Goal: Task Accomplishment & Management: Complete application form

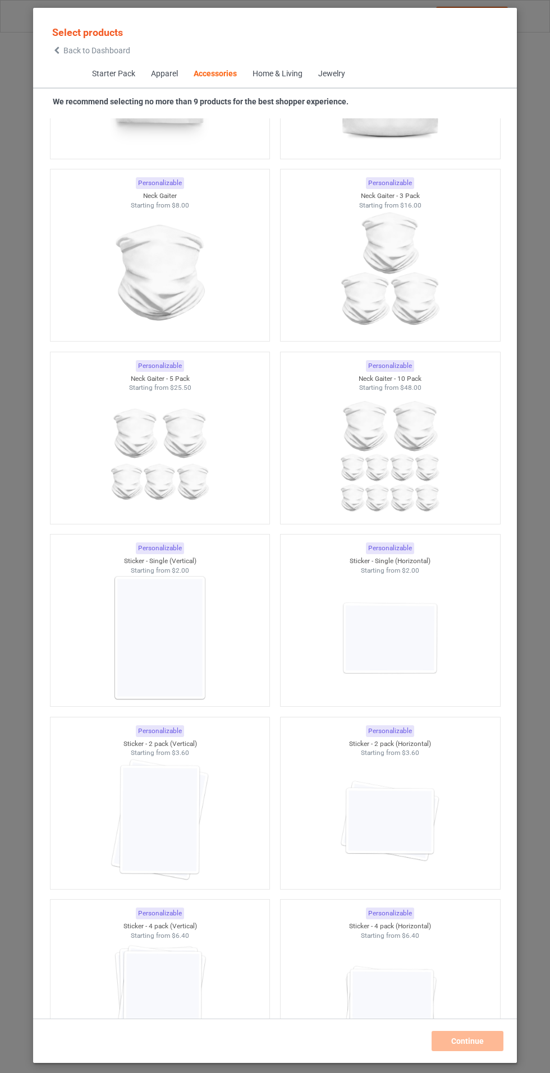
scroll to position [7087, 0]
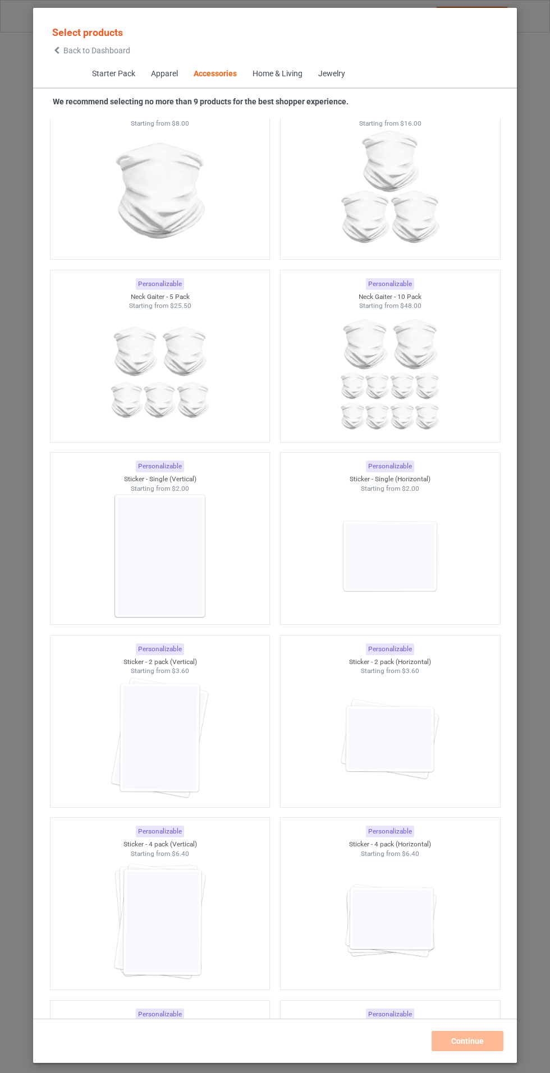
click at [450, 582] on div at bounding box center [390, 556] width 219 height 126
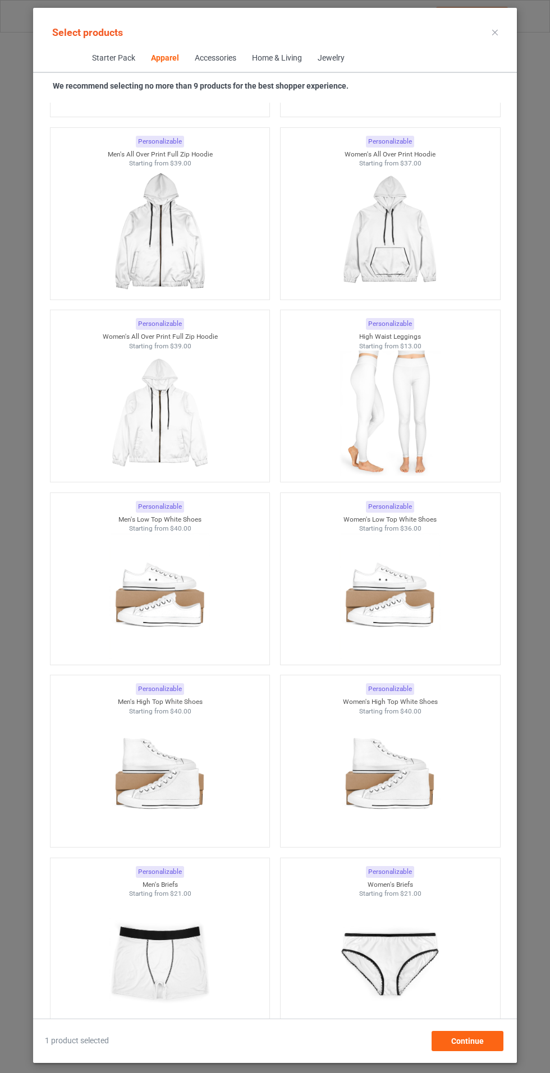
scroll to position [1461, 0]
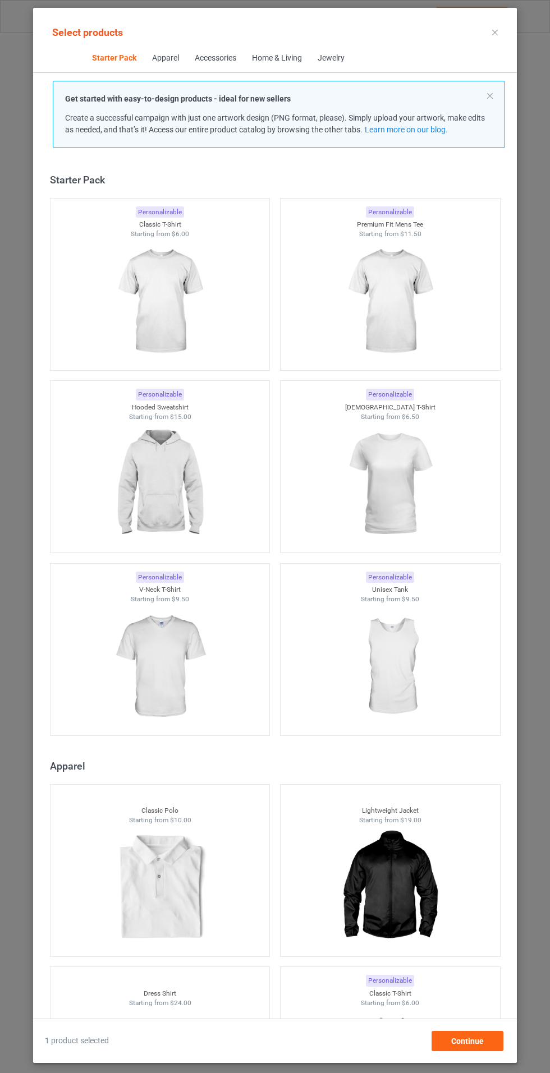
click at [180, 266] on img at bounding box center [159, 302] width 100 height 126
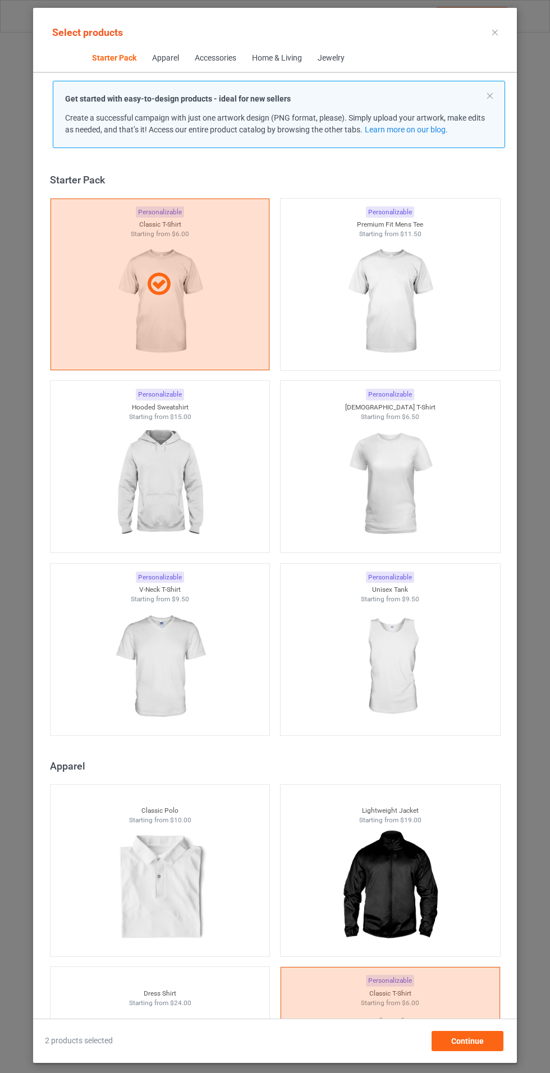
click at [420, 274] on img at bounding box center [389, 302] width 100 height 126
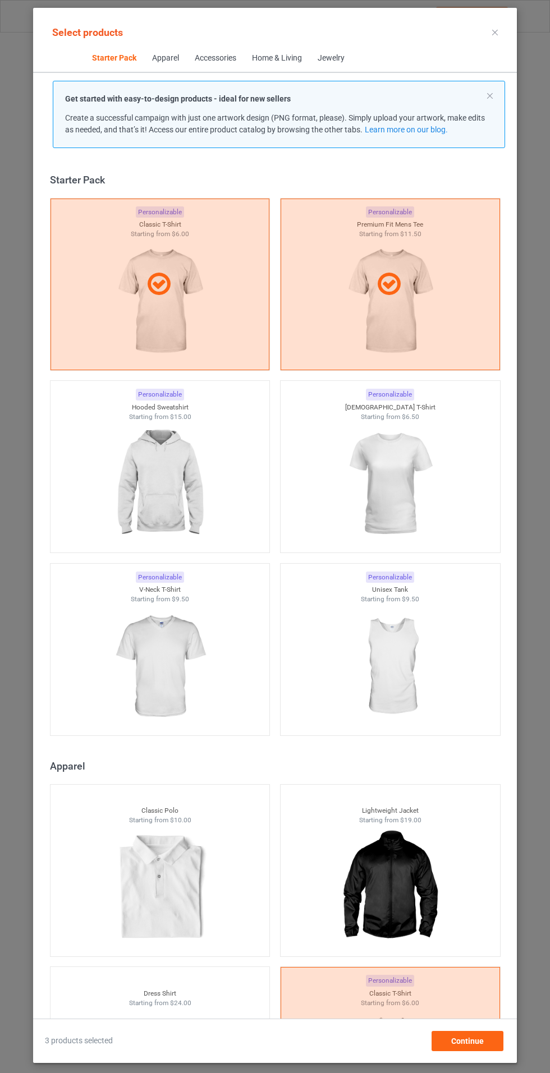
click at [425, 440] on img at bounding box center [389, 484] width 100 height 126
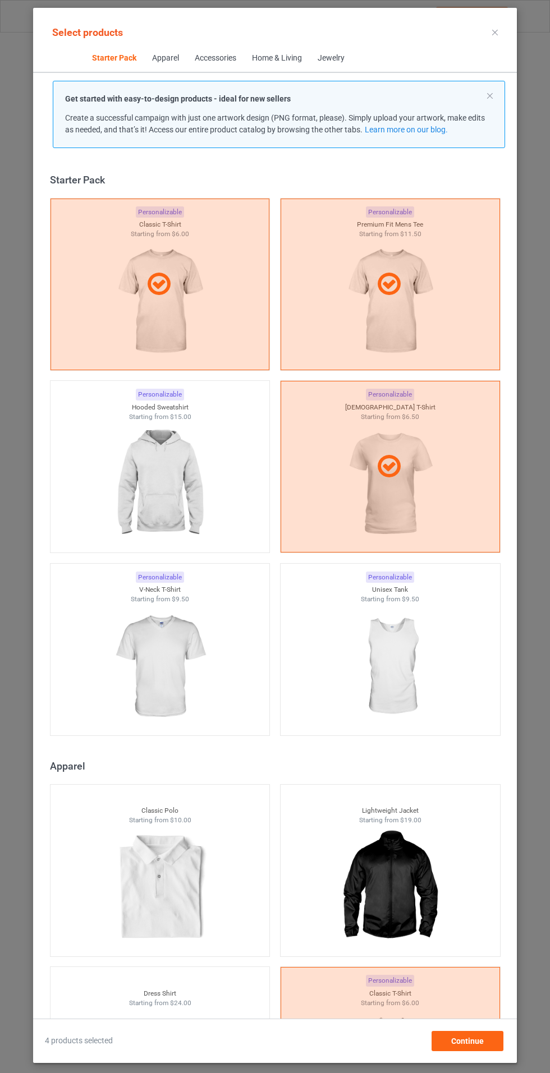
click at [126, 673] on img at bounding box center [159, 667] width 100 height 126
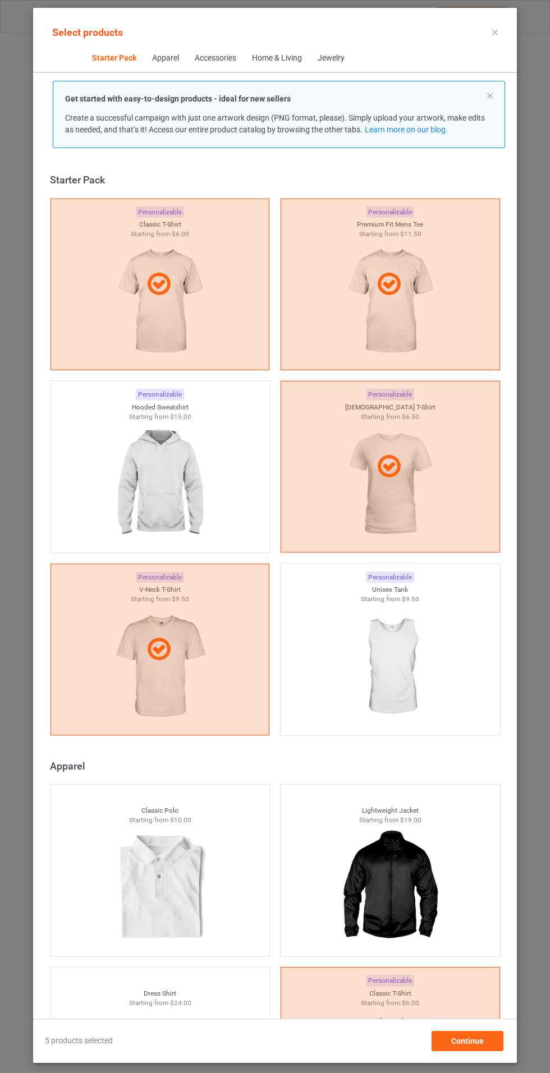
click at [136, 468] on img at bounding box center [159, 484] width 100 height 126
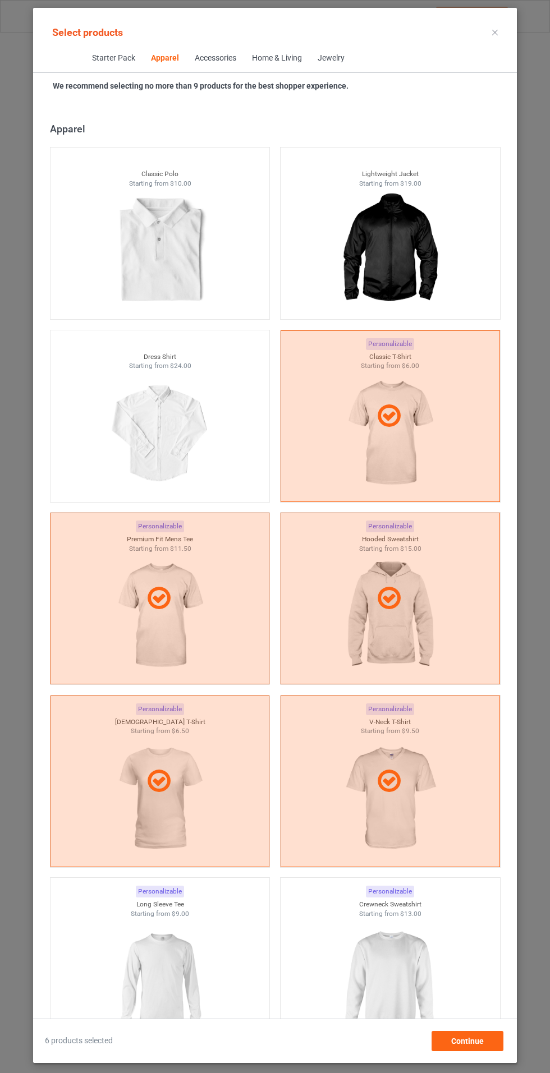
scroll to position [1005, 0]
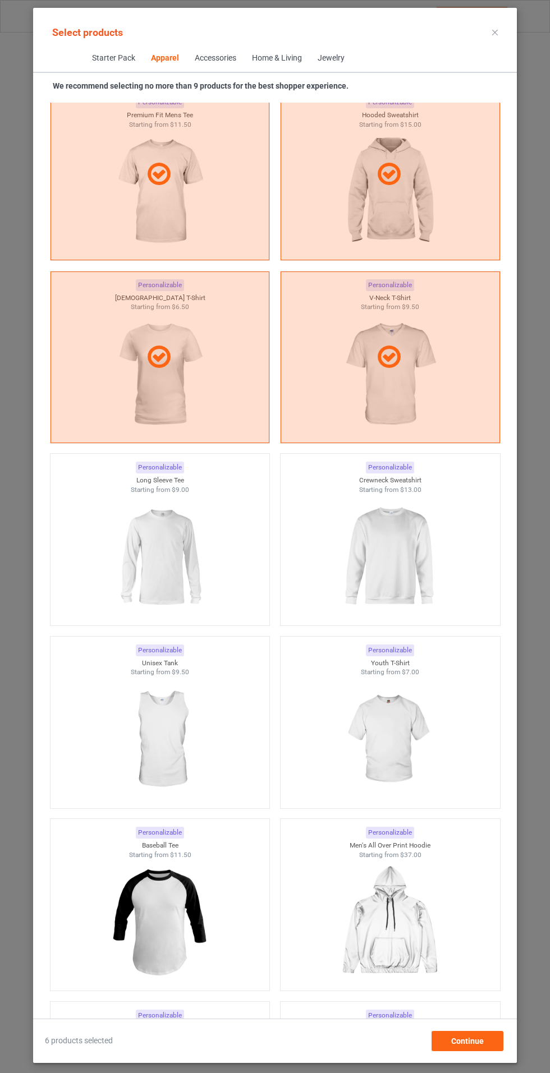
click at [139, 611] on img at bounding box center [159, 557] width 100 height 126
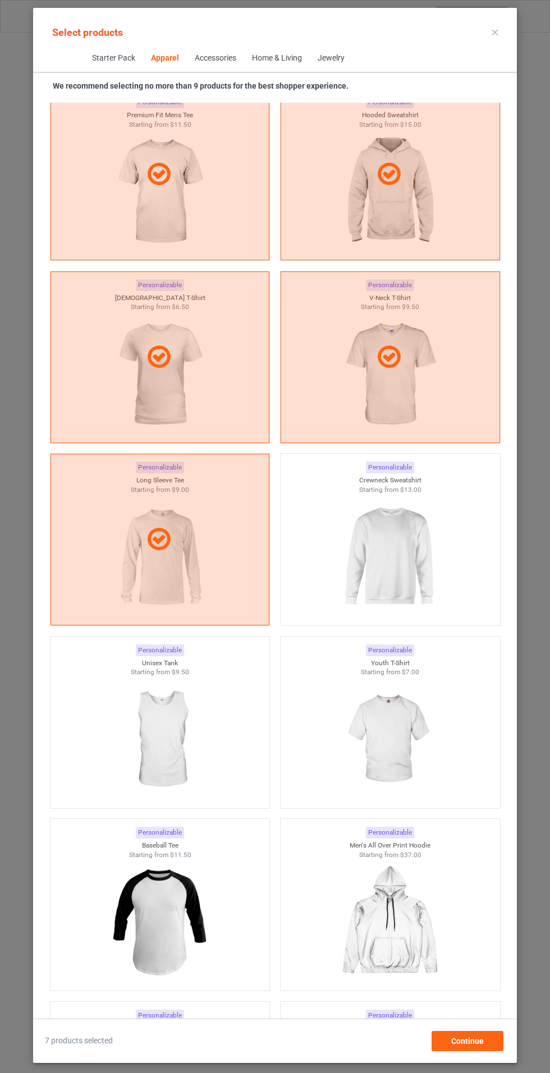
click at [449, 562] on div at bounding box center [390, 557] width 219 height 126
click at [416, 743] on img at bounding box center [389, 740] width 100 height 126
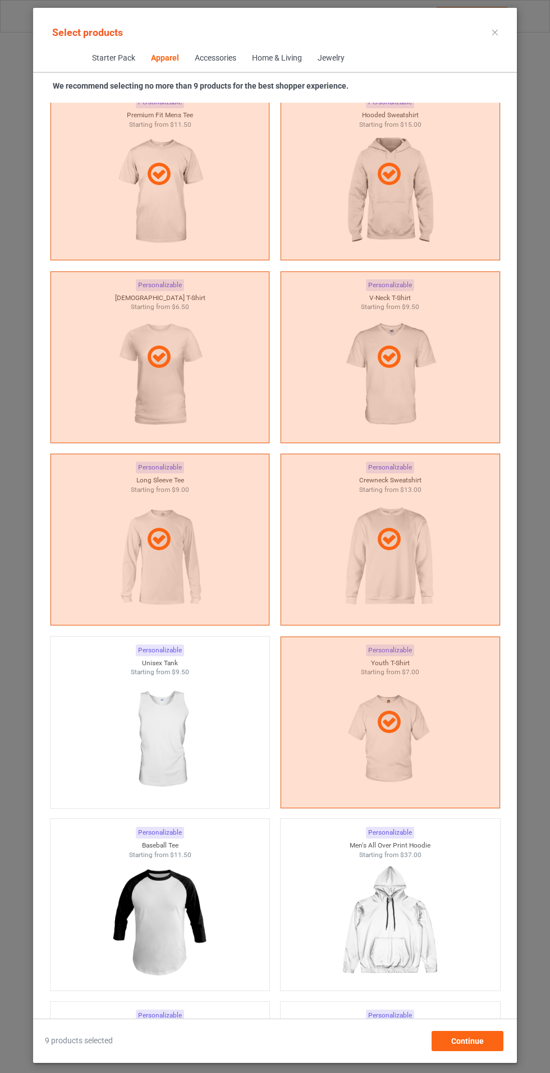
click at [185, 923] on img at bounding box center [159, 923] width 100 height 126
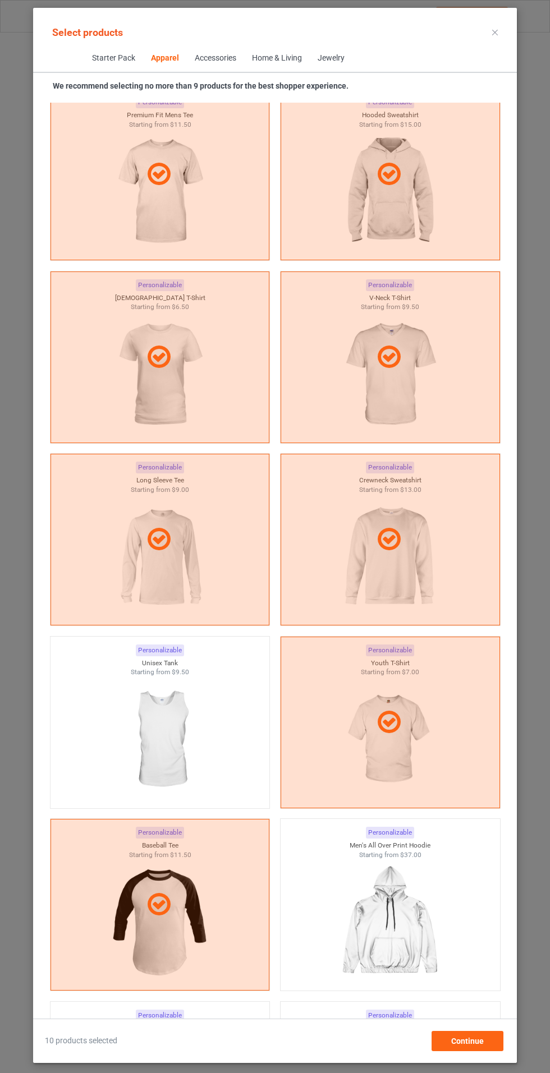
click at [490, 51] on div "Starter Pack Apparel Accessories Home & Living Jewelry" at bounding box center [275, 59] width 484 height 28
click at [495, 32] on icon at bounding box center [495, 33] width 6 height 6
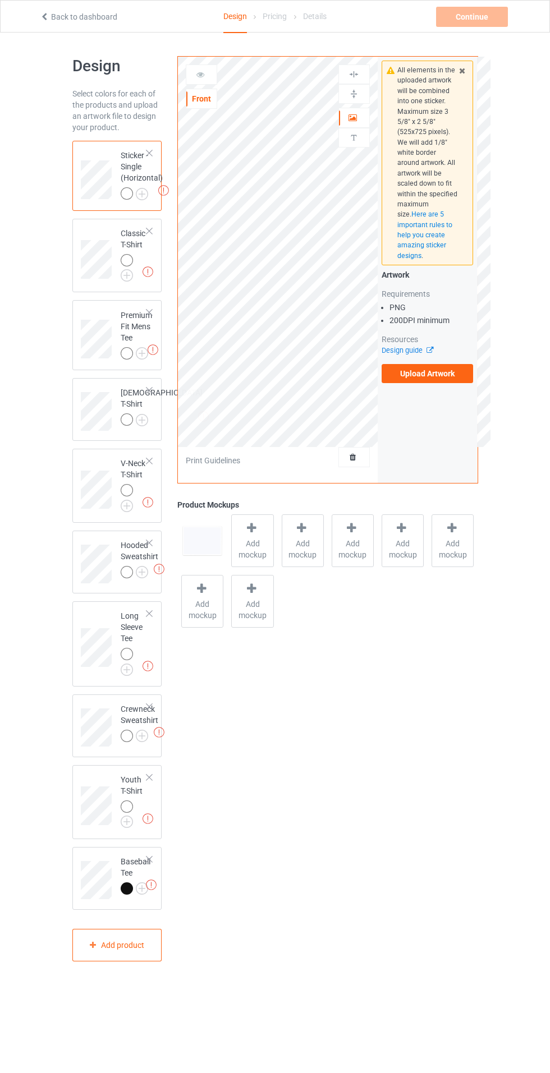
click at [0, 0] on img at bounding box center [0, 0] width 0 height 0
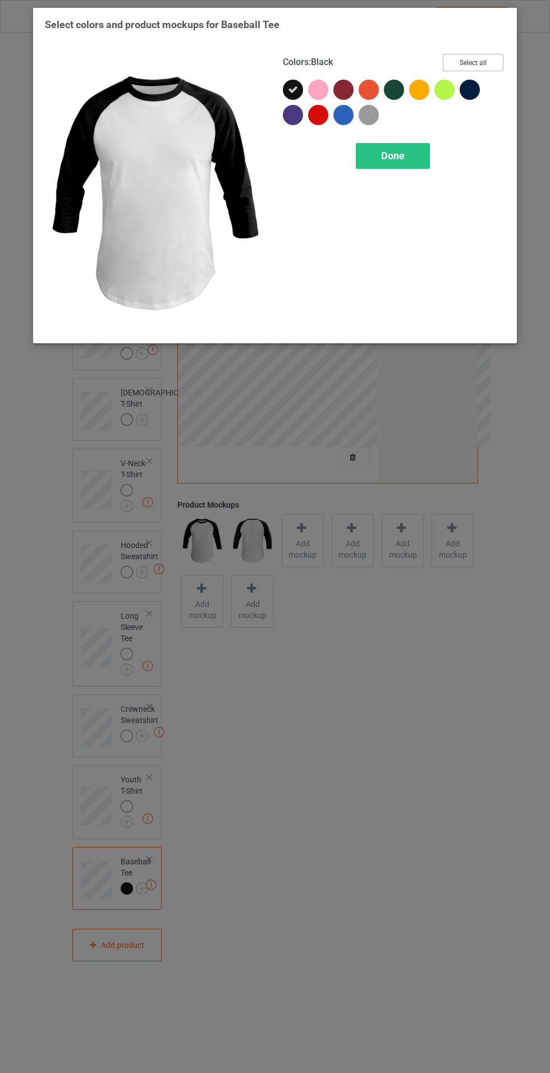
click at [493, 65] on button "Select all" at bounding box center [473, 62] width 61 height 17
click at [425, 162] on div "Done" at bounding box center [393, 156] width 74 height 26
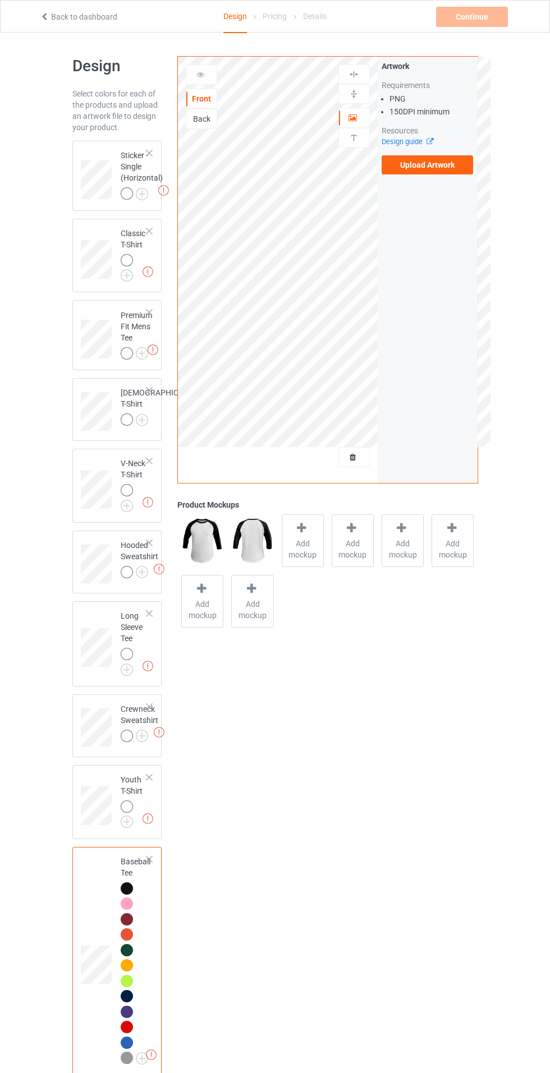
click at [0, 0] on img at bounding box center [0, 0] width 0 height 0
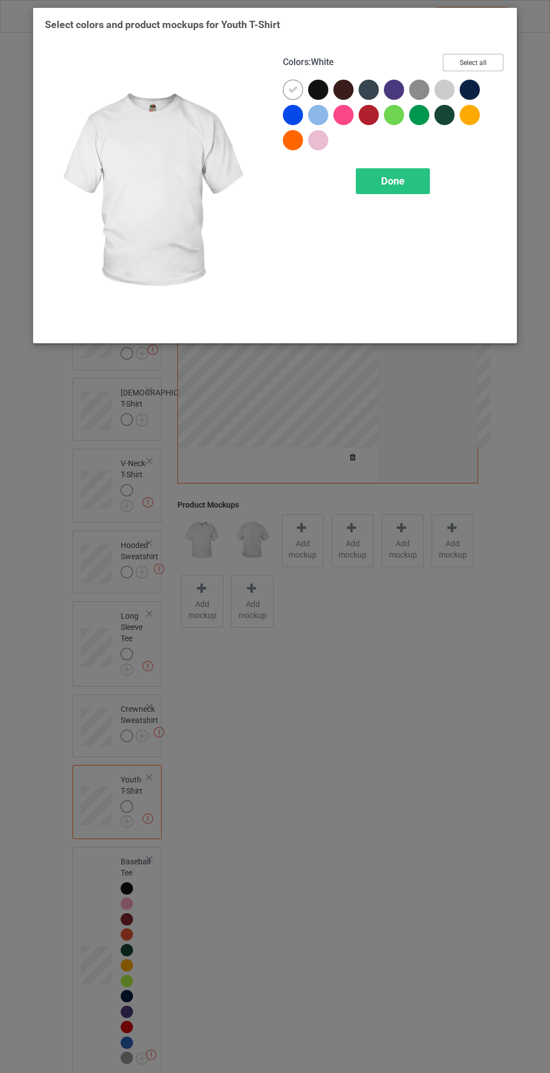
click at [487, 61] on button "Select all" at bounding box center [473, 62] width 61 height 17
click at [398, 183] on span "Done" at bounding box center [393, 181] width 24 height 12
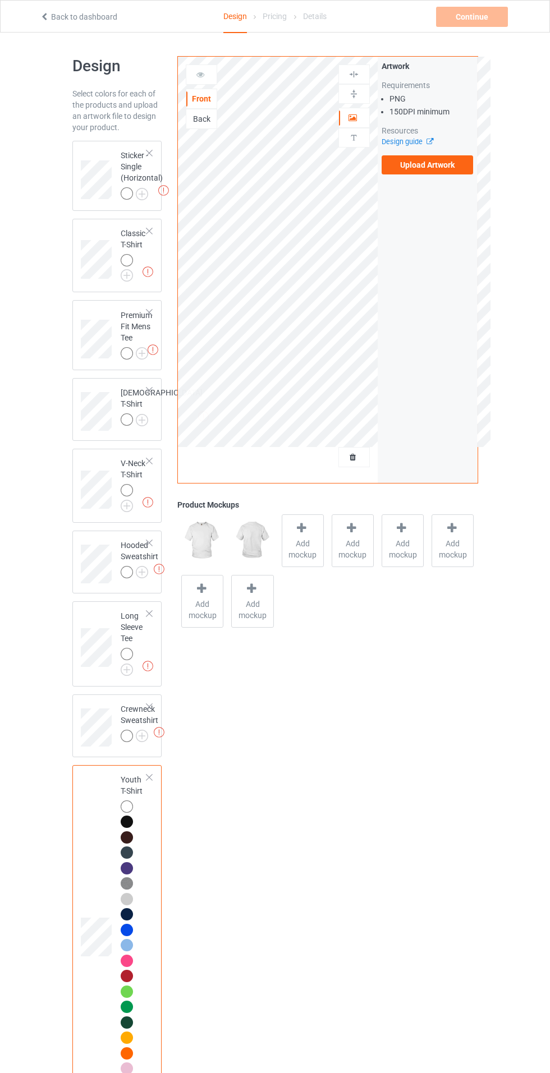
click at [0, 0] on img at bounding box center [0, 0] width 0 height 0
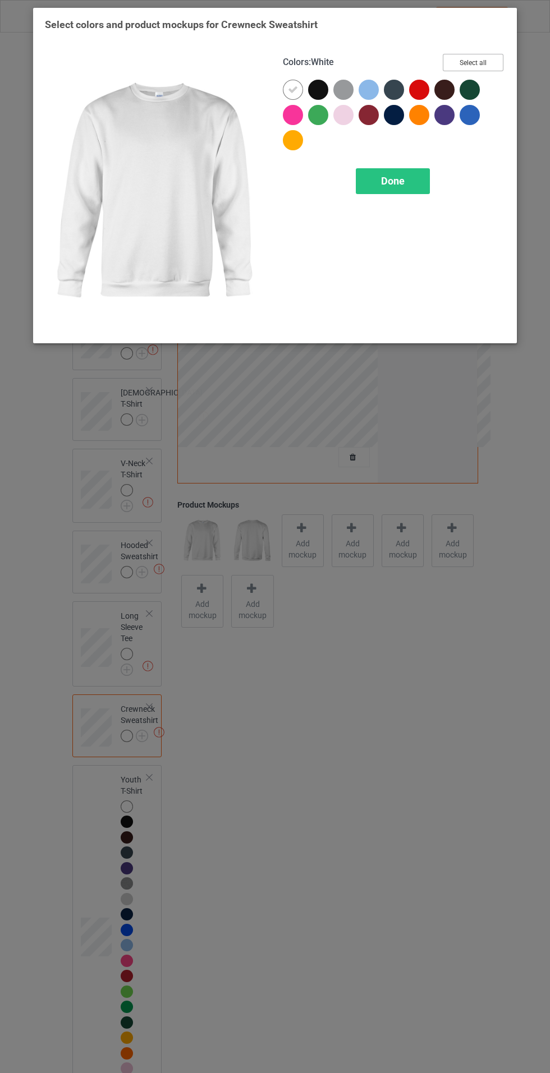
click at [490, 65] on button "Select all" at bounding box center [473, 62] width 61 height 17
click at [420, 171] on div "Done" at bounding box center [393, 181] width 74 height 26
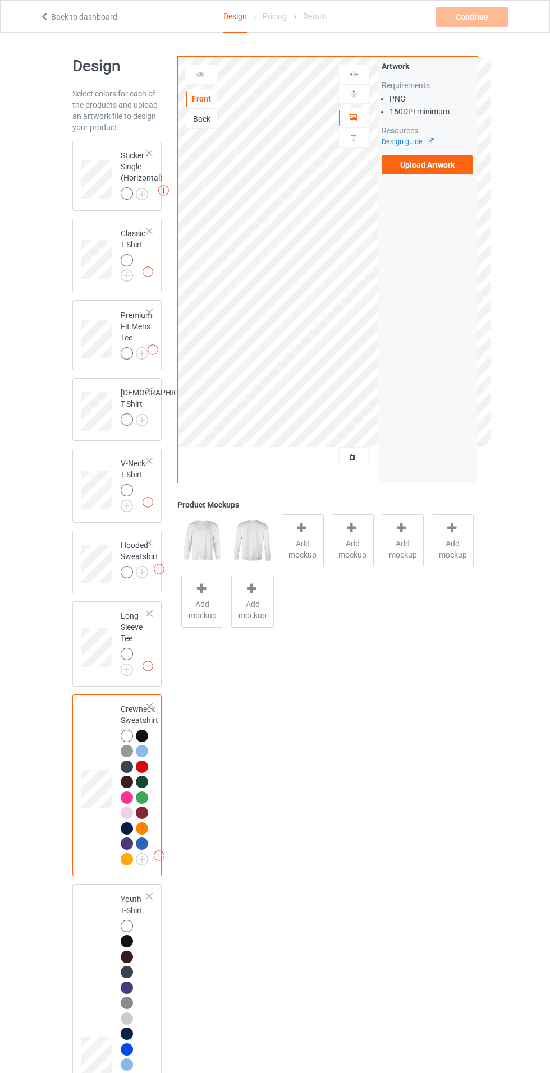
click at [130, 660] on div at bounding box center [127, 654] width 12 height 12
click at [0, 0] on img at bounding box center [0, 0] width 0 height 0
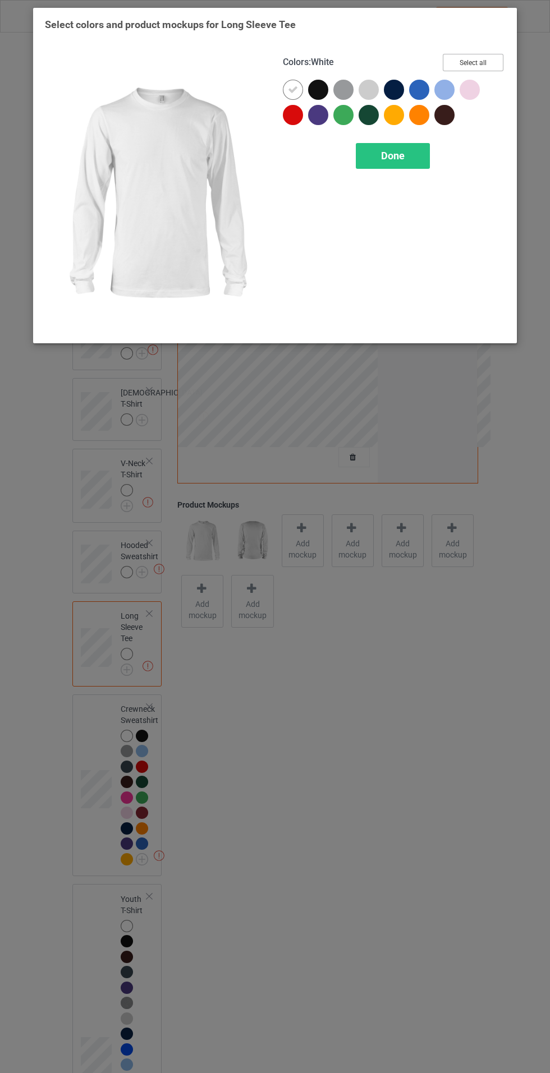
click at [485, 55] on button "Select all" at bounding box center [473, 62] width 61 height 17
click at [409, 150] on div "Done" at bounding box center [393, 156] width 74 height 26
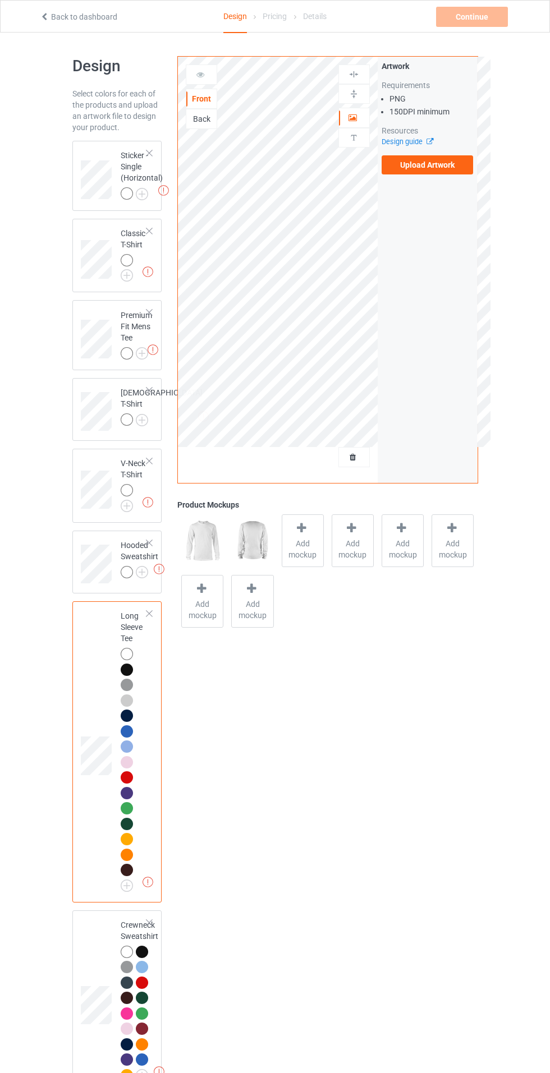
click at [0, 0] on img at bounding box center [0, 0] width 0 height 0
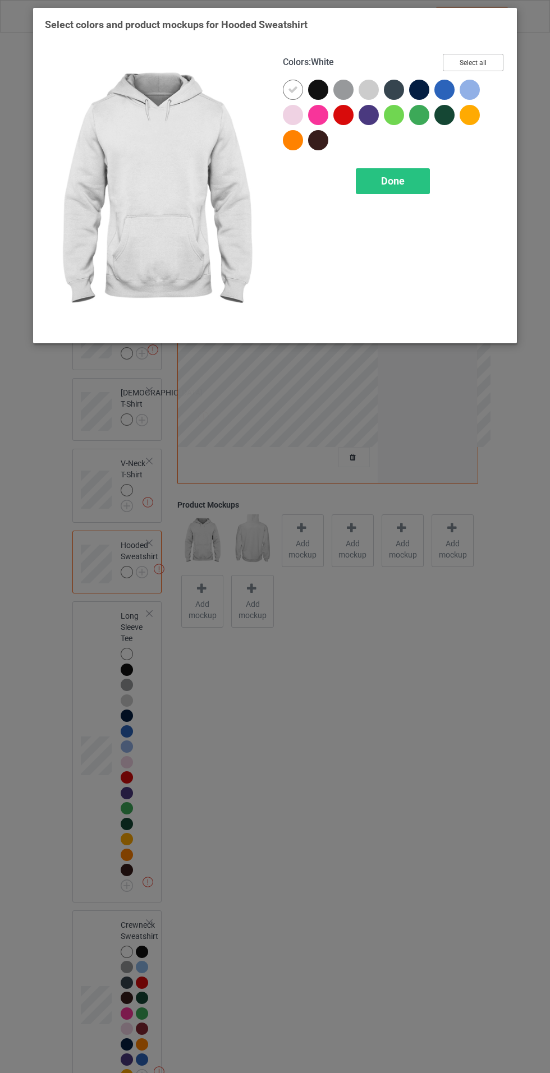
click at [494, 54] on button "Select all" at bounding box center [473, 62] width 61 height 17
click at [399, 177] on span "Done" at bounding box center [393, 181] width 24 height 12
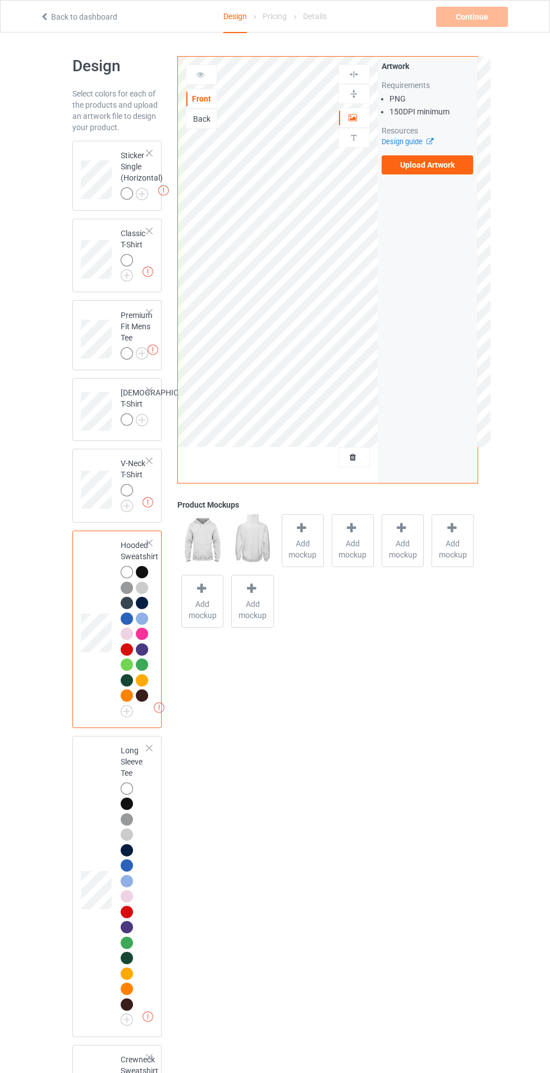
click at [134, 500] on div at bounding box center [129, 492] width 16 height 16
click at [0, 0] on img at bounding box center [0, 0] width 0 height 0
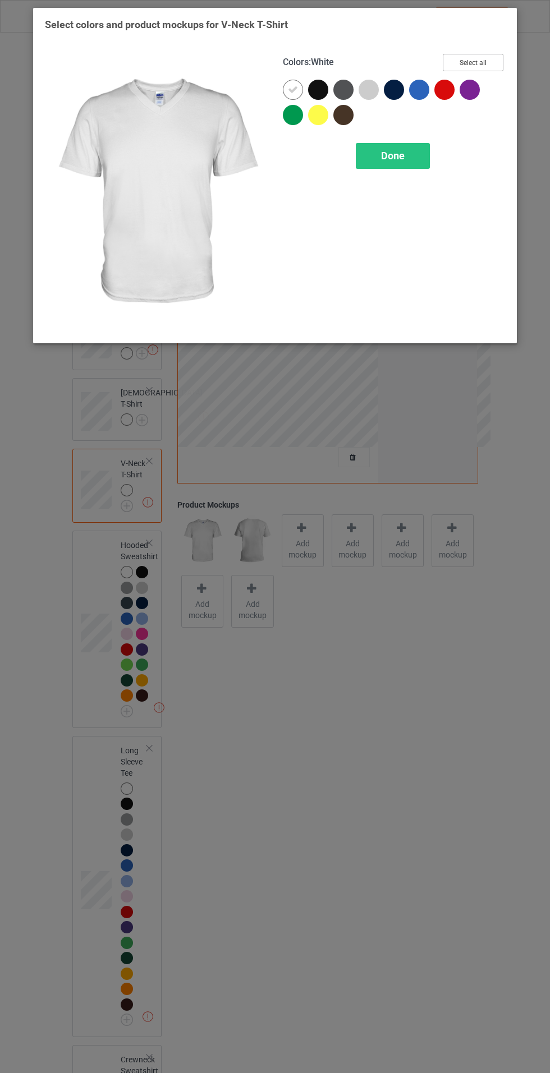
click at [497, 59] on button "Select all" at bounding box center [473, 62] width 61 height 17
click at [426, 162] on div "Done" at bounding box center [393, 156] width 74 height 26
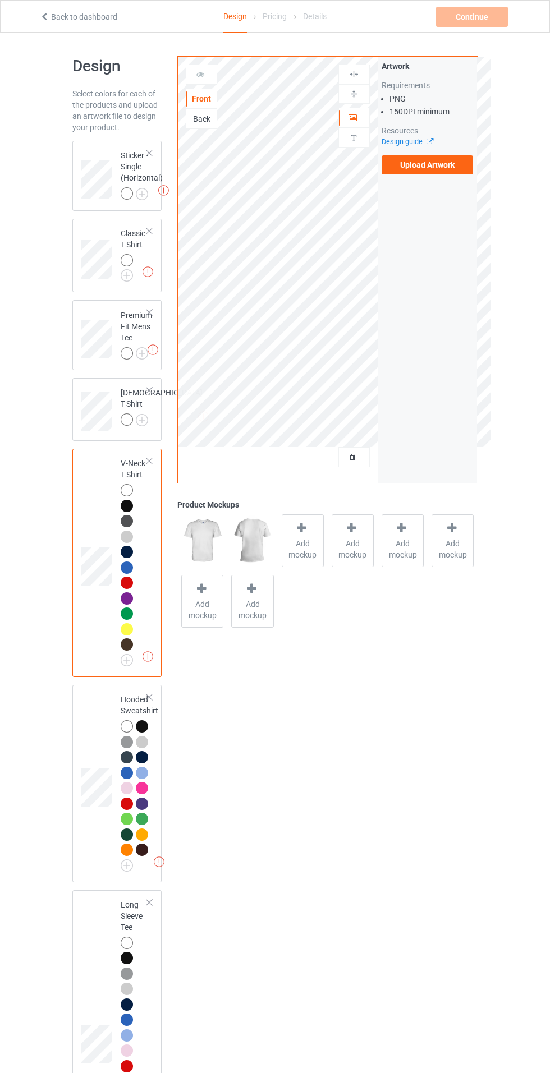
click at [0, 0] on img at bounding box center [0, 0] width 0 height 0
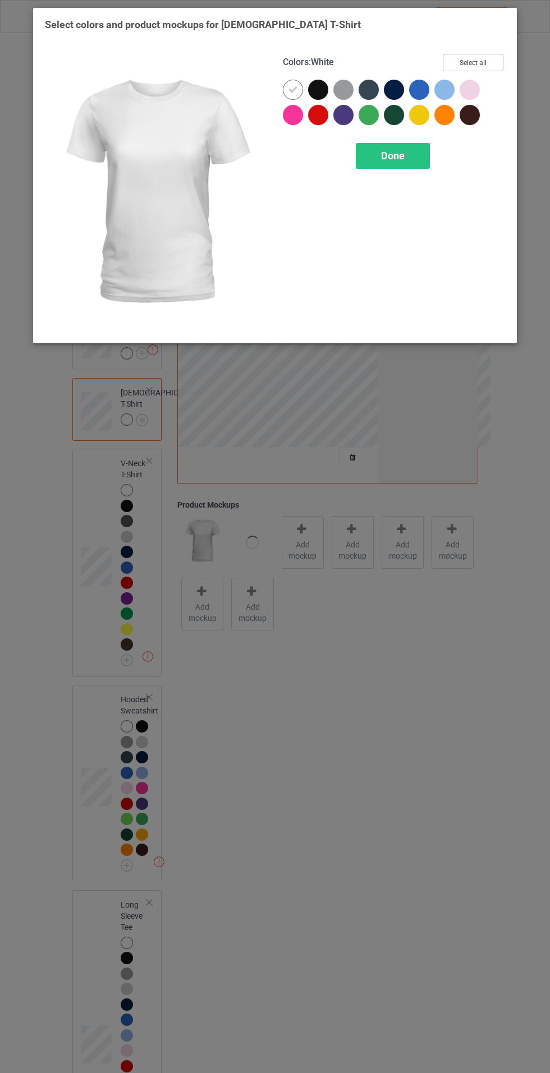
click at [494, 55] on button "Select all" at bounding box center [473, 62] width 61 height 17
click at [422, 162] on div "Done" at bounding box center [393, 156] width 74 height 26
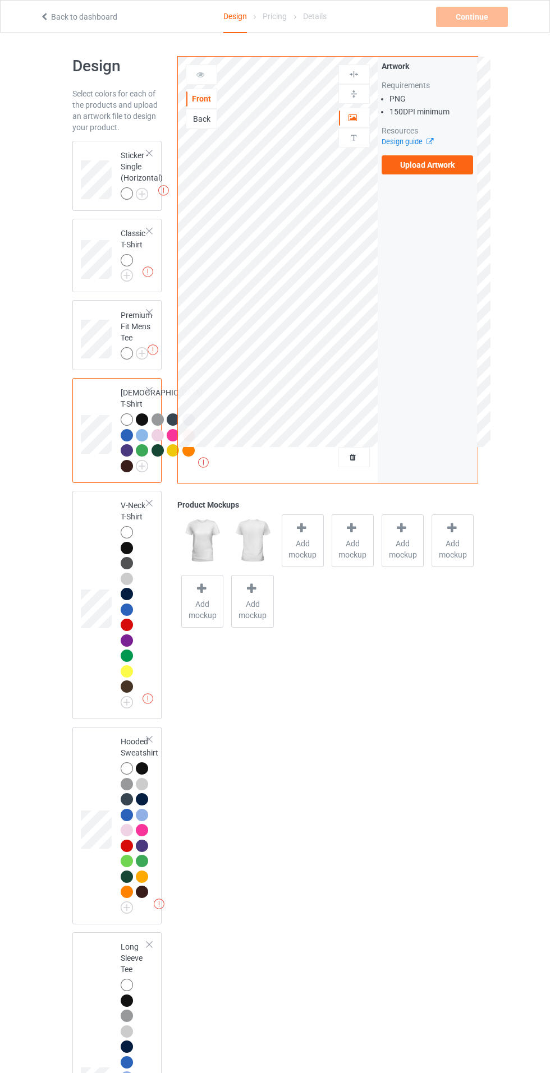
click at [0, 0] on img at bounding box center [0, 0] width 0 height 0
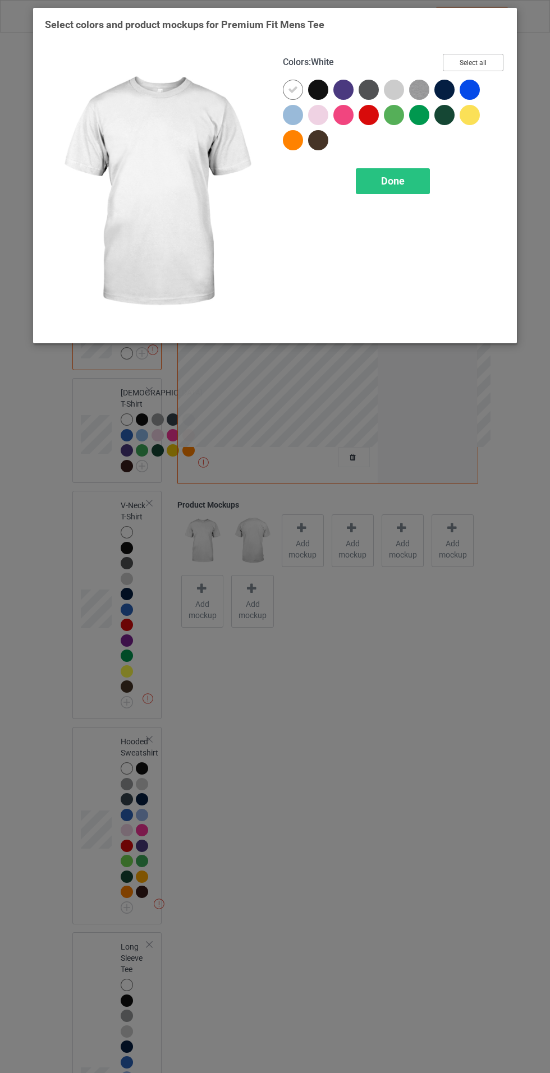
click at [490, 63] on button "Select all" at bounding box center [473, 62] width 61 height 17
click at [402, 186] on span "Done" at bounding box center [393, 181] width 24 height 12
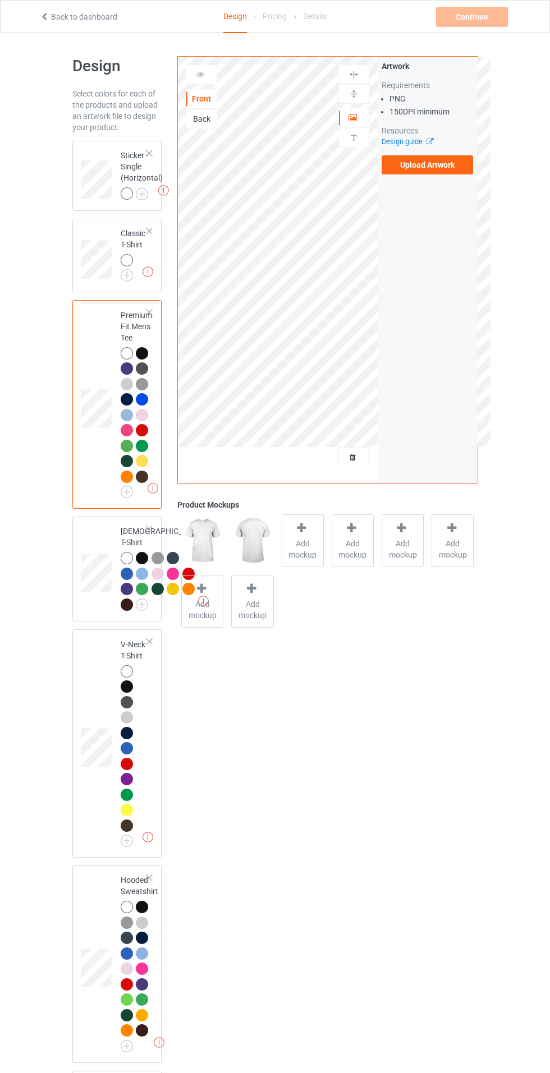
click at [0, 0] on img at bounding box center [0, 0] width 0 height 0
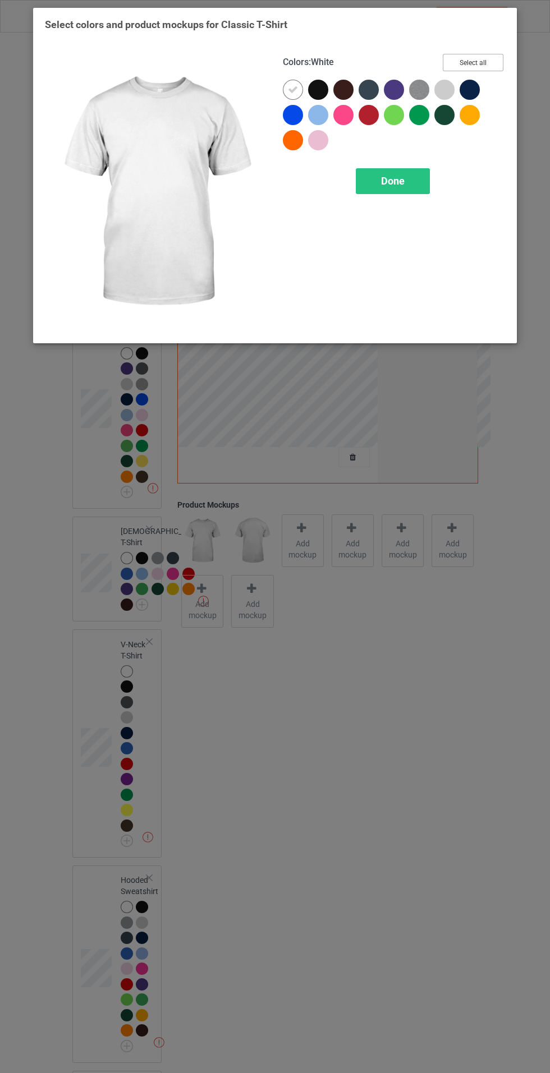
click at [490, 64] on button "Select all" at bounding box center [473, 62] width 61 height 17
click at [395, 180] on span "Done" at bounding box center [393, 181] width 24 height 12
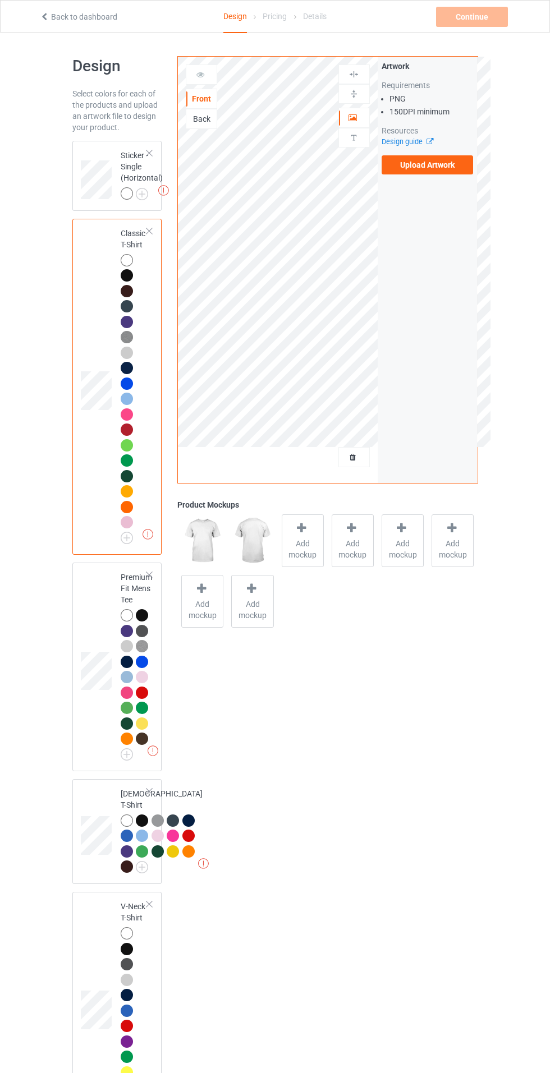
click at [446, 169] on label "Upload Artwork" at bounding box center [428, 164] width 92 height 19
click at [0, 0] on input "Upload Artwork" at bounding box center [0, 0] width 0 height 0
click at [445, 171] on label "Upload Artwork" at bounding box center [428, 164] width 92 height 19
click at [0, 0] on input "Upload Artwork" at bounding box center [0, 0] width 0 height 0
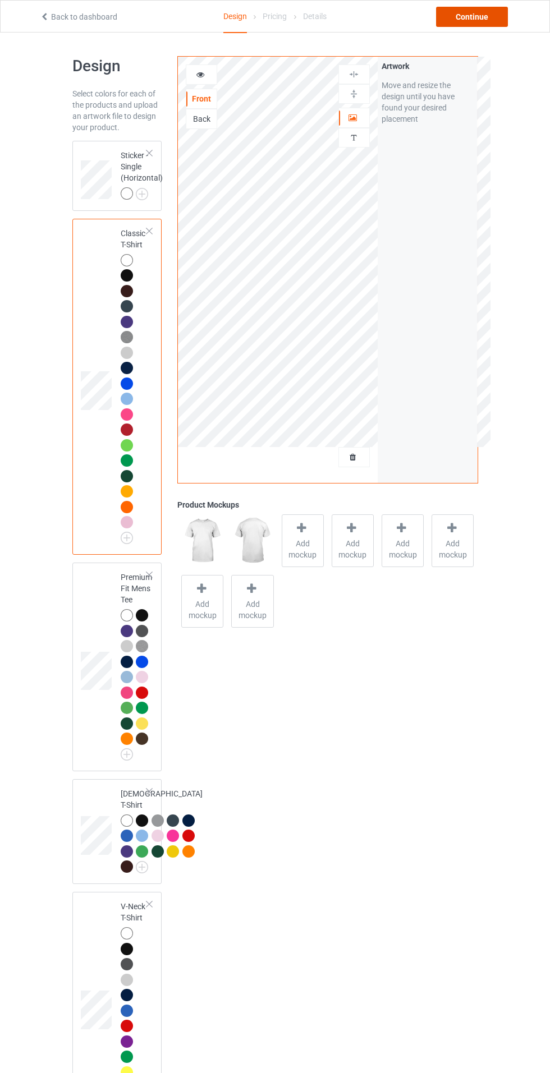
click at [462, 7] on div "Continue" at bounding box center [472, 17] width 72 height 20
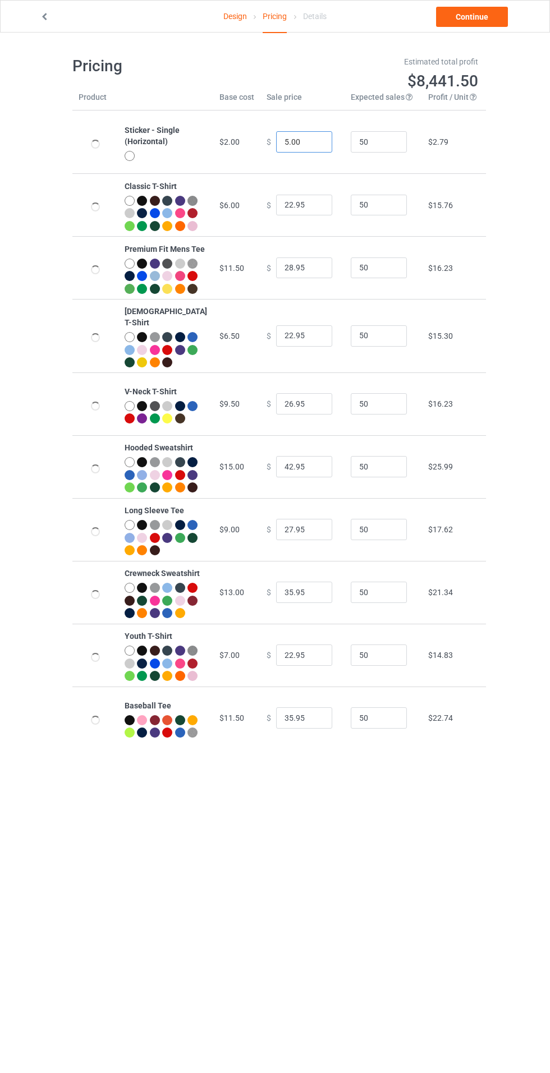
click at [277, 142] on input "5.00" at bounding box center [304, 141] width 56 height 21
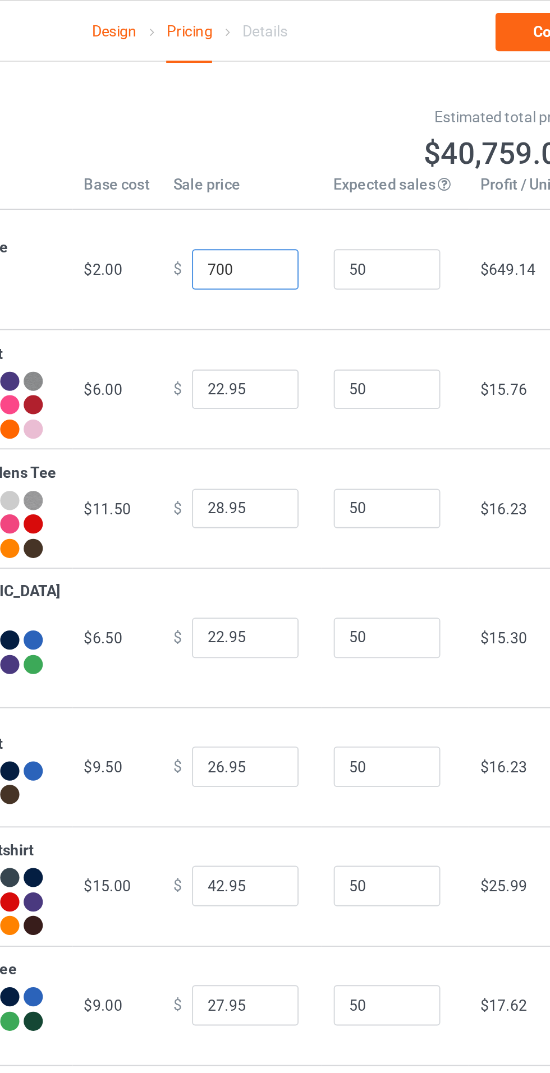
click at [278, 145] on input "700" at bounding box center [304, 141] width 56 height 21
click at [276, 146] on input "700" at bounding box center [304, 141] width 56 height 21
click at [276, 141] on input "700" at bounding box center [304, 141] width 56 height 21
type input "7.00"
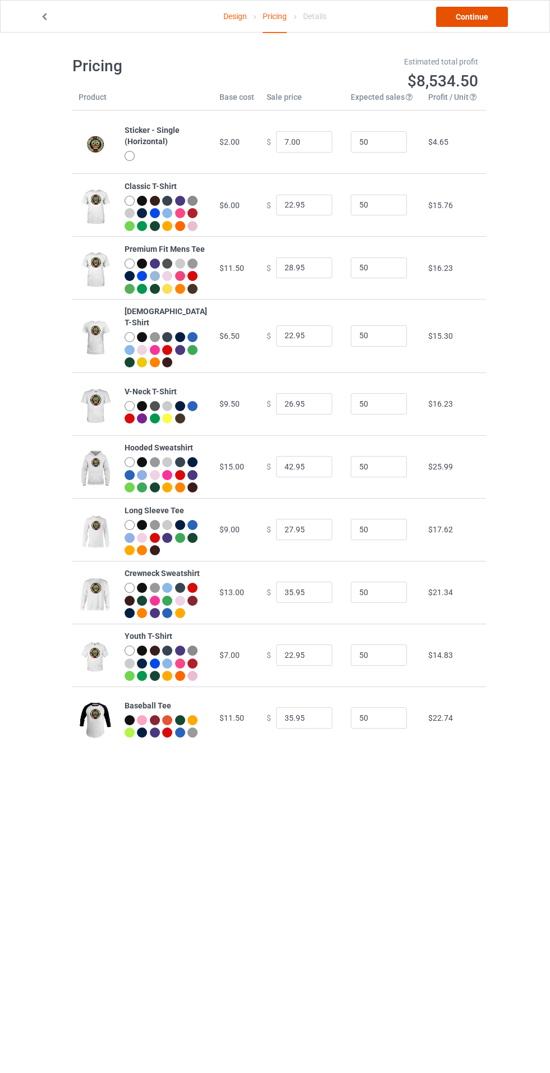
click at [451, 11] on link "Continue" at bounding box center [472, 17] width 72 height 20
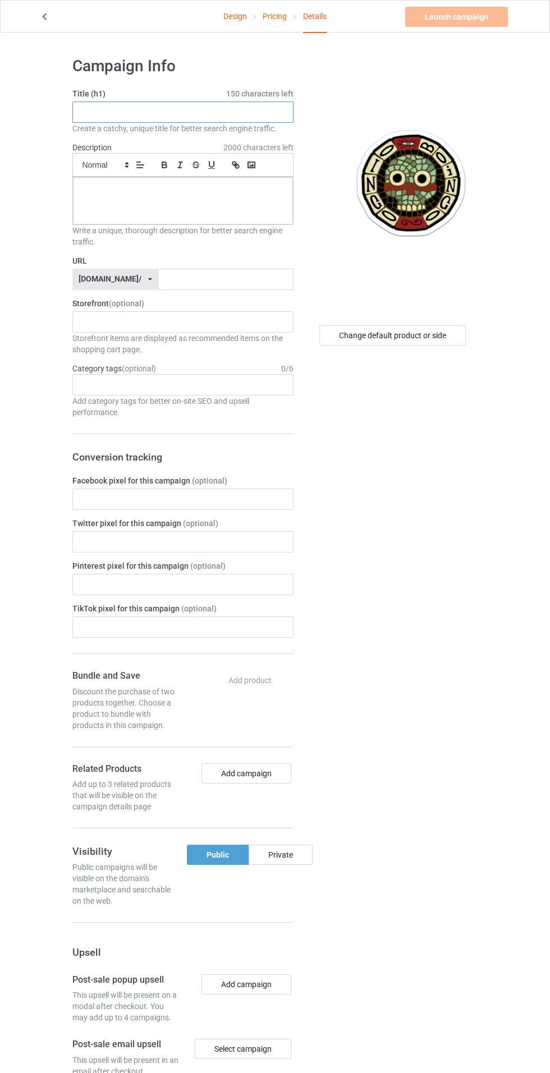
click at [138, 109] on input "text" at bounding box center [182, 112] width 221 height 21
type input "Q"
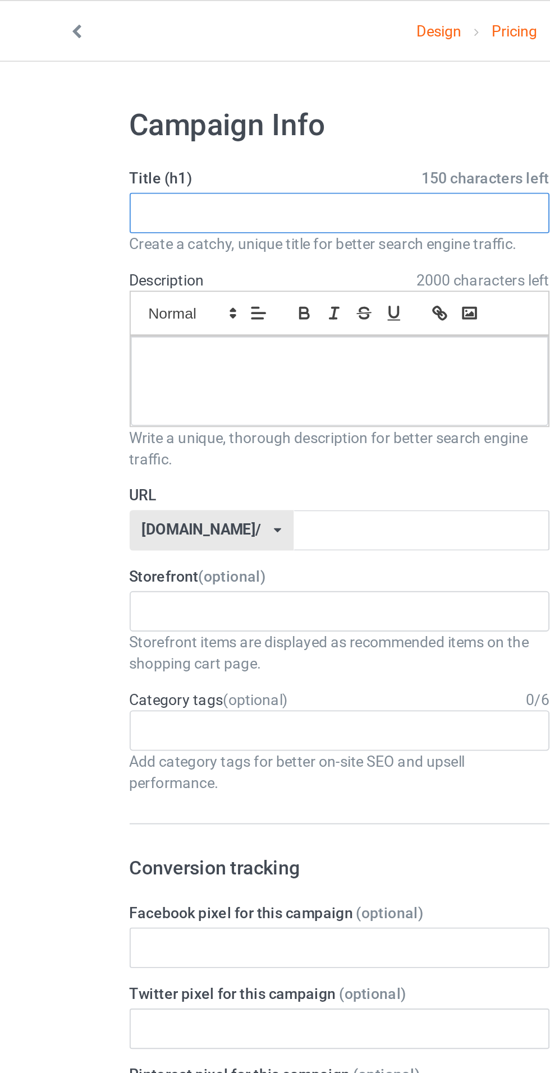
type input "l"
type input "LIMITED EDITION"
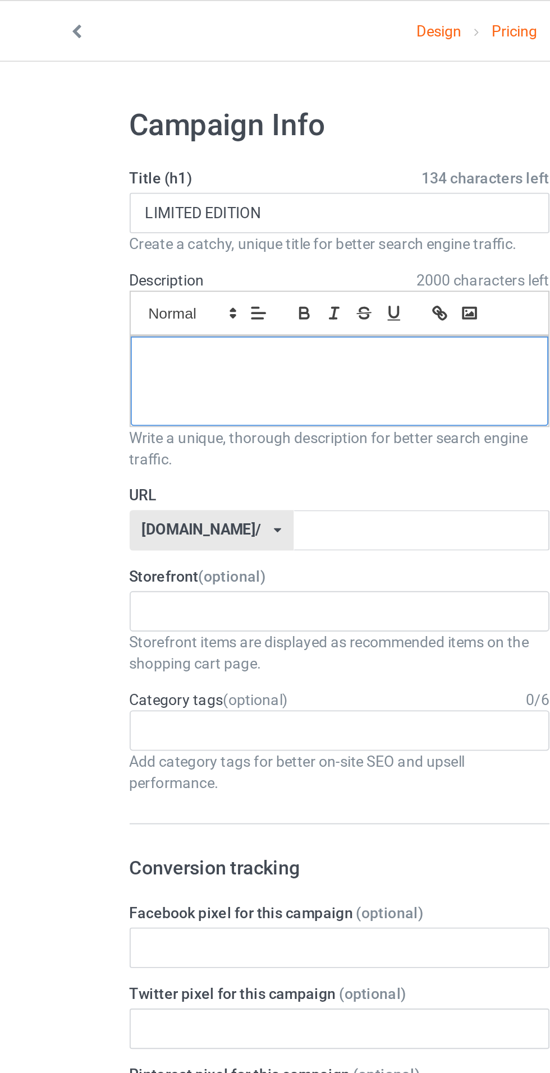
click at [229, 199] on div at bounding box center [183, 200] width 220 height 47
click at [97, 198] on div at bounding box center [183, 200] width 220 height 47
click at [99, 208] on div at bounding box center [183, 200] width 220 height 47
click at [99, 196] on div at bounding box center [183, 200] width 220 height 47
click at [164, 276] on input "text" at bounding box center [226, 279] width 135 height 21
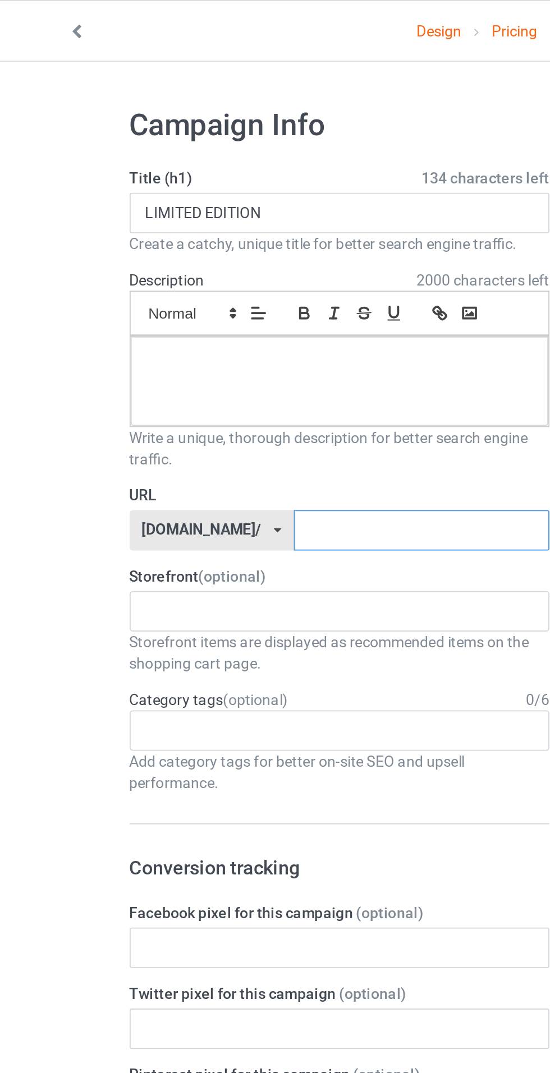
click at [169, 281] on input "text" at bounding box center [226, 279] width 135 height 21
click at [108, 206] on div at bounding box center [183, 200] width 220 height 47
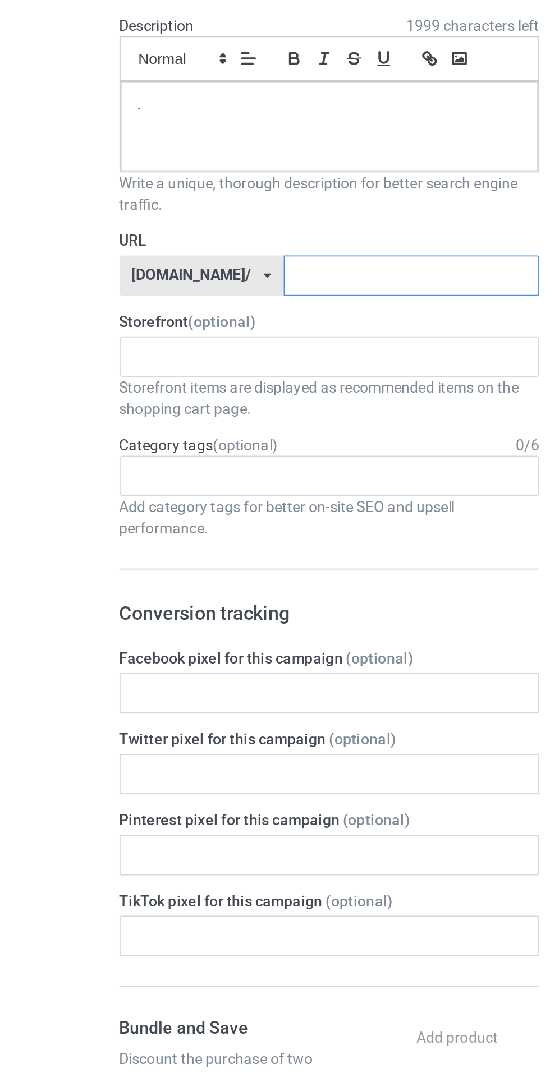
click at [162, 278] on input "text" at bounding box center [226, 279] width 135 height 21
click at [224, 275] on input "text" at bounding box center [226, 279] width 135 height 21
type input "ob"
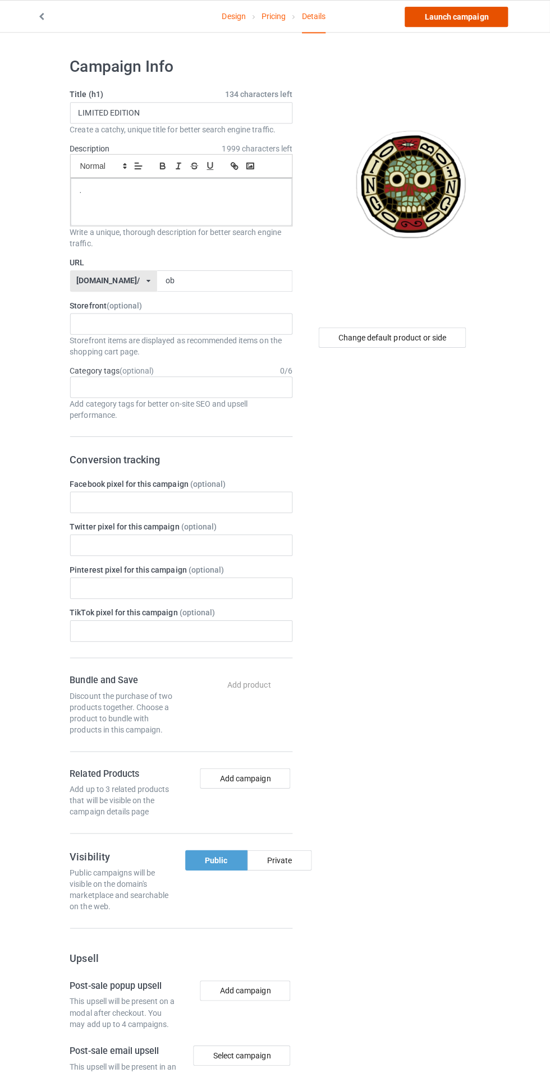
click at [485, 15] on link "Launch campaign" at bounding box center [456, 17] width 103 height 20
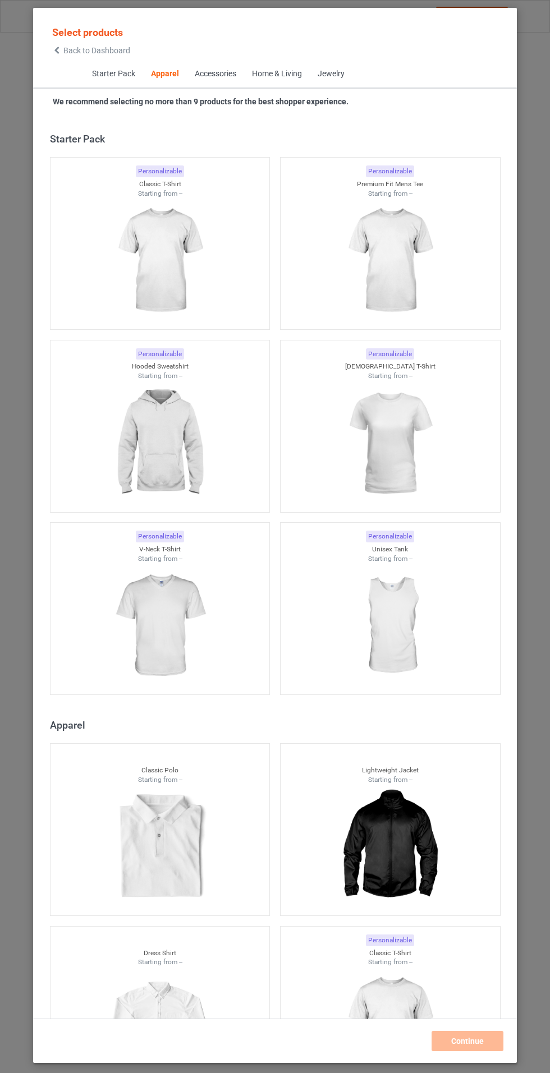
scroll to position [600, 0]
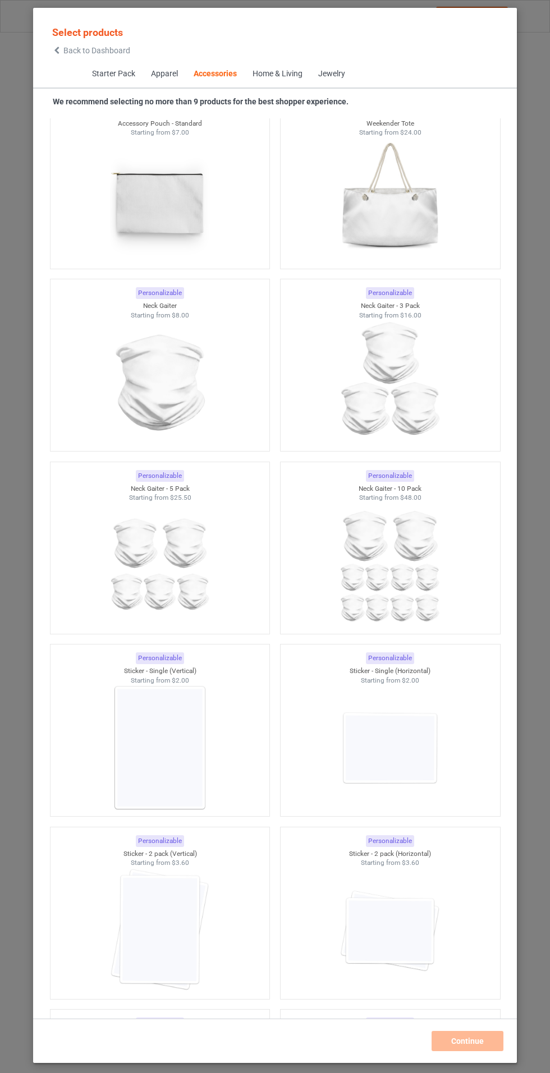
scroll to position [6888, 0]
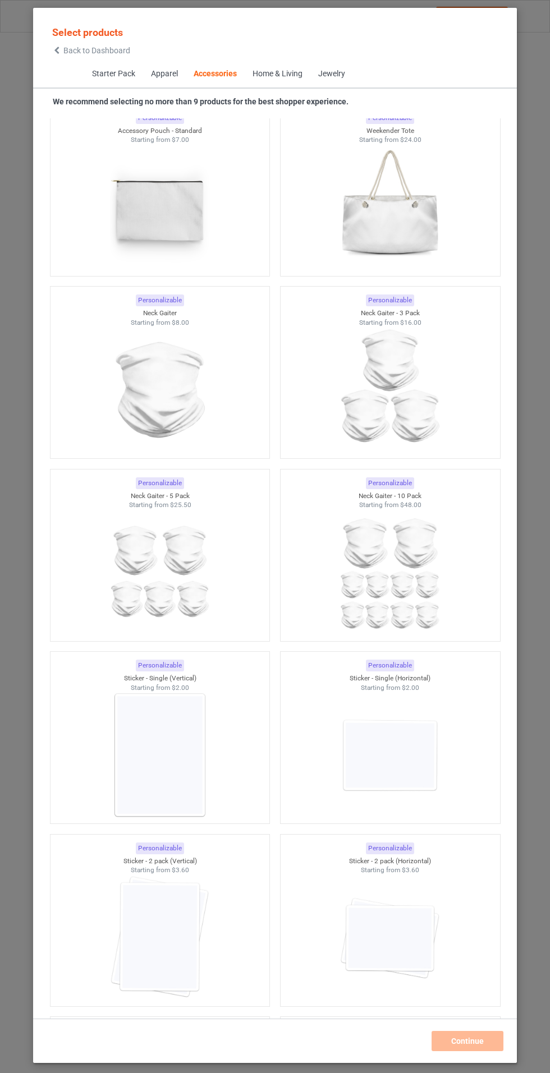
click at [139, 700] on img at bounding box center [159, 755] width 100 height 126
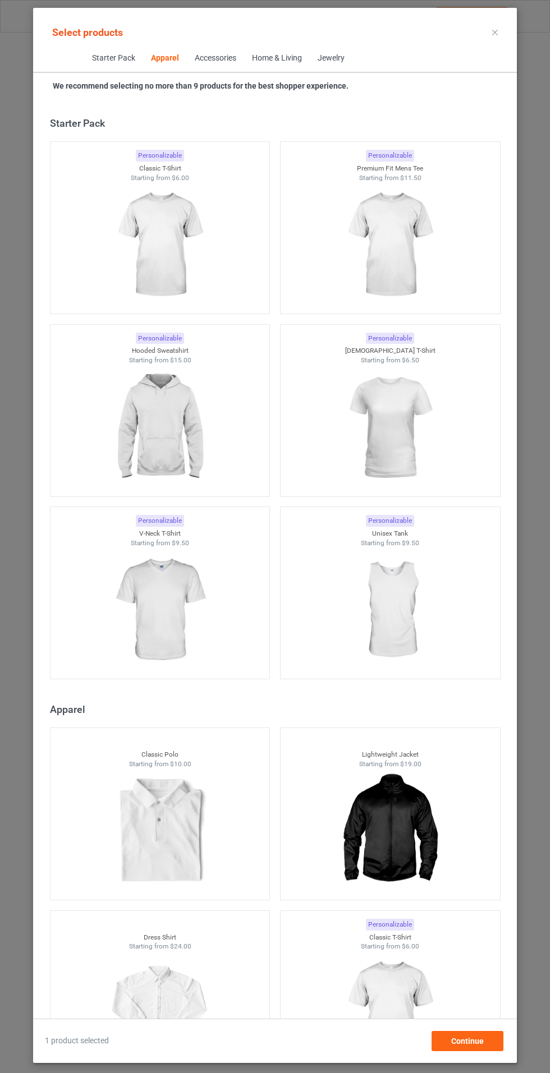
click at [162, 270] on img at bounding box center [159, 245] width 100 height 126
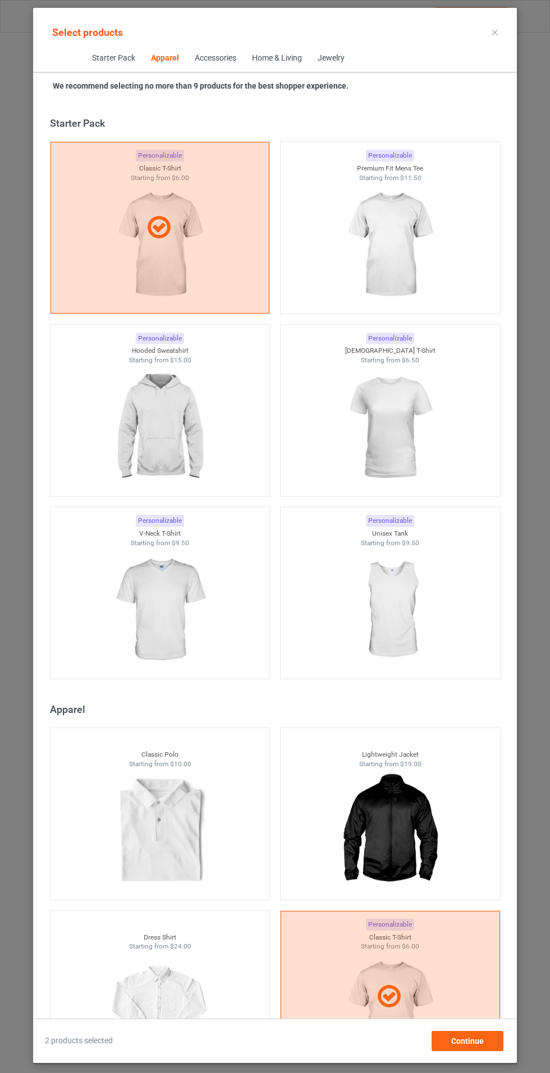
click at [411, 232] on img at bounding box center [389, 245] width 100 height 126
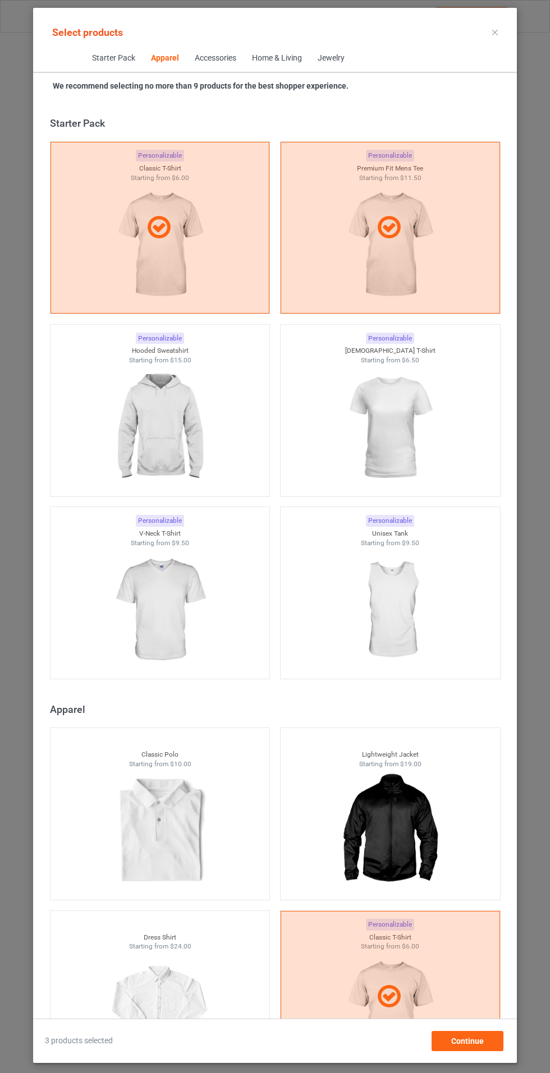
click at [136, 462] on img at bounding box center [159, 428] width 100 height 126
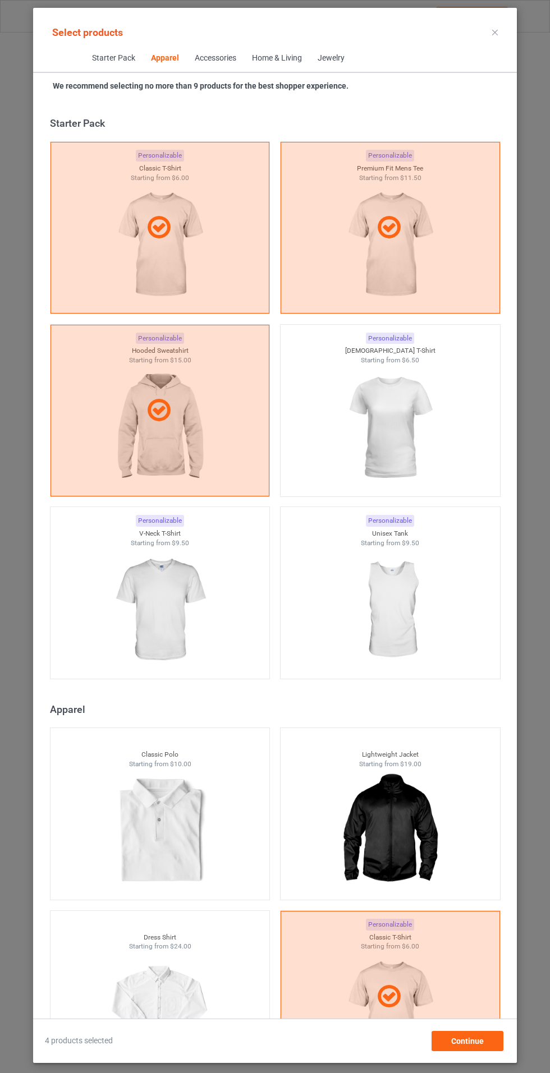
click at [407, 412] on img at bounding box center [389, 428] width 100 height 126
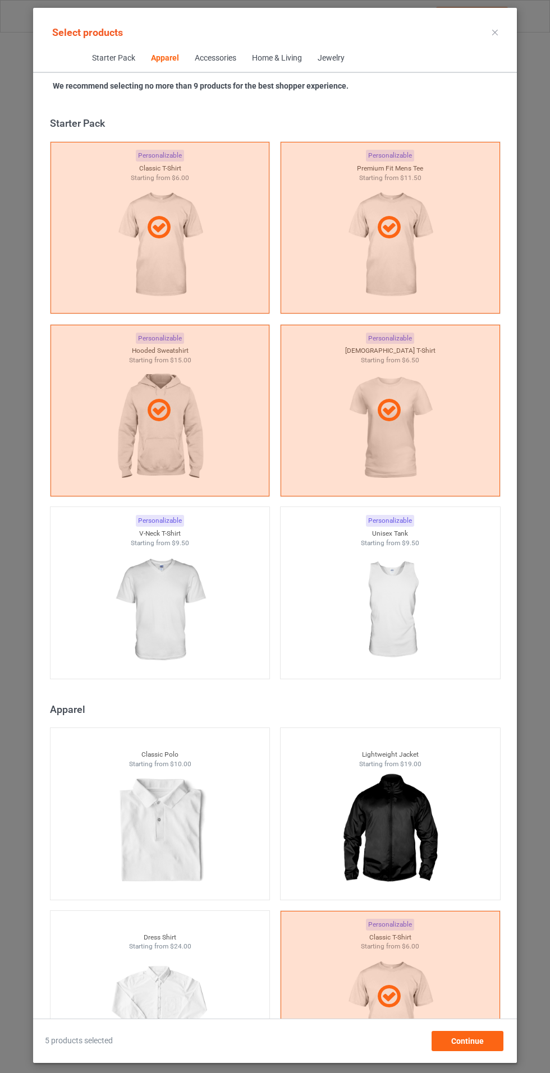
click at [156, 568] on img at bounding box center [159, 611] width 100 height 126
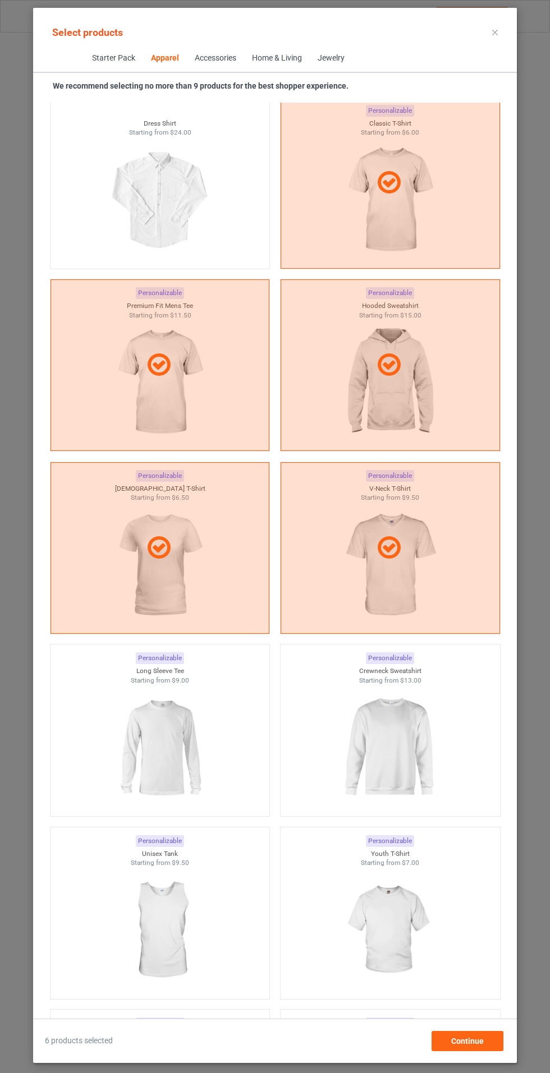
scroll to position [1078, 0]
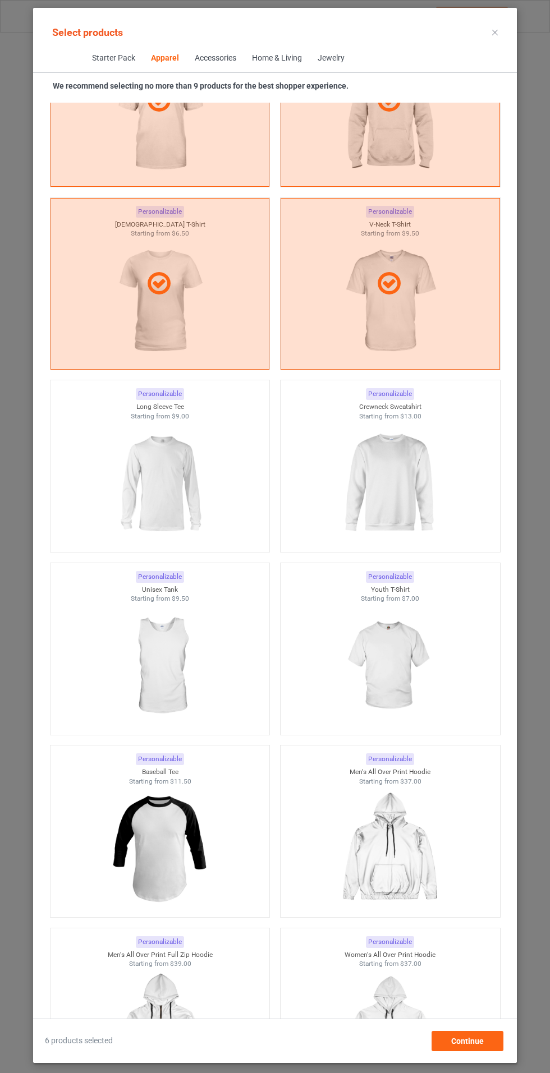
click at [141, 470] on img at bounding box center [159, 484] width 100 height 126
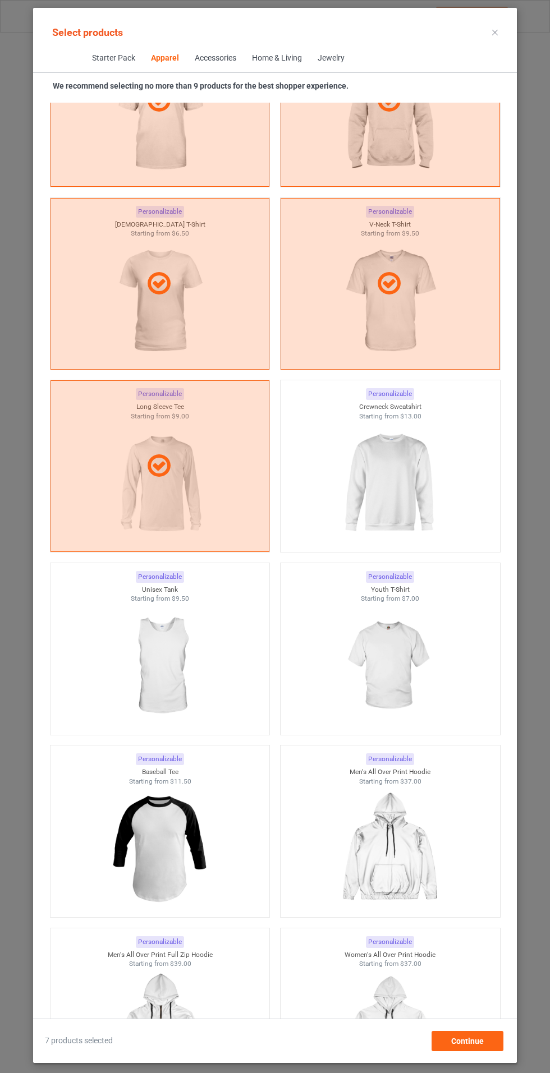
click at [413, 465] on img at bounding box center [389, 484] width 100 height 126
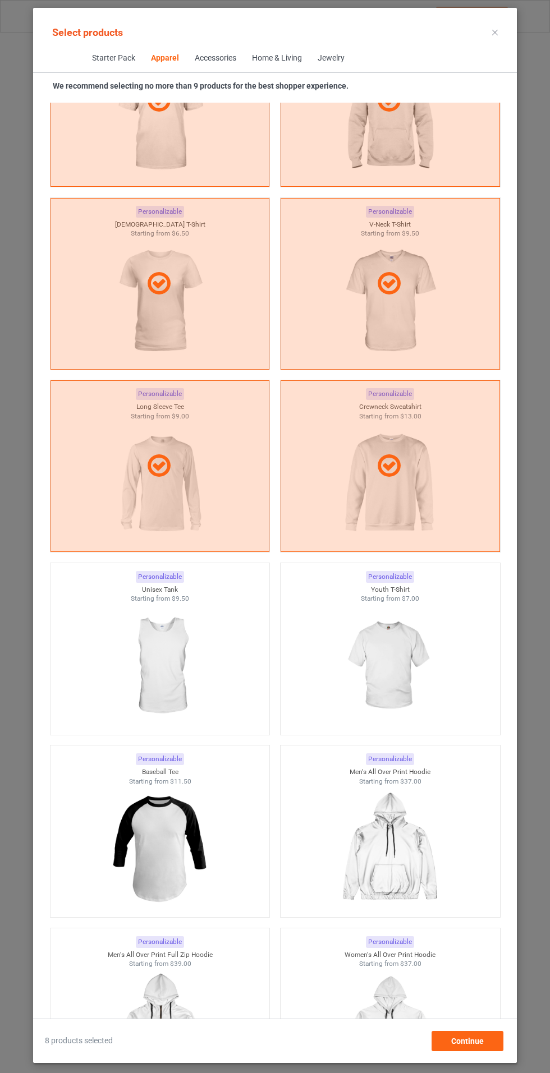
click at [393, 678] on img at bounding box center [389, 667] width 100 height 126
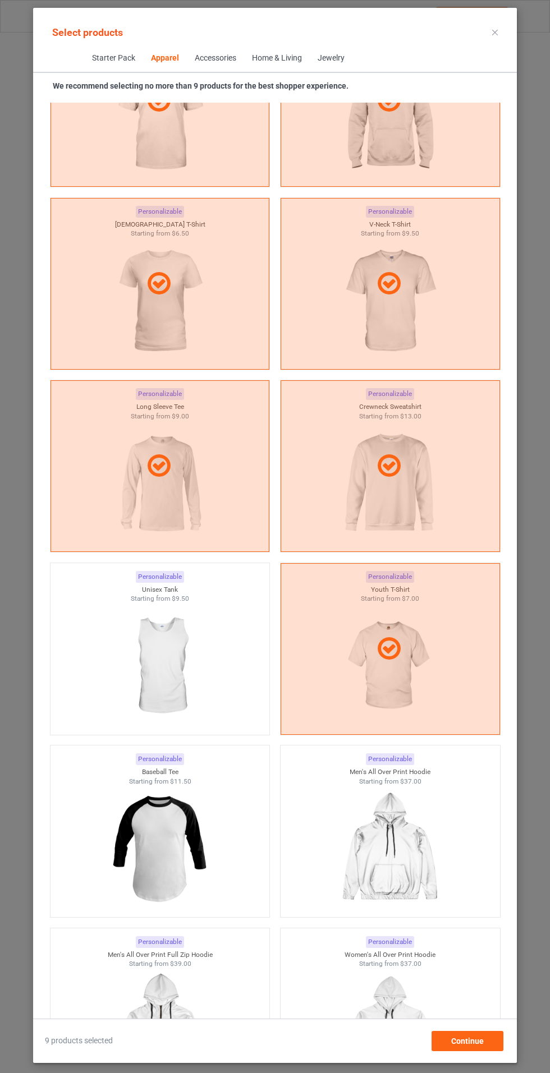
click at [495, 32] on icon at bounding box center [495, 33] width 6 height 6
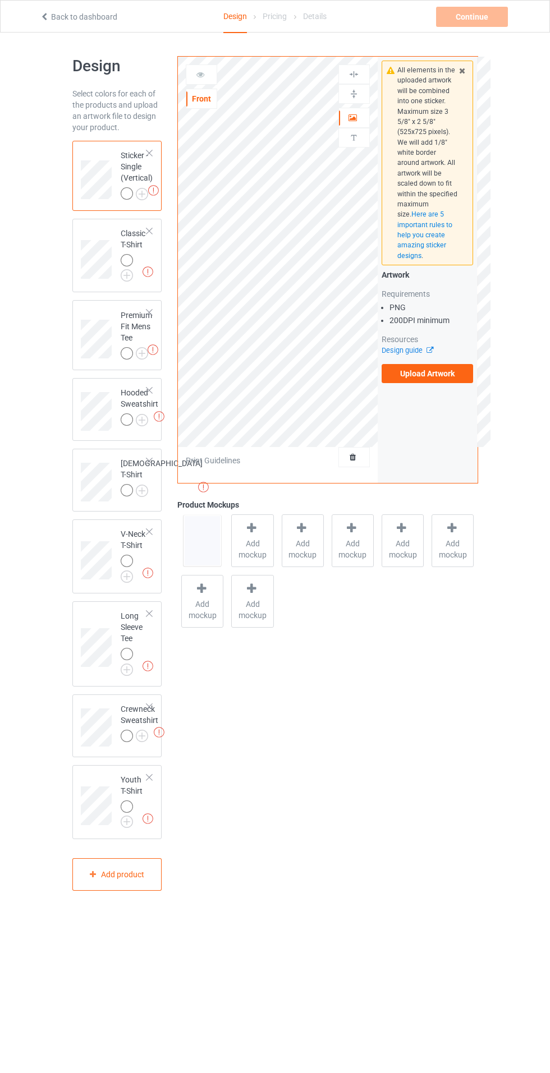
click at [0, 0] on img at bounding box center [0, 0] width 0 height 0
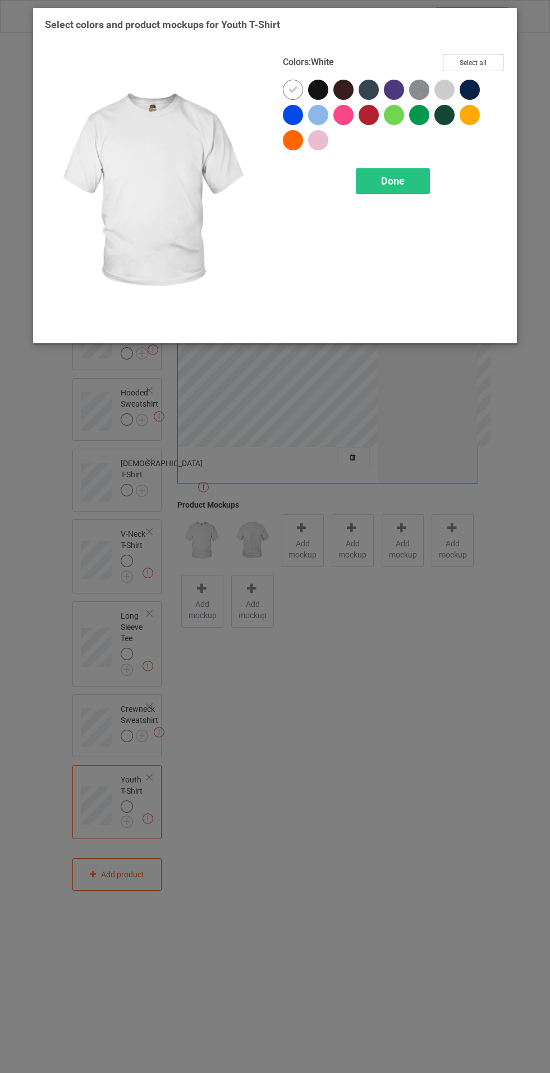
click at [493, 65] on button "Select all" at bounding box center [473, 62] width 61 height 17
click at [292, 89] on icon at bounding box center [293, 90] width 10 height 10
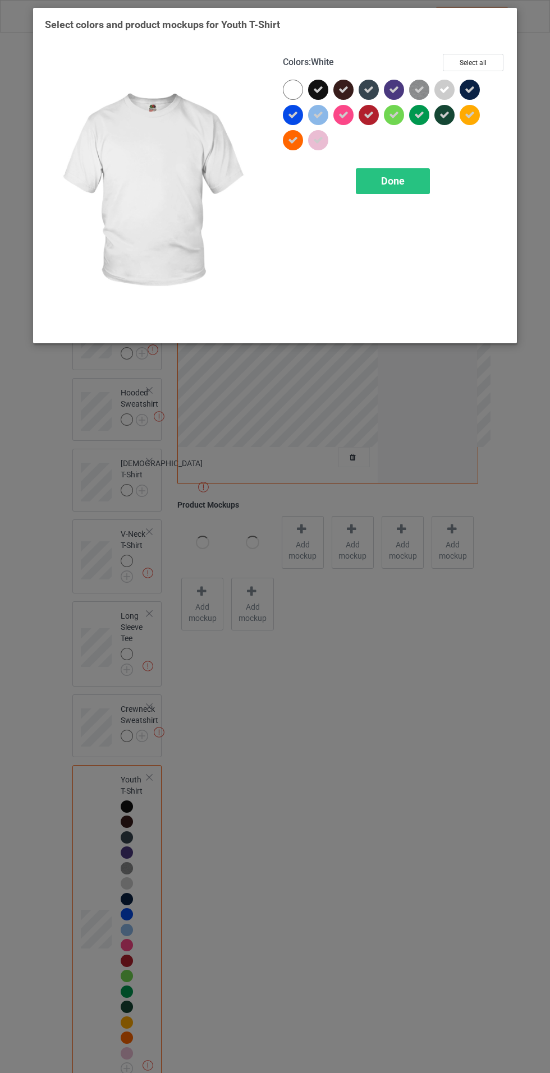
click at [394, 187] on div "Done" at bounding box center [393, 181] width 74 height 26
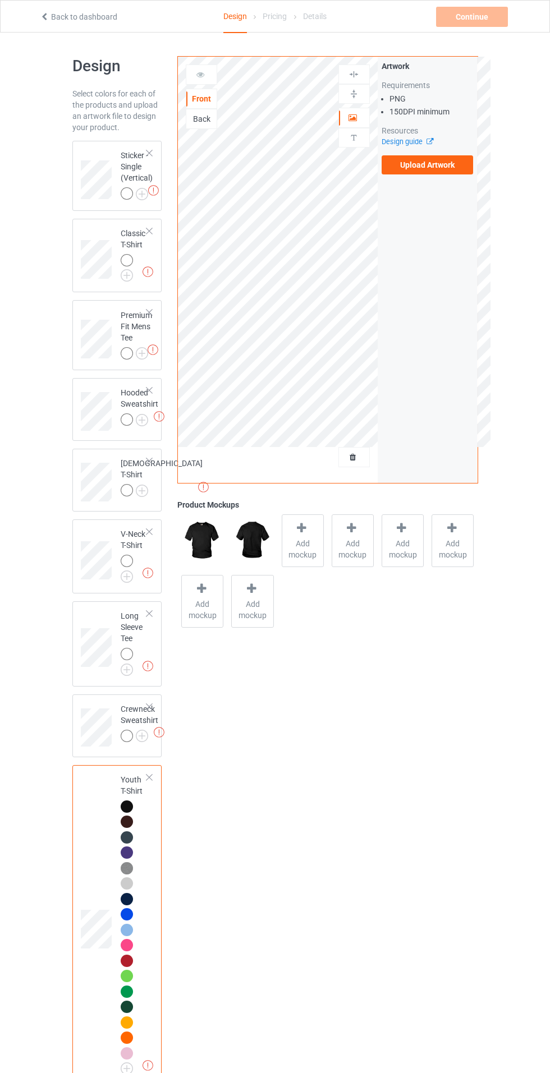
click at [0, 0] on img at bounding box center [0, 0] width 0 height 0
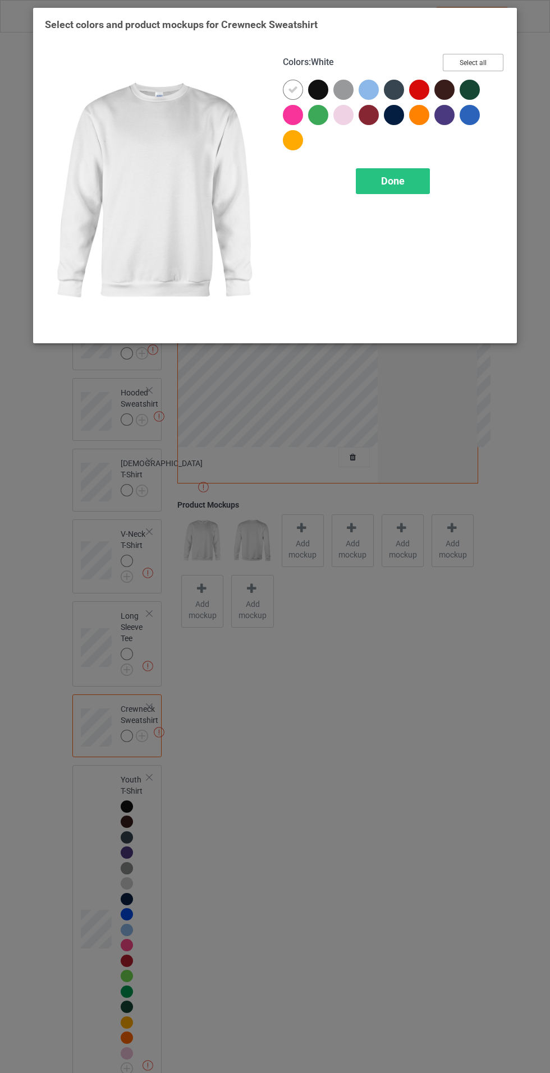
click at [495, 68] on button "Select all" at bounding box center [473, 62] width 61 height 17
click at [292, 89] on icon at bounding box center [293, 90] width 10 height 10
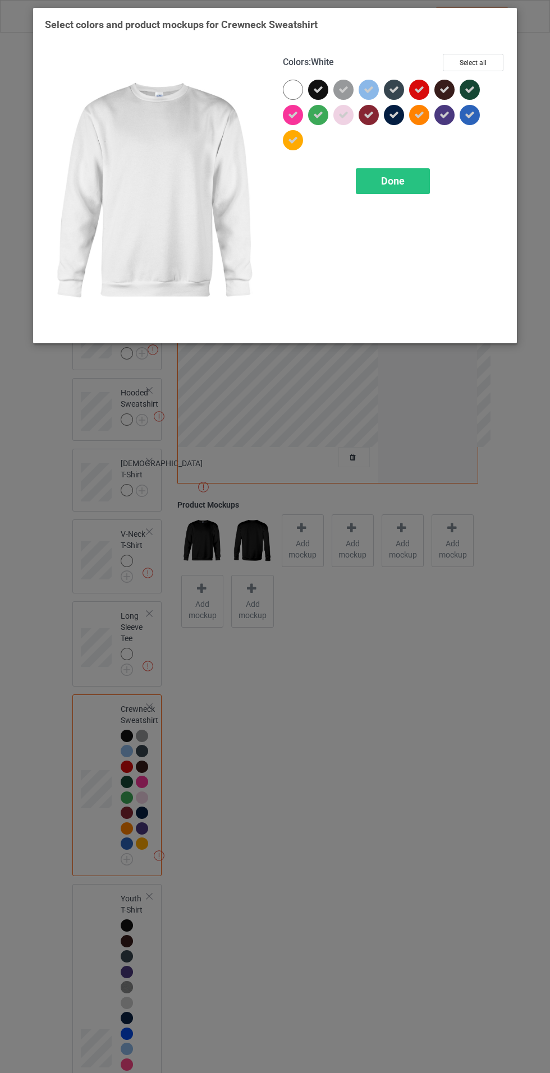
click at [402, 189] on div "Done" at bounding box center [393, 181] width 74 height 26
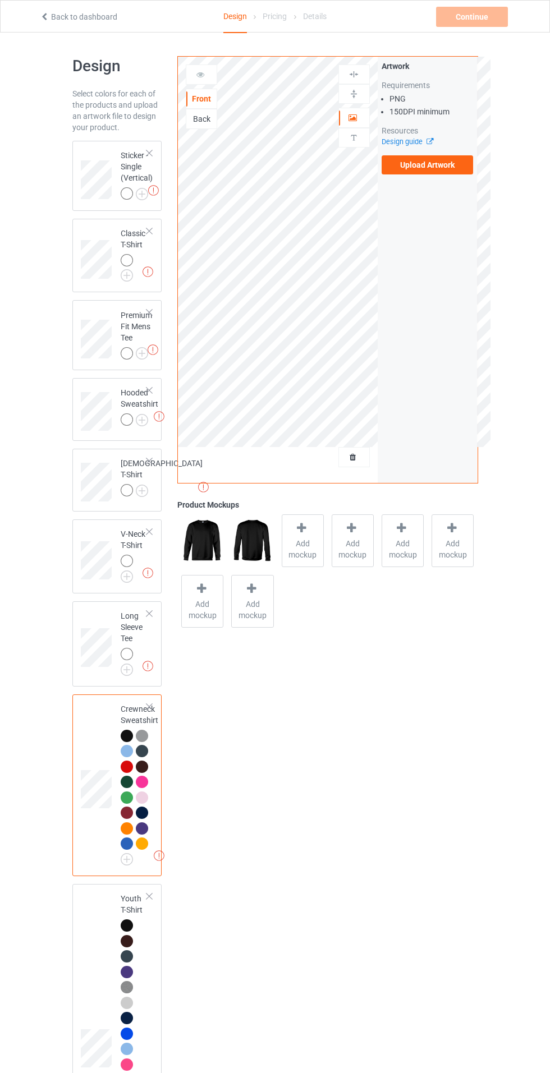
click at [0, 0] on img at bounding box center [0, 0] width 0 height 0
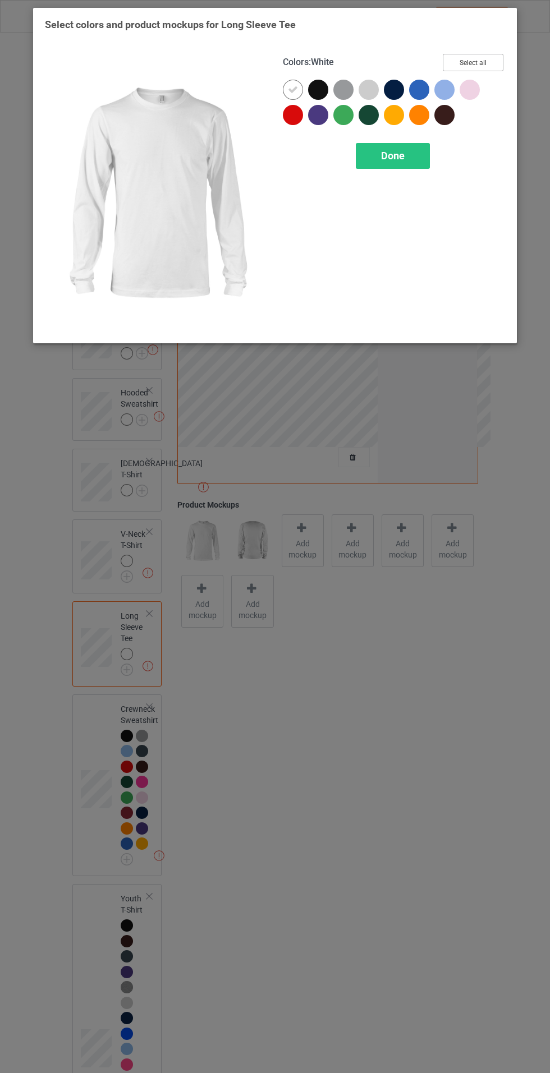
click at [492, 67] on button "Select all" at bounding box center [473, 62] width 61 height 17
click at [292, 89] on icon at bounding box center [293, 90] width 10 height 10
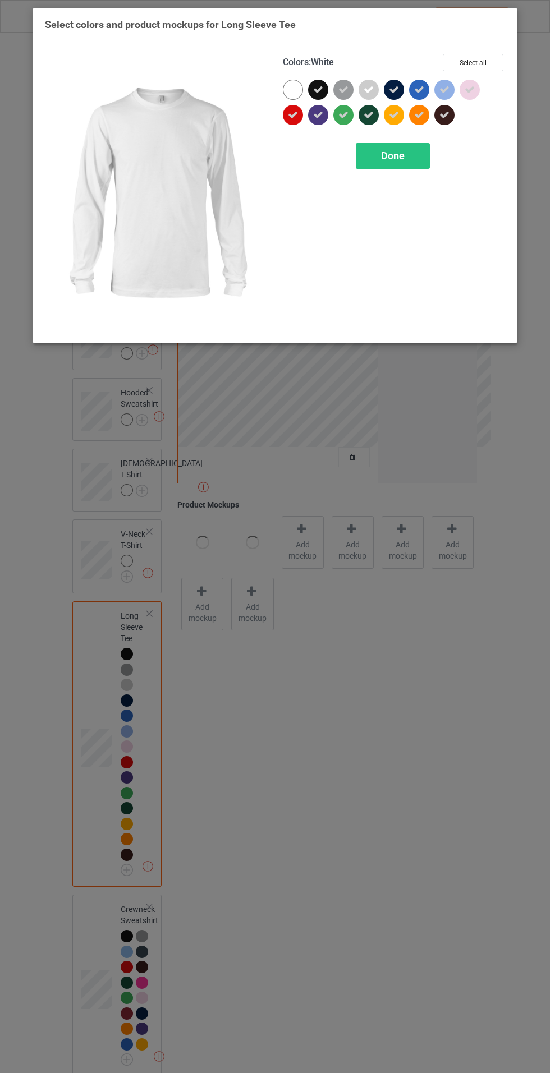
click at [407, 167] on div "Done" at bounding box center [393, 156] width 74 height 26
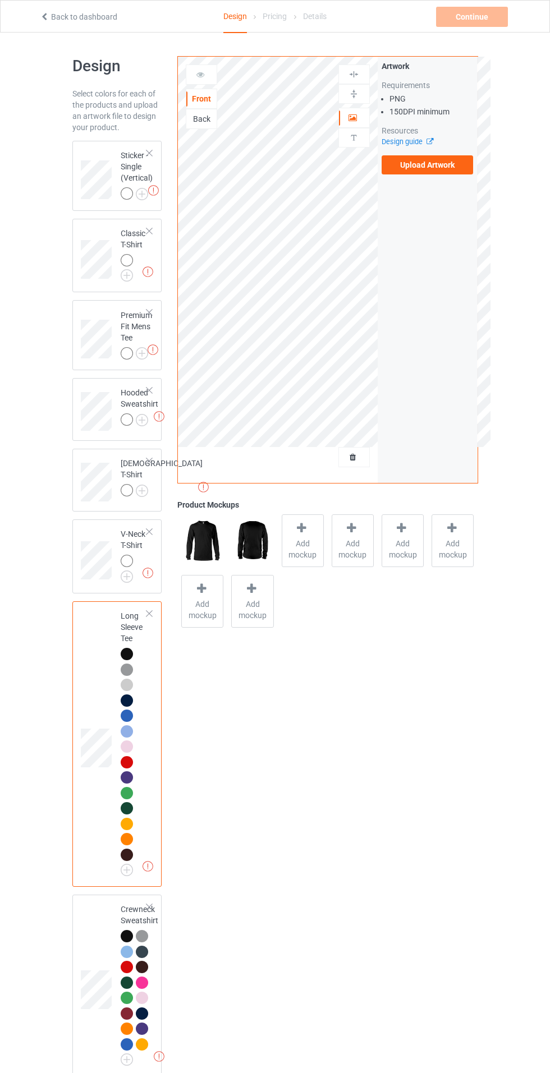
click at [0, 0] on img at bounding box center [0, 0] width 0 height 0
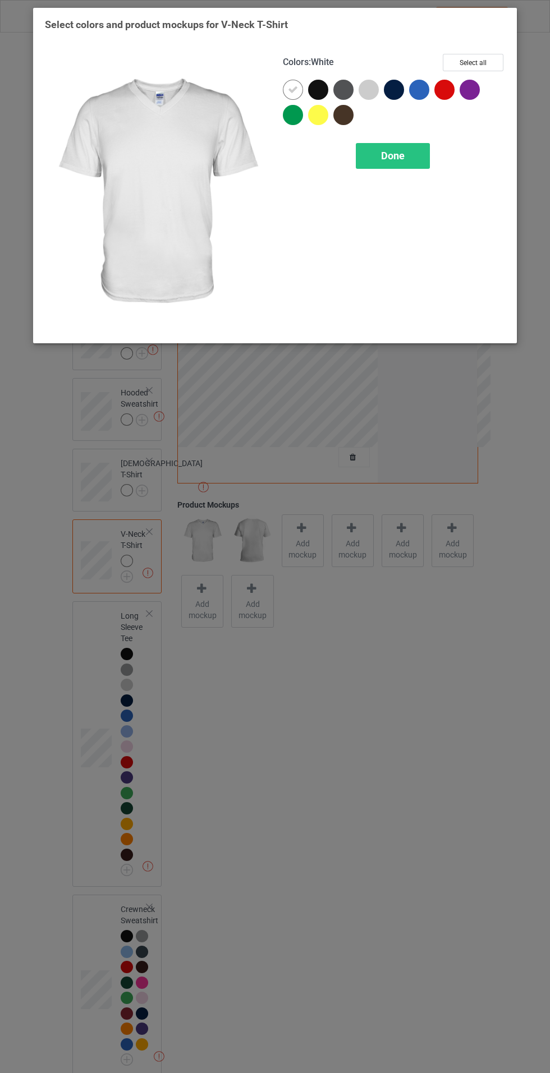
click at [493, 57] on button "Select all" at bounding box center [473, 62] width 61 height 17
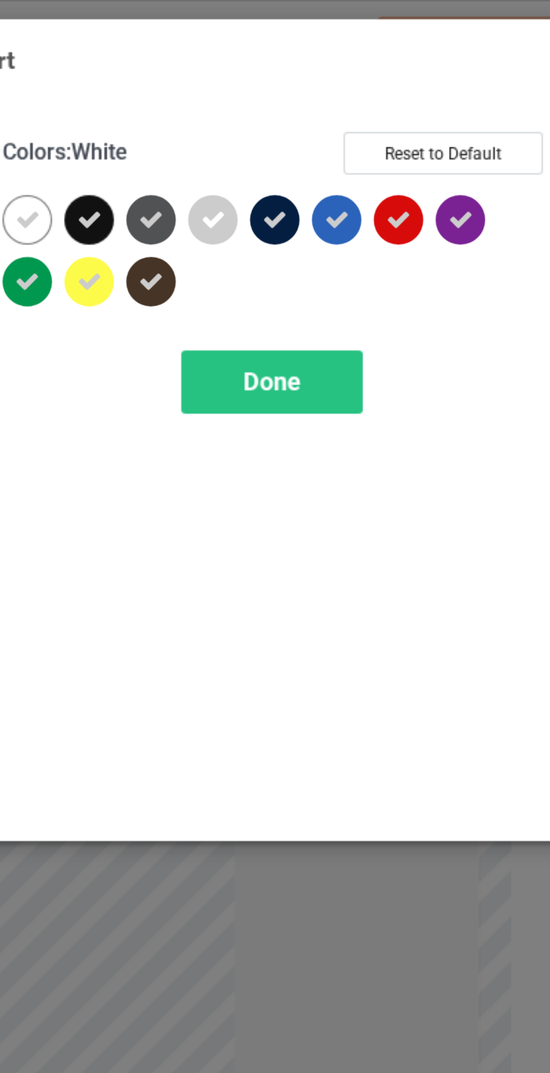
click at [295, 88] on icon at bounding box center [293, 90] width 10 height 10
click at [382, 162] on div "Done" at bounding box center [393, 156] width 74 height 26
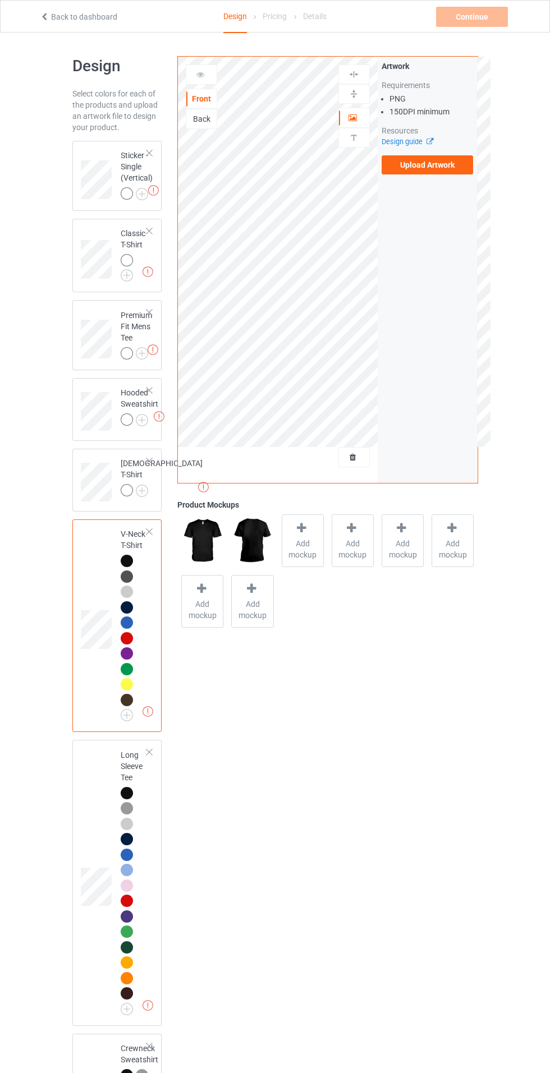
click at [0, 0] on img at bounding box center [0, 0] width 0 height 0
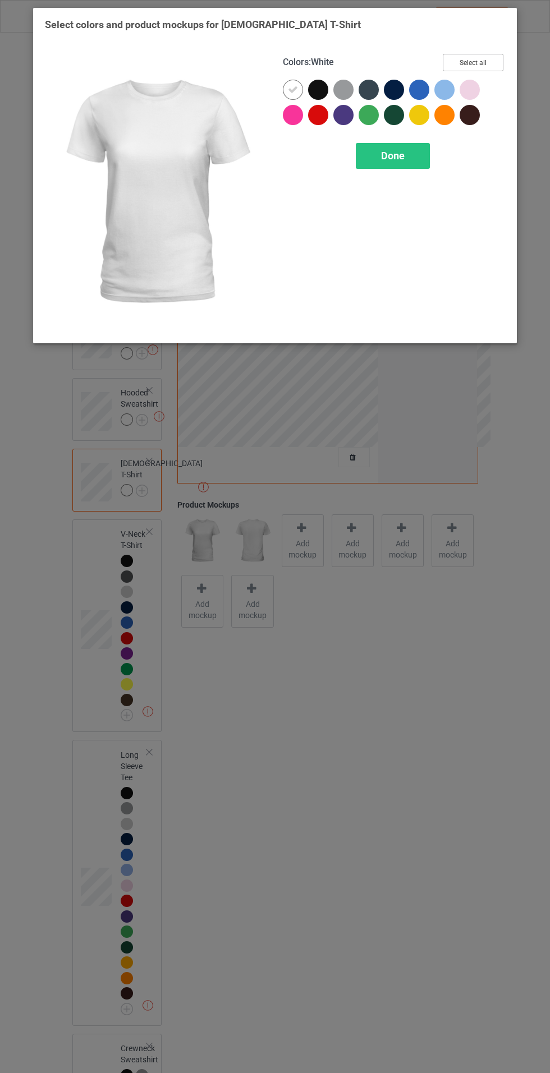
click at [490, 71] on button "Select all" at bounding box center [473, 62] width 61 height 17
click at [292, 89] on icon at bounding box center [293, 90] width 10 height 10
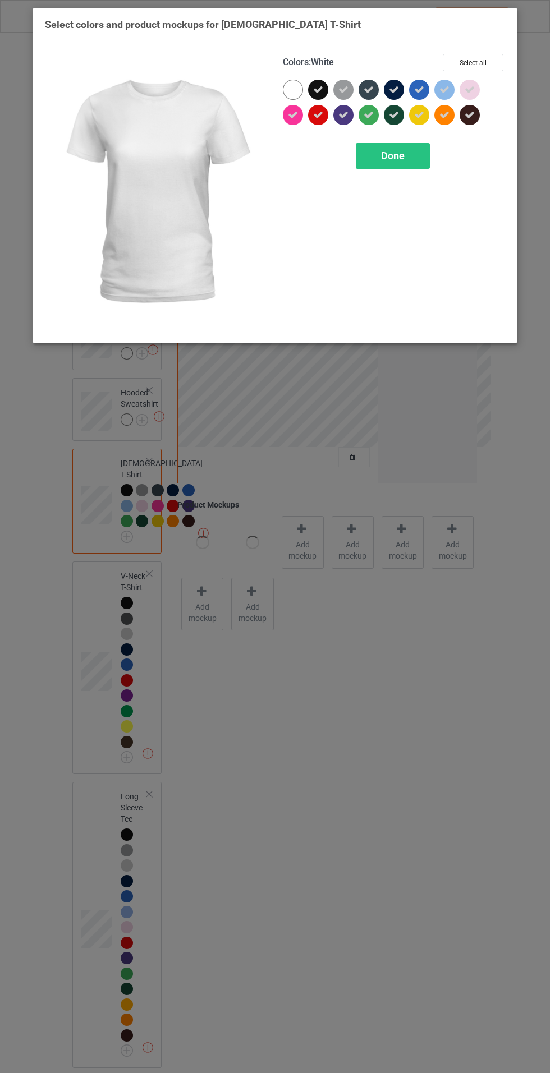
click at [397, 157] on span "Done" at bounding box center [393, 156] width 24 height 12
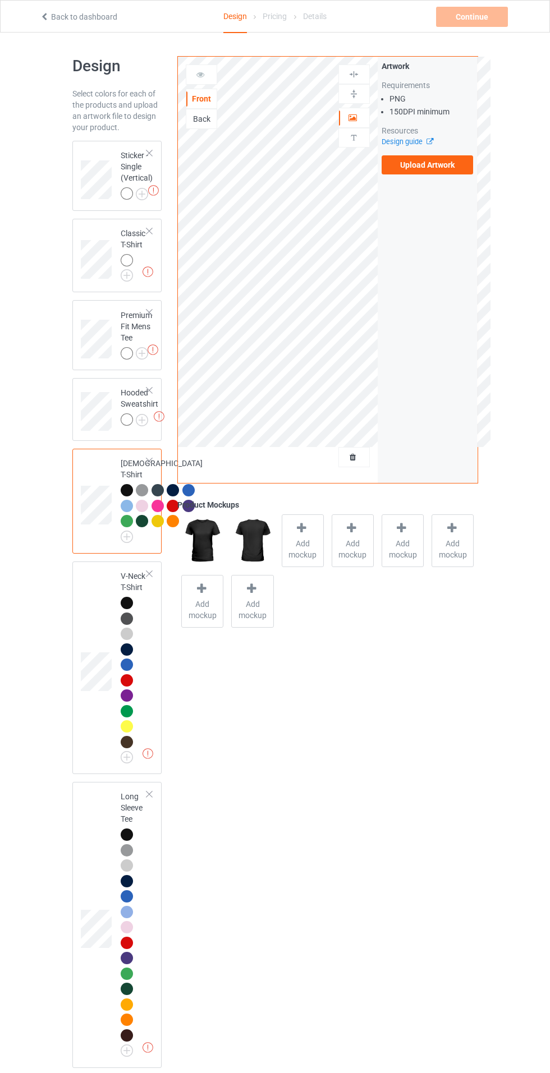
click at [0, 0] on img at bounding box center [0, 0] width 0 height 0
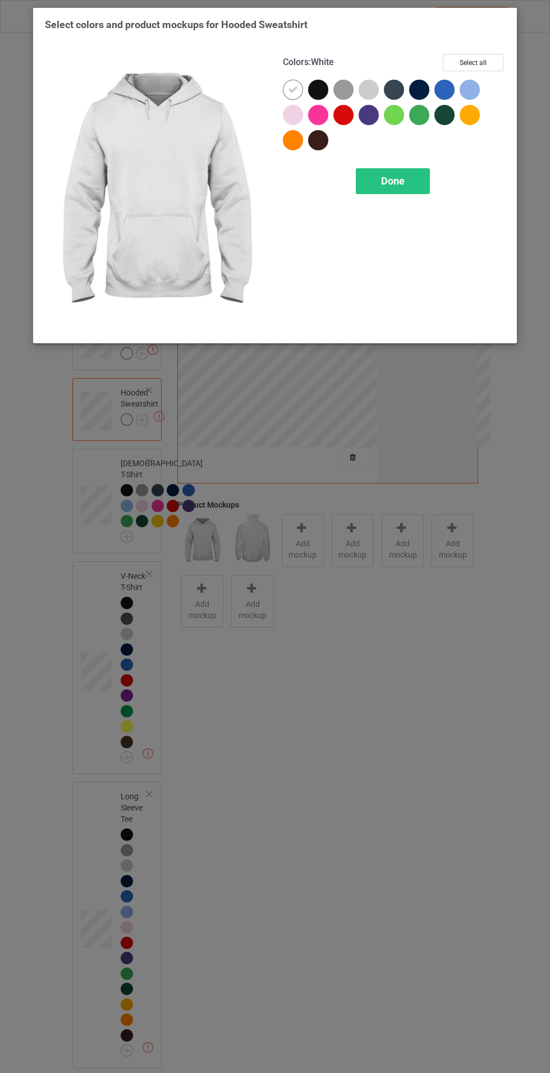
click at [291, 84] on div at bounding box center [293, 90] width 20 height 20
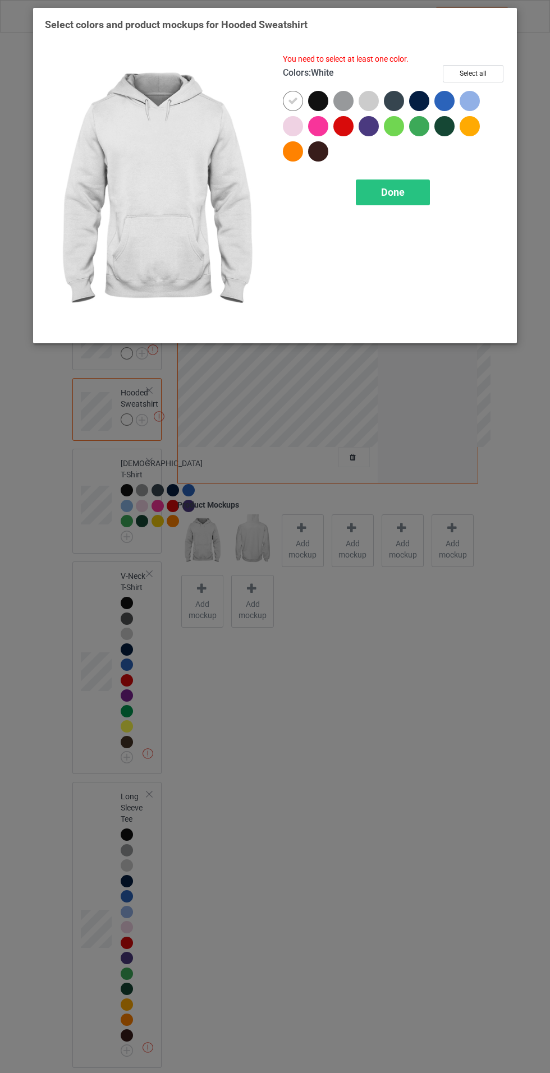
click at [416, 183] on div "Done" at bounding box center [393, 193] width 74 height 26
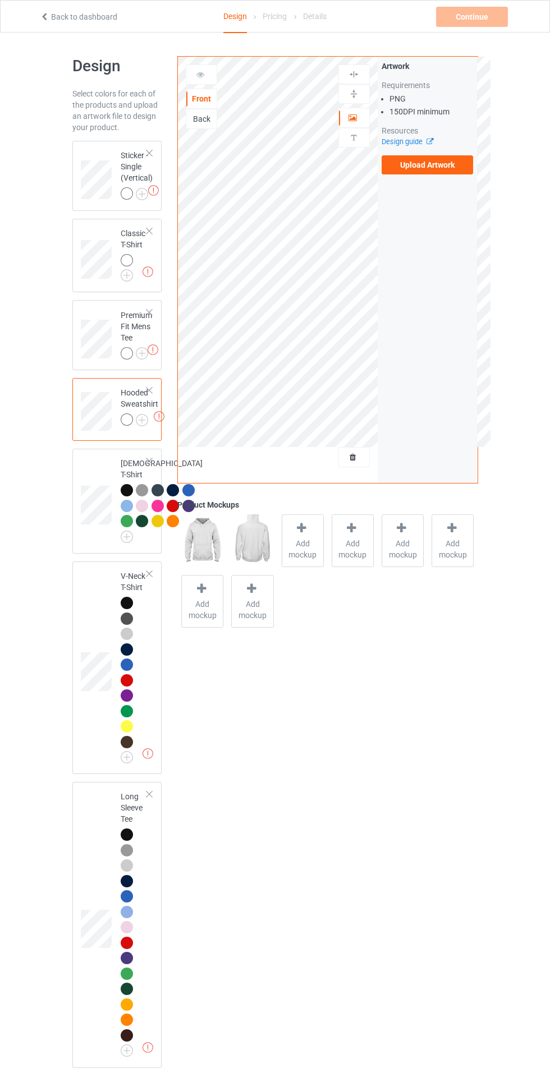
click at [0, 0] on img at bounding box center [0, 0] width 0 height 0
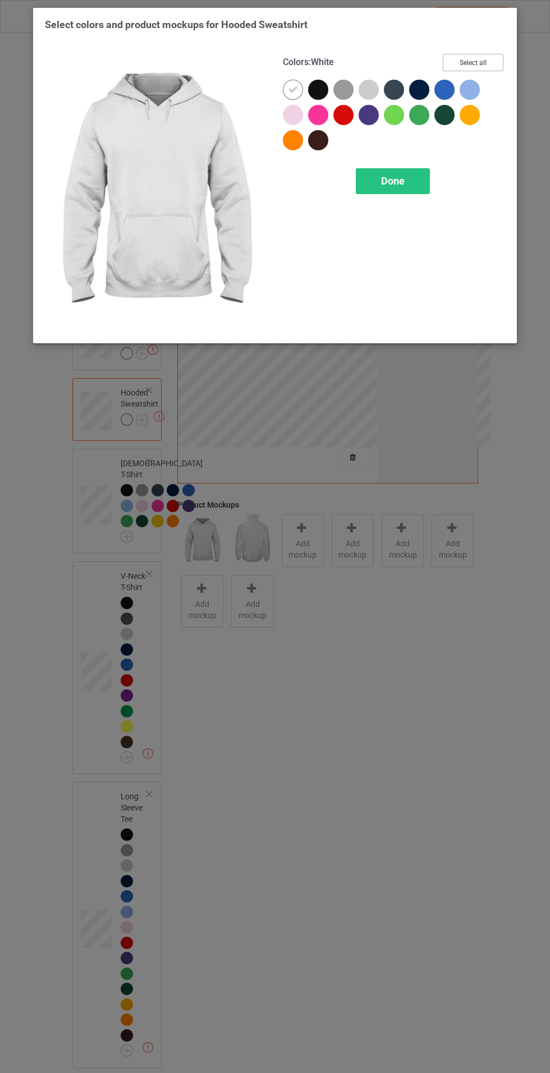
click at [496, 63] on button "Select all" at bounding box center [473, 62] width 61 height 17
click at [292, 89] on icon at bounding box center [293, 90] width 10 height 10
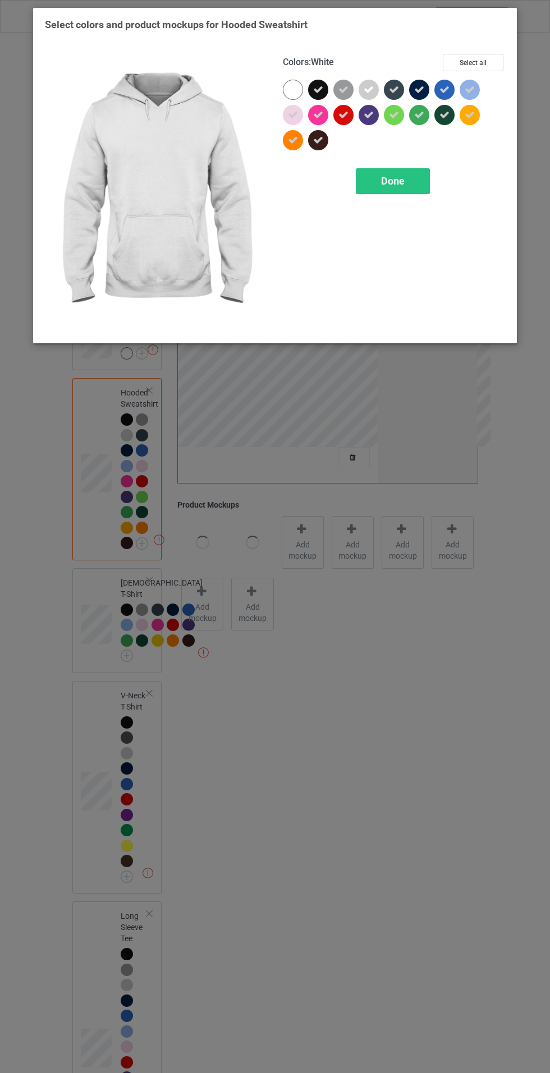
click at [414, 187] on div "Done" at bounding box center [393, 181] width 74 height 26
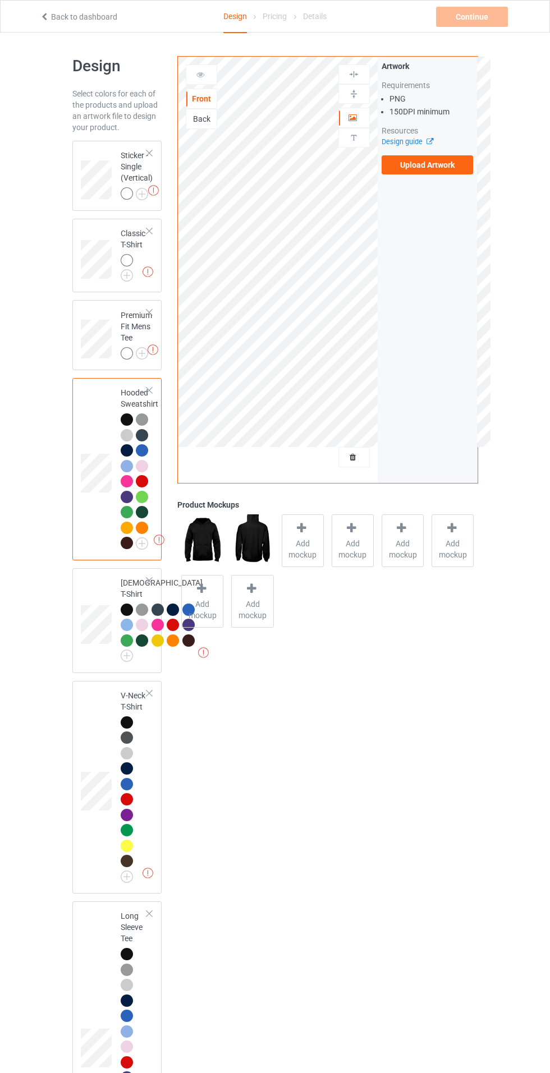
click at [0, 0] on img at bounding box center [0, 0] width 0 height 0
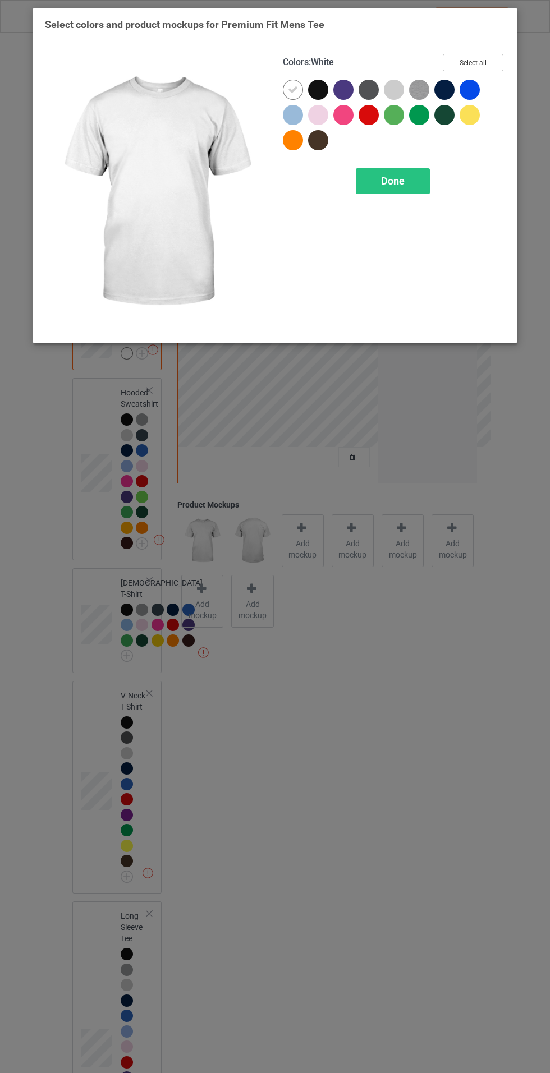
click at [497, 61] on button "Select all" at bounding box center [473, 62] width 61 height 17
click at [292, 85] on icon at bounding box center [293, 90] width 10 height 10
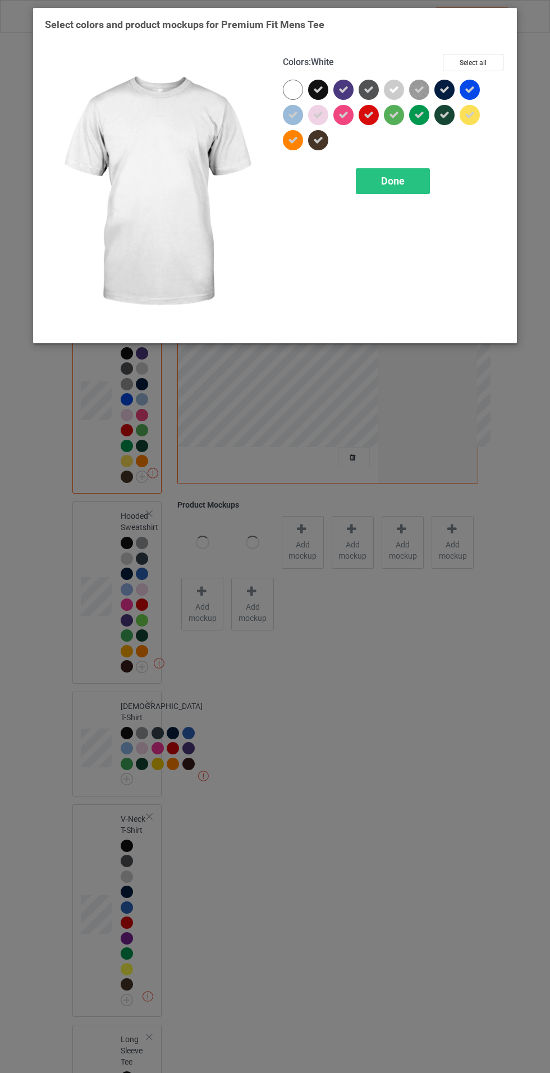
click at [418, 172] on div "Done" at bounding box center [393, 181] width 74 height 26
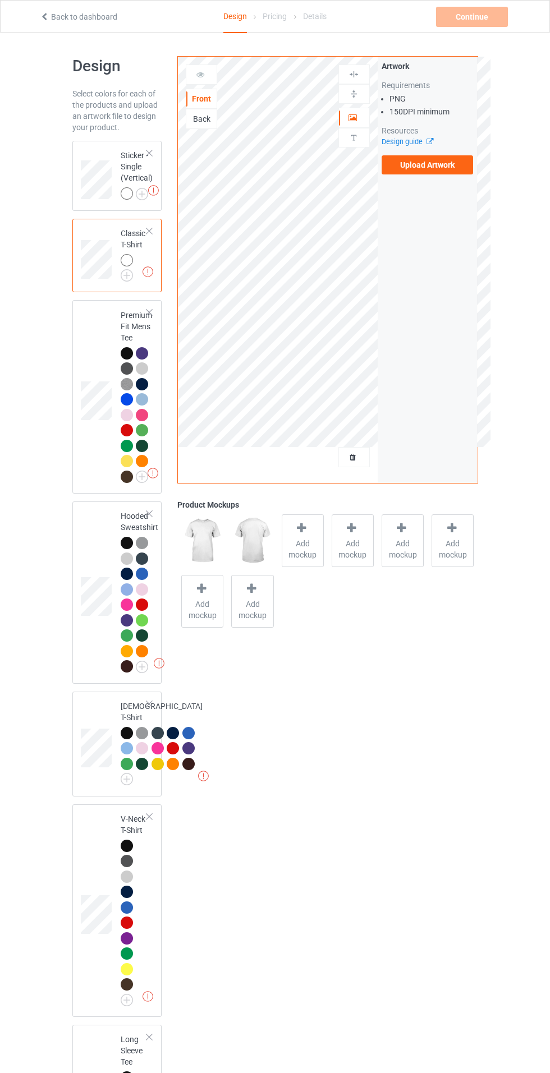
click at [0, 0] on img at bounding box center [0, 0] width 0 height 0
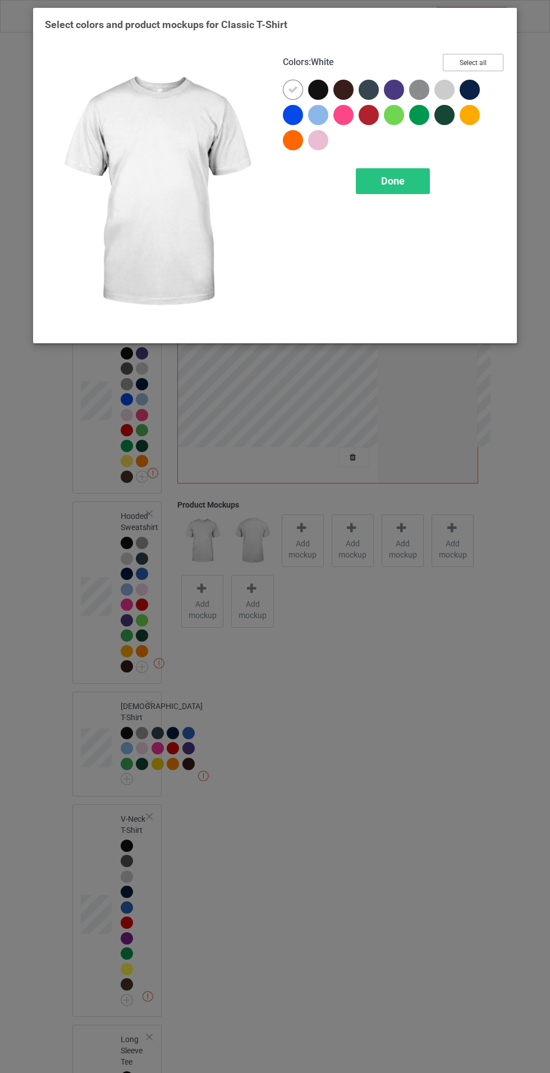
click at [496, 68] on button "Select all" at bounding box center [473, 62] width 61 height 17
click at [292, 89] on icon at bounding box center [293, 90] width 10 height 10
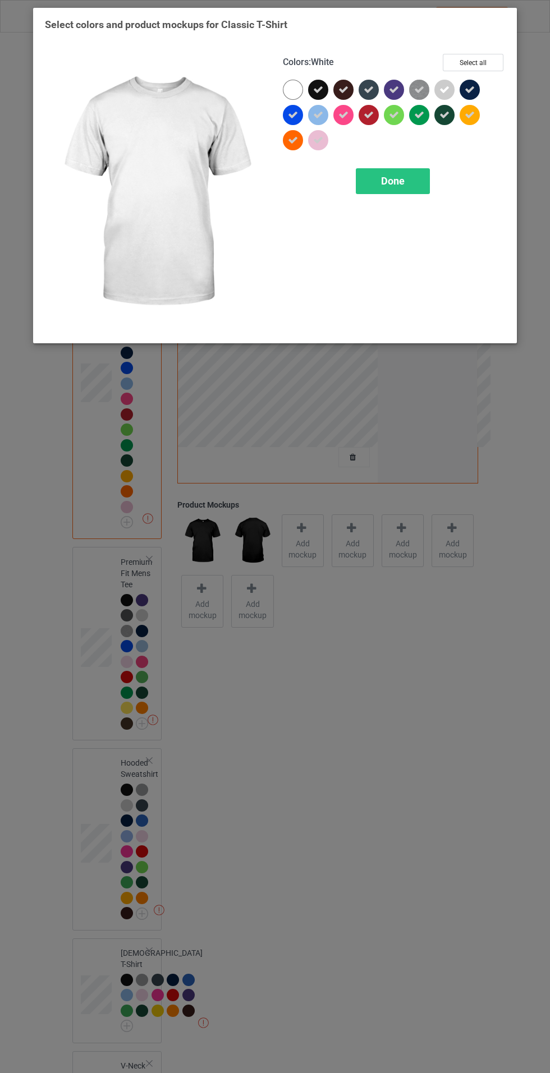
click at [424, 180] on div "Done" at bounding box center [393, 181] width 74 height 26
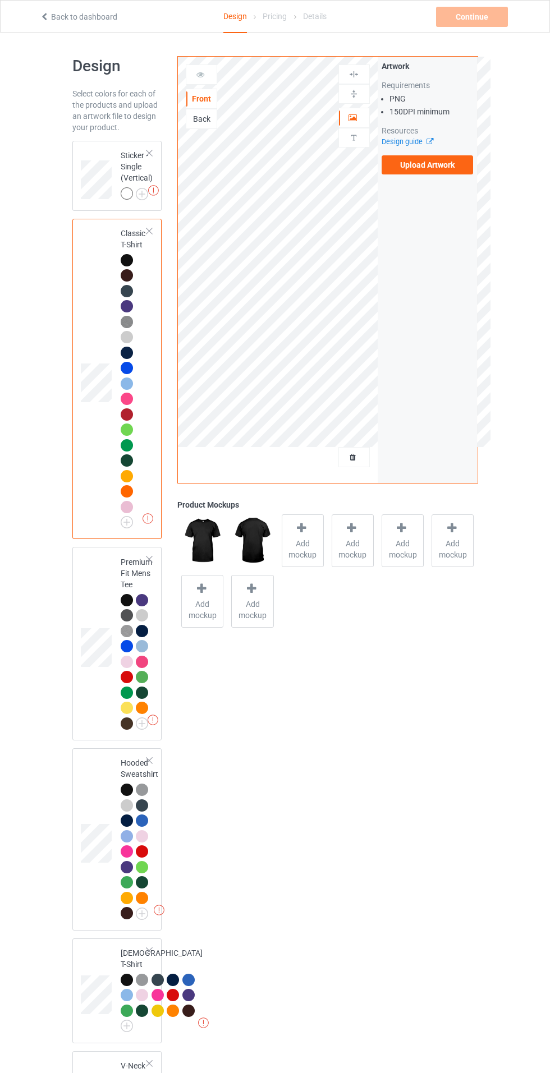
click at [451, 169] on label "Upload Artwork" at bounding box center [428, 164] width 92 height 19
click at [0, 0] on input "Upload Artwork" at bounding box center [0, 0] width 0 height 0
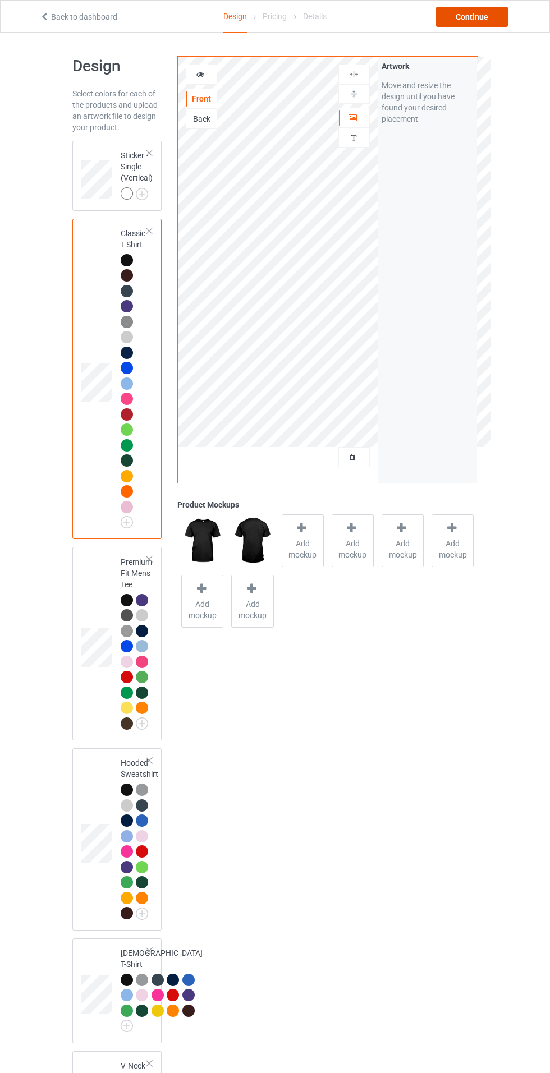
click at [461, 25] on div "Continue" at bounding box center [472, 17] width 72 height 20
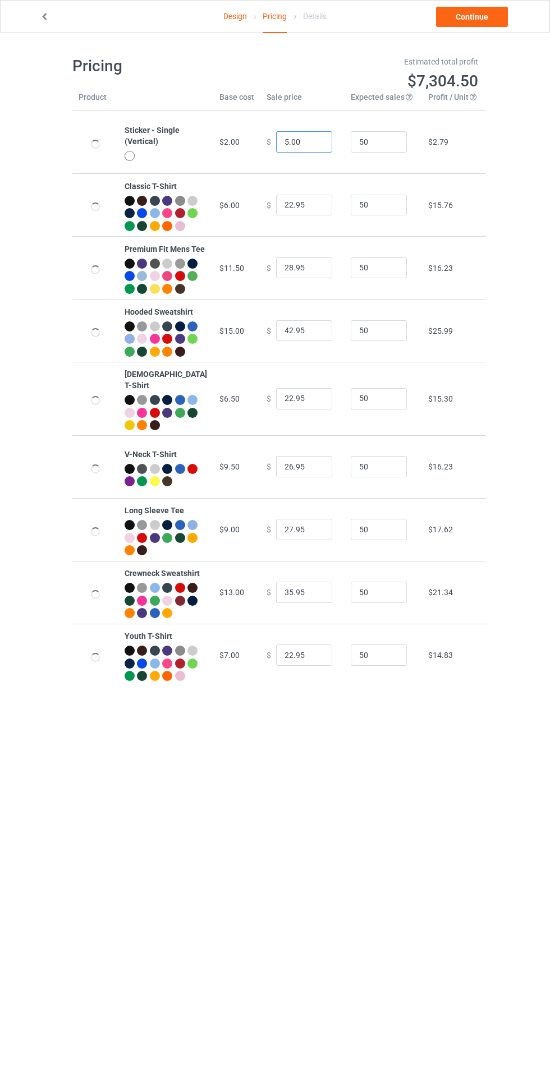
click at [276, 142] on input "5.00" at bounding box center [304, 141] width 56 height 21
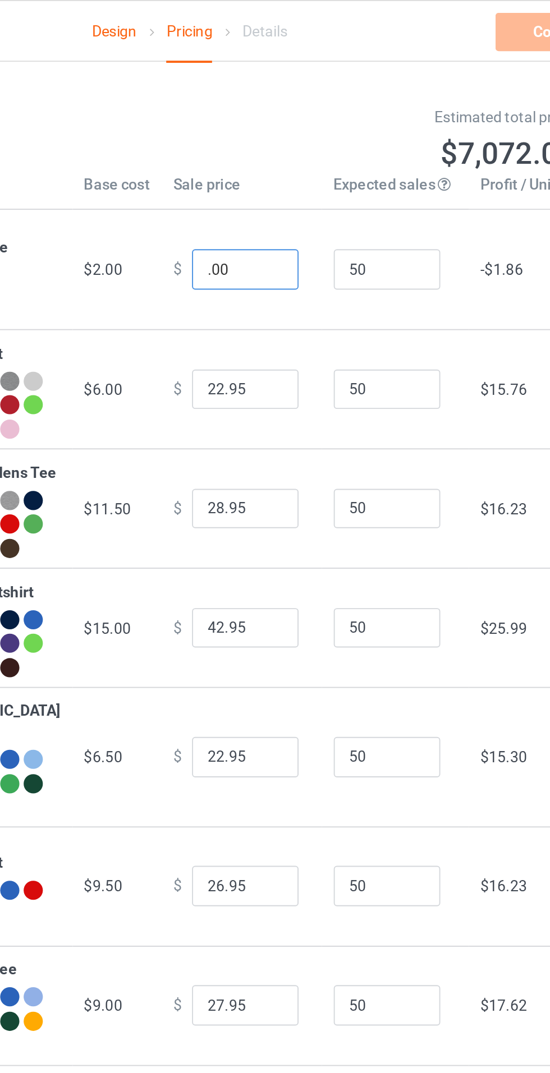
type input "7.00"
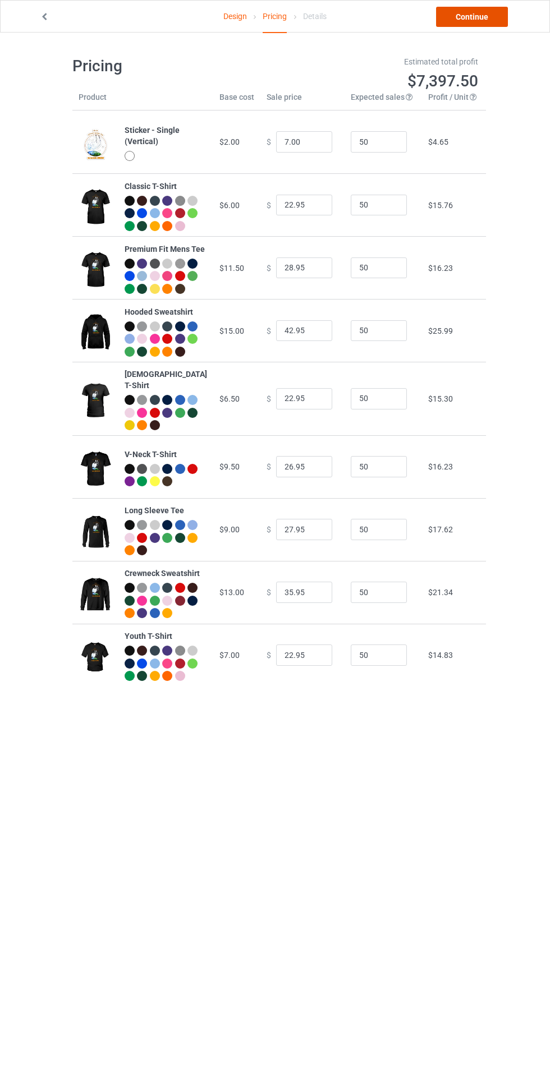
click at [495, 24] on link "Continue" at bounding box center [472, 17] width 72 height 20
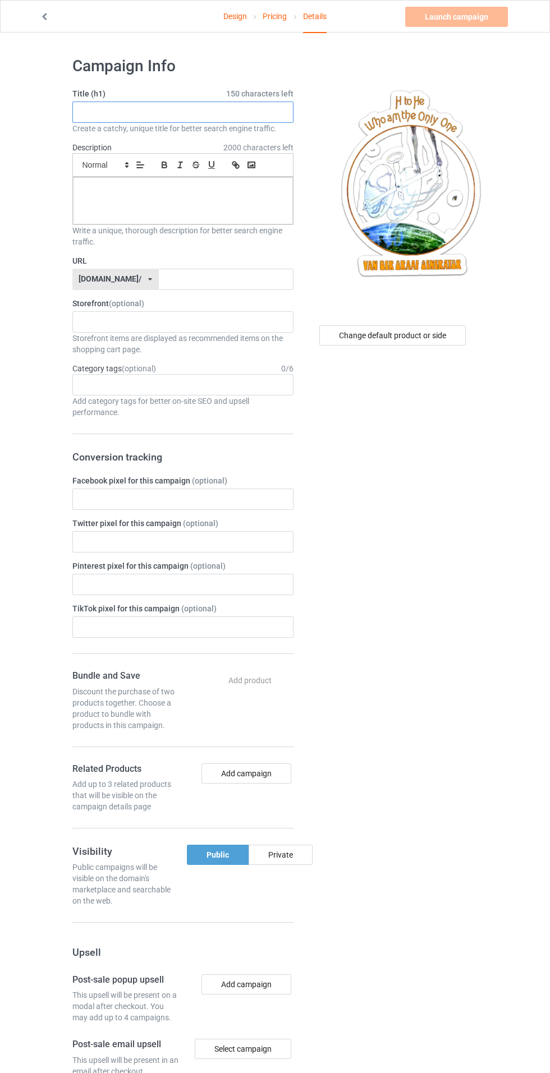
click at [144, 108] on input "text" at bounding box center [182, 112] width 221 height 21
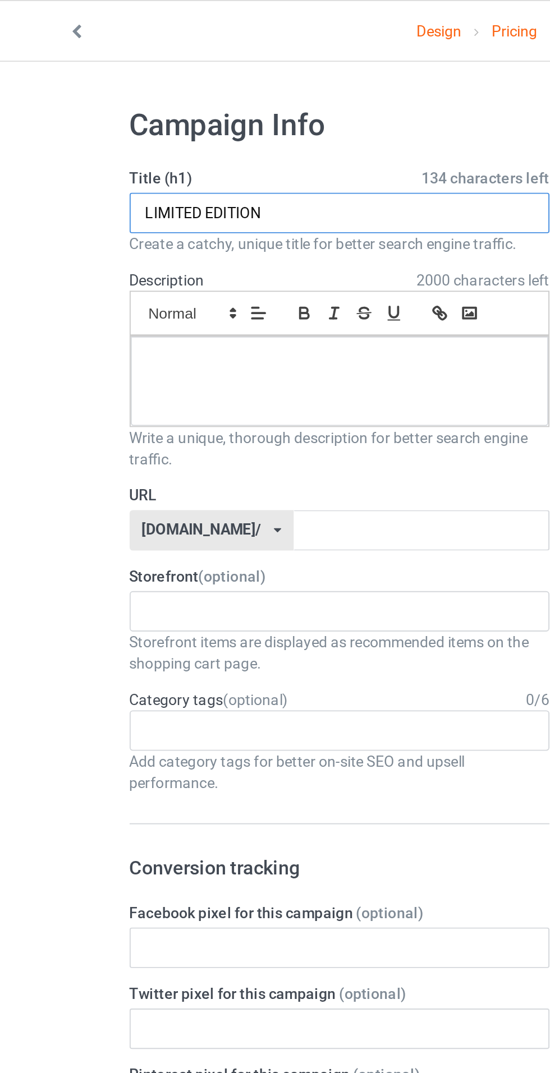
type input "LIMITED EDITION"
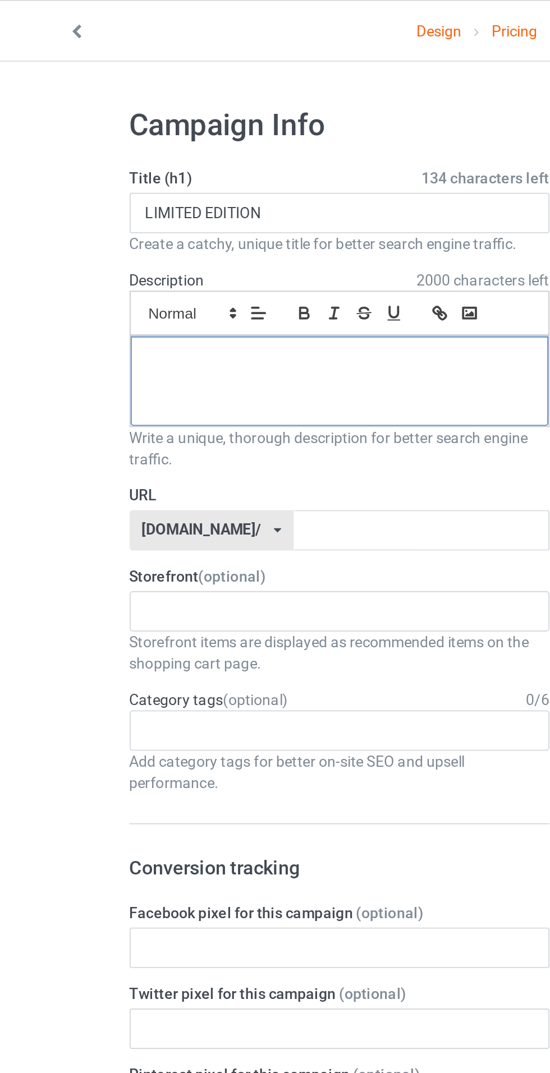
click at [104, 218] on div at bounding box center [183, 200] width 220 height 47
click at [97, 200] on div at bounding box center [183, 200] width 220 height 47
click at [169, 283] on input "text" at bounding box center [226, 279] width 135 height 21
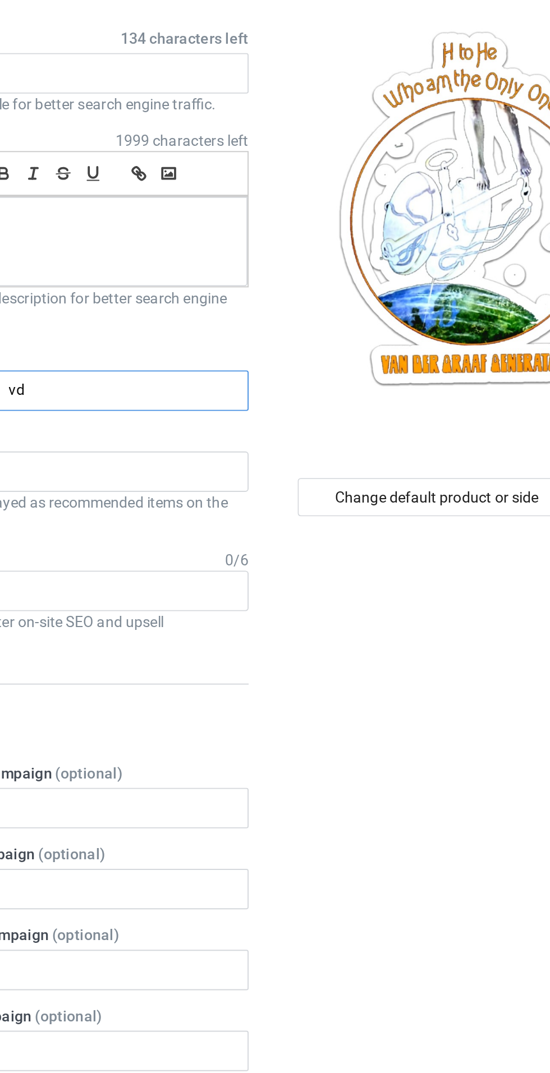
type input "vdg"
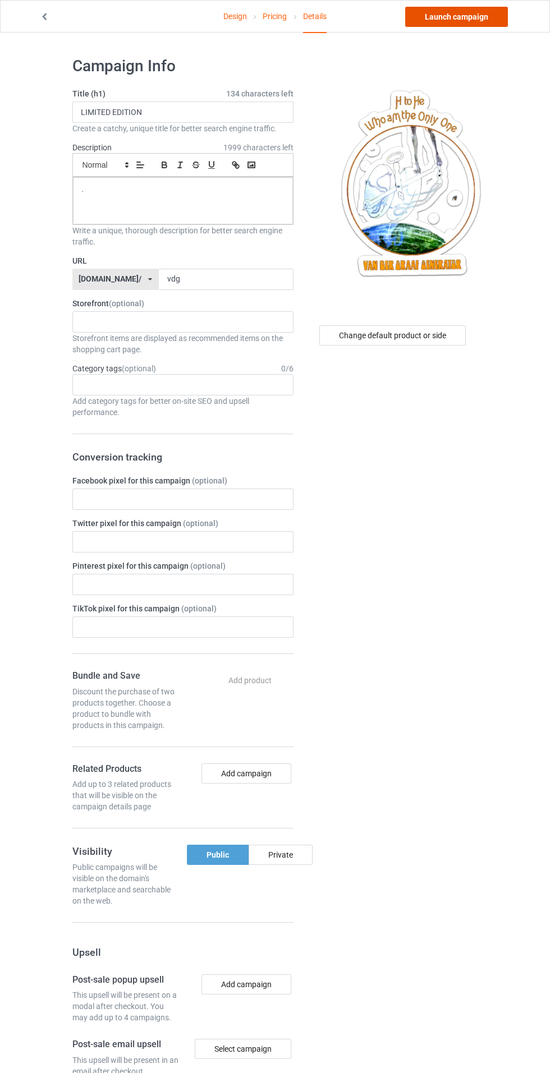
click at [447, 16] on link "Launch campaign" at bounding box center [456, 17] width 103 height 20
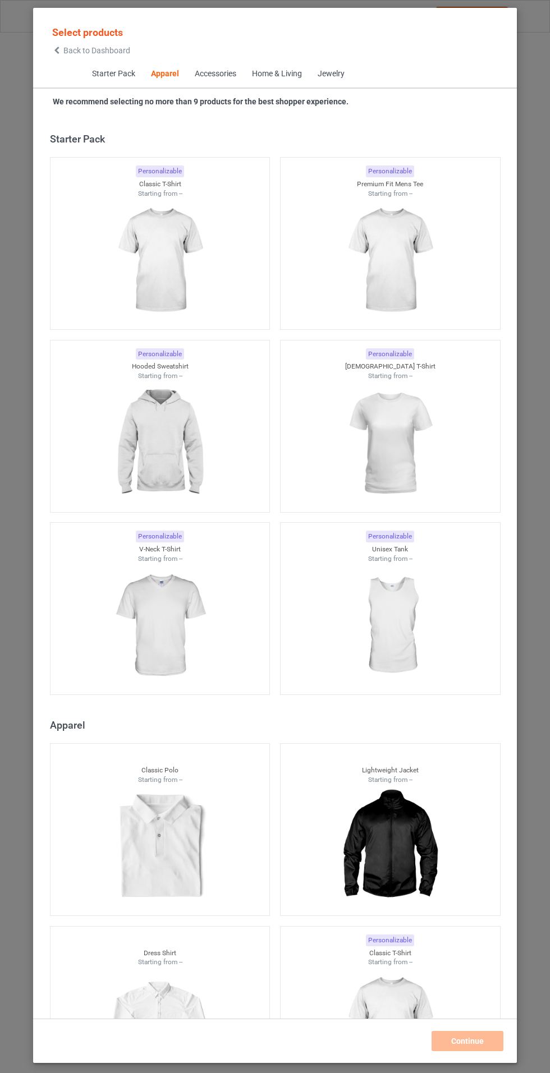
scroll to position [600, 0]
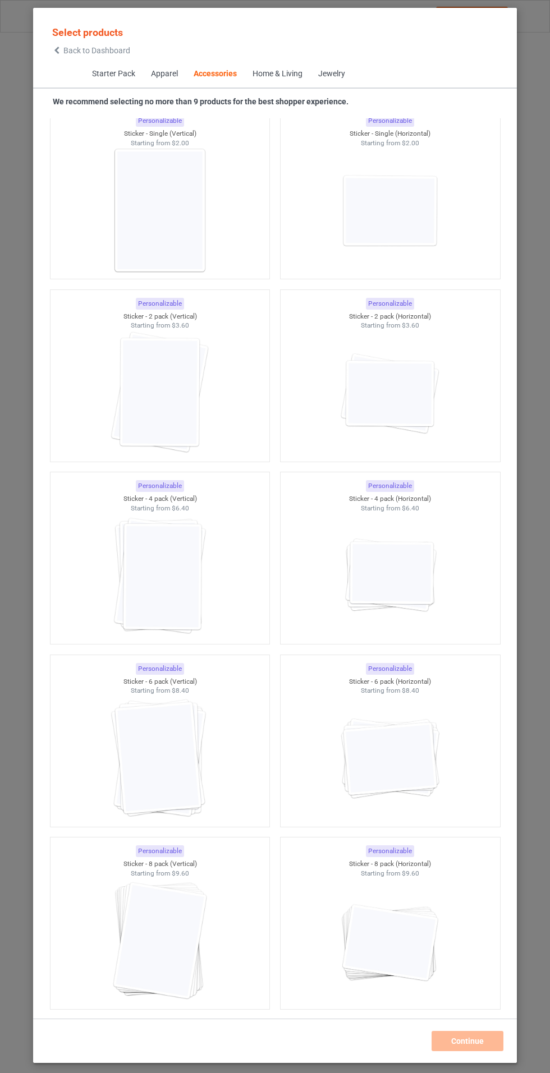
scroll to position [7479, 0]
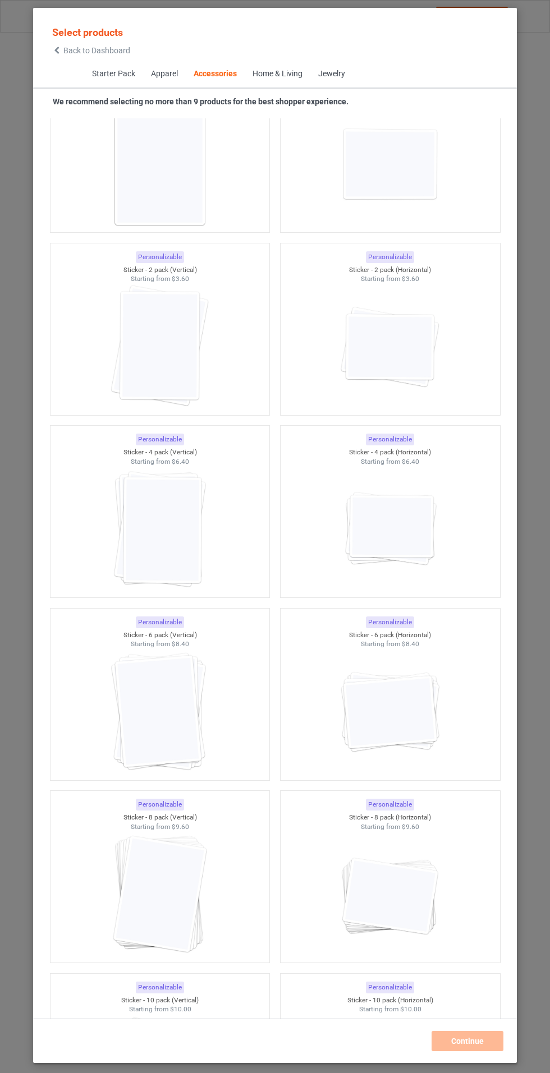
click at [180, 178] on img at bounding box center [159, 164] width 100 height 126
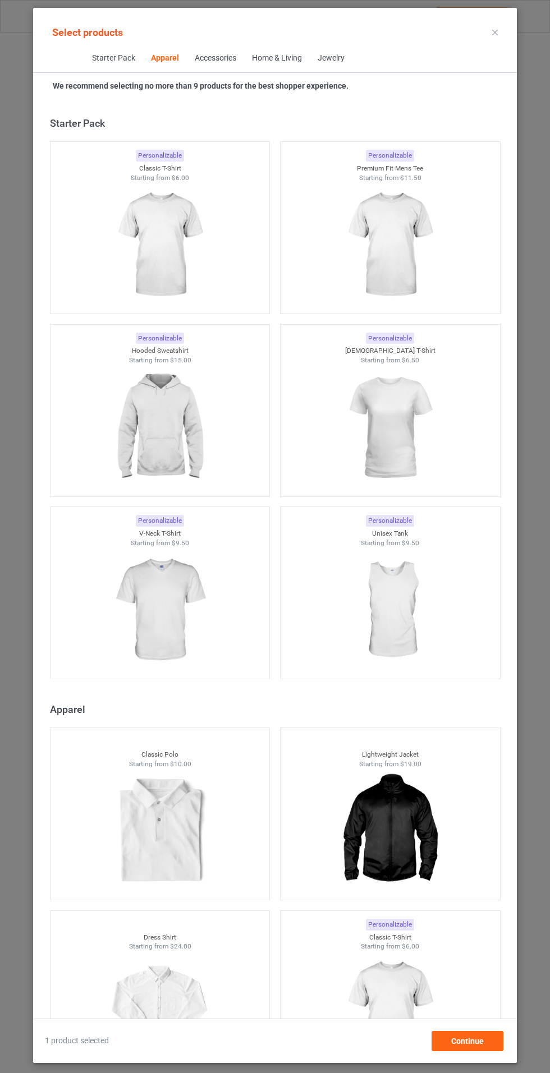
click at [176, 238] on img at bounding box center [159, 245] width 100 height 126
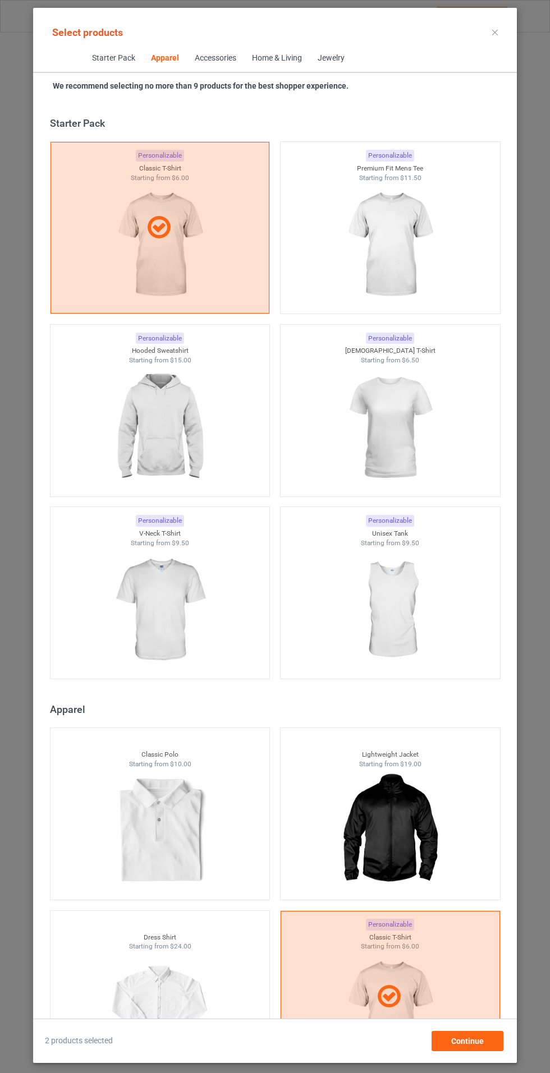
click at [162, 411] on img at bounding box center [159, 428] width 100 height 126
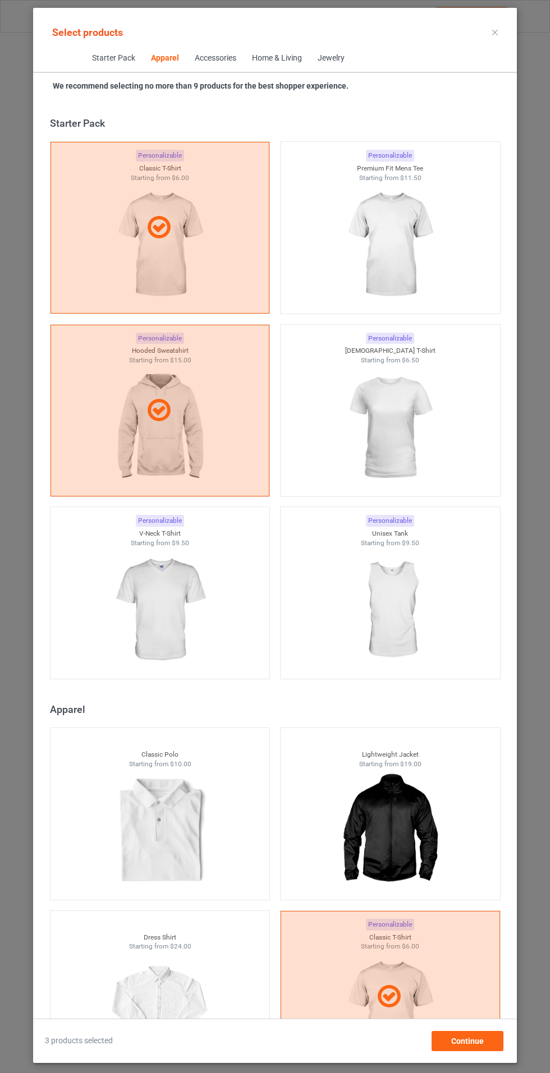
click at [384, 429] on img at bounding box center [389, 428] width 100 height 126
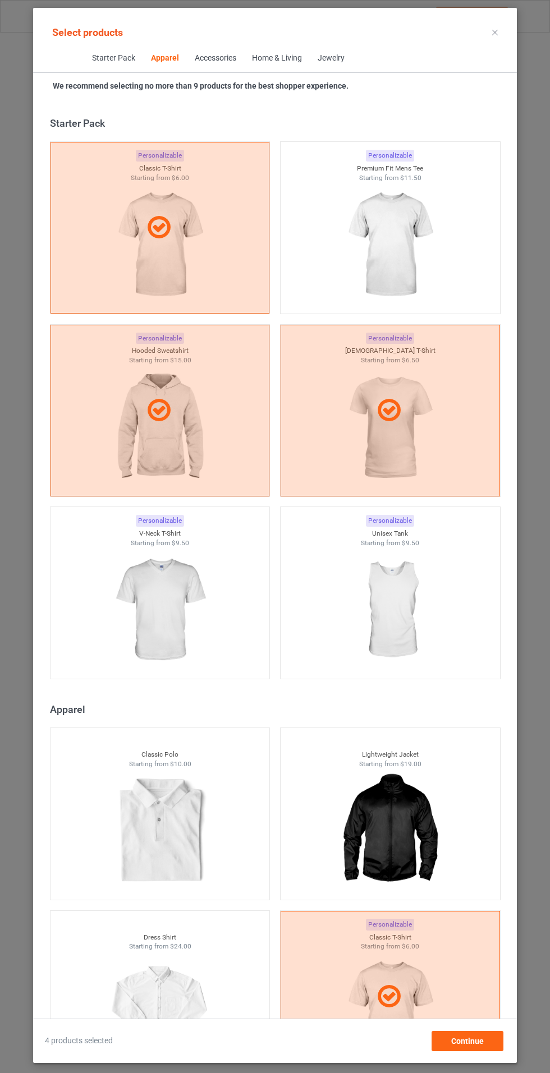
click at [411, 255] on img at bounding box center [389, 245] width 100 height 126
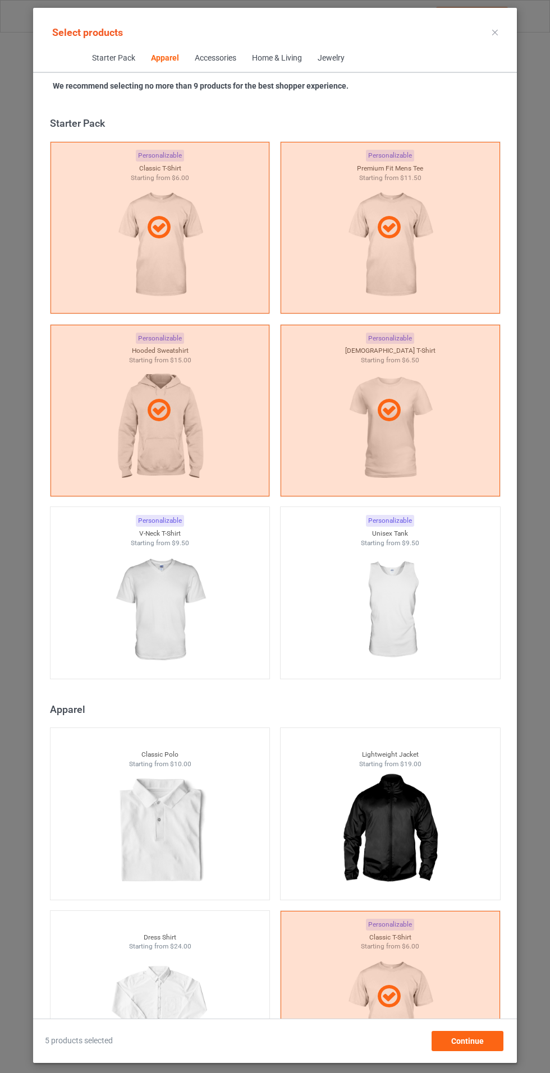
click at [136, 610] on img at bounding box center [159, 611] width 100 height 126
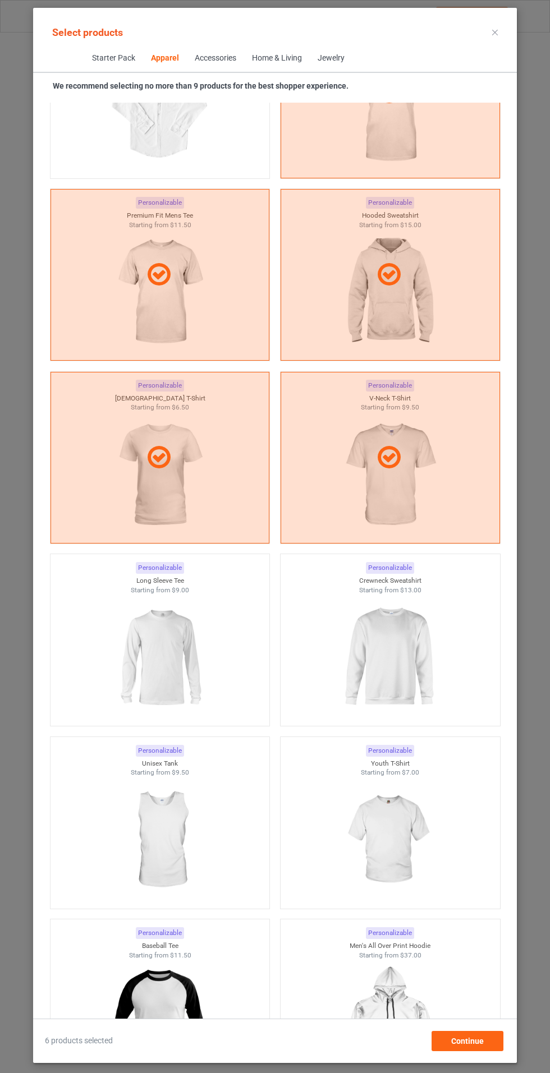
scroll to position [959, 0]
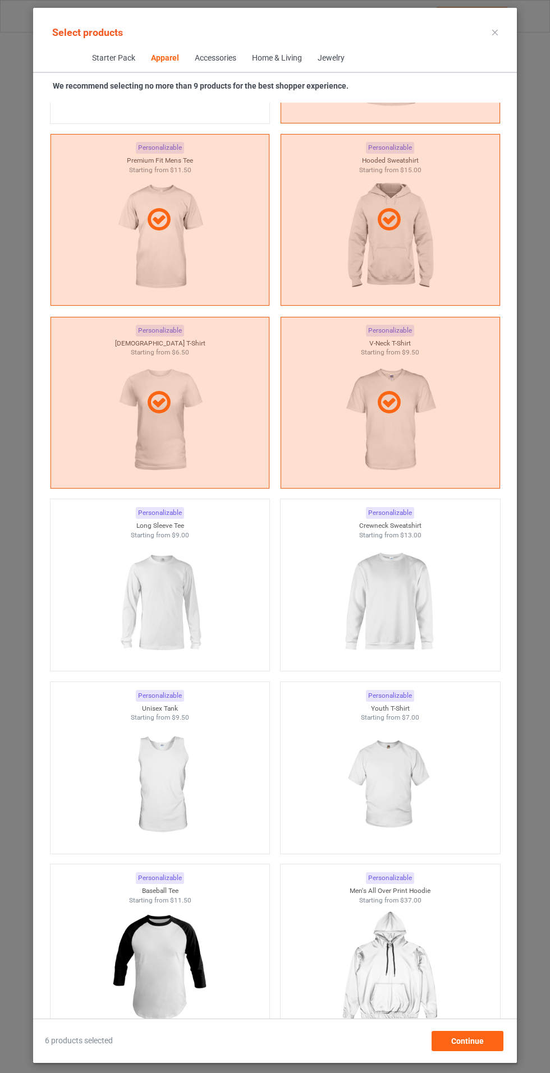
click at [127, 604] on img at bounding box center [159, 603] width 100 height 126
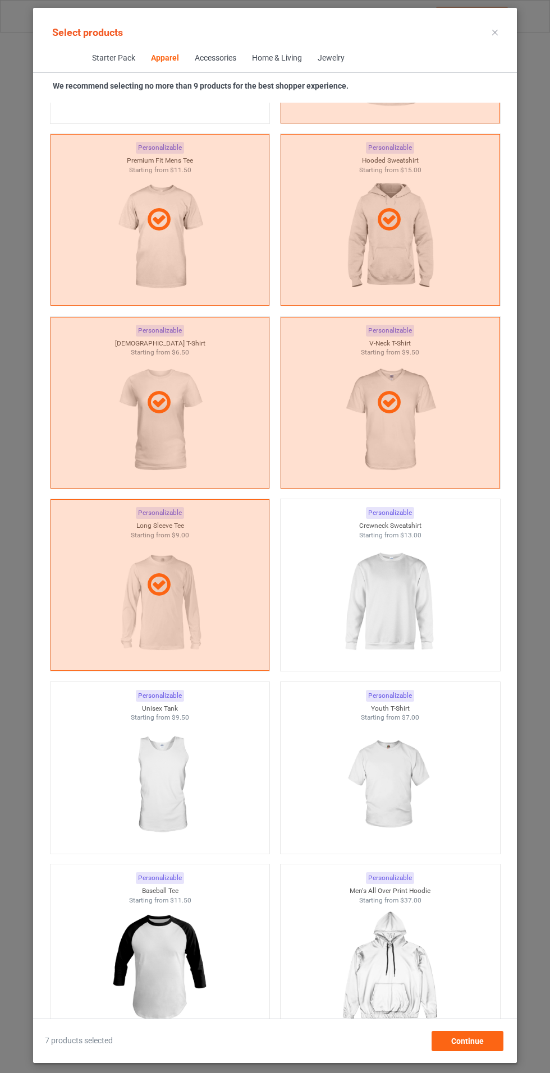
click at [393, 608] on img at bounding box center [389, 603] width 100 height 126
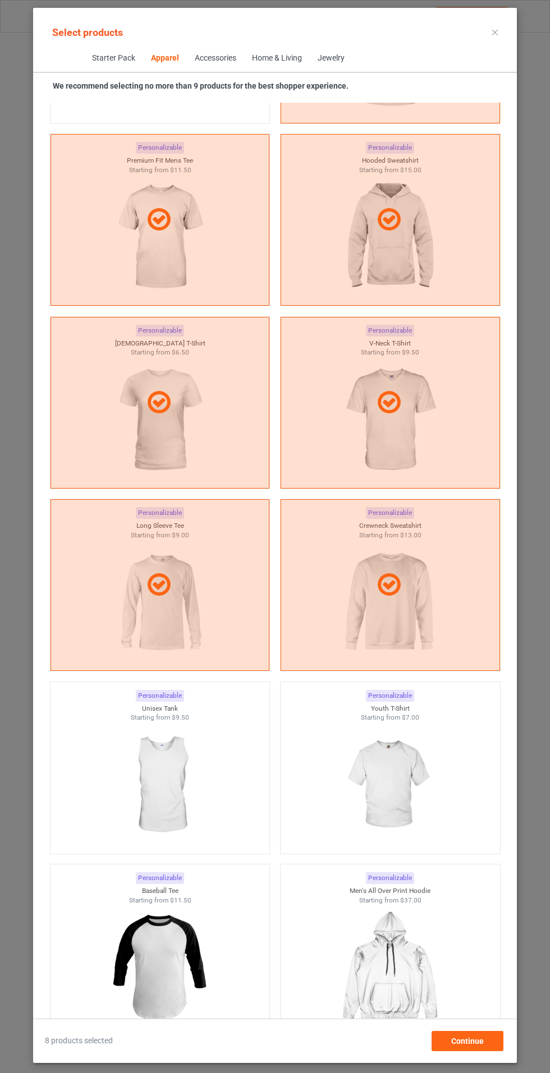
click at [353, 761] on img at bounding box center [389, 786] width 100 height 126
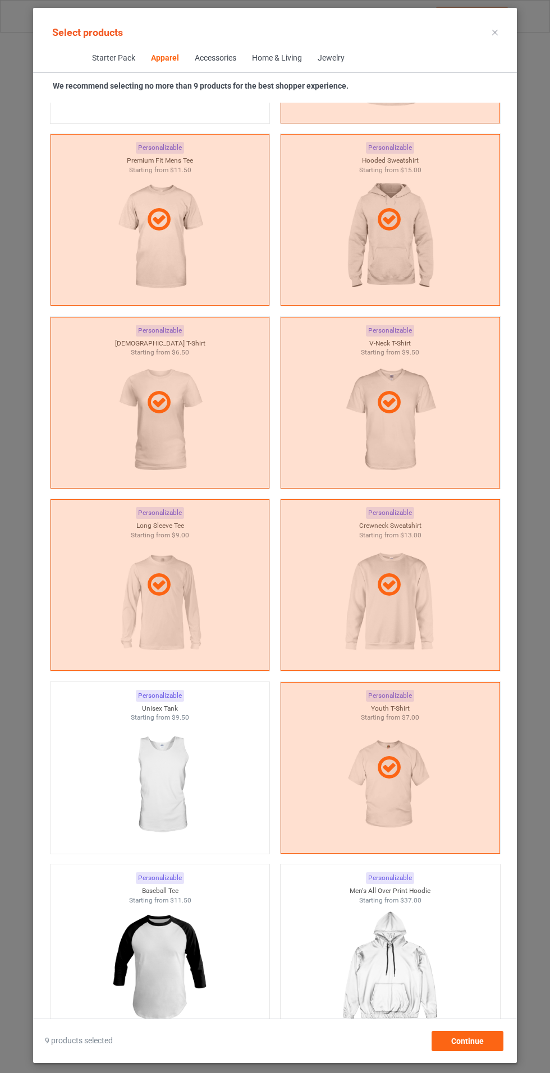
click at [162, 964] on img at bounding box center [159, 968] width 100 height 126
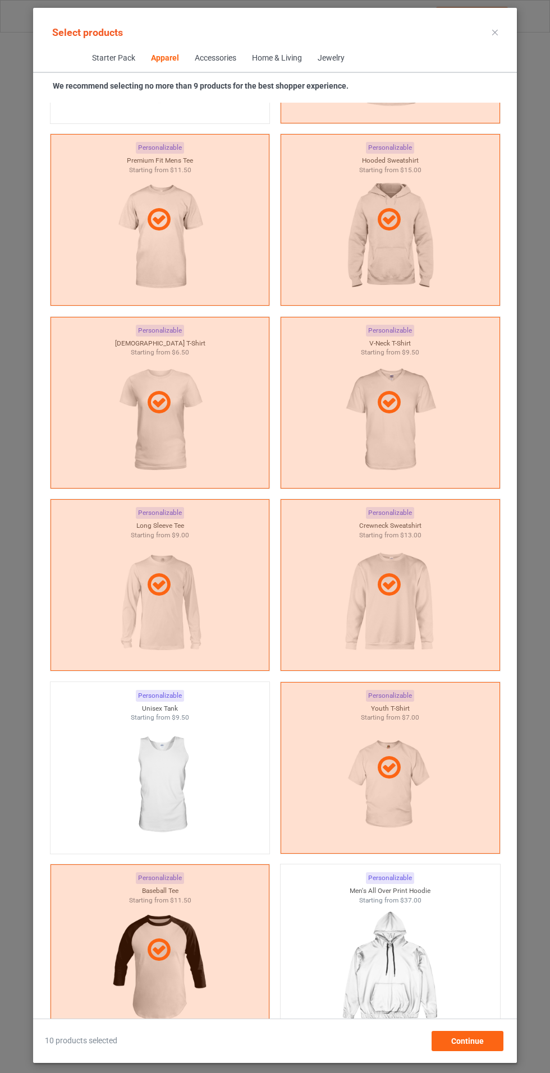
click at [495, 32] on icon at bounding box center [495, 33] width 6 height 6
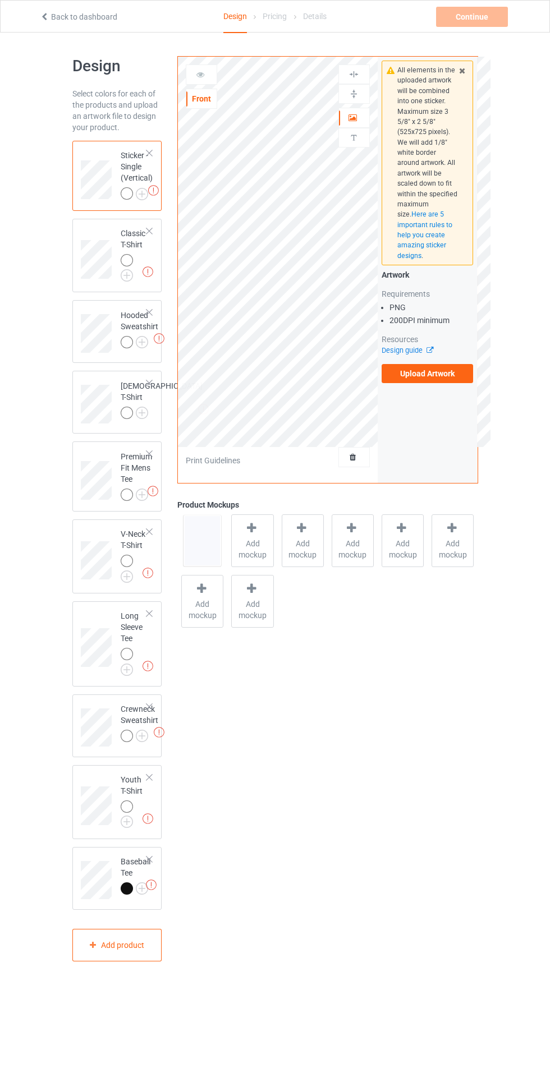
click at [0, 0] on img at bounding box center [0, 0] width 0 height 0
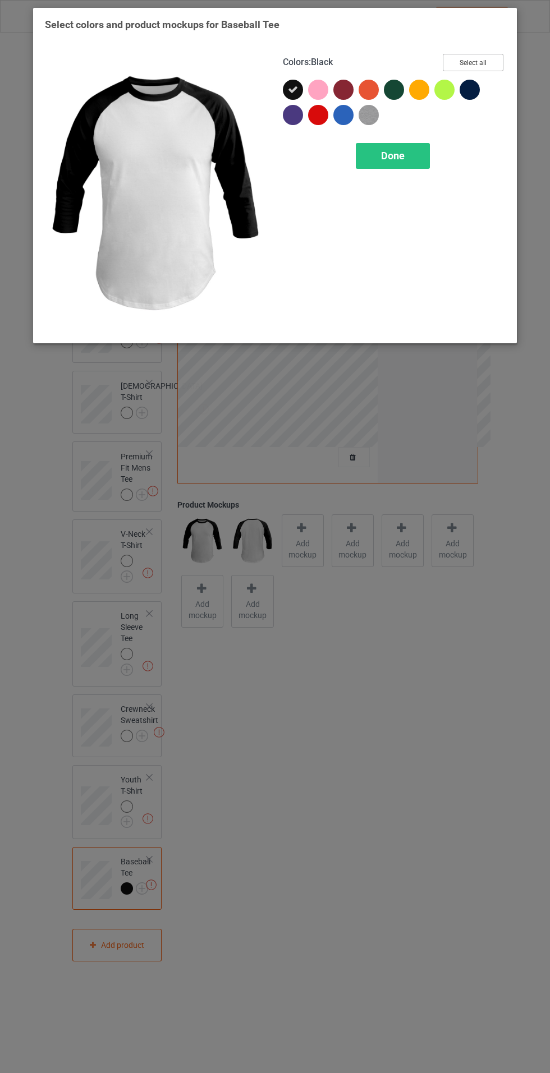
click at [493, 66] on button "Select all" at bounding box center [473, 62] width 61 height 17
click at [407, 162] on div "Done" at bounding box center [393, 156] width 74 height 26
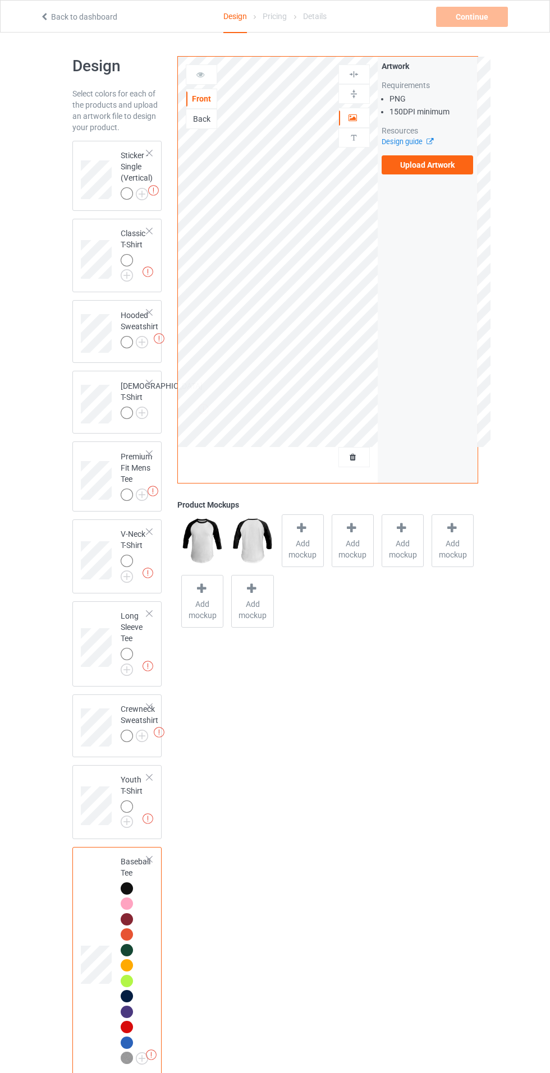
click at [0, 0] on img at bounding box center [0, 0] width 0 height 0
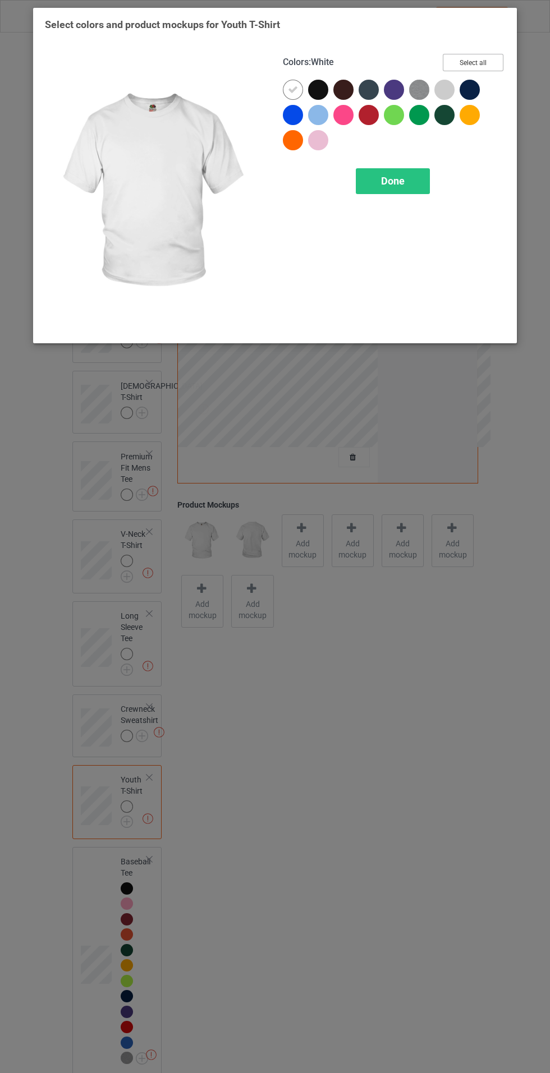
click at [489, 62] on button "Select all" at bounding box center [473, 62] width 61 height 17
click at [318, 89] on icon at bounding box center [318, 90] width 10 height 10
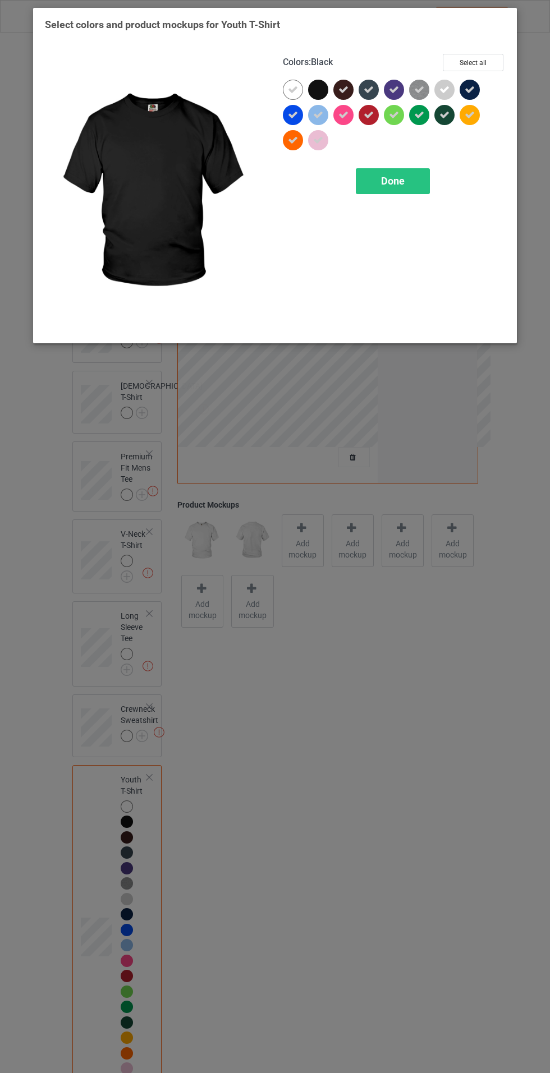
click at [392, 185] on span "Done" at bounding box center [393, 181] width 24 height 12
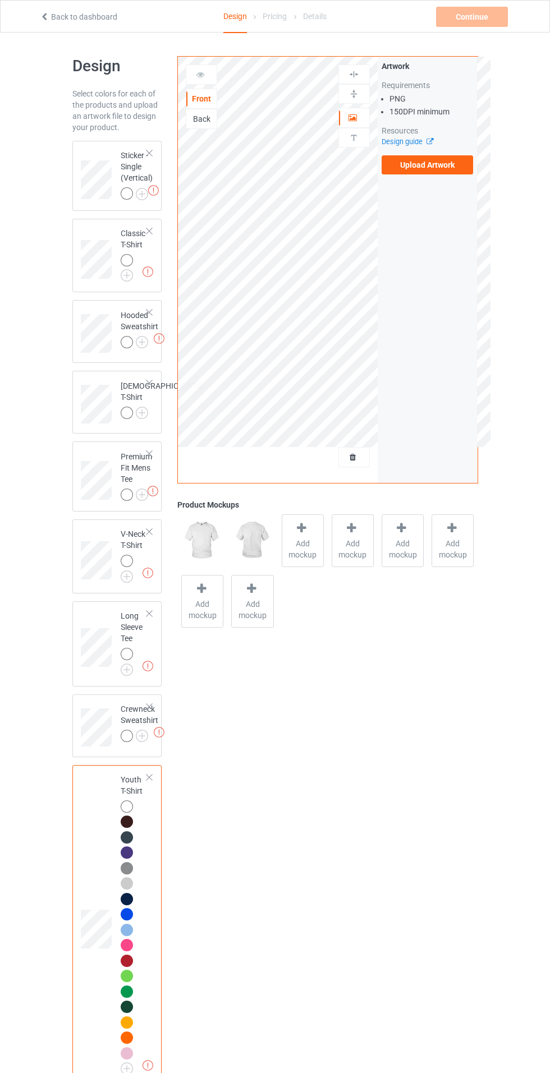
click at [0, 0] on img at bounding box center [0, 0] width 0 height 0
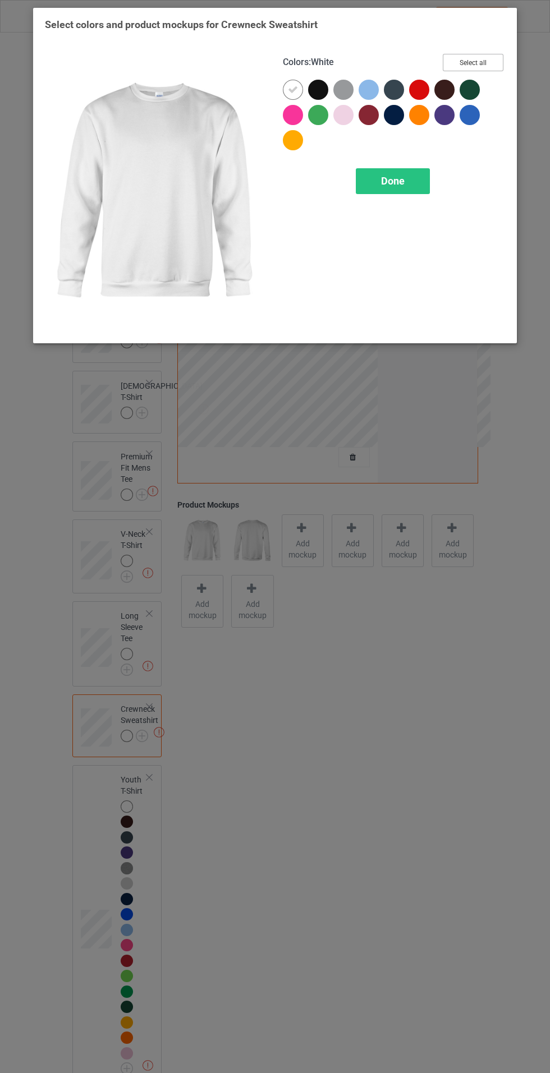
click at [490, 57] on button "Select all" at bounding box center [473, 62] width 61 height 17
click at [322, 89] on icon at bounding box center [318, 90] width 10 height 10
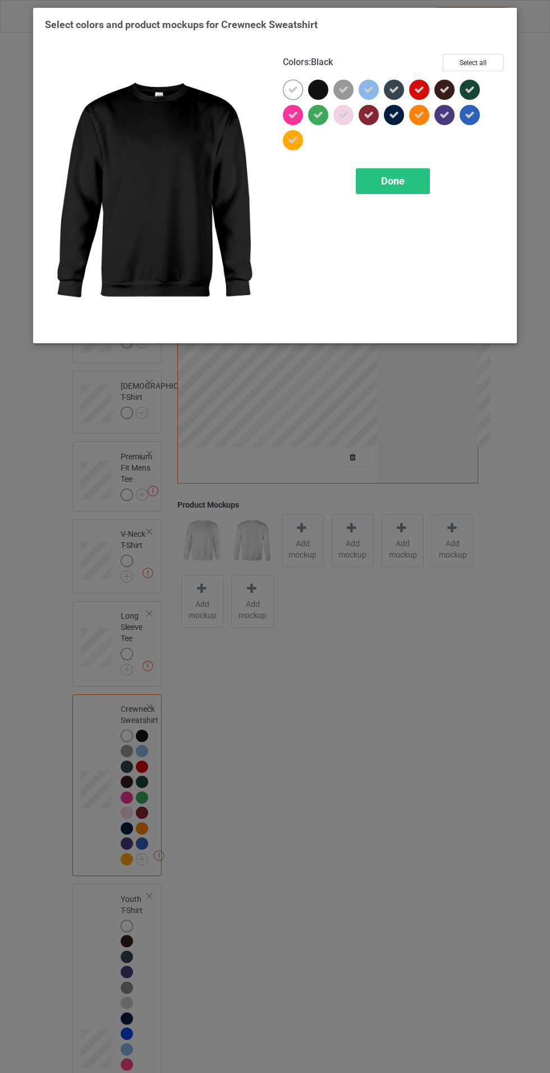
click at [396, 173] on div "Done" at bounding box center [393, 181] width 74 height 26
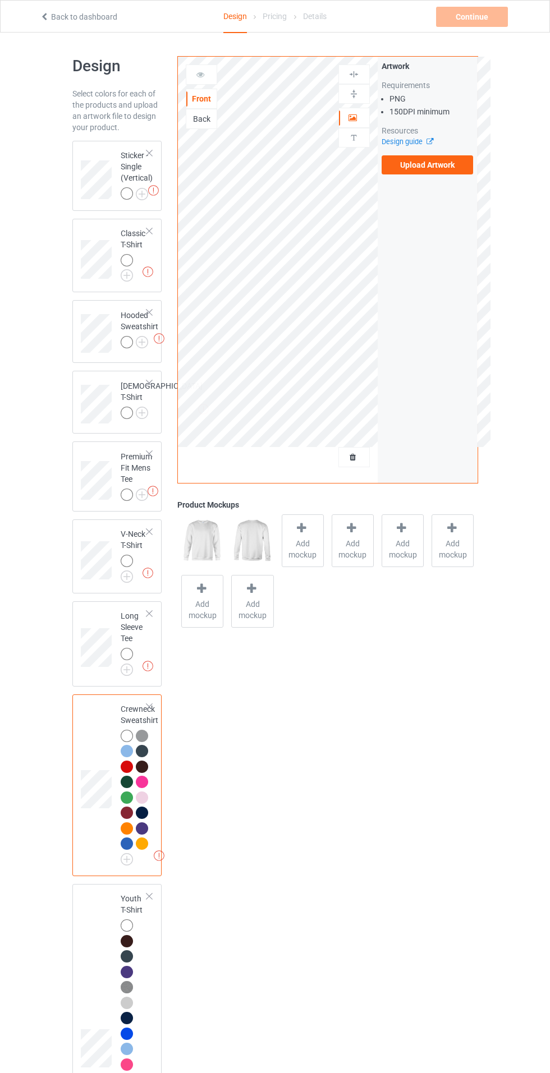
click at [0, 0] on img at bounding box center [0, 0] width 0 height 0
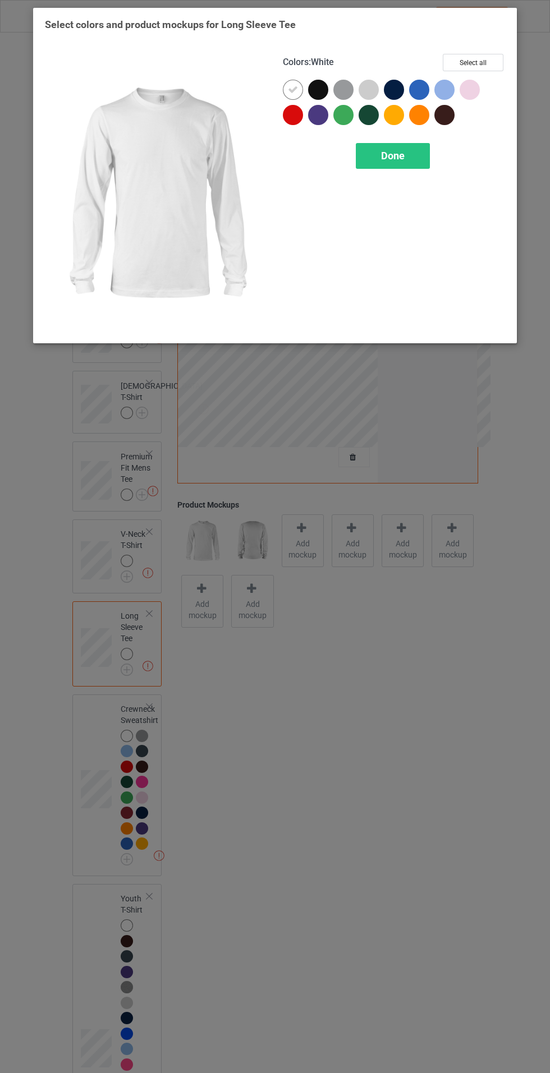
click at [482, 39] on div "Select colors and product mockups for Long Sleeve Tee Colors : White Select all…" at bounding box center [275, 179] width 460 height 322
click at [481, 61] on button "Select all" at bounding box center [473, 62] width 61 height 17
click at [318, 89] on icon at bounding box center [318, 90] width 10 height 10
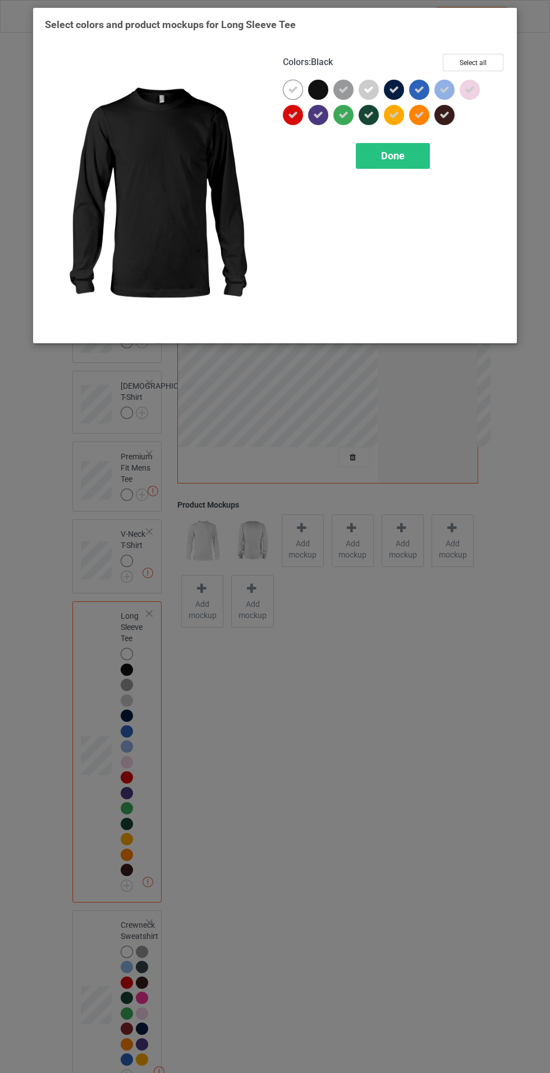
click at [400, 167] on div "Done" at bounding box center [393, 156] width 74 height 26
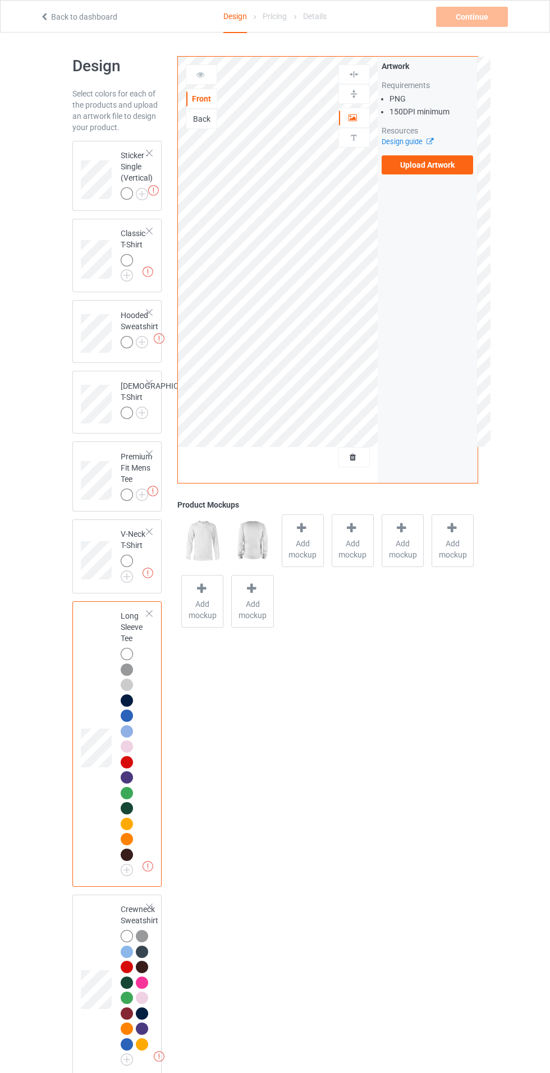
click at [0, 0] on img at bounding box center [0, 0] width 0 height 0
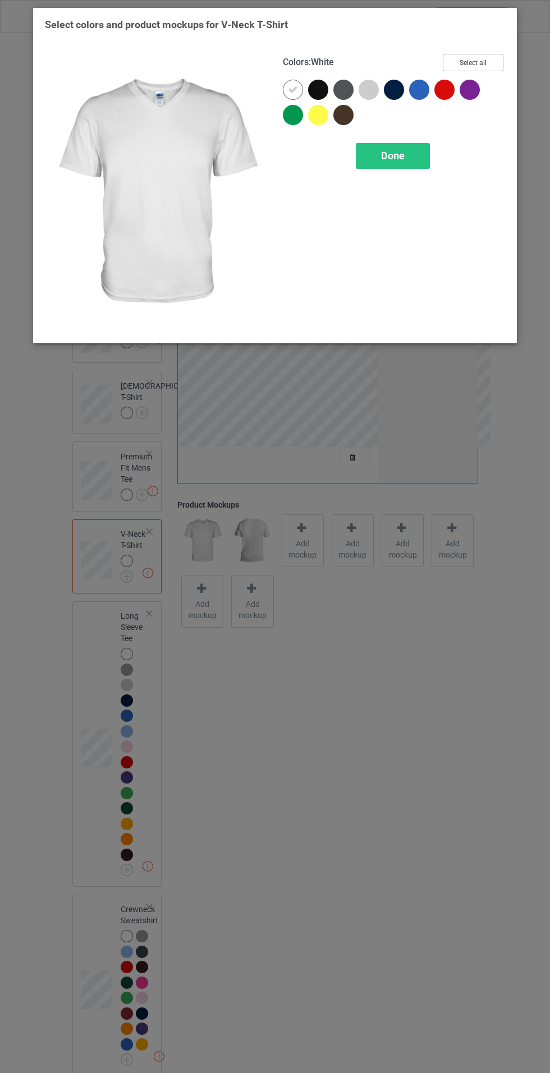
click at [488, 60] on button "Select all" at bounding box center [473, 62] width 61 height 17
click at [318, 89] on icon at bounding box center [318, 90] width 10 height 10
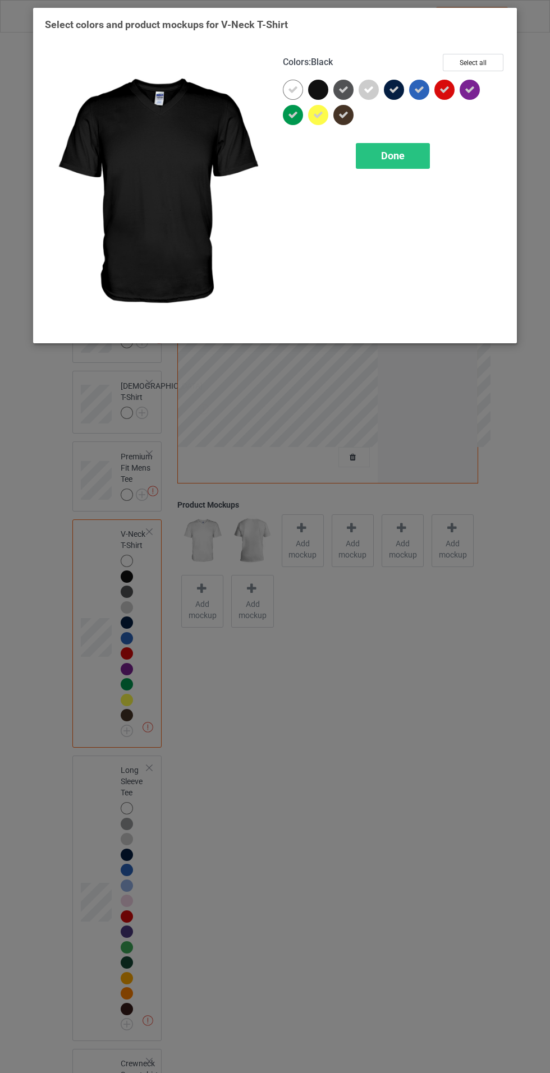
click at [392, 155] on span "Done" at bounding box center [393, 156] width 24 height 12
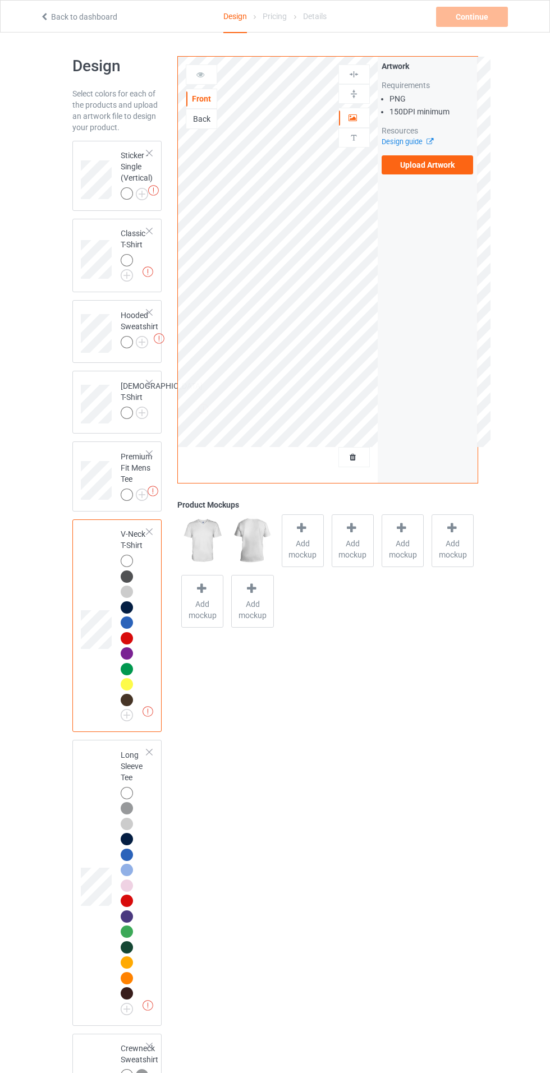
click at [0, 0] on img at bounding box center [0, 0] width 0 height 0
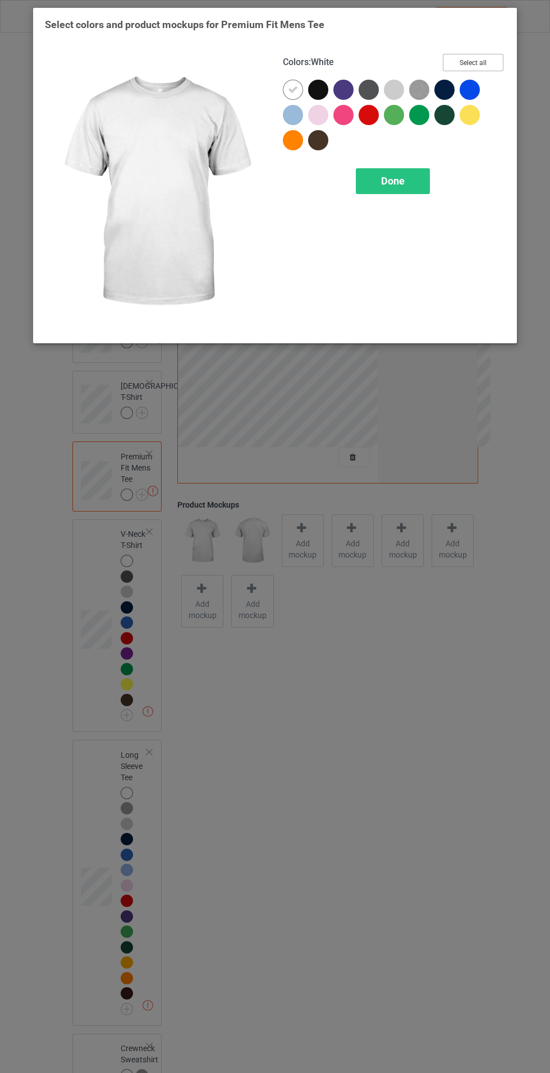
click at [493, 56] on button "Select all" at bounding box center [473, 62] width 61 height 17
click at [322, 89] on icon at bounding box center [318, 90] width 10 height 10
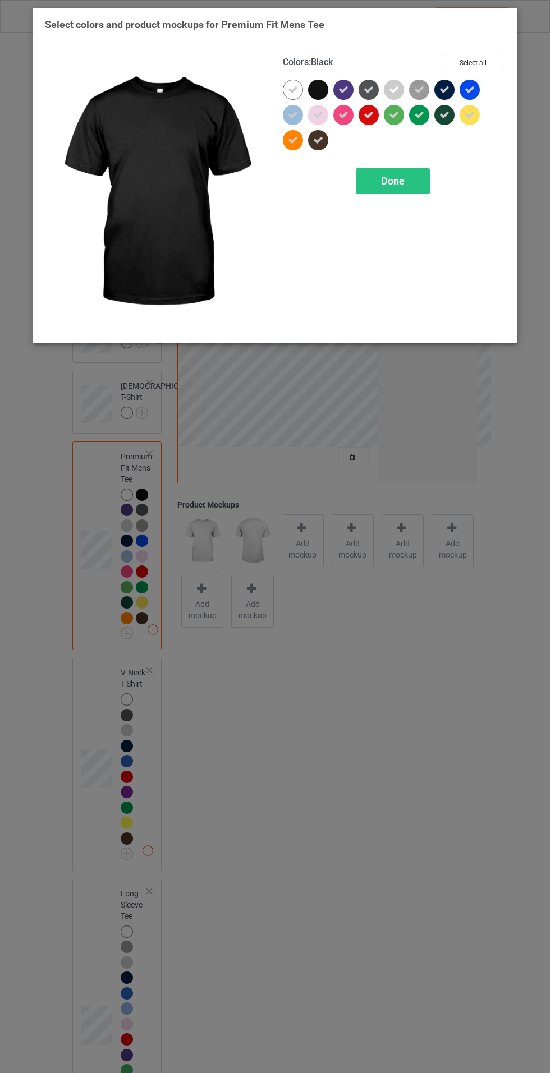
click at [410, 182] on div "Done" at bounding box center [393, 181] width 74 height 26
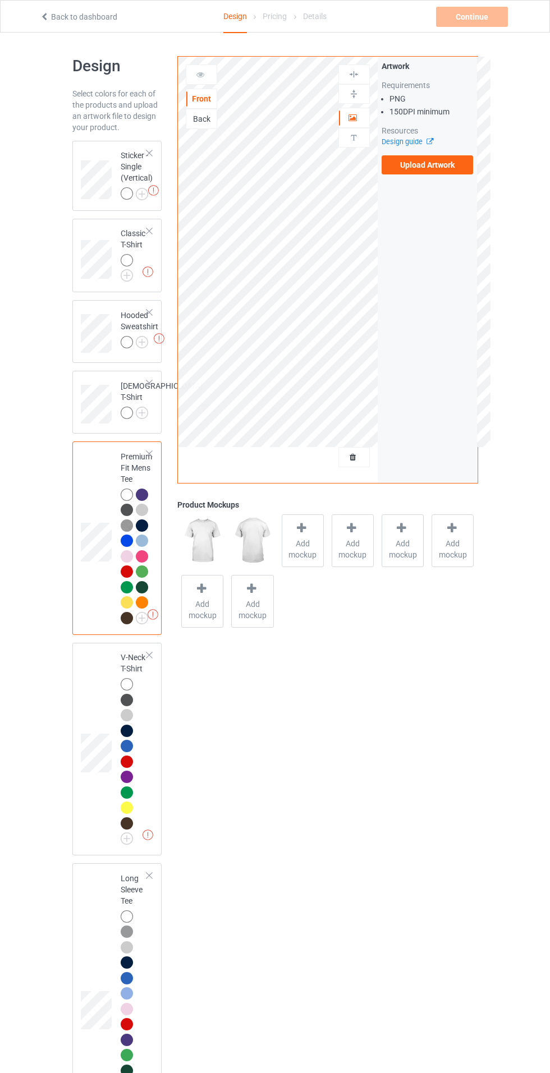
click at [133, 416] on div at bounding box center [129, 415] width 16 height 16
click at [0, 0] on img at bounding box center [0, 0] width 0 height 0
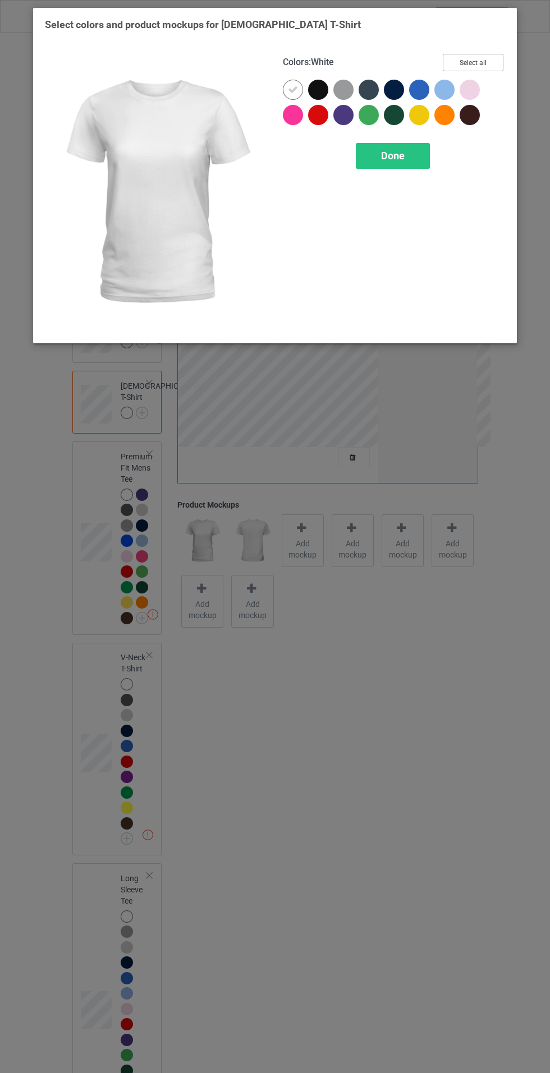
click at [479, 57] on button "Select all" at bounding box center [473, 62] width 61 height 17
click at [317, 88] on icon at bounding box center [318, 90] width 10 height 10
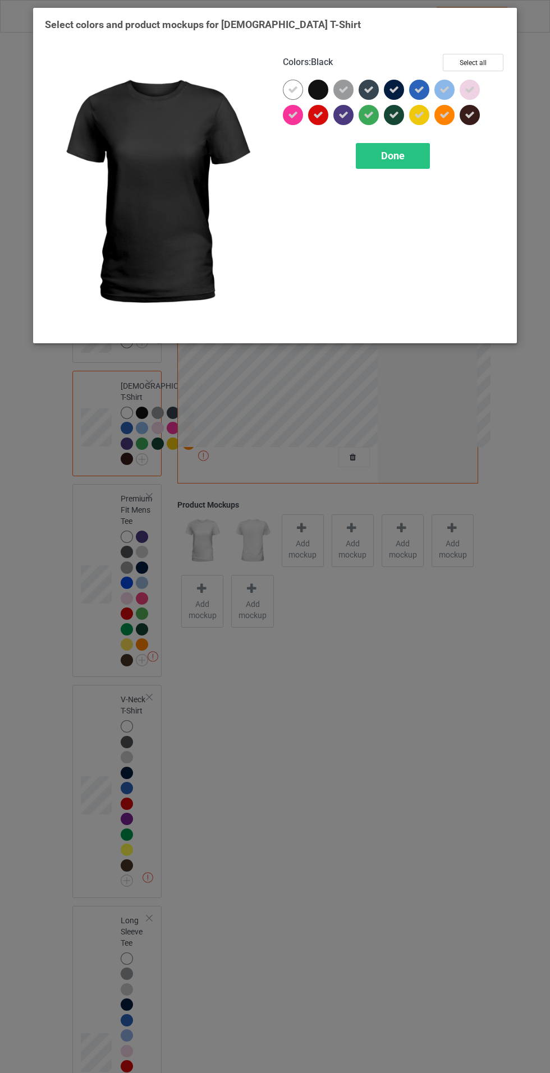
click at [402, 160] on span "Done" at bounding box center [393, 156] width 24 height 12
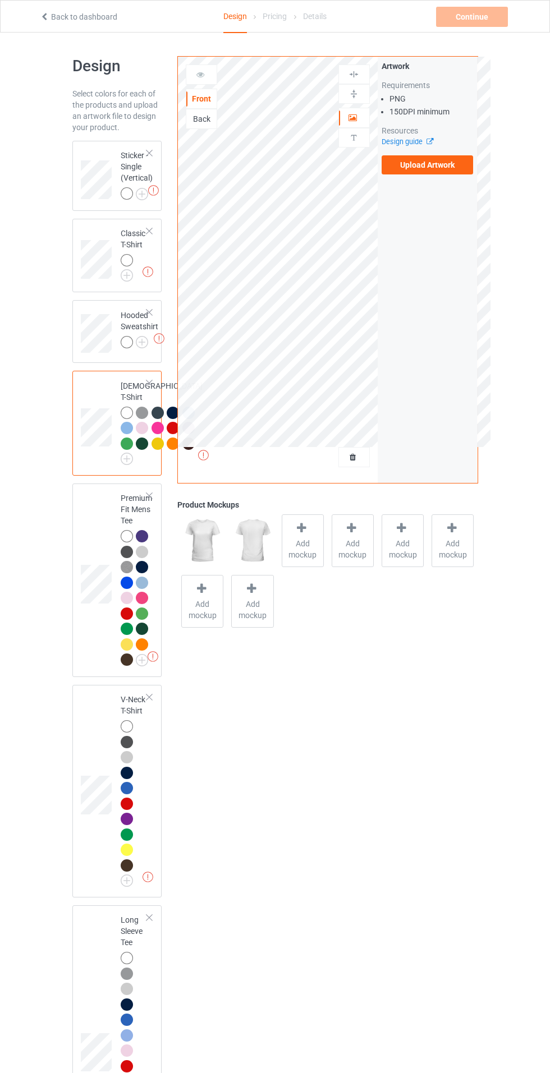
click at [0, 0] on img at bounding box center [0, 0] width 0 height 0
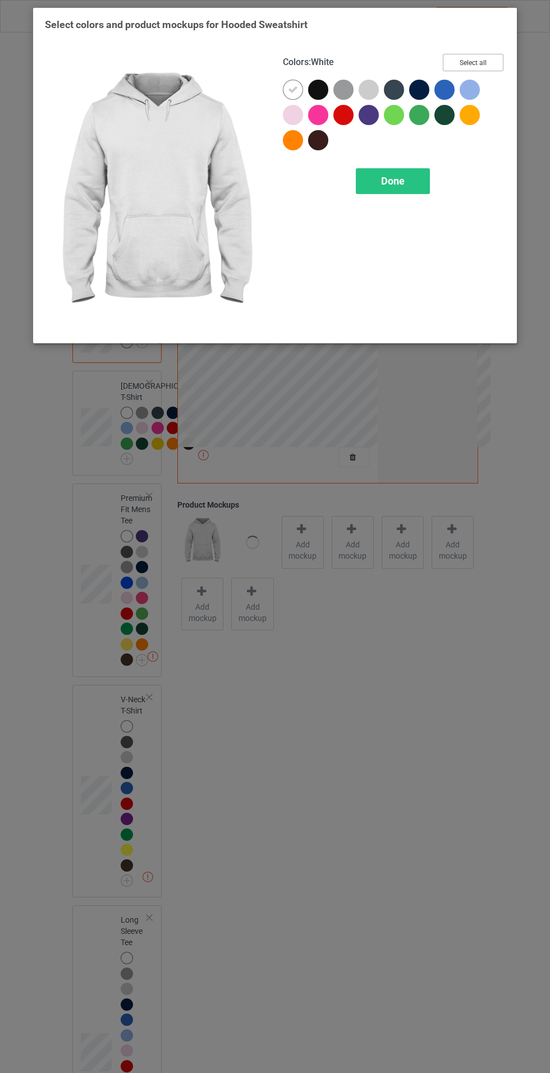
click at [493, 58] on button "Select all" at bounding box center [473, 62] width 61 height 17
click at [314, 86] on icon at bounding box center [318, 90] width 10 height 10
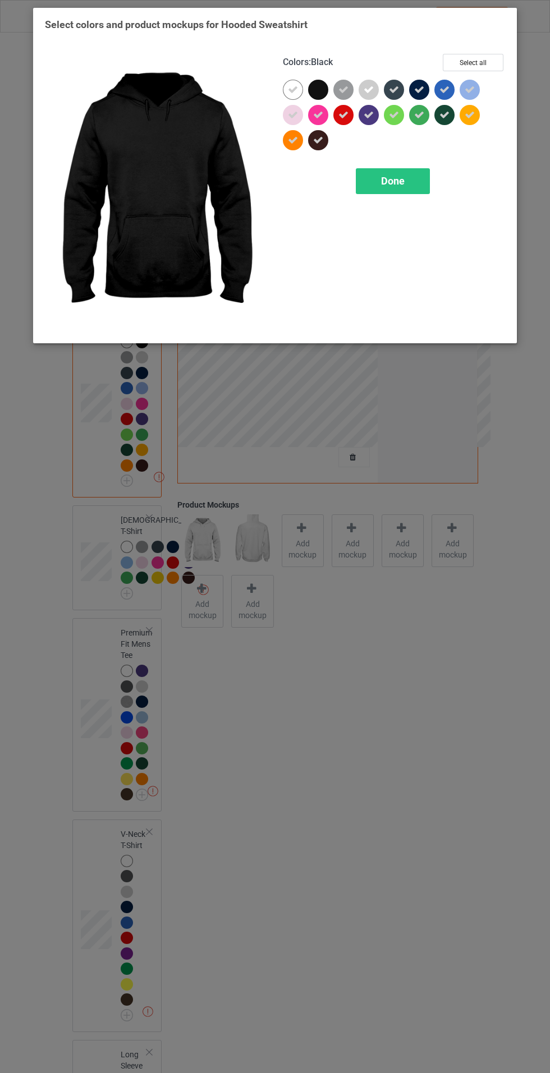
click at [407, 169] on div "Done" at bounding box center [393, 181] width 74 height 26
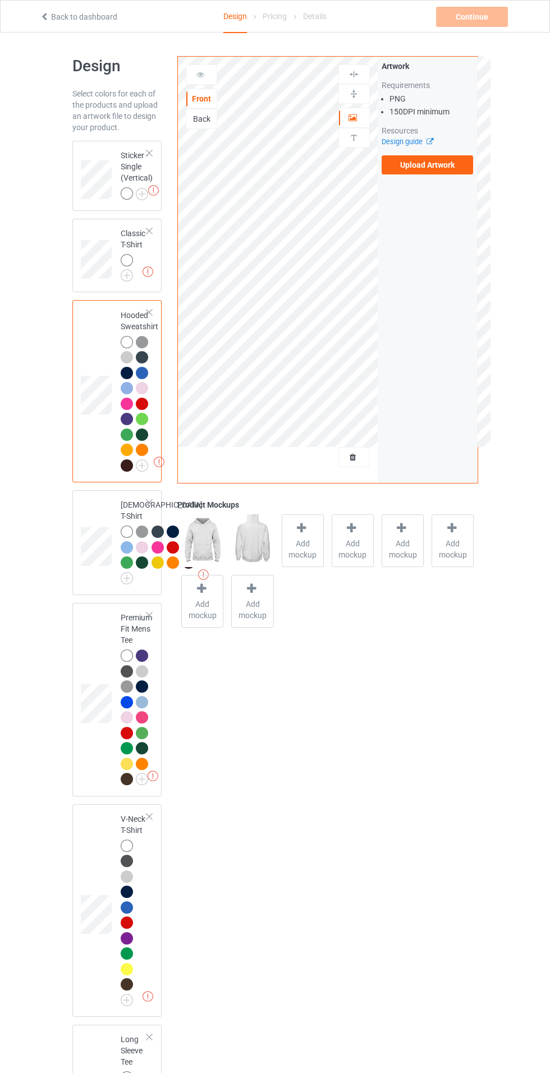
click at [0, 0] on img at bounding box center [0, 0] width 0 height 0
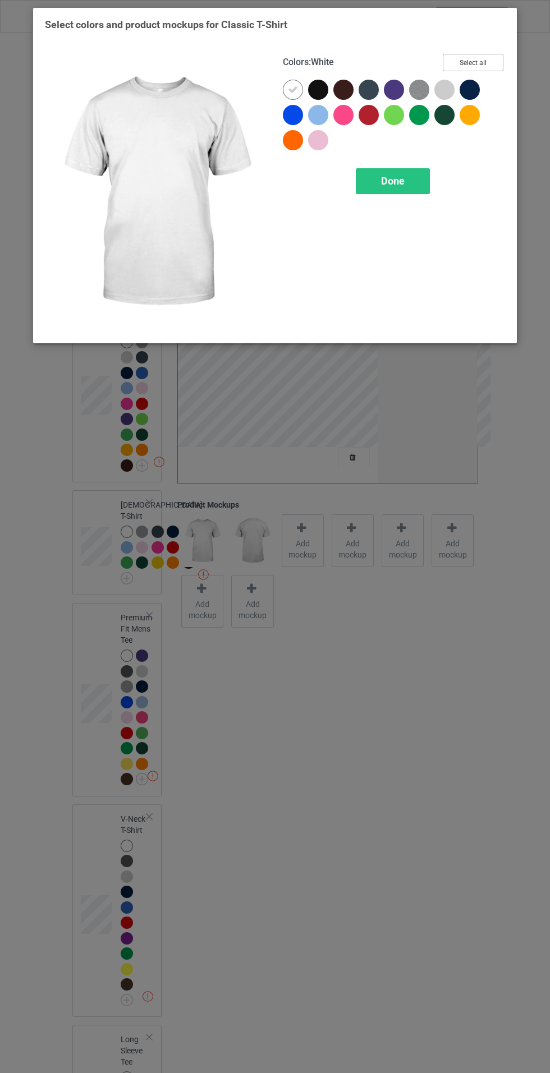
click at [490, 56] on button "Select all" at bounding box center [473, 62] width 61 height 17
click at [320, 88] on icon at bounding box center [318, 90] width 10 height 10
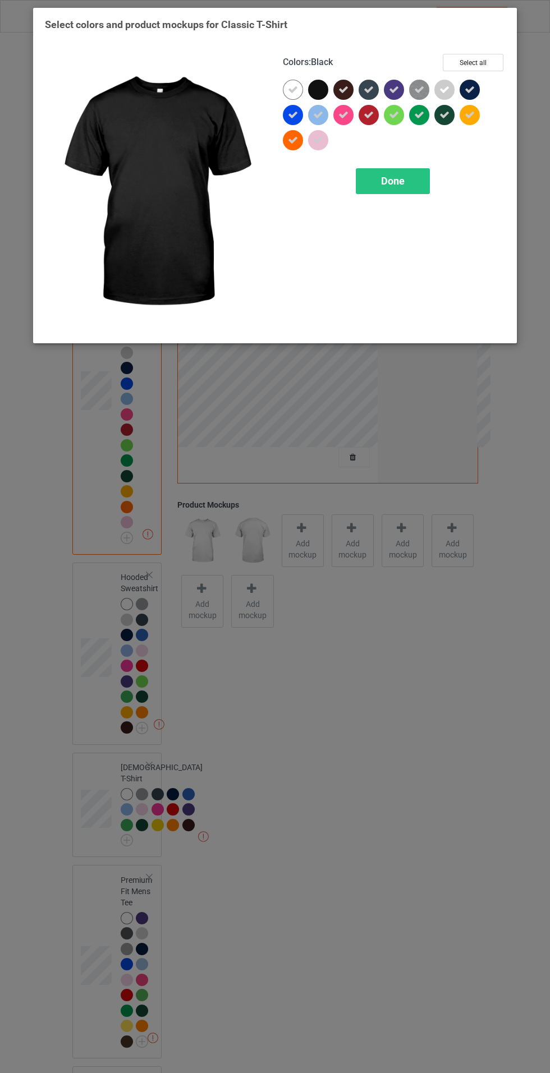
click at [403, 181] on span "Done" at bounding box center [393, 181] width 24 height 12
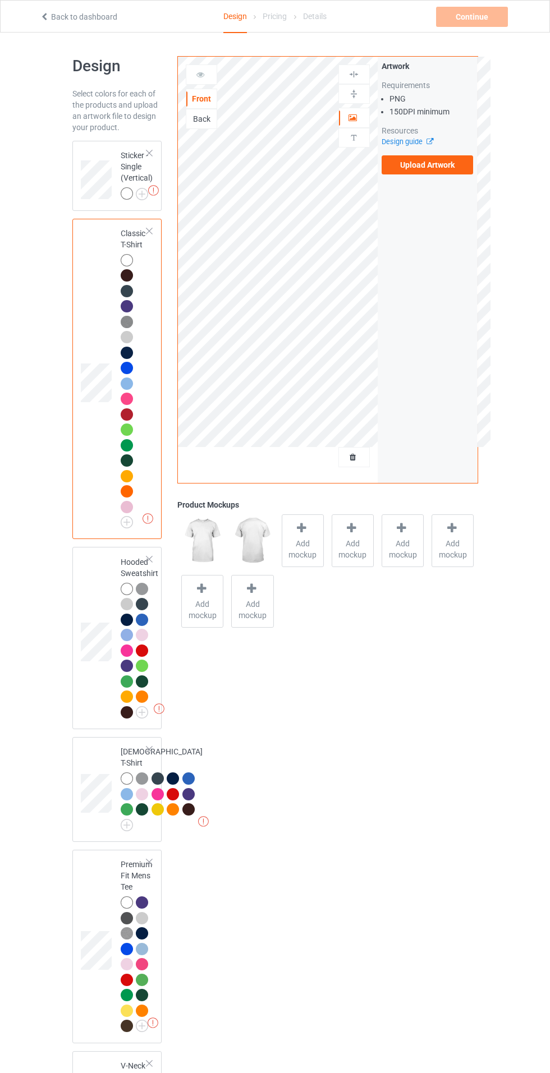
click at [458, 160] on label "Upload Artwork" at bounding box center [428, 164] width 92 height 19
click at [0, 0] on input "Upload Artwork" at bounding box center [0, 0] width 0 height 0
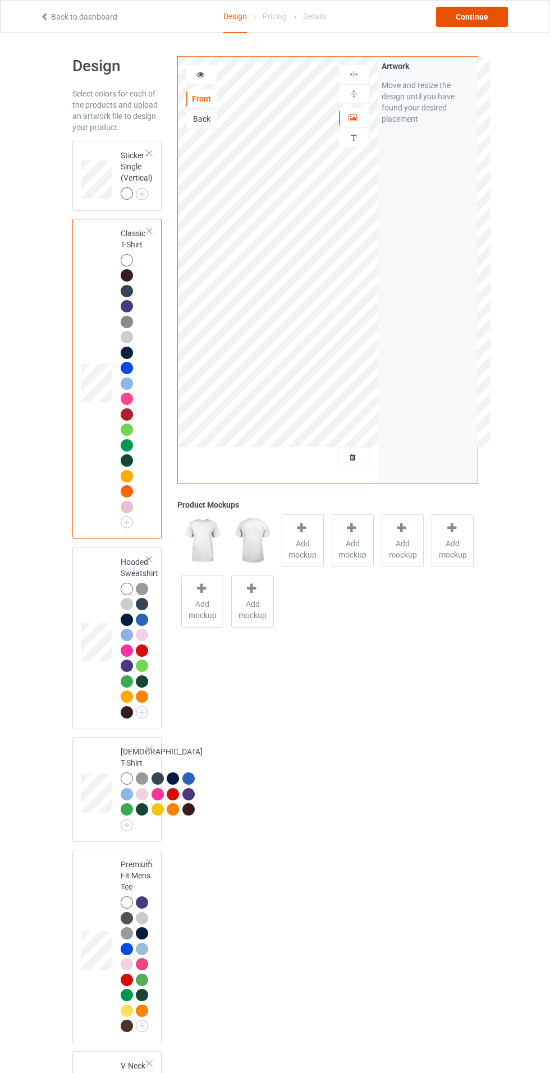
click at [493, 19] on div "Continue" at bounding box center [472, 17] width 72 height 20
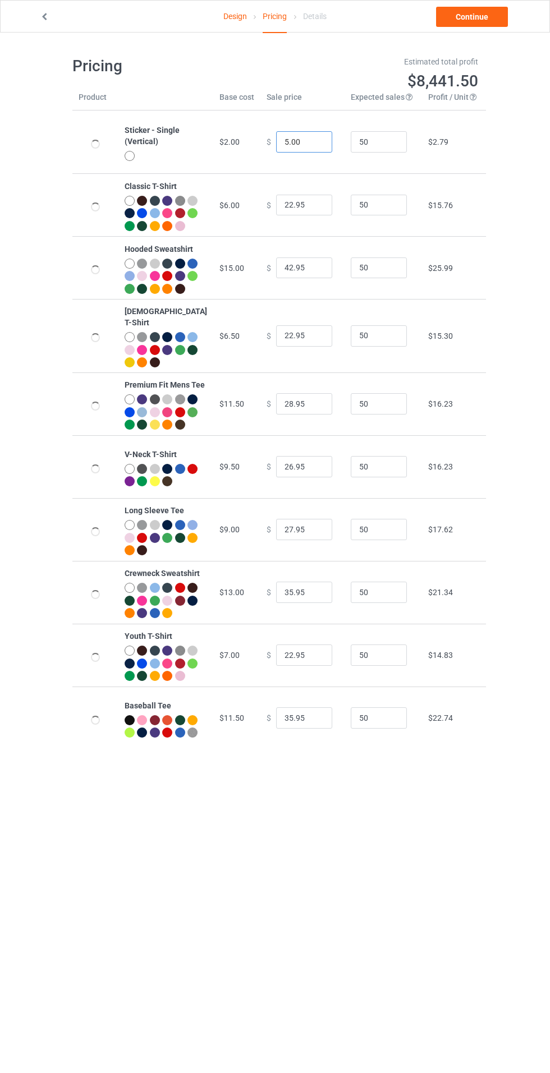
click at [276, 139] on input "5.00" at bounding box center [304, 141] width 56 height 21
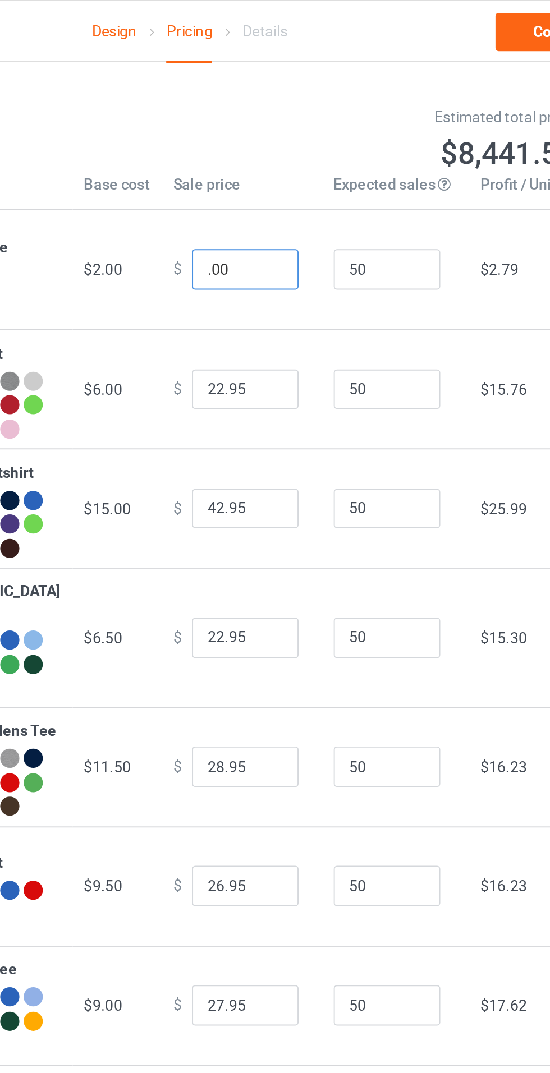
type input "7.00"
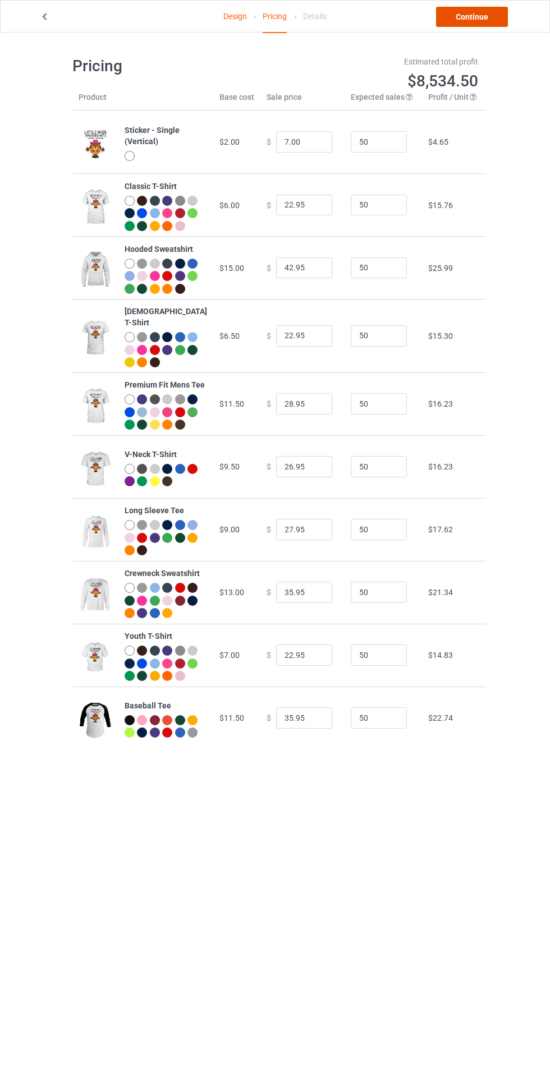
click at [494, 15] on link "Continue" at bounding box center [472, 17] width 72 height 20
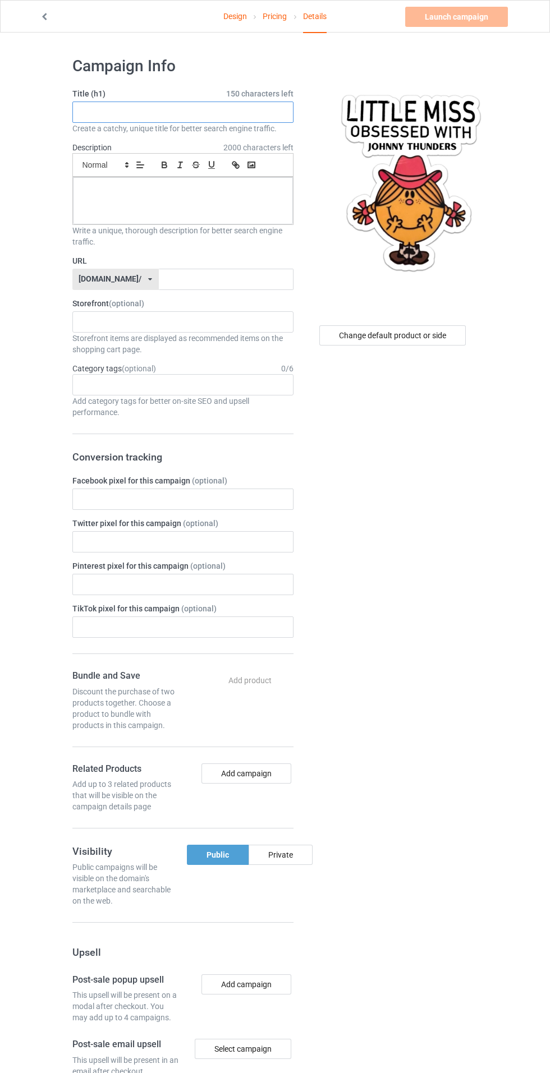
click at [243, 109] on input "text" at bounding box center [182, 112] width 221 height 21
click at [200, 115] on input "text" at bounding box center [182, 112] width 221 height 21
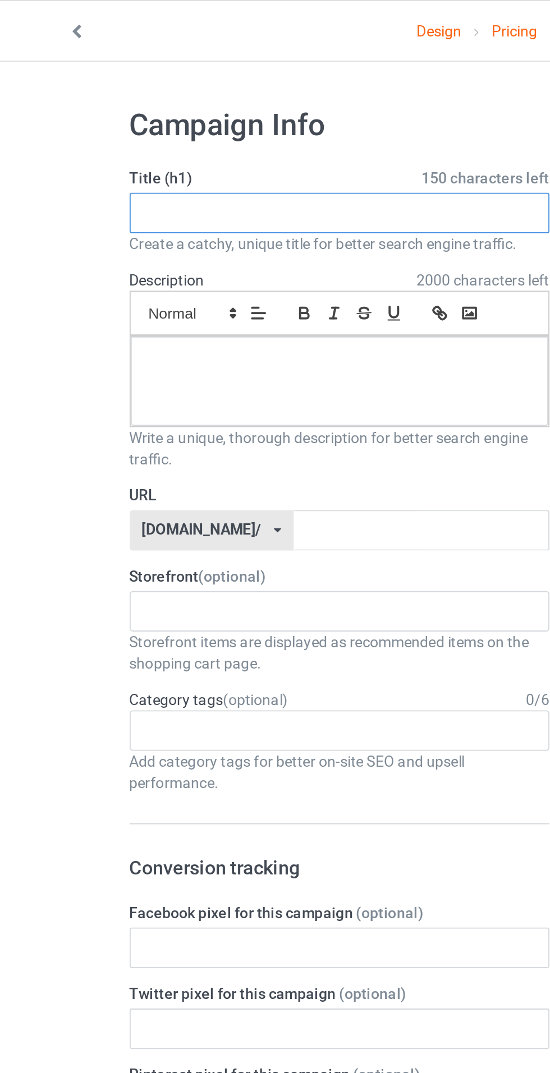
click at [264, 117] on input "text" at bounding box center [182, 112] width 221 height 21
click at [261, 116] on input "text" at bounding box center [182, 112] width 221 height 21
click at [263, 120] on input "text" at bounding box center [182, 112] width 221 height 21
type input "LIMITED EDITION"
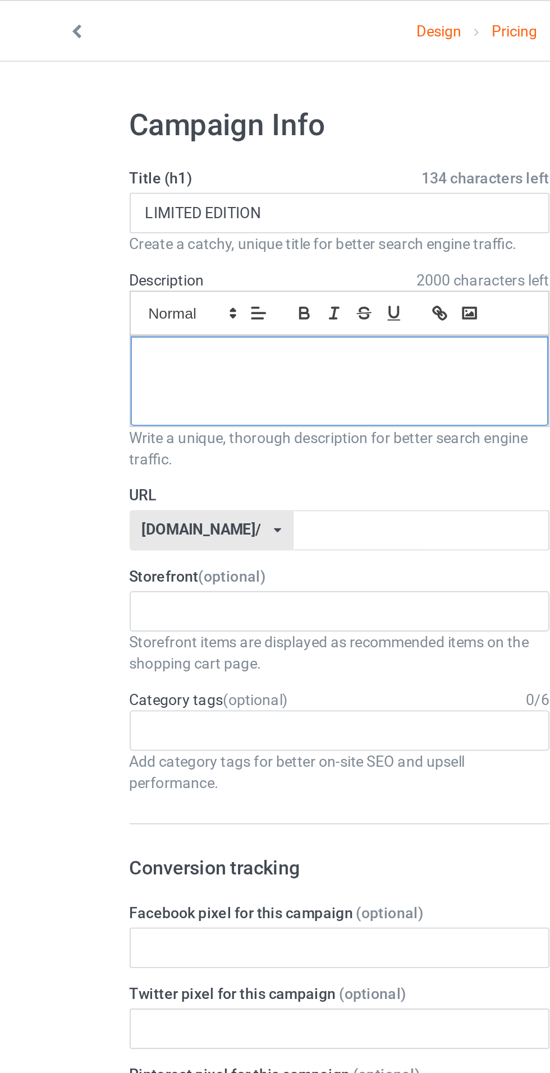
click at [248, 218] on div at bounding box center [183, 200] width 220 height 47
click at [246, 282] on input "text" at bounding box center [226, 279] width 135 height 21
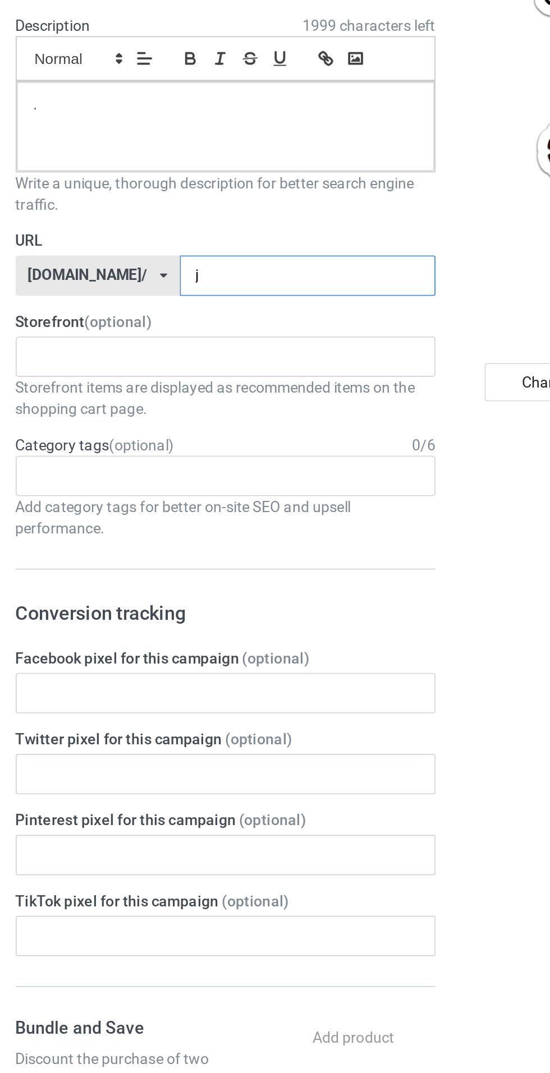
type input "jt"
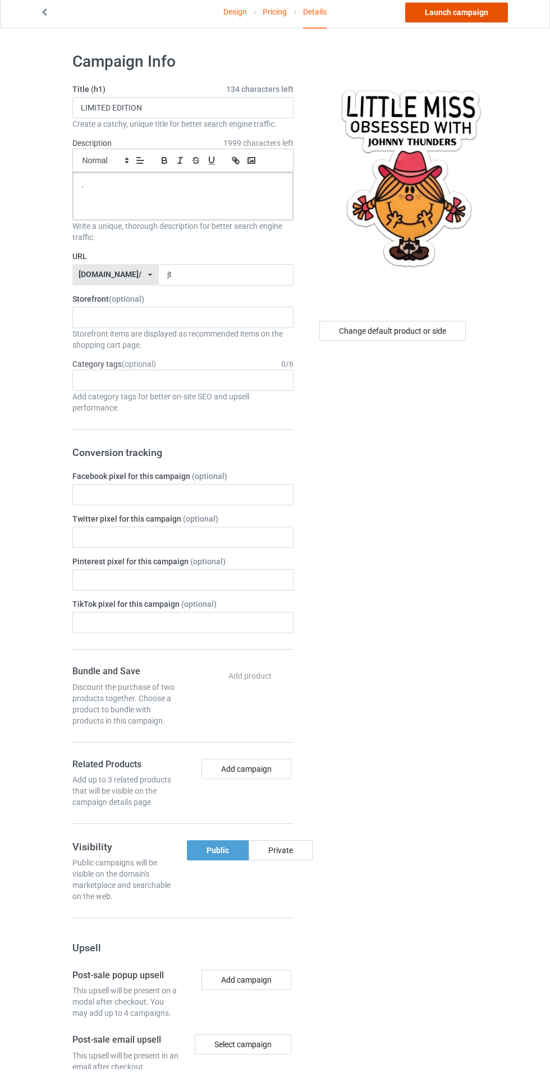
click at [488, 11] on link "Launch campaign" at bounding box center [456, 17] width 103 height 20
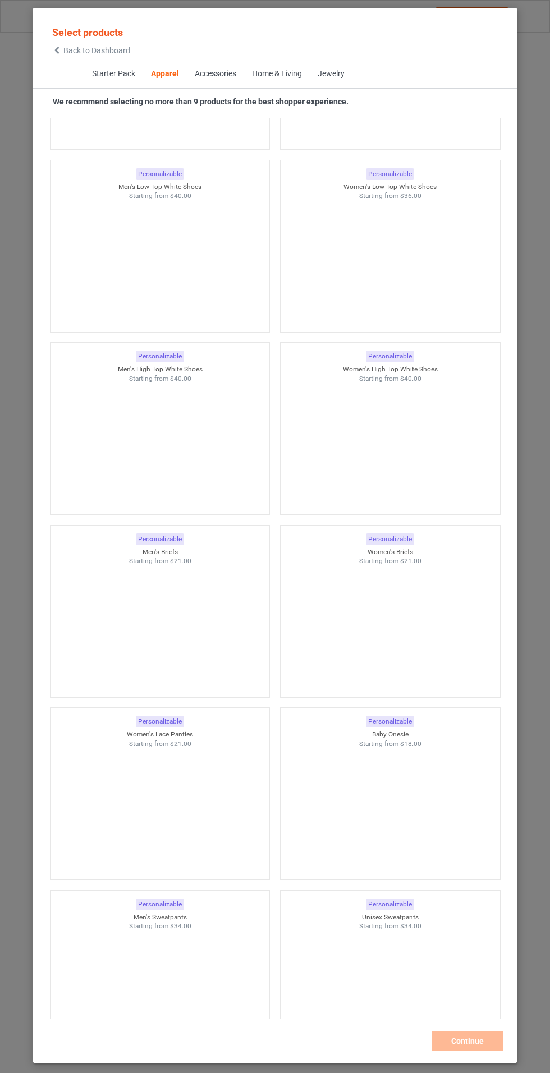
scroll to position [2322, 0]
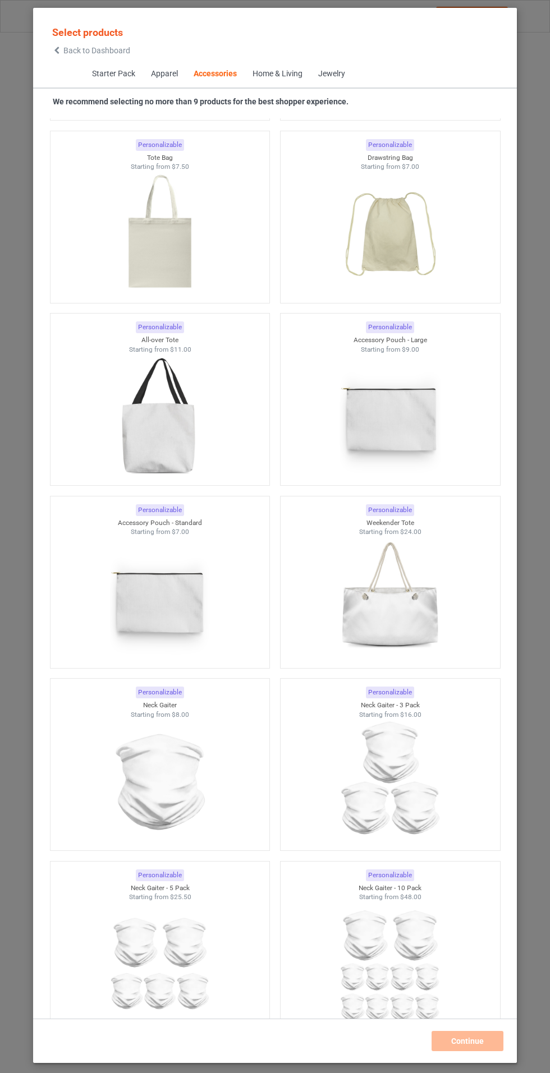
scroll to position [6880, 0]
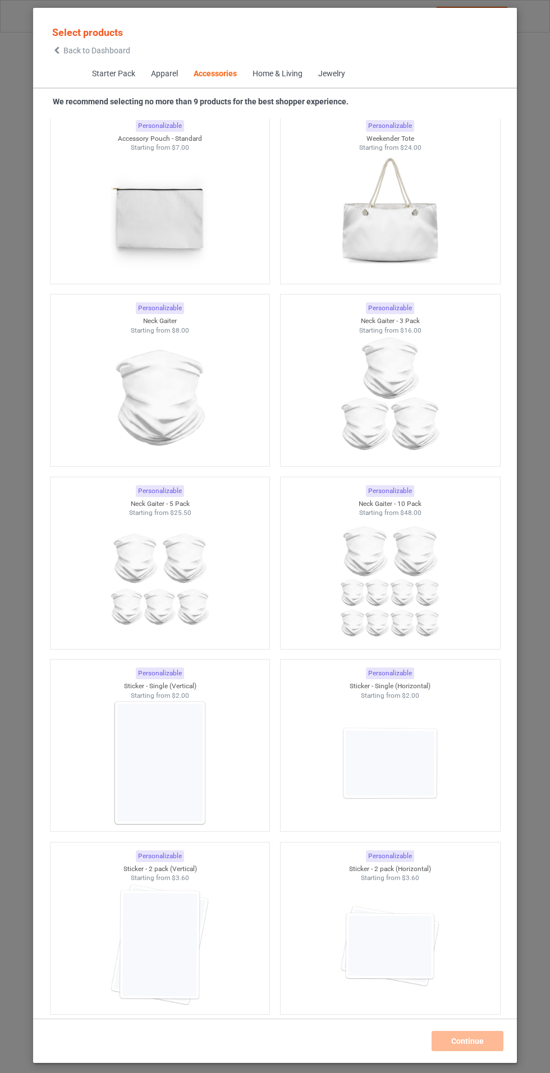
click at [206, 745] on img at bounding box center [159, 763] width 100 height 126
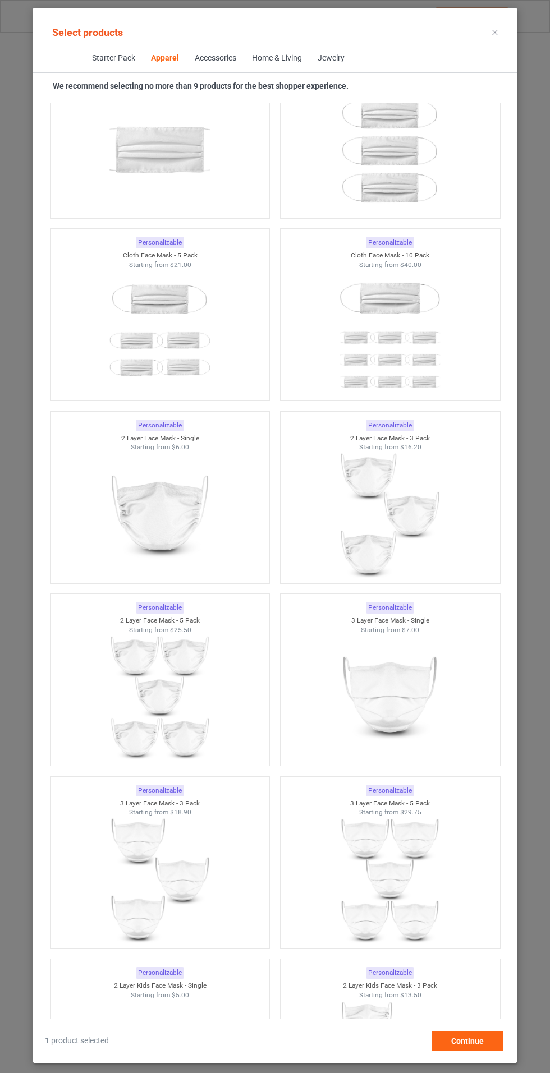
scroll to position [848, 0]
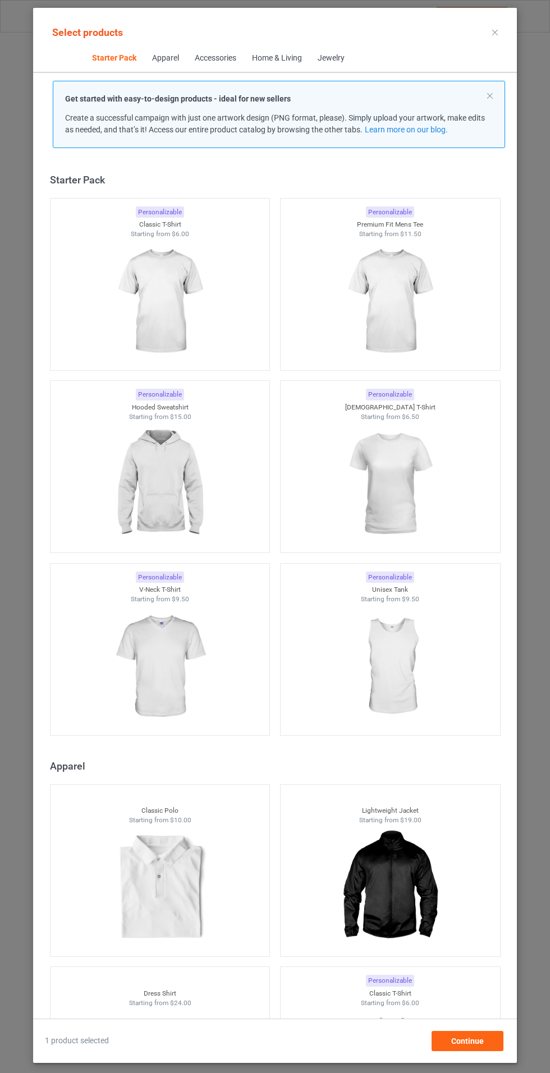
click at [208, 252] on img at bounding box center [159, 302] width 100 height 126
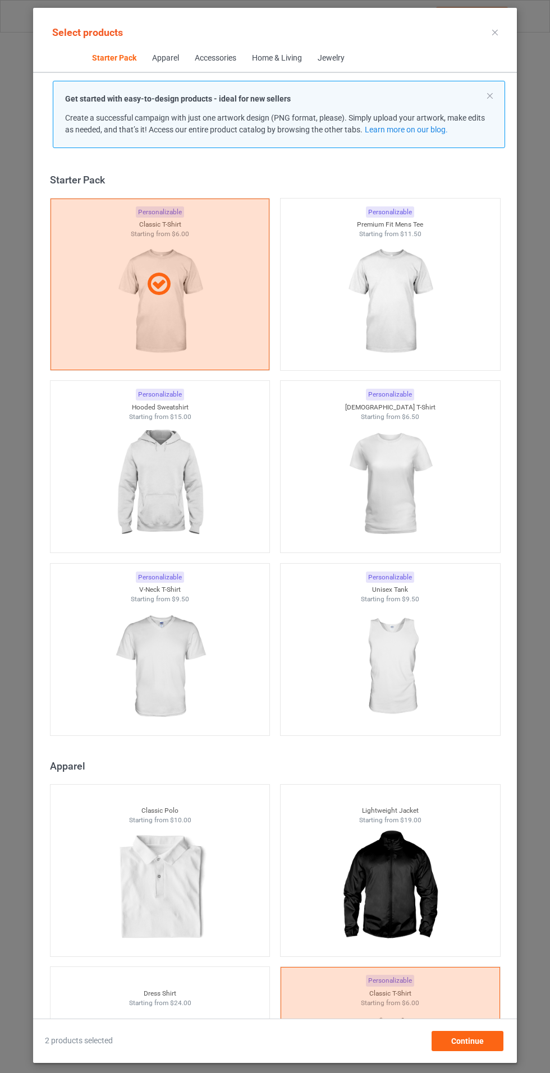
click at [420, 288] on img at bounding box center [389, 302] width 100 height 126
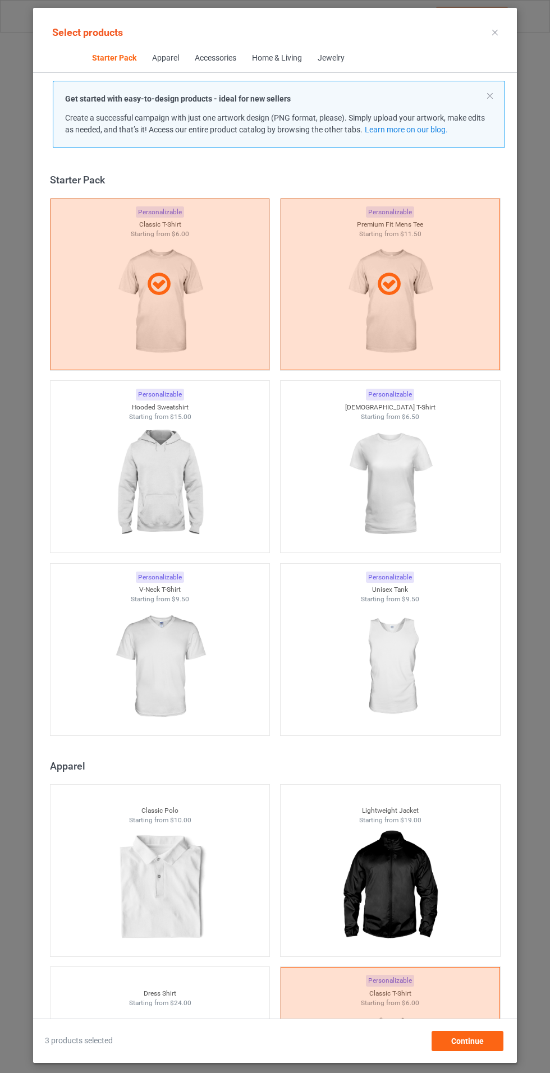
click at [397, 483] on img at bounding box center [389, 484] width 100 height 126
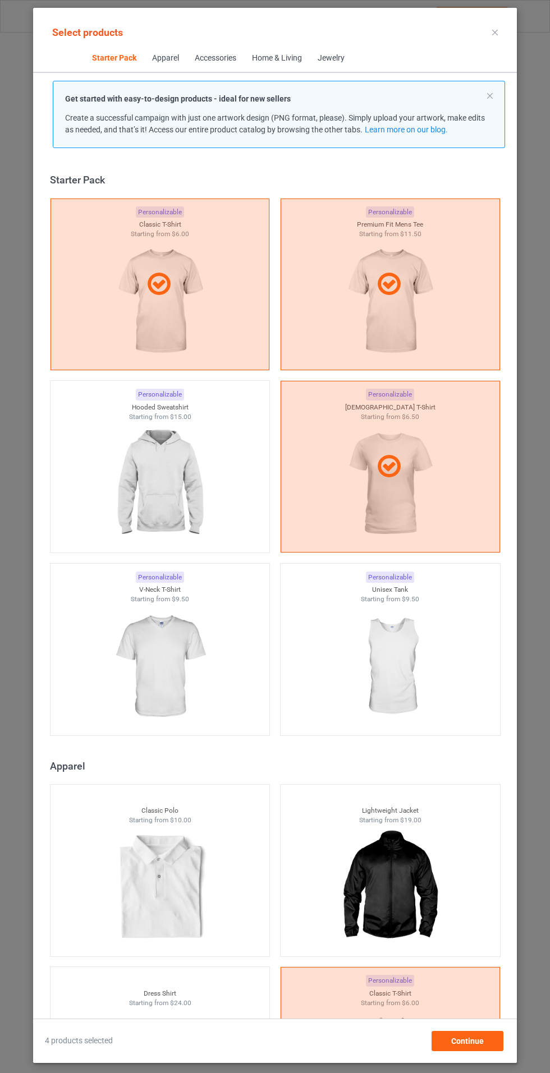
click at [153, 628] on img at bounding box center [159, 667] width 100 height 126
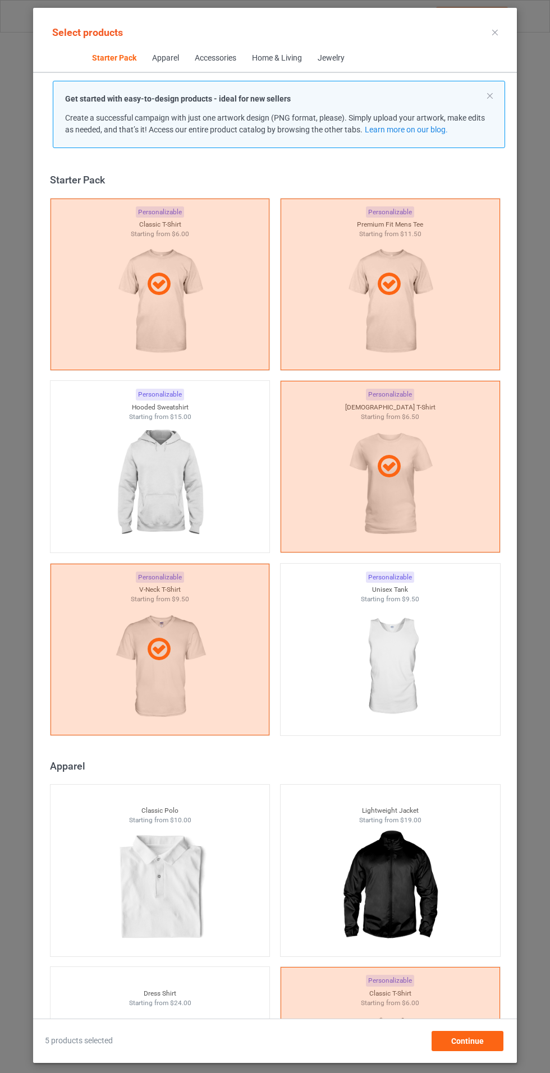
click at [143, 475] on img at bounding box center [159, 484] width 100 height 126
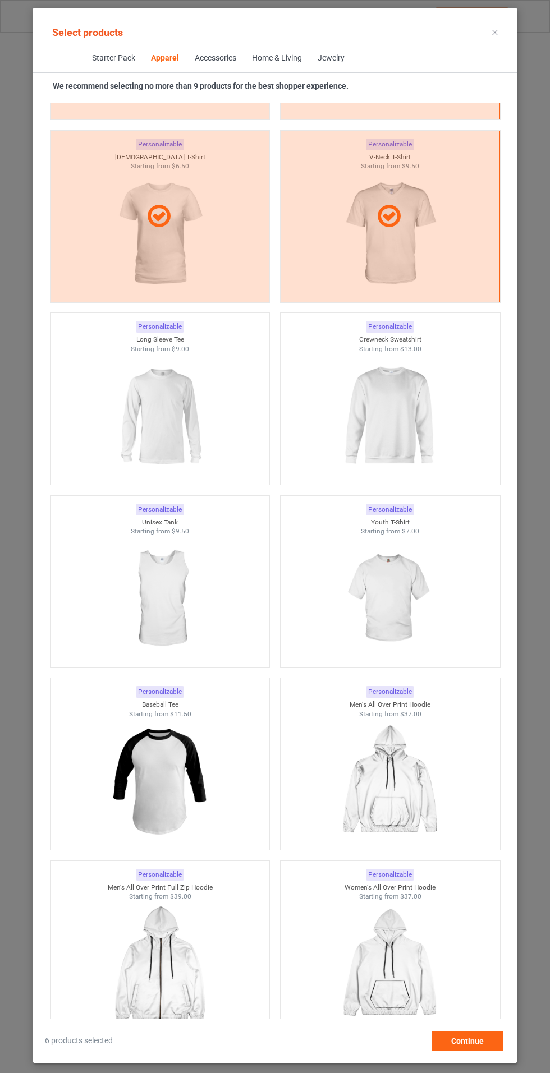
scroll to position [1207, 0]
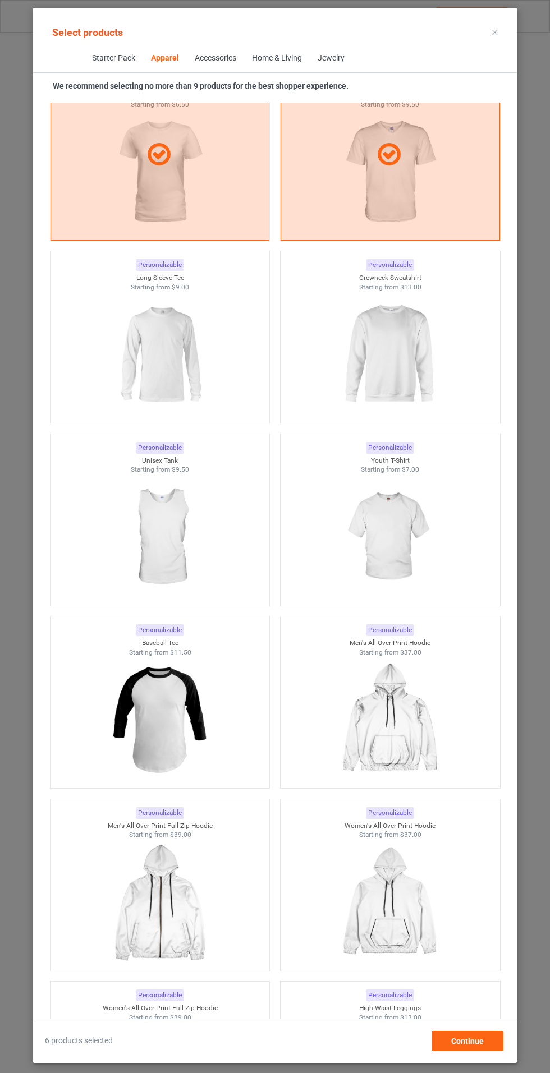
click at [148, 361] on img at bounding box center [159, 355] width 100 height 126
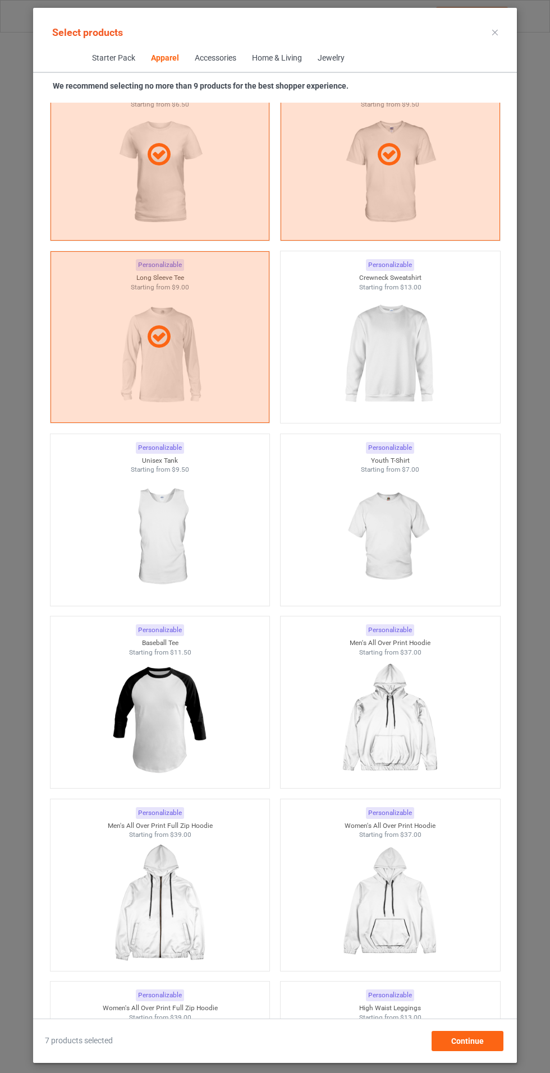
click at [403, 364] on img at bounding box center [389, 355] width 100 height 126
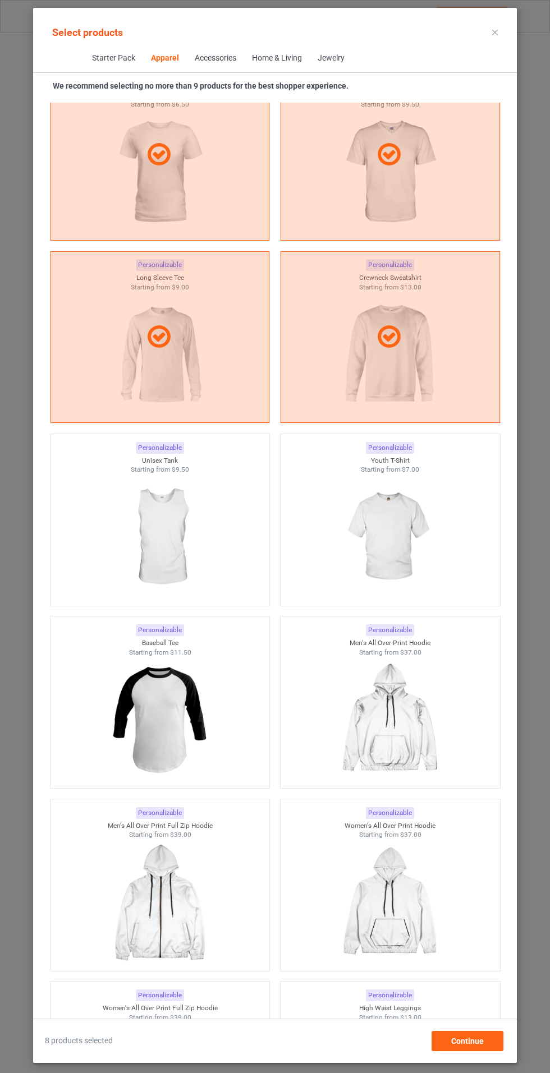
click at [408, 530] on img at bounding box center [389, 538] width 100 height 126
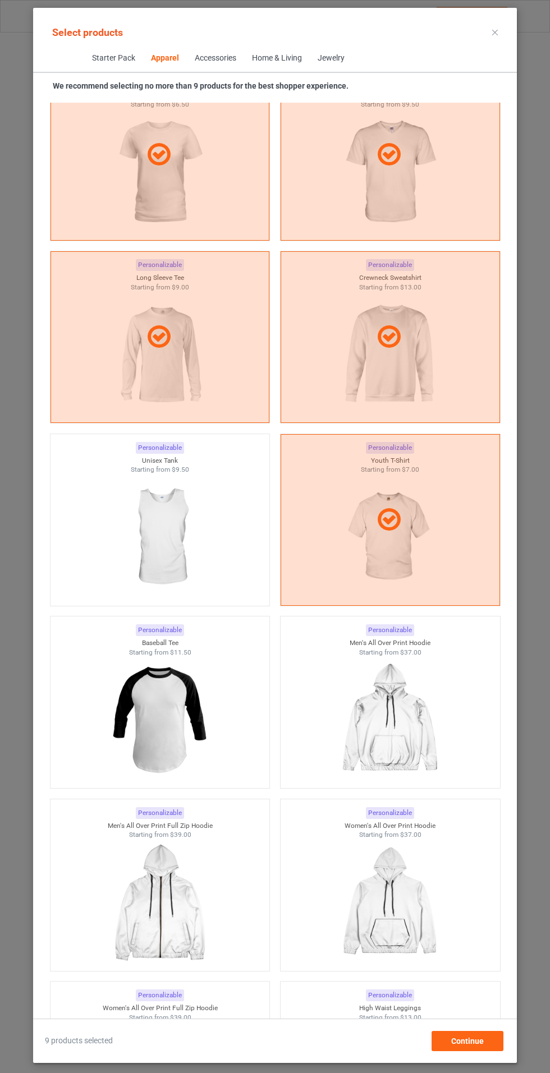
click at [187, 723] on img at bounding box center [159, 720] width 100 height 126
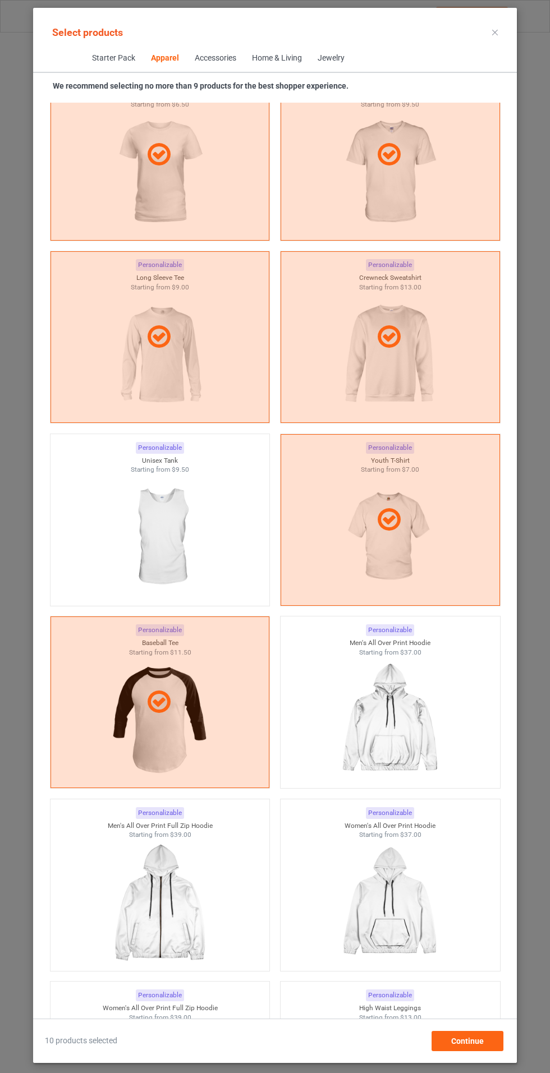
click at [495, 31] on icon at bounding box center [495, 33] width 6 height 6
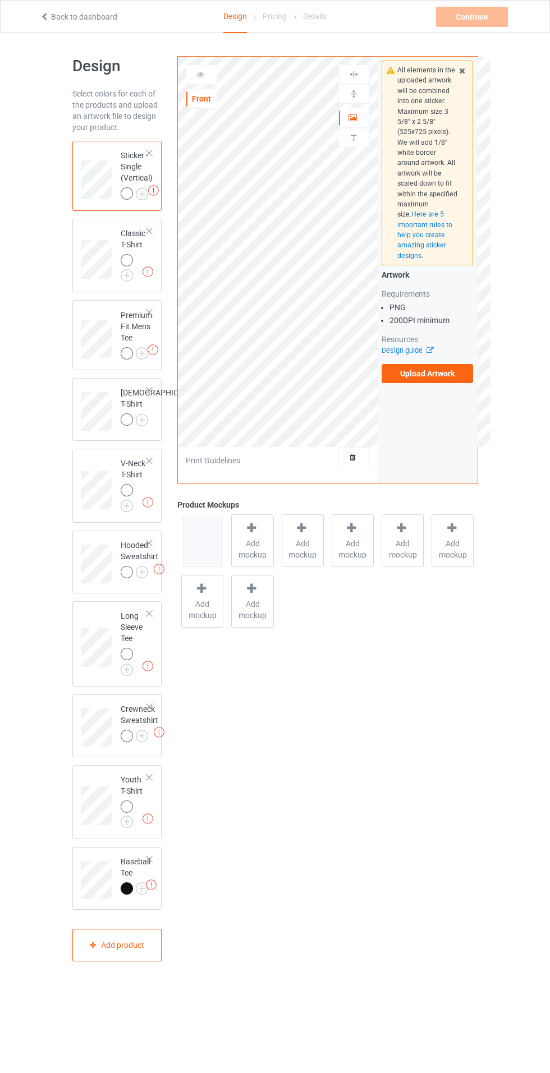
click at [0, 0] on img at bounding box center [0, 0] width 0 height 0
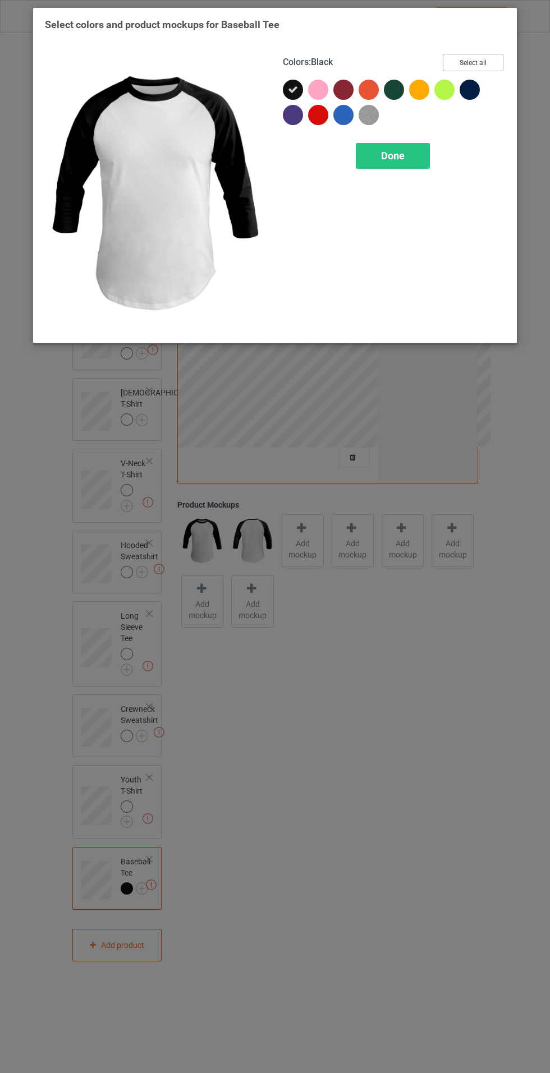
click at [483, 67] on button "Select all" at bounding box center [473, 62] width 61 height 17
click at [416, 158] on div "Done" at bounding box center [393, 156] width 74 height 26
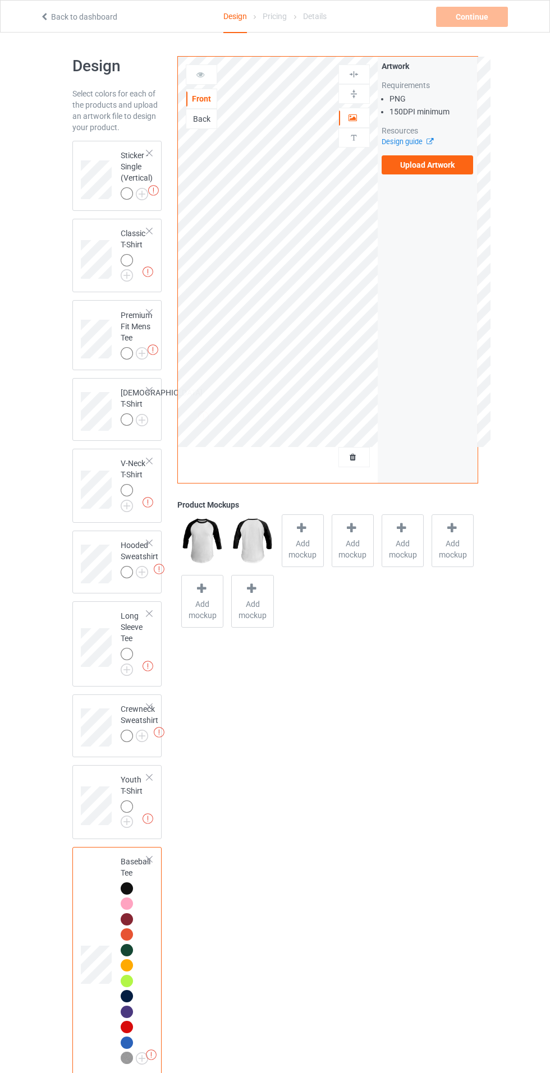
click at [0, 0] on img at bounding box center [0, 0] width 0 height 0
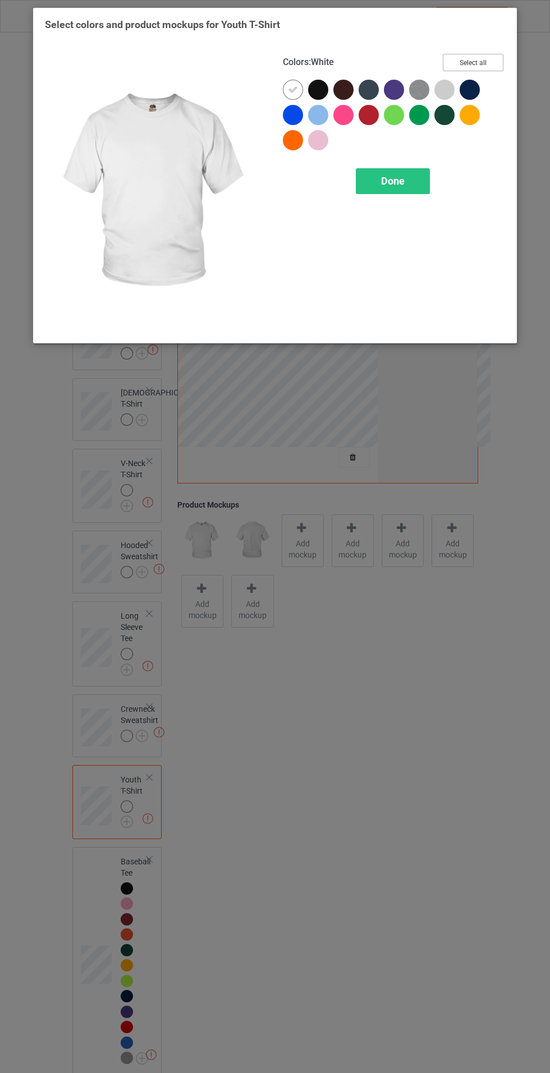
click at [480, 66] on button "Select all" at bounding box center [473, 62] width 61 height 17
click at [318, 89] on icon at bounding box center [318, 90] width 10 height 10
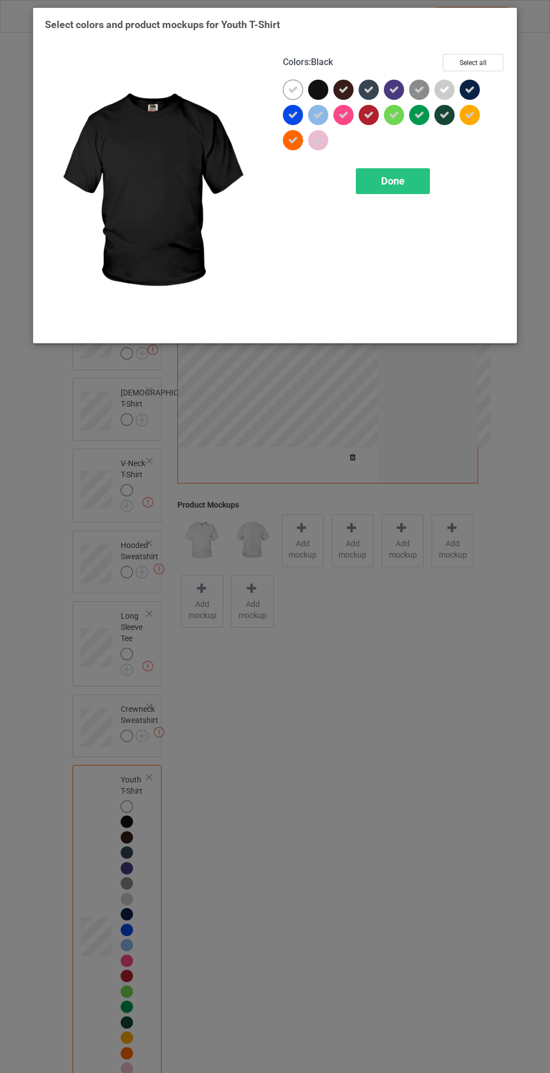
click at [410, 174] on div "Done" at bounding box center [393, 181] width 74 height 26
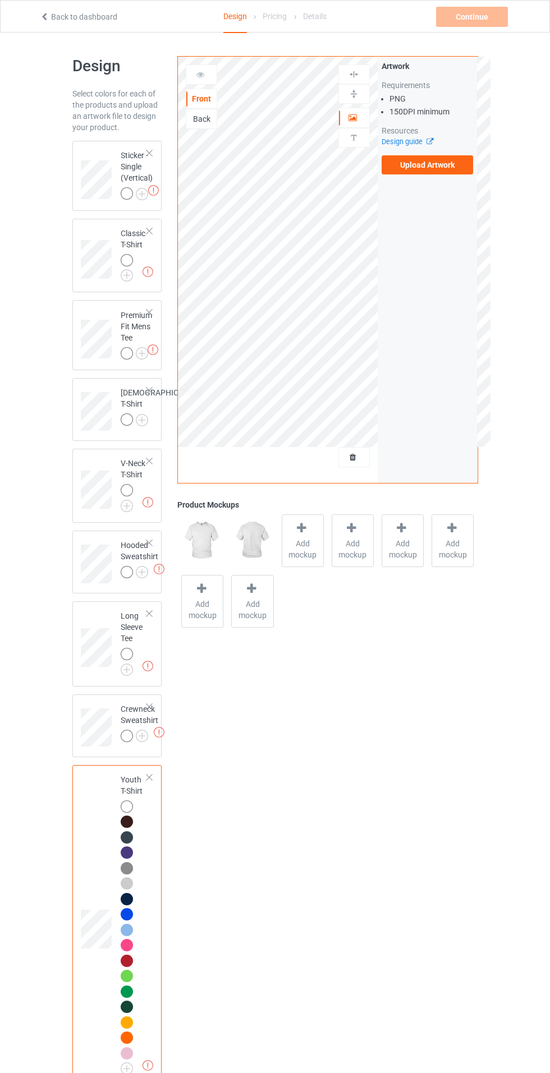
click at [0, 0] on img at bounding box center [0, 0] width 0 height 0
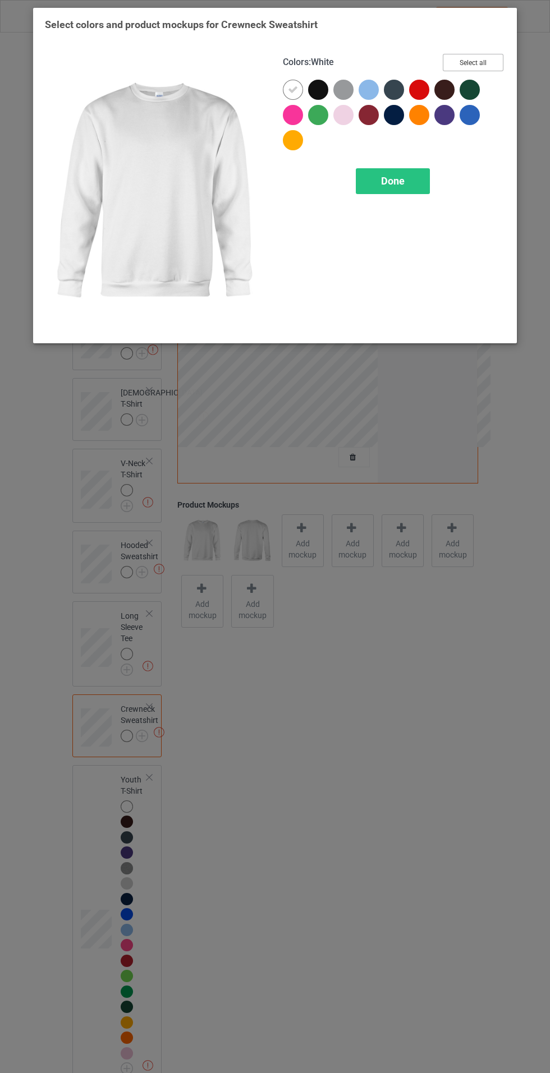
click at [496, 56] on button "Select all" at bounding box center [473, 62] width 61 height 17
click at [318, 89] on icon at bounding box center [318, 90] width 10 height 10
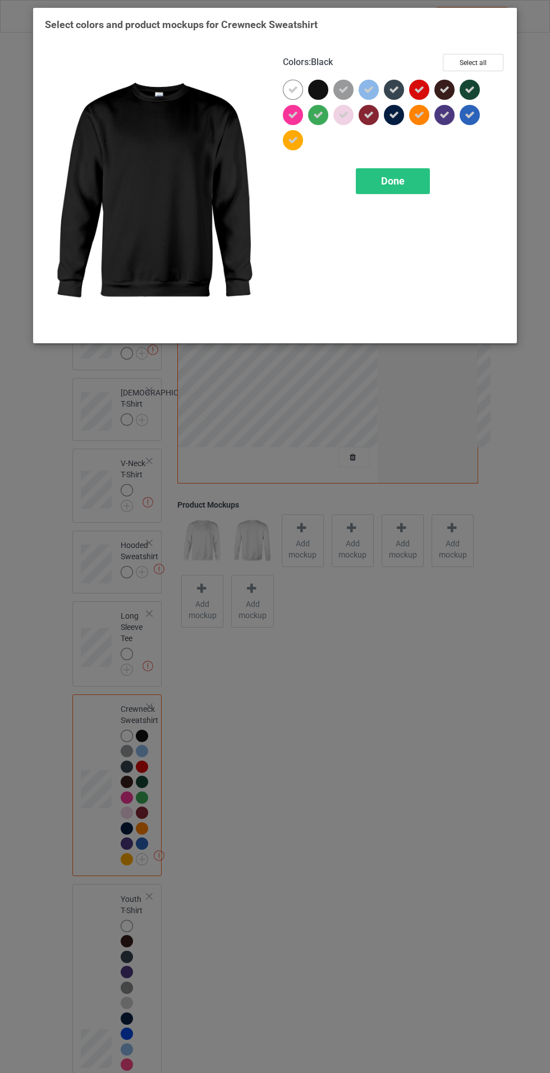
click at [394, 180] on span "Done" at bounding box center [393, 181] width 24 height 12
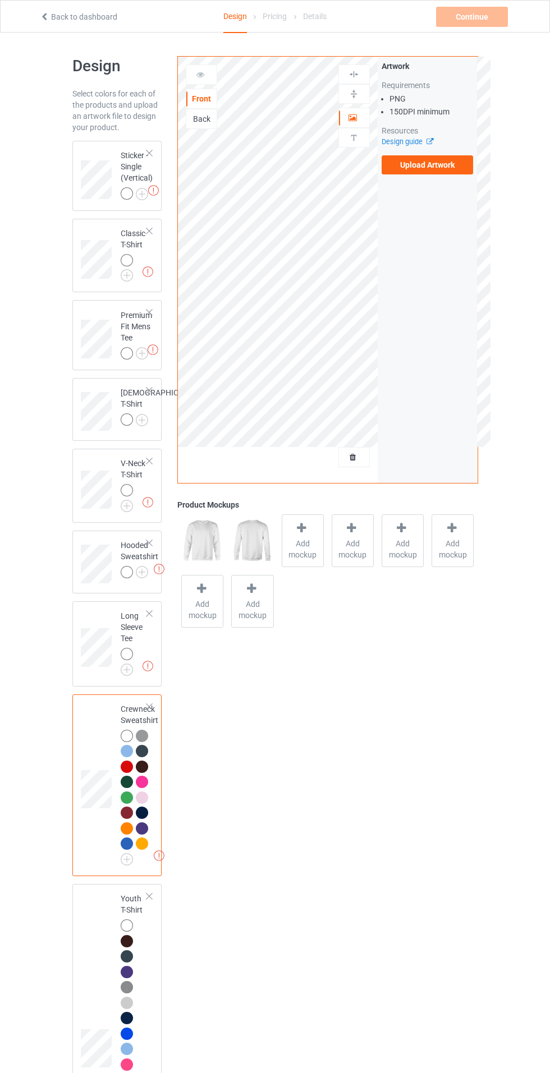
click at [0, 0] on img at bounding box center [0, 0] width 0 height 0
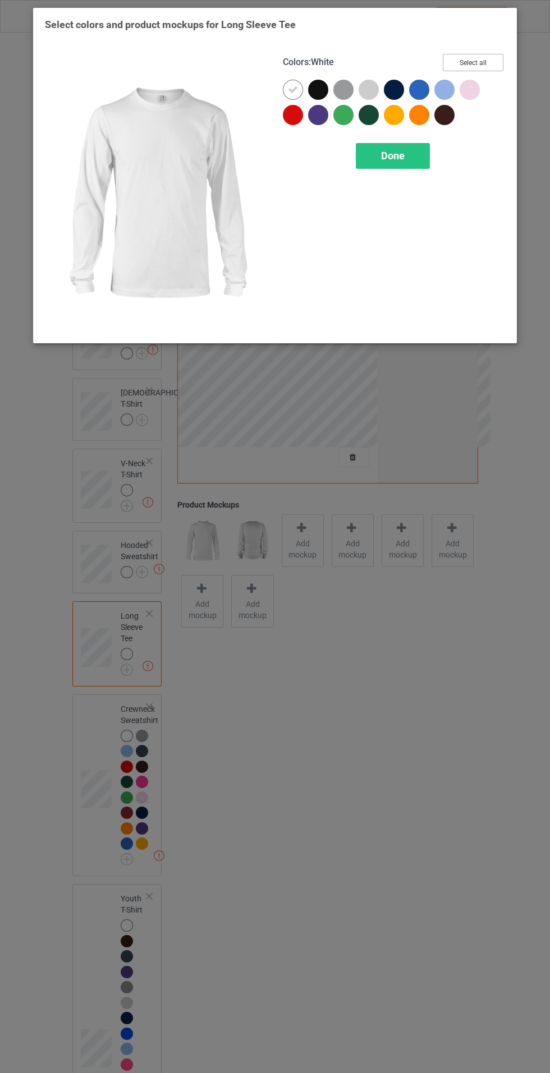
click at [488, 55] on button "Select all" at bounding box center [473, 62] width 61 height 17
click at [319, 88] on icon at bounding box center [318, 90] width 10 height 10
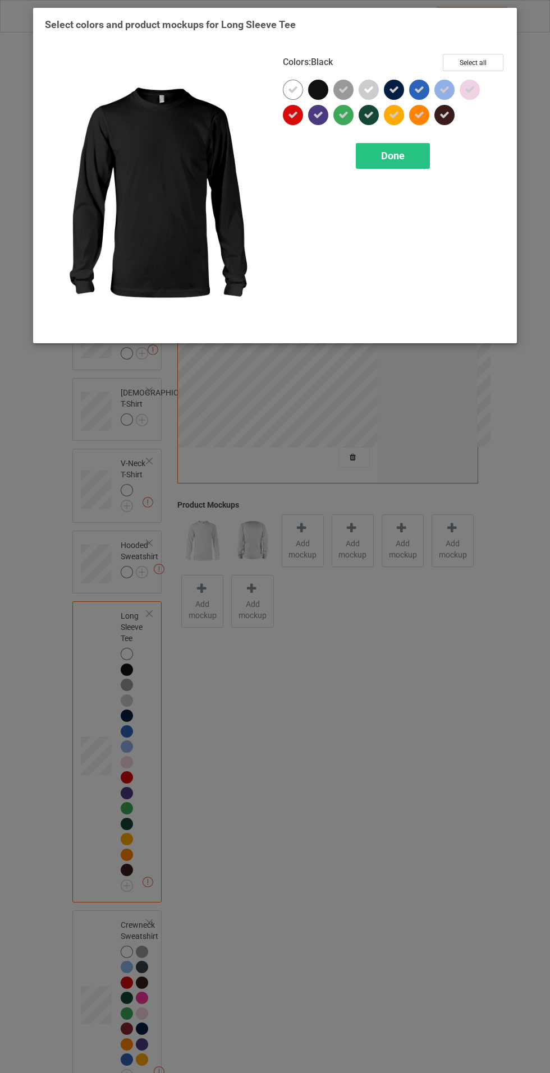
click at [402, 164] on div "Done" at bounding box center [393, 156] width 74 height 26
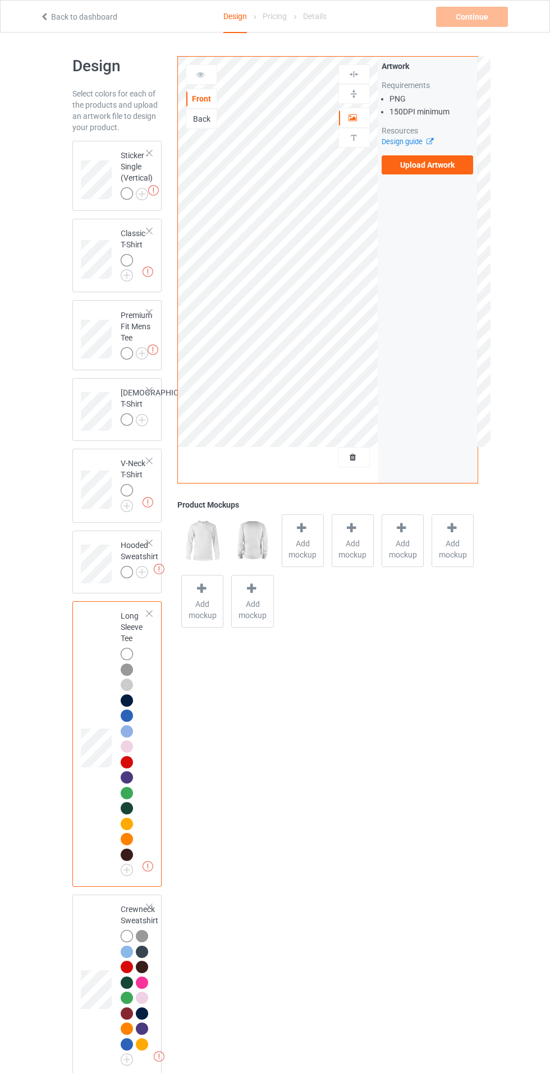
click at [0, 0] on img at bounding box center [0, 0] width 0 height 0
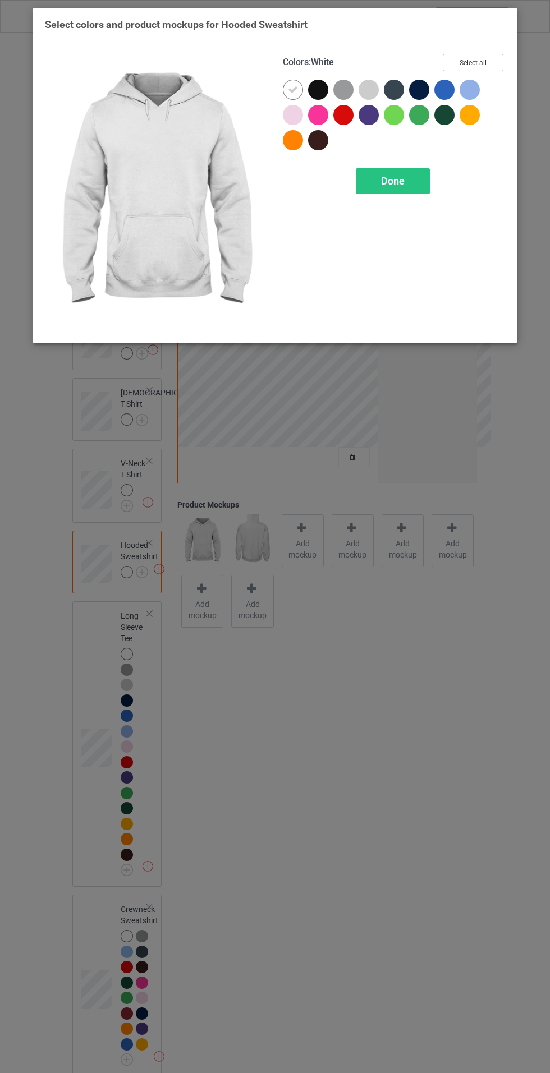
click at [490, 59] on button "Select all" at bounding box center [473, 62] width 61 height 17
click at [410, 185] on div "Done" at bounding box center [393, 181] width 74 height 26
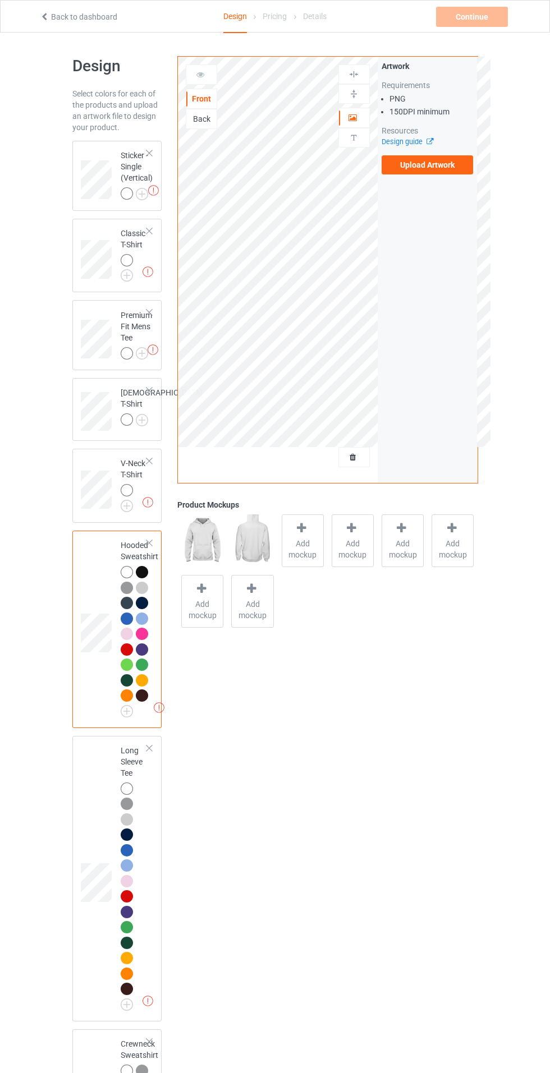
click at [0, 0] on img at bounding box center [0, 0] width 0 height 0
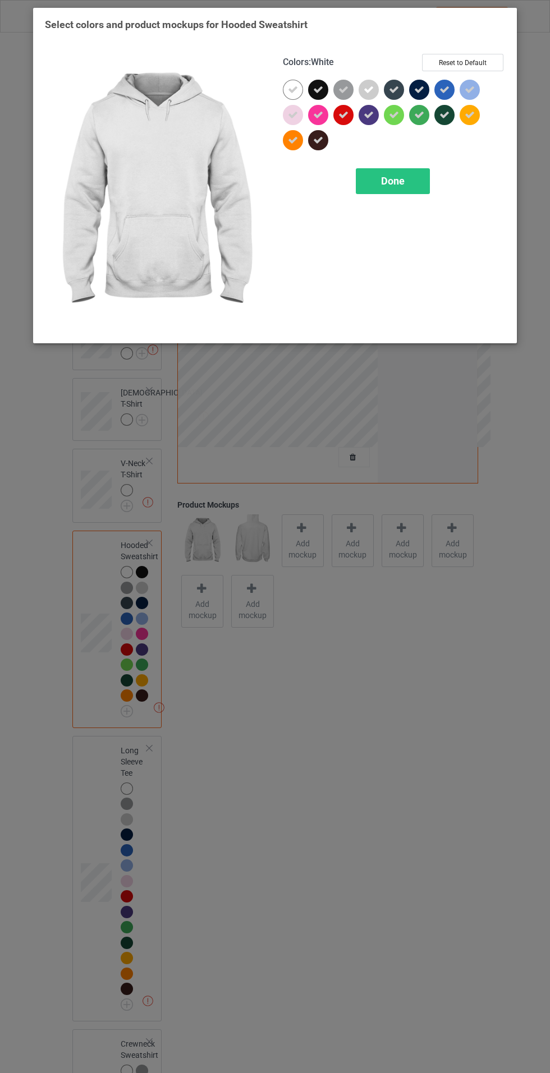
click at [318, 90] on icon at bounding box center [318, 90] width 10 height 10
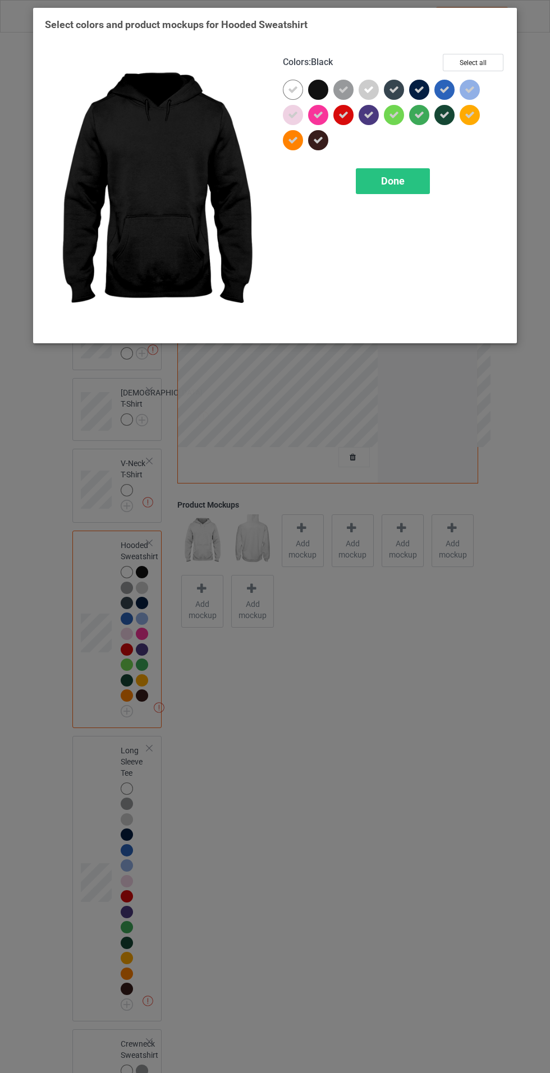
click at [398, 185] on span "Done" at bounding box center [393, 181] width 24 height 12
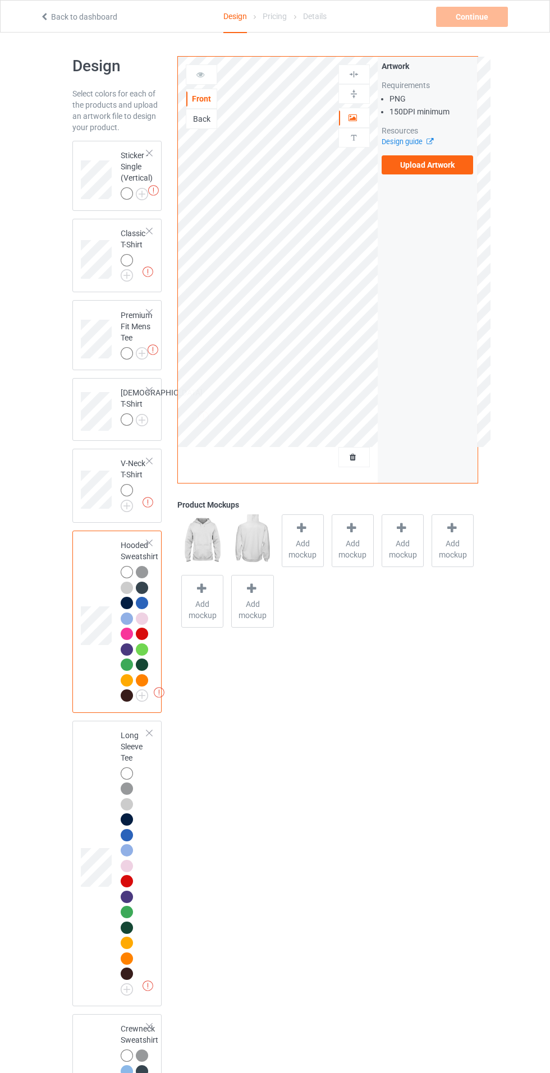
click at [132, 500] on div at bounding box center [129, 492] width 16 height 16
click at [0, 0] on img at bounding box center [0, 0] width 0 height 0
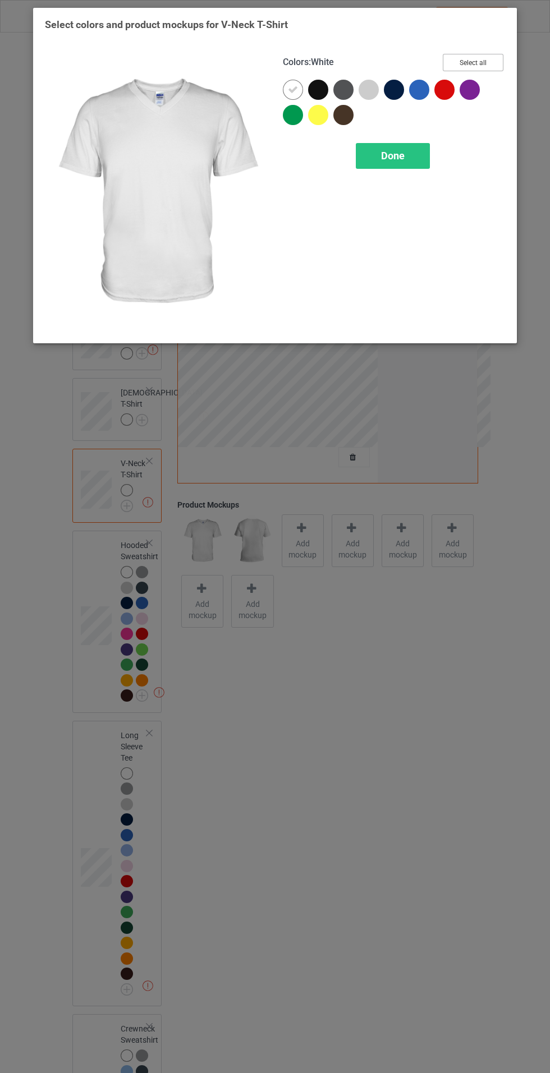
click at [486, 62] on button "Select all" at bounding box center [473, 62] width 61 height 17
click at [318, 89] on icon at bounding box center [318, 90] width 10 height 10
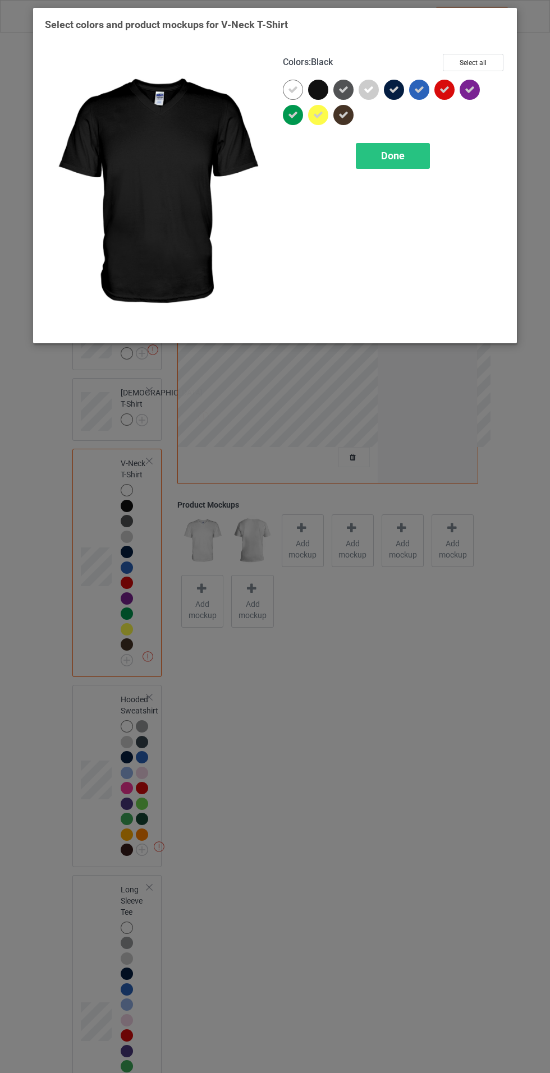
click at [408, 165] on div "Done" at bounding box center [393, 156] width 74 height 26
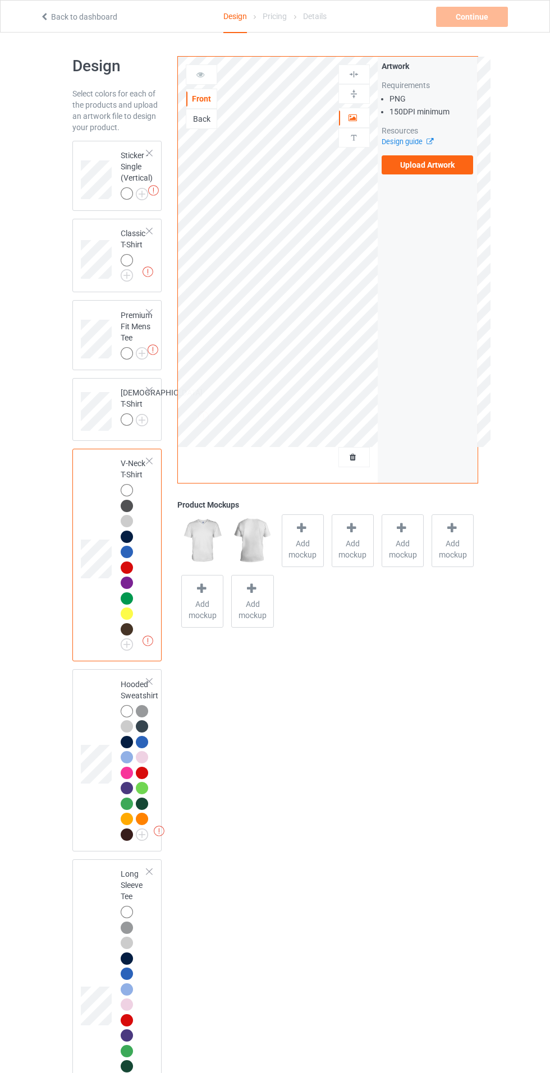
click at [0, 0] on img at bounding box center [0, 0] width 0 height 0
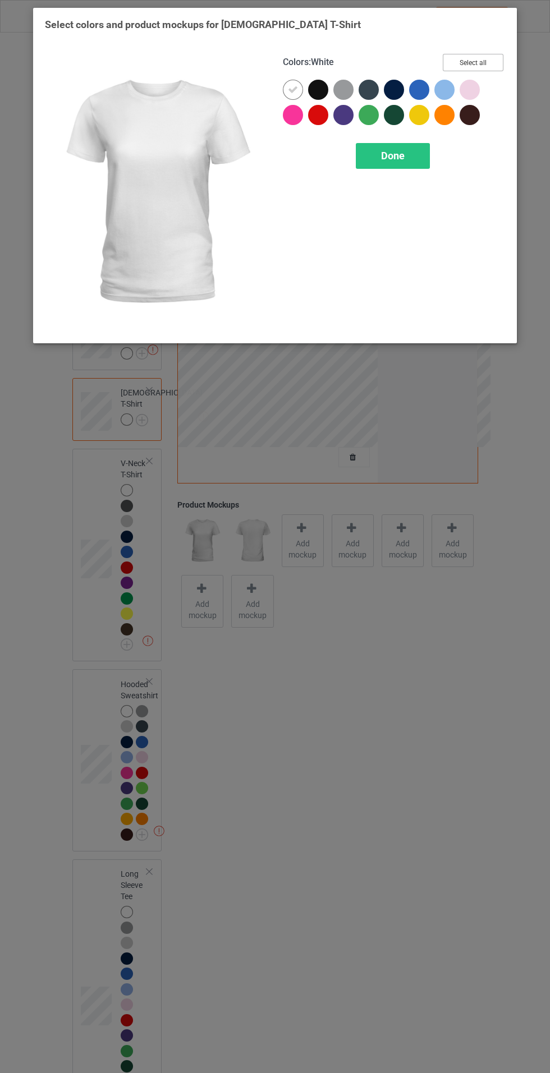
click at [493, 59] on button "Select all" at bounding box center [473, 62] width 61 height 17
click at [319, 88] on icon at bounding box center [318, 90] width 10 height 10
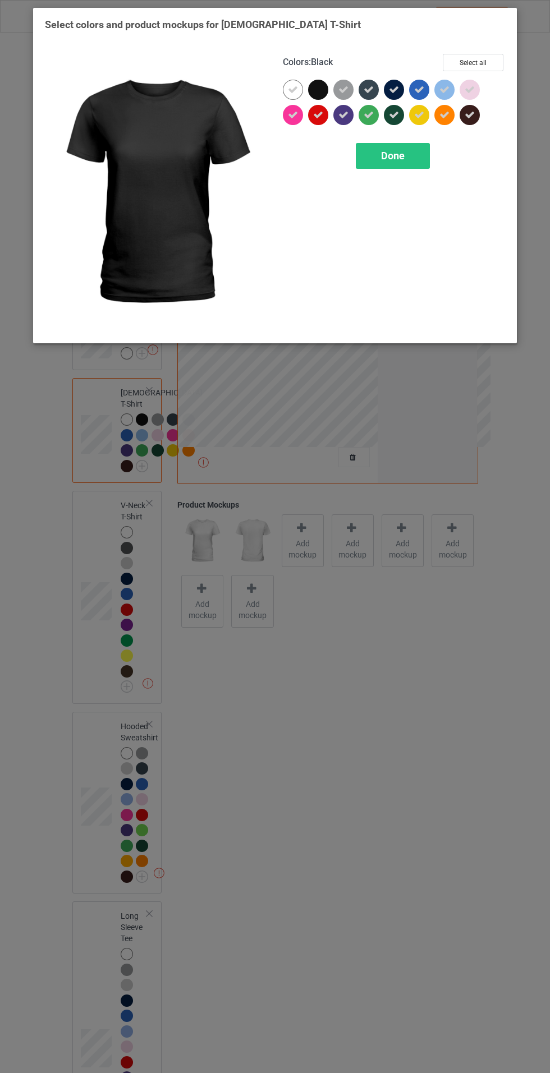
click at [404, 155] on span "Done" at bounding box center [393, 156] width 24 height 12
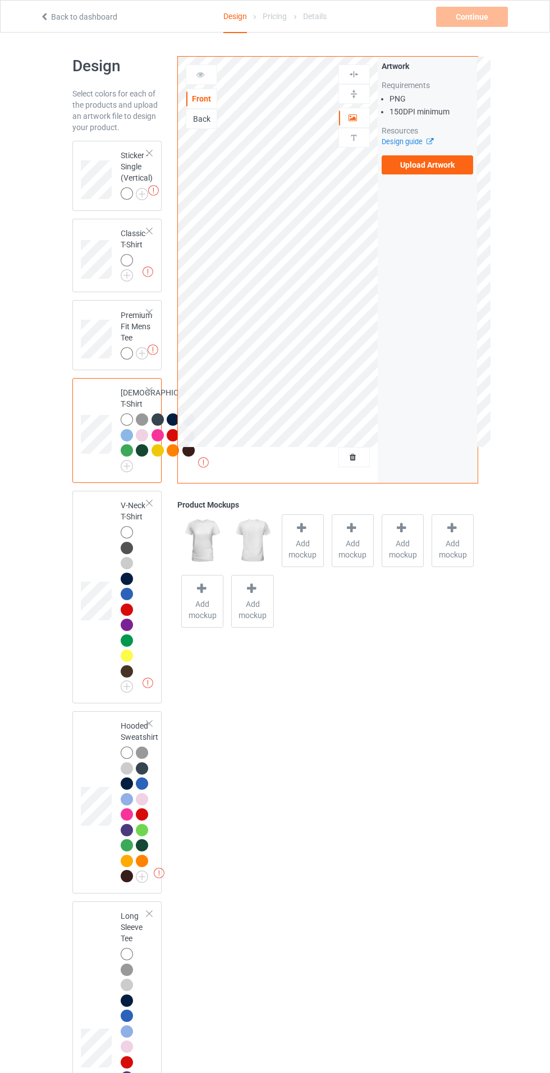
click at [0, 0] on img at bounding box center [0, 0] width 0 height 0
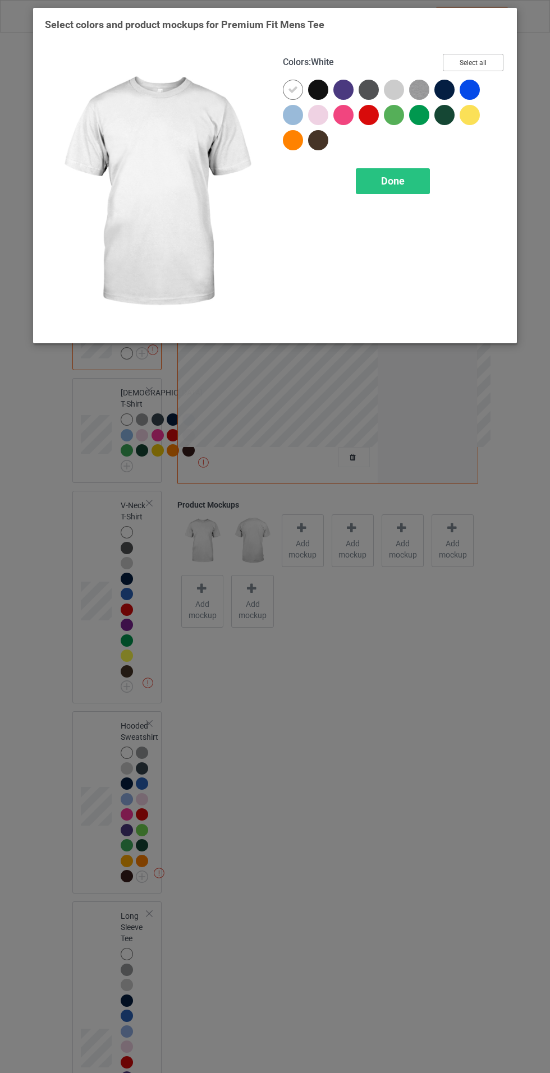
click at [486, 61] on button "Select all" at bounding box center [473, 62] width 61 height 17
click at [318, 89] on icon at bounding box center [318, 90] width 10 height 10
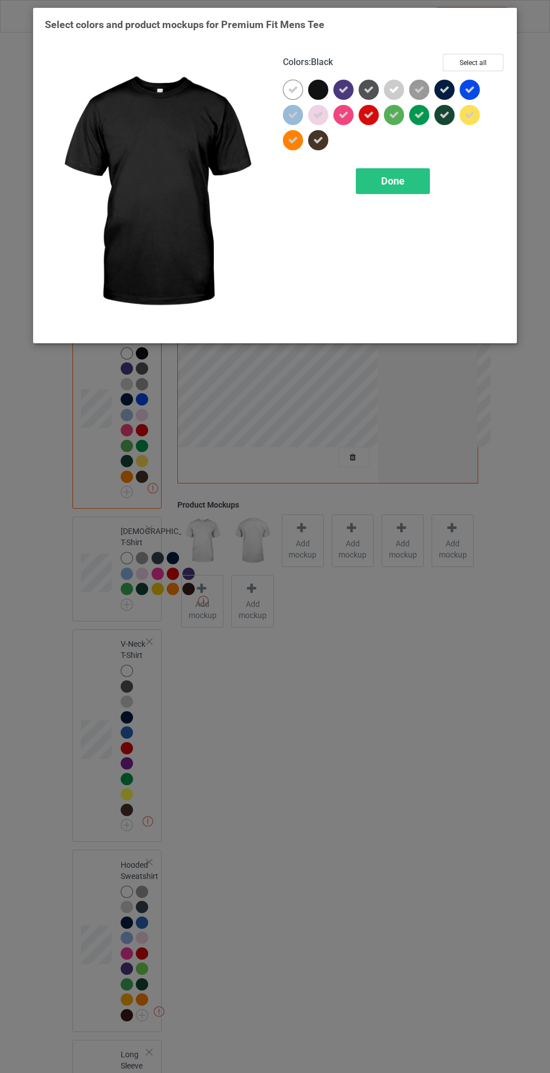
click at [401, 177] on span "Done" at bounding box center [393, 181] width 24 height 12
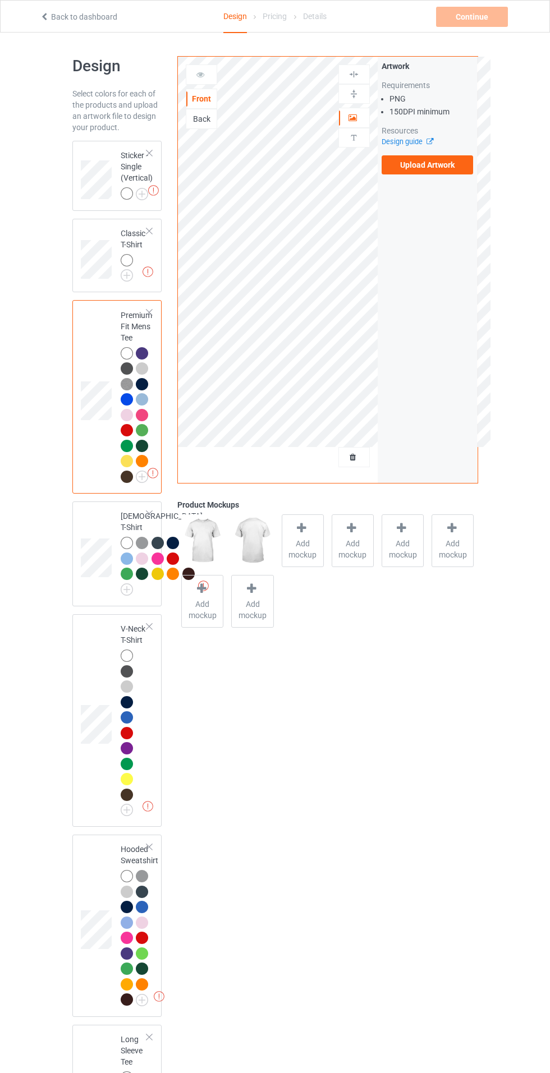
click at [0, 0] on img at bounding box center [0, 0] width 0 height 0
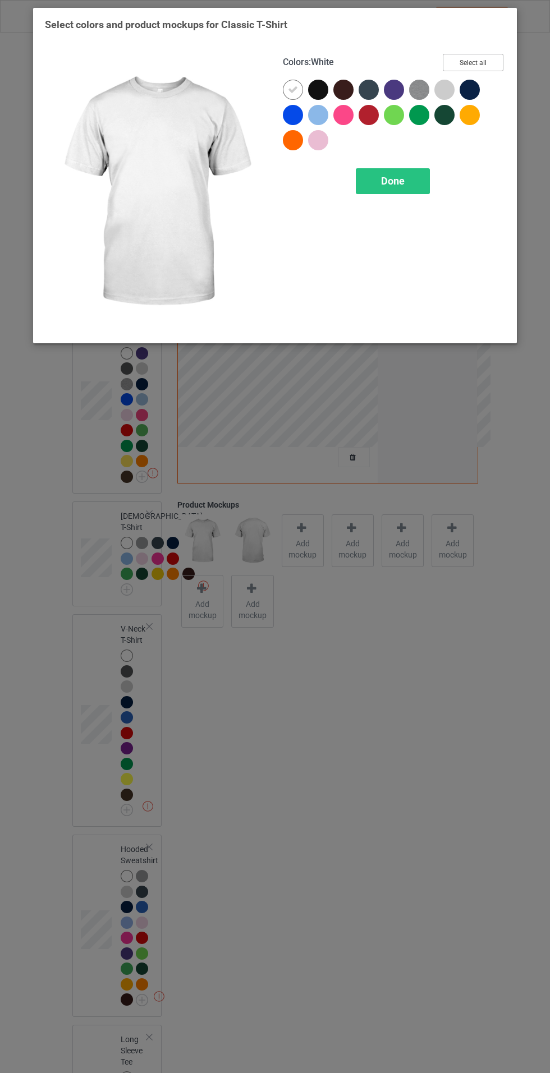
click at [494, 57] on button "Select all" at bounding box center [473, 62] width 61 height 17
click at [320, 85] on icon at bounding box center [318, 90] width 10 height 10
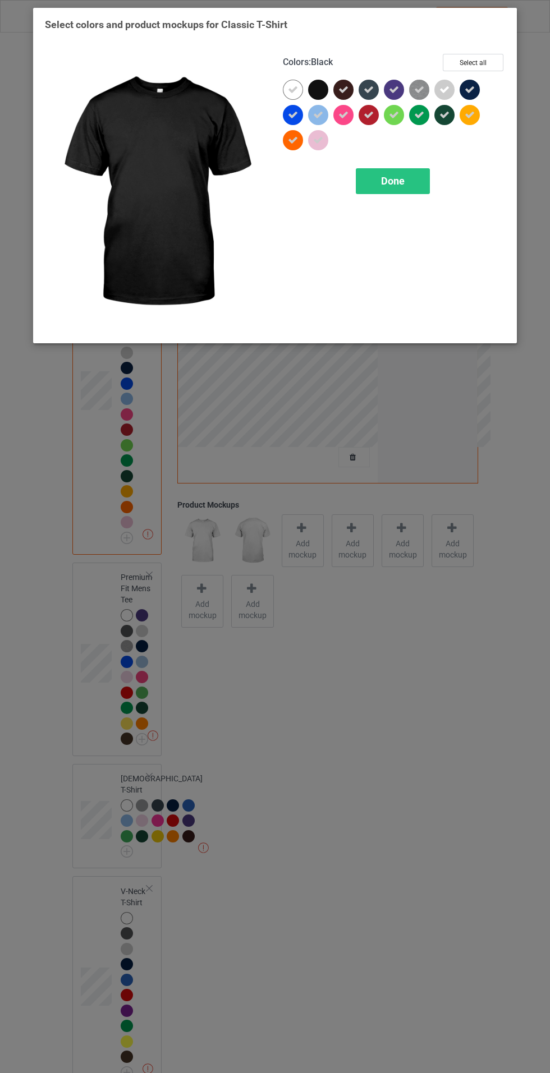
click at [402, 181] on span "Done" at bounding box center [393, 181] width 24 height 12
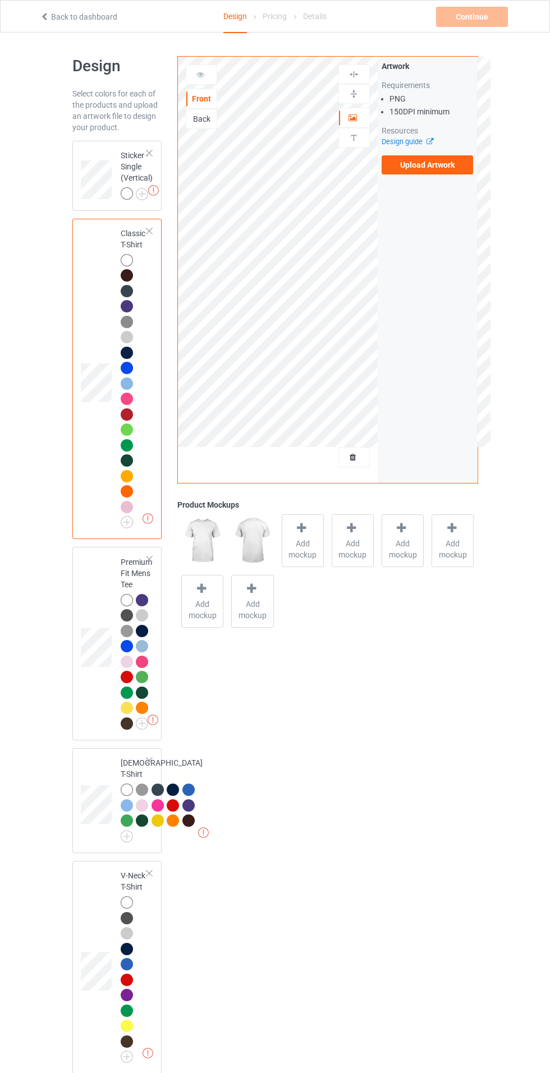
click at [444, 162] on label "Upload Artwork" at bounding box center [428, 164] width 92 height 19
click at [0, 0] on input "Upload Artwork" at bounding box center [0, 0] width 0 height 0
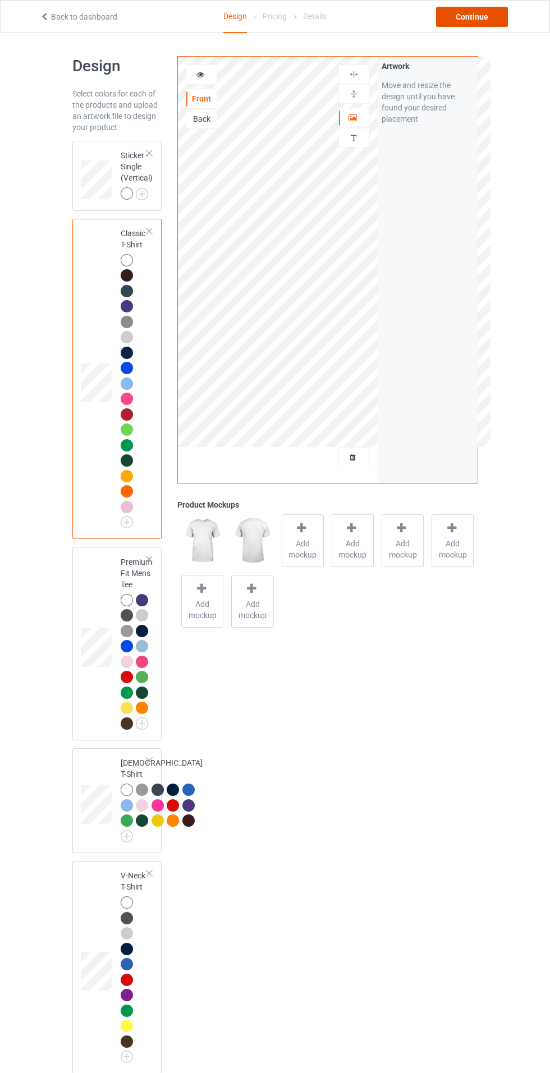
click at [502, 17] on div "Continue" at bounding box center [472, 17] width 72 height 20
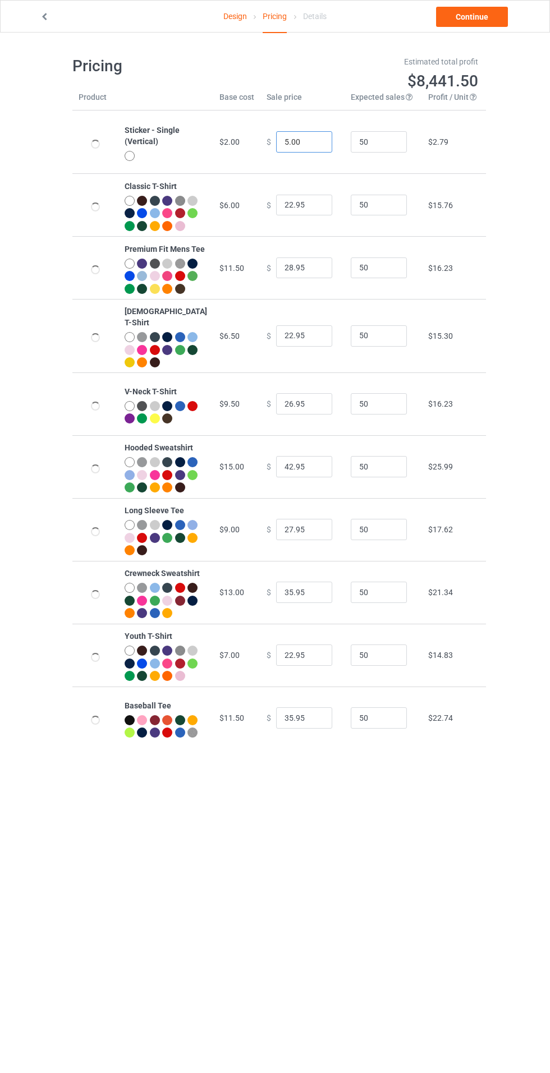
click at [279, 142] on input "5.00" at bounding box center [304, 141] width 56 height 21
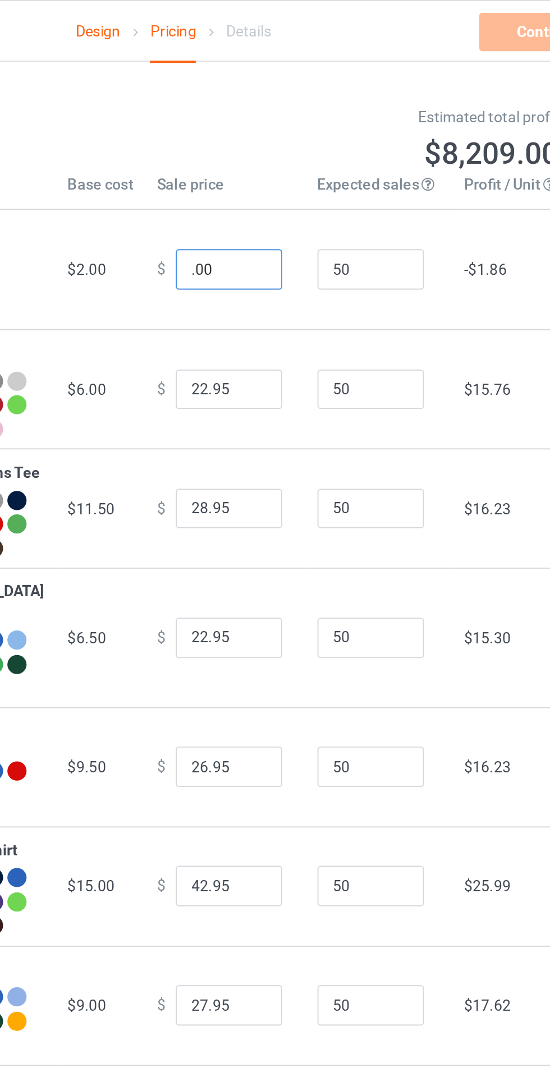
type input "7.00"
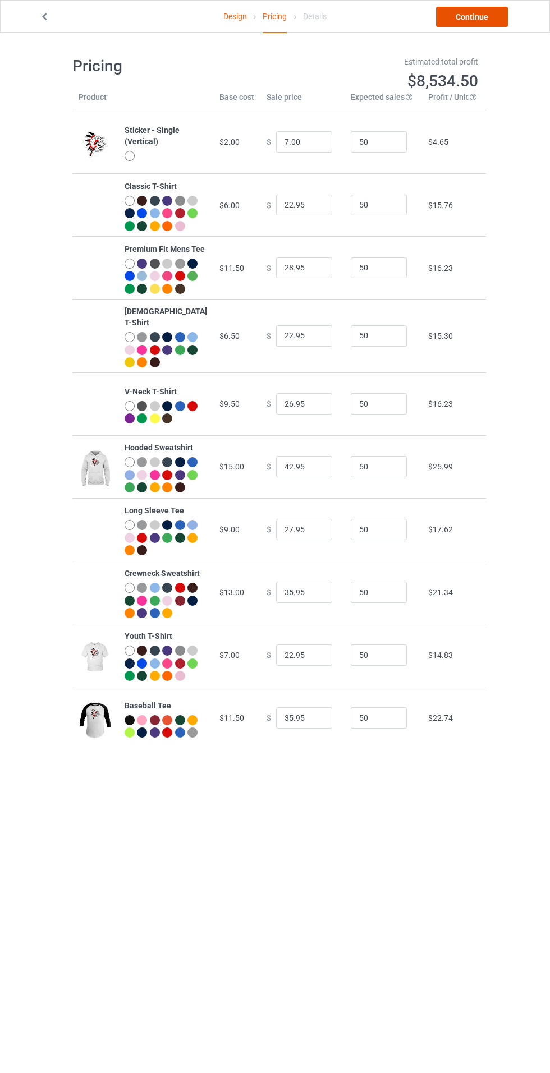
click at [507, 12] on link "Continue" at bounding box center [472, 17] width 72 height 20
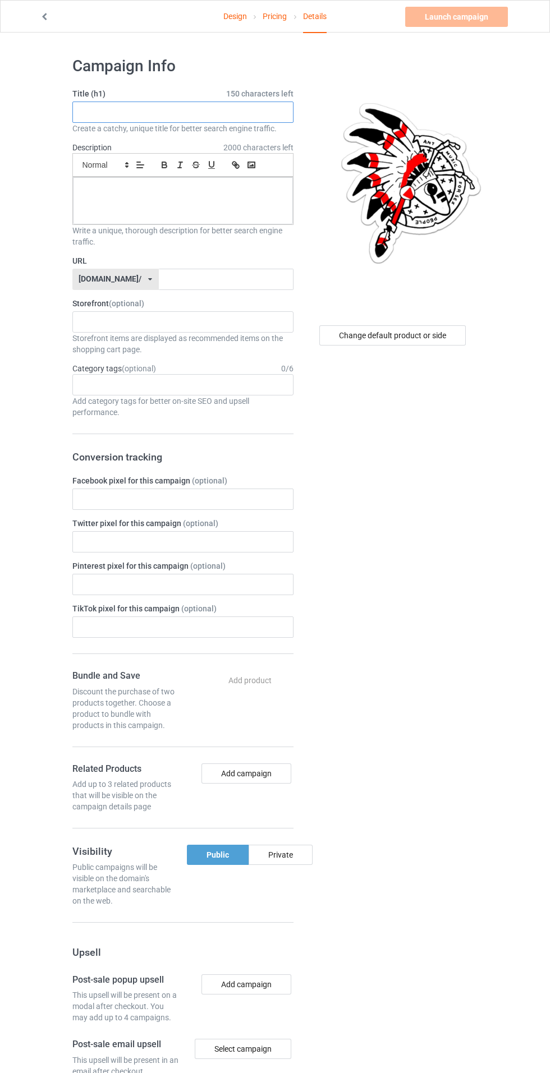
click at [278, 112] on input "text" at bounding box center [182, 112] width 221 height 21
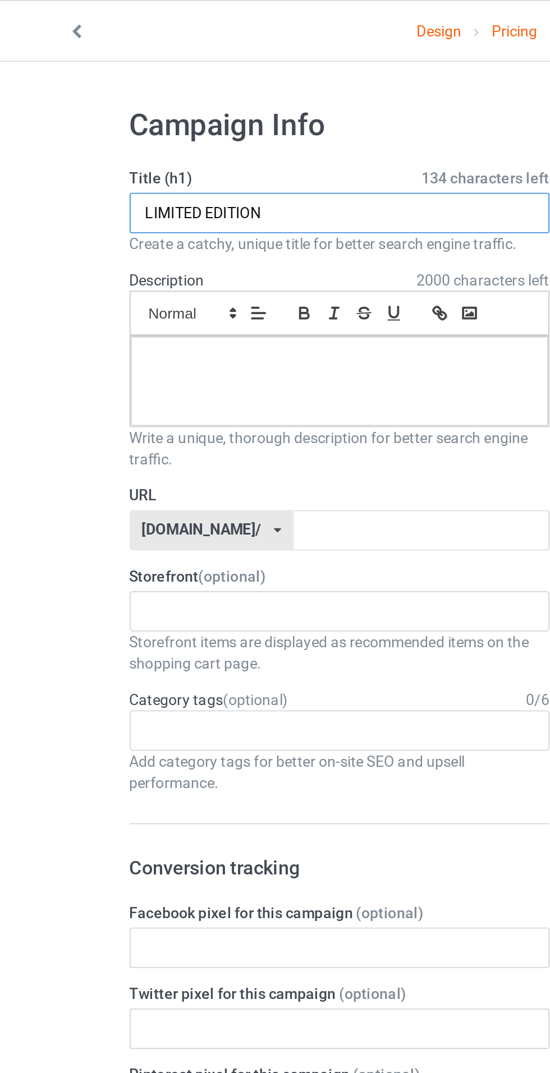
type input "LIMITED EDITION"
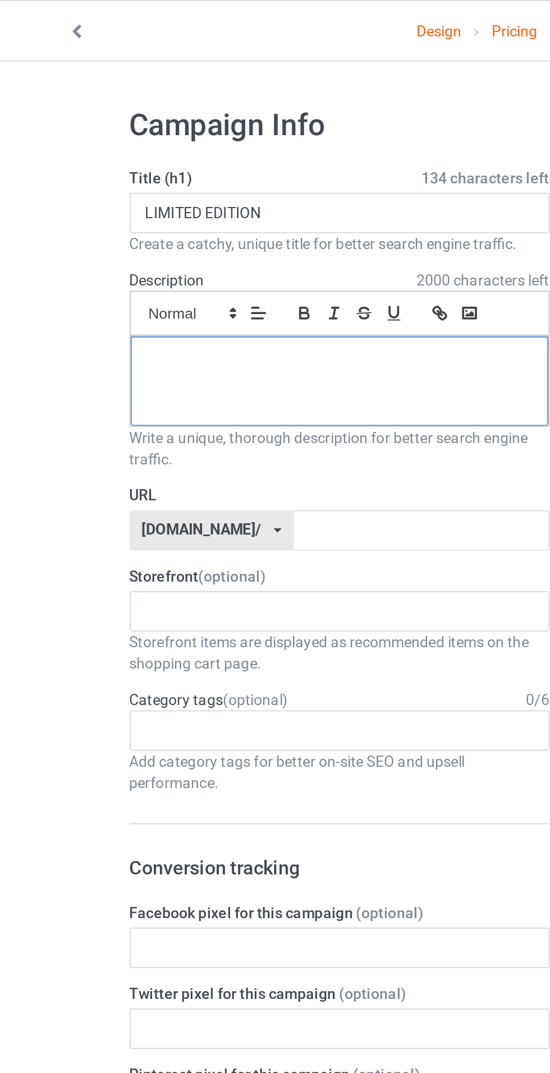
click at [204, 210] on div at bounding box center [183, 200] width 220 height 47
click at [233, 280] on input "text" at bounding box center [226, 279] width 135 height 21
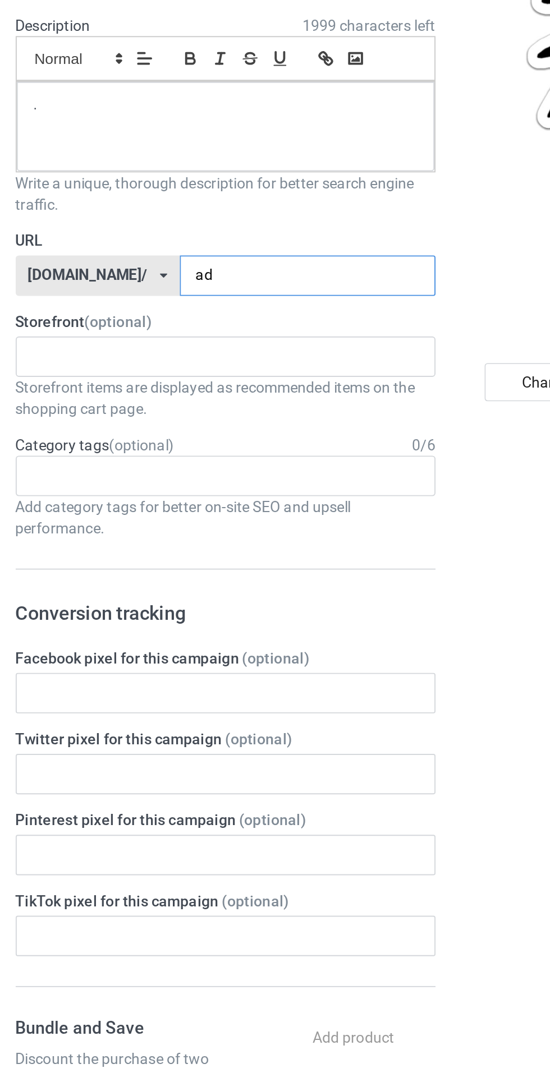
type input "adm"
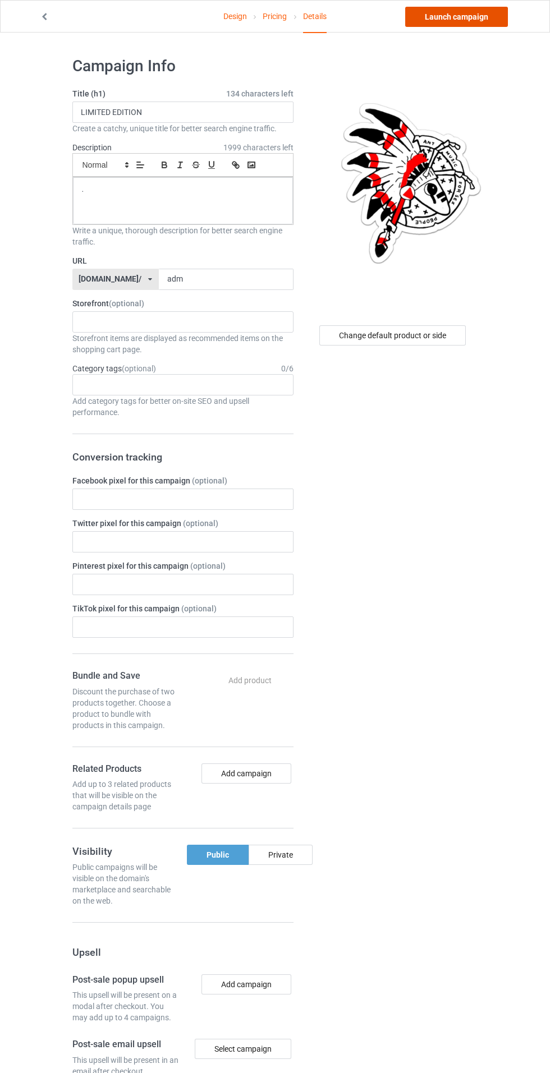
click at [476, 11] on link "Launch campaign" at bounding box center [456, 17] width 103 height 20
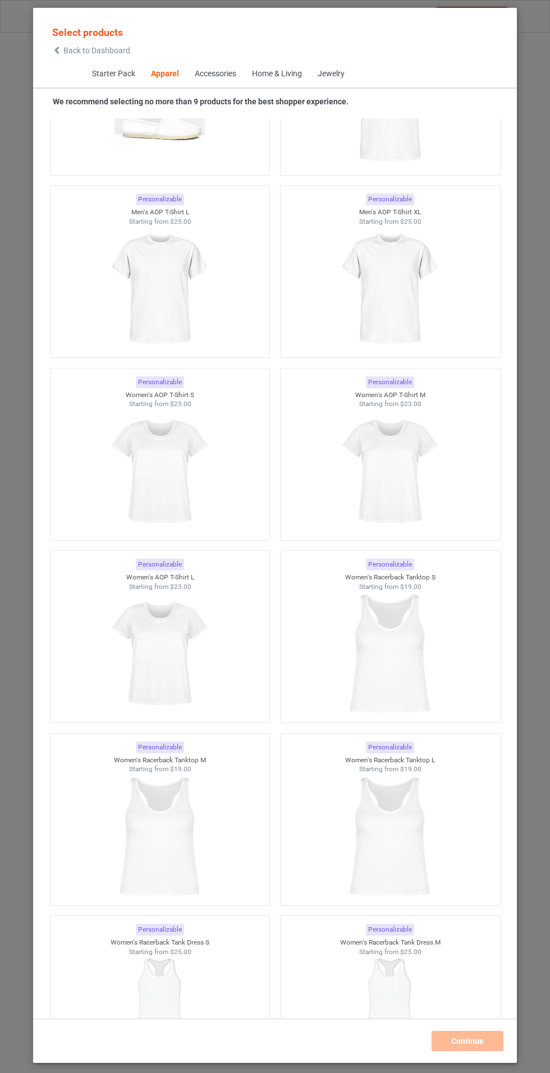
scroll to position [3481, 0]
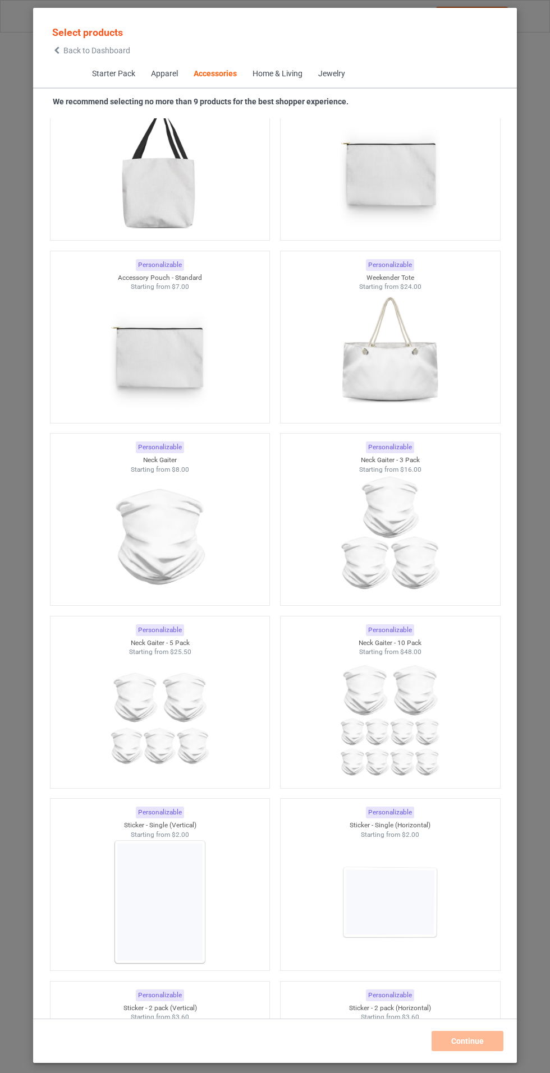
scroll to position [6744, 0]
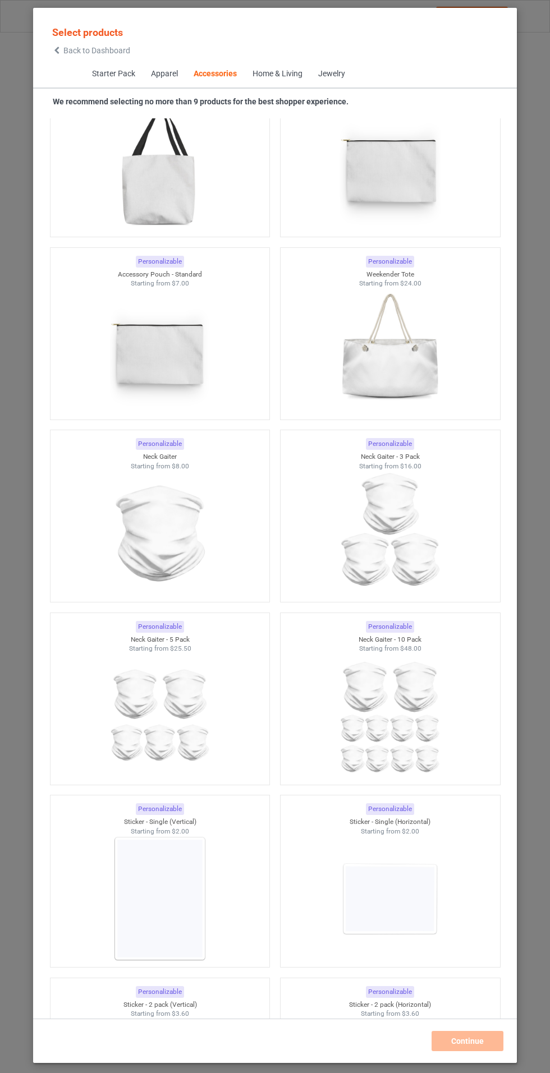
click at [395, 887] on img at bounding box center [389, 899] width 100 height 126
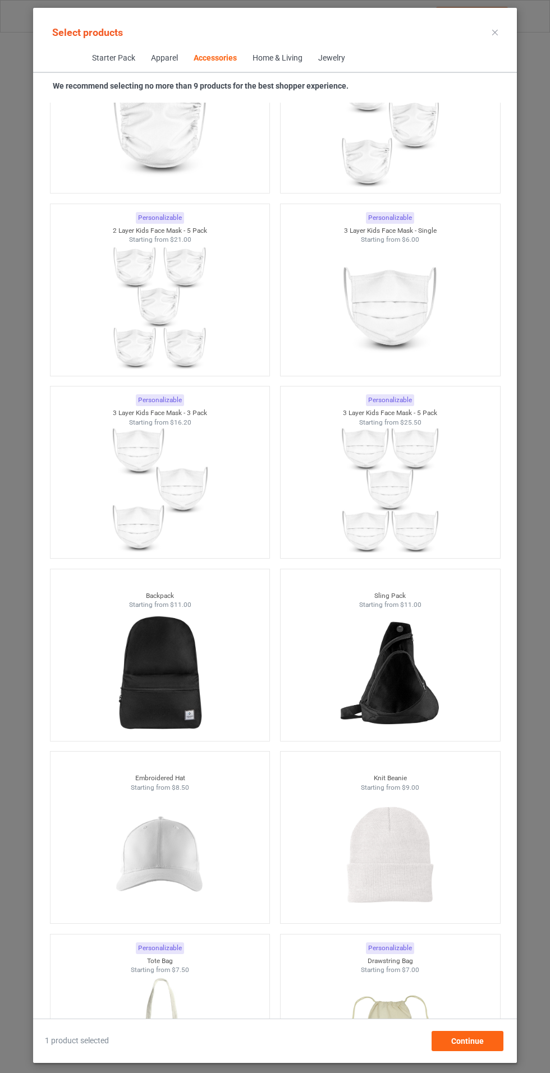
scroll to position [4957, 0]
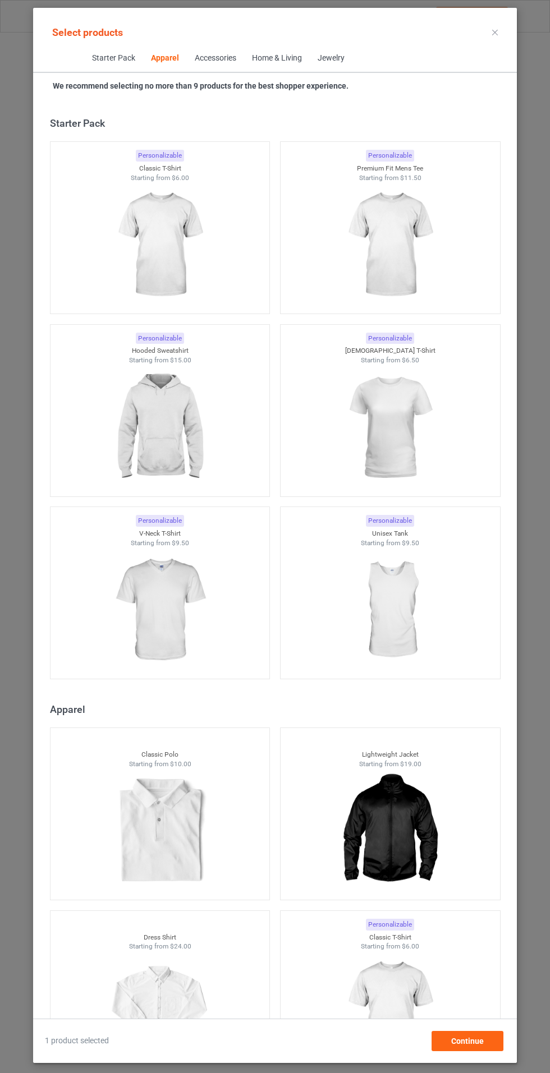
click at [194, 240] on img at bounding box center [159, 245] width 100 height 126
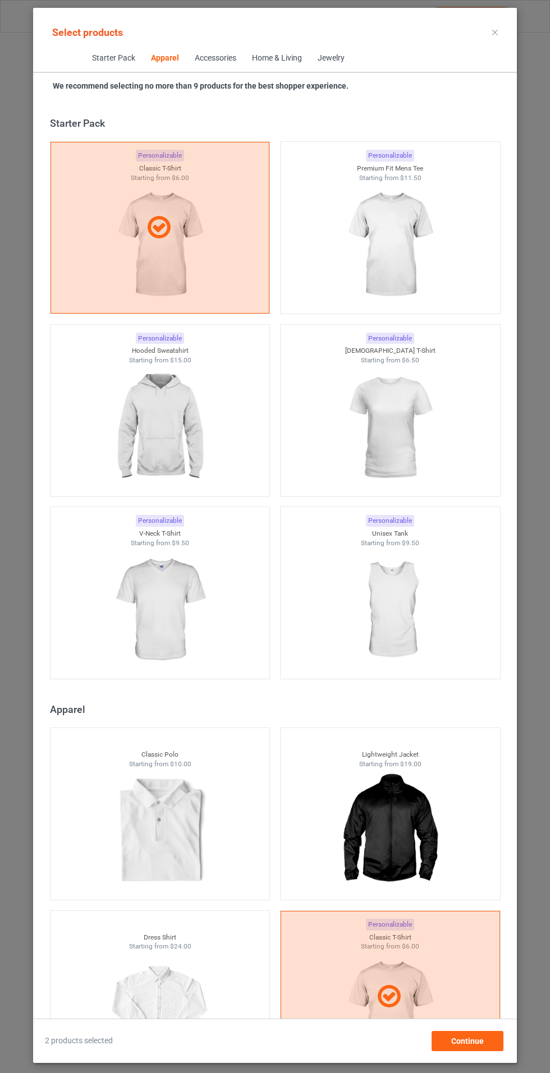
click at [410, 239] on img at bounding box center [389, 245] width 100 height 126
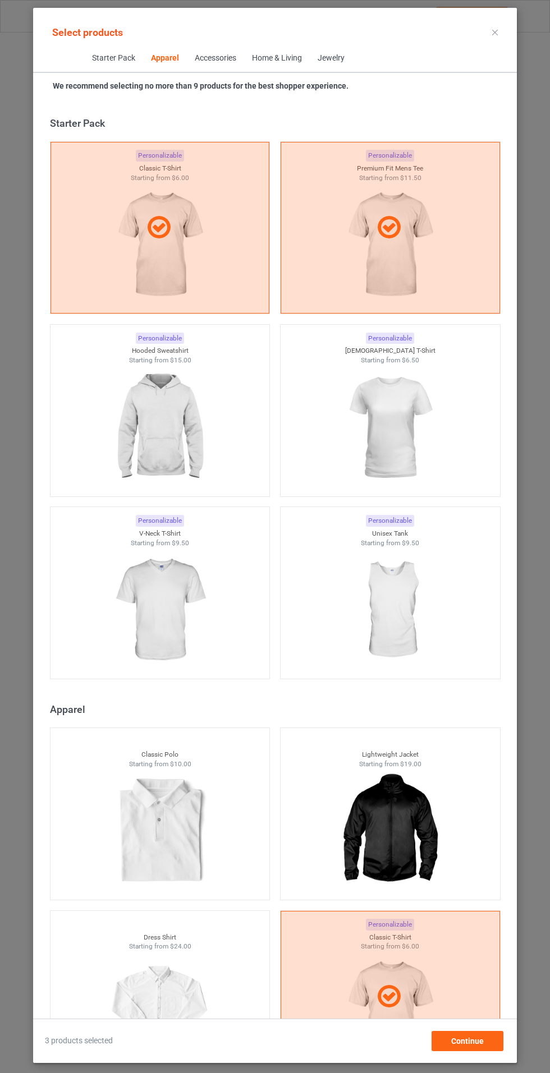
click at [141, 590] on img at bounding box center [159, 611] width 100 height 126
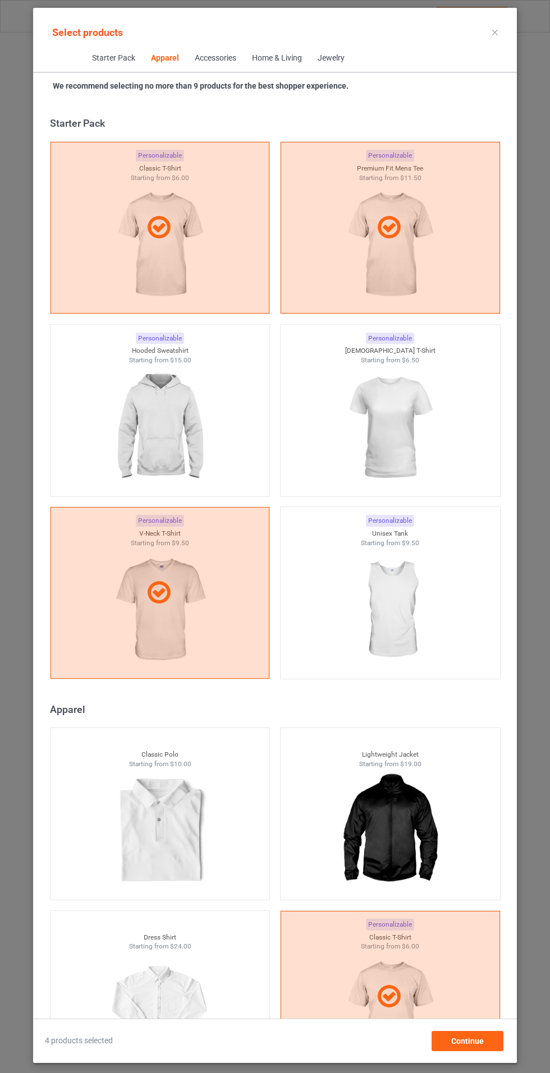
click at [141, 448] on img at bounding box center [159, 428] width 100 height 126
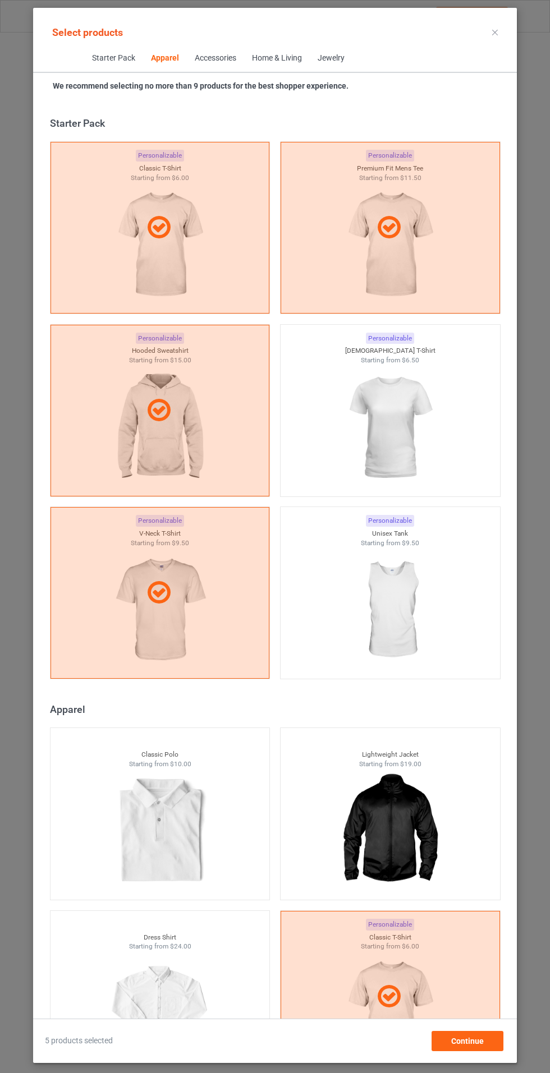
click at [417, 420] on img at bounding box center [389, 428] width 100 height 126
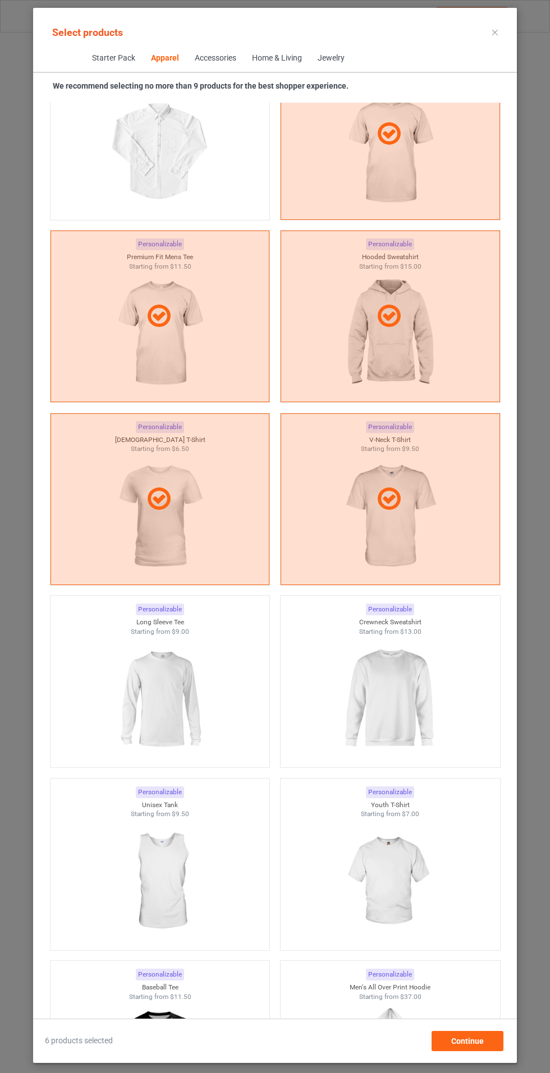
scroll to position [865, 0]
click at [398, 675] on img at bounding box center [389, 697] width 100 height 126
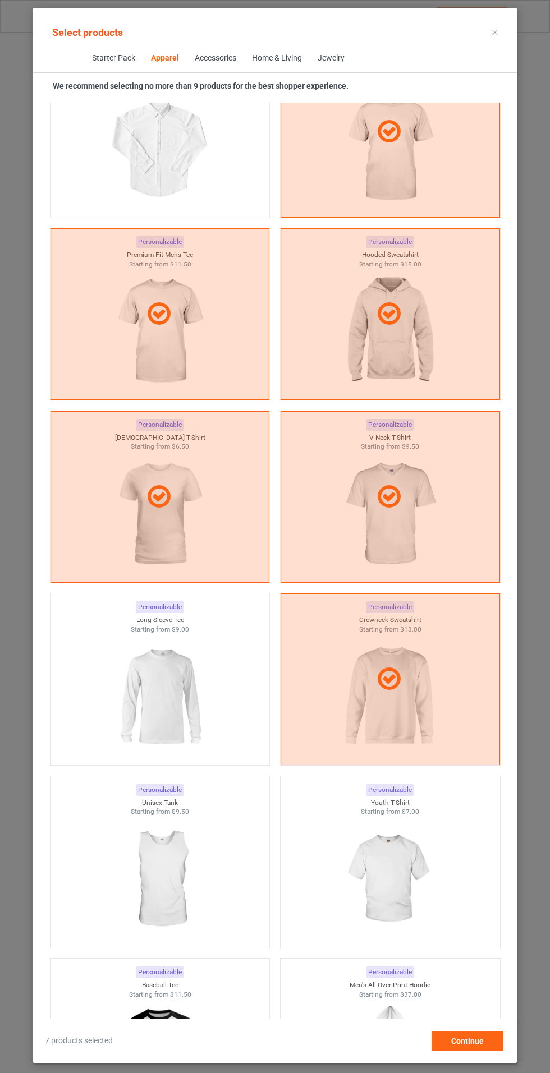
click at [389, 845] on img at bounding box center [389, 880] width 100 height 126
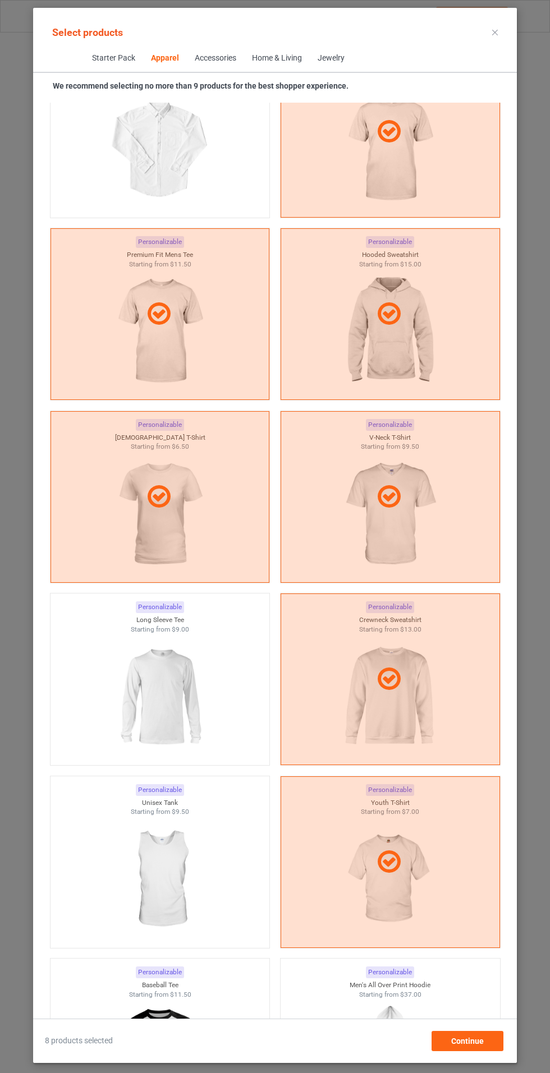
click at [155, 677] on img at bounding box center [159, 697] width 100 height 126
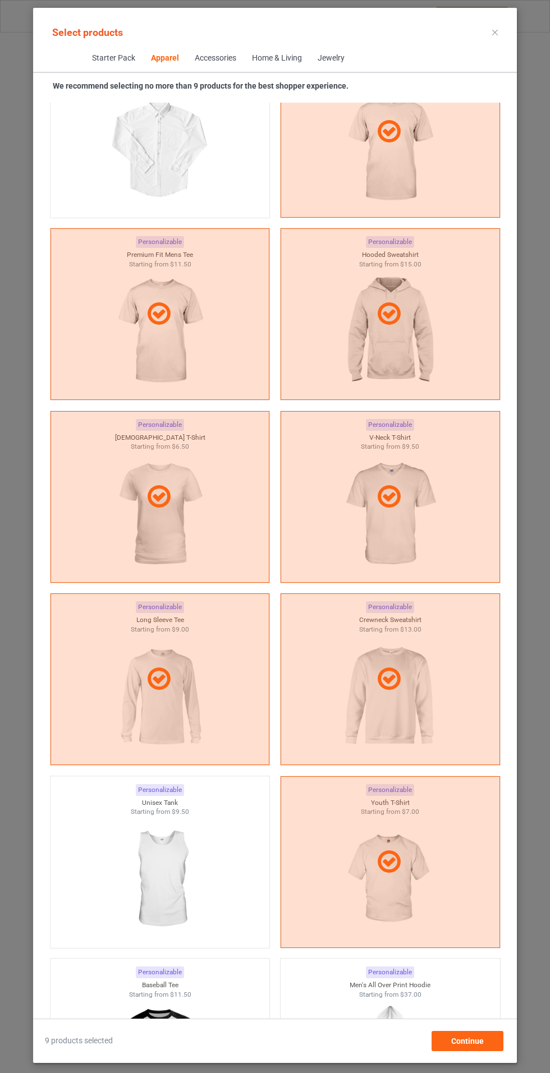
click at [180, 1007] on img at bounding box center [159, 1062] width 100 height 126
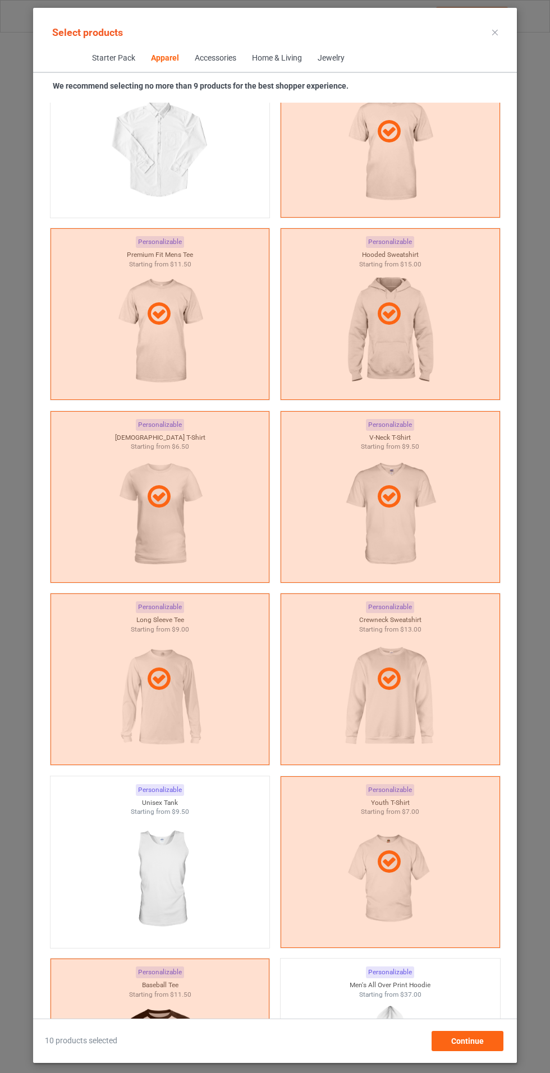
click at [495, 32] on icon at bounding box center [495, 33] width 6 height 6
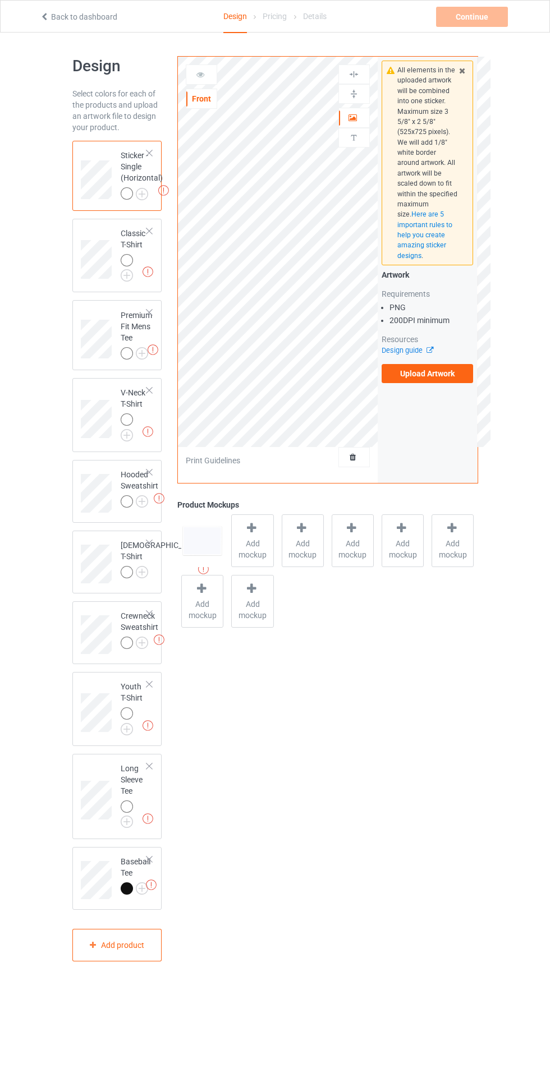
click at [0, 0] on img at bounding box center [0, 0] width 0 height 0
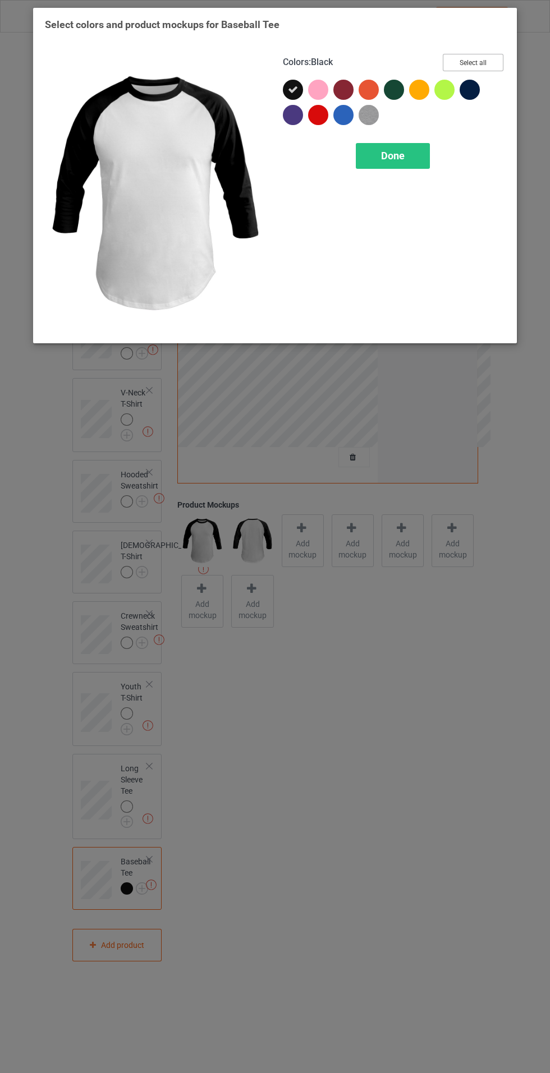
click at [485, 59] on button "Select all" at bounding box center [473, 62] width 61 height 17
click at [393, 155] on span "Done" at bounding box center [393, 156] width 24 height 12
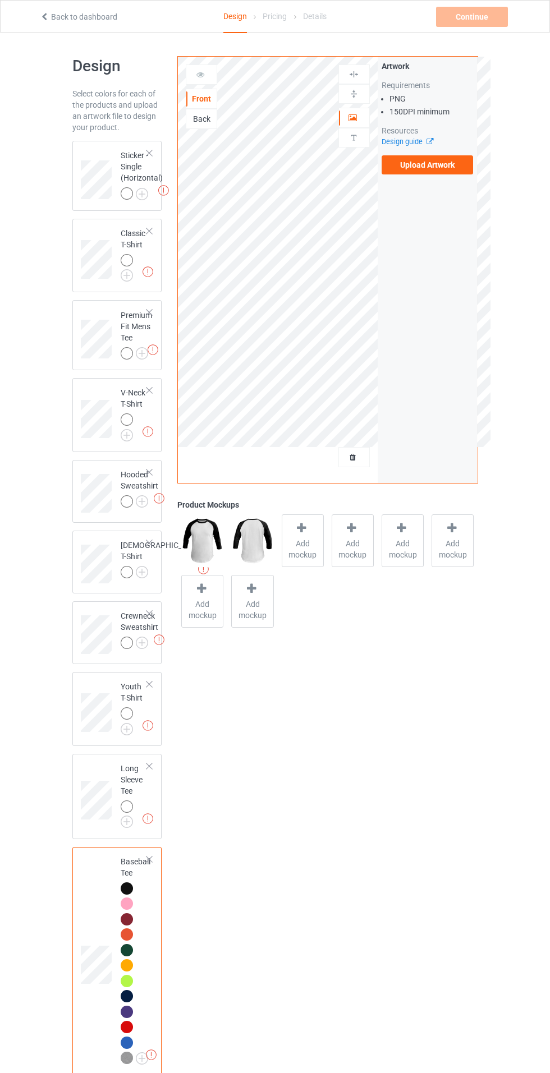
click at [0, 0] on img at bounding box center [0, 0] width 0 height 0
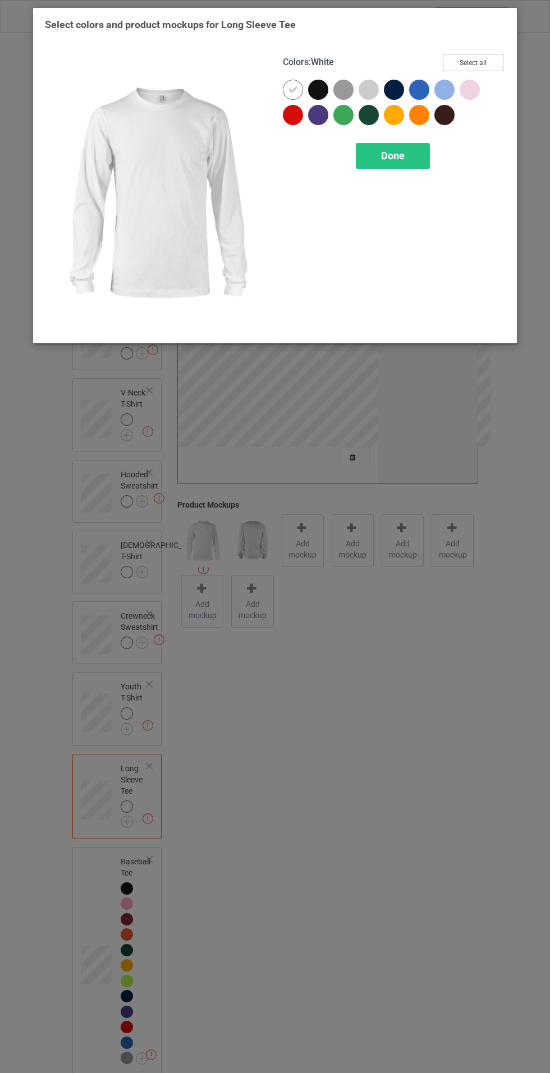
click at [488, 59] on button "Select all" at bounding box center [473, 62] width 61 height 17
click at [406, 162] on div "Done" at bounding box center [393, 156] width 74 height 26
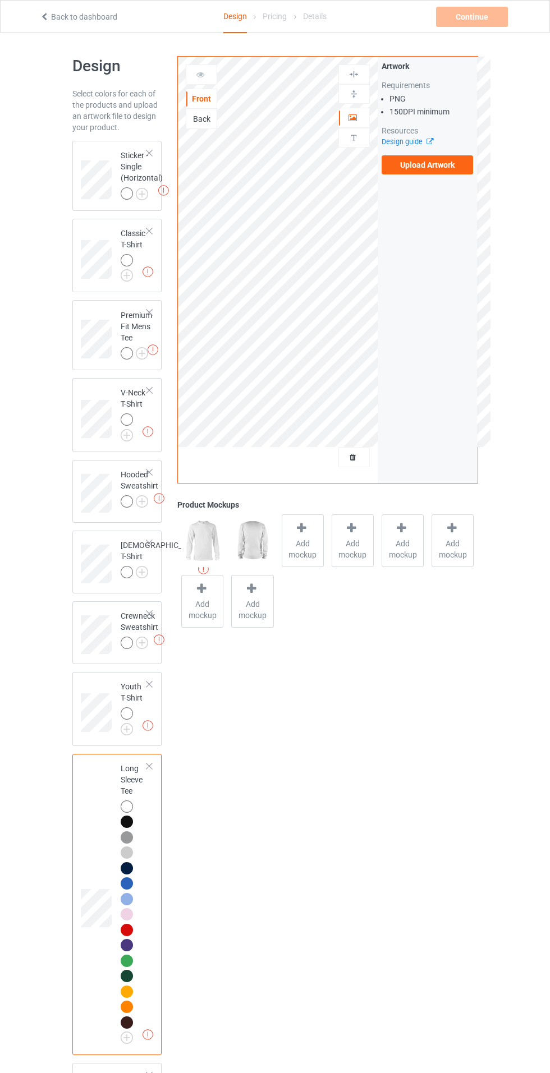
click at [0, 0] on img at bounding box center [0, 0] width 0 height 0
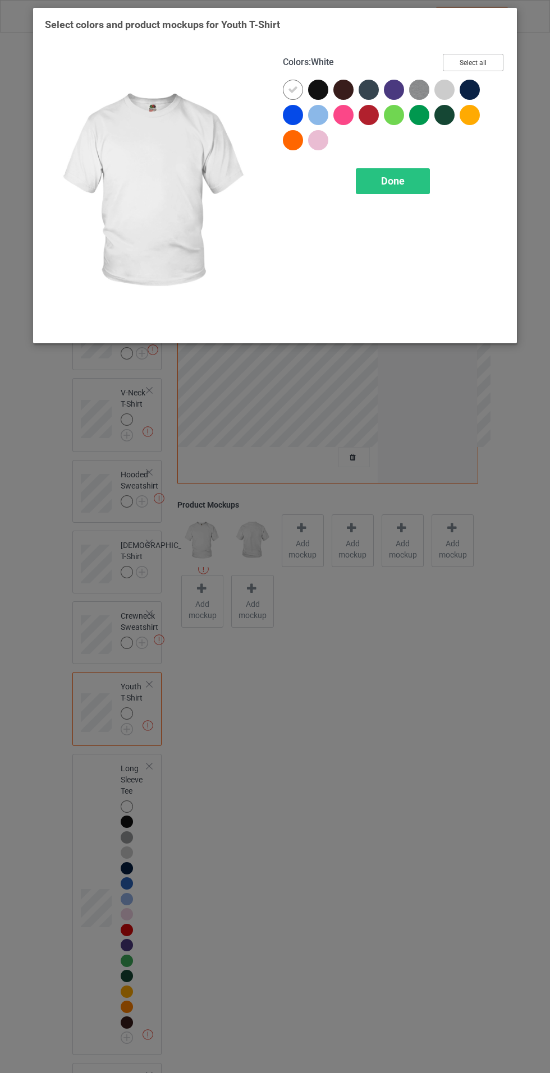
click at [492, 54] on button "Select all" at bounding box center [473, 62] width 61 height 17
click at [387, 191] on div "Done" at bounding box center [393, 181] width 74 height 26
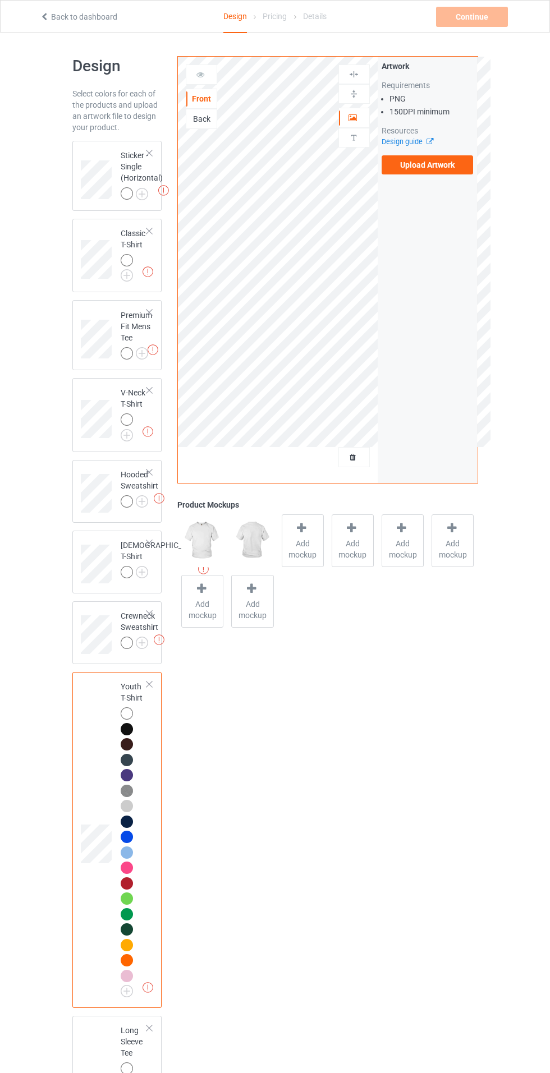
click at [0, 0] on img at bounding box center [0, 0] width 0 height 0
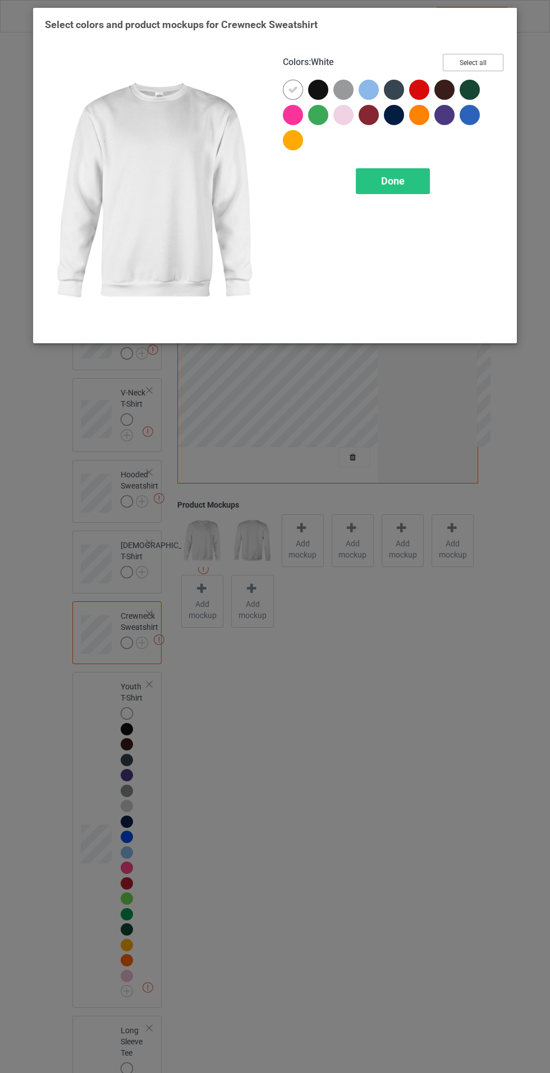
click at [494, 54] on button "Select all" at bounding box center [473, 62] width 61 height 17
click at [415, 185] on div "Done" at bounding box center [393, 181] width 74 height 26
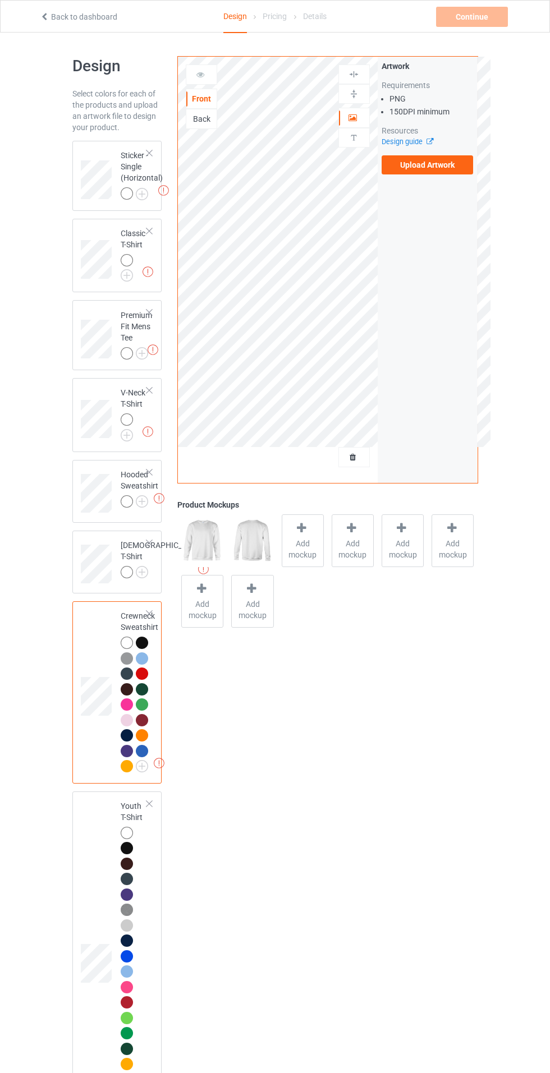
click at [121, 577] on div at bounding box center [129, 574] width 16 height 16
click at [0, 0] on img at bounding box center [0, 0] width 0 height 0
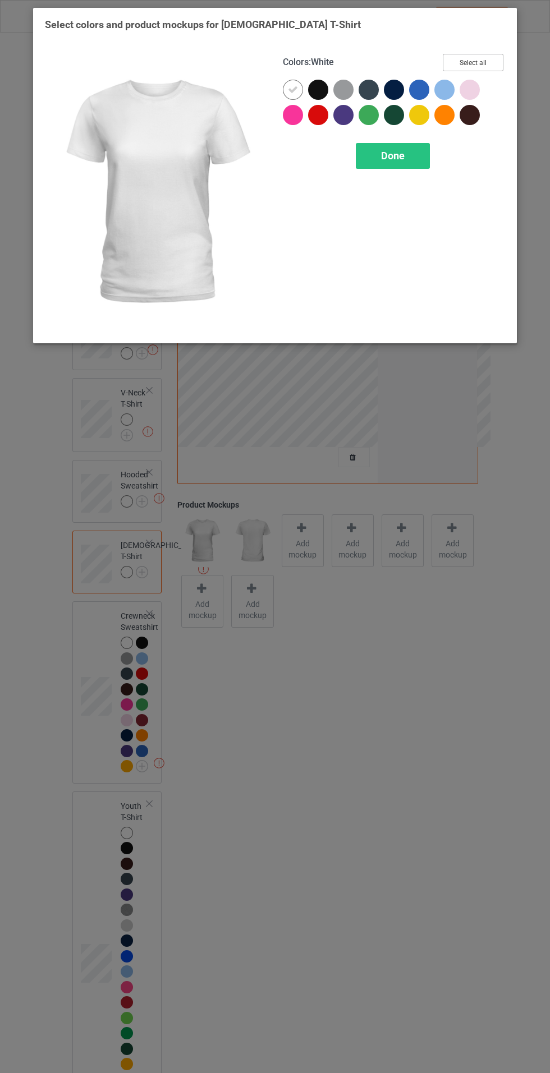
click at [484, 61] on button "Select all" at bounding box center [473, 62] width 61 height 17
click at [402, 162] on div "Done" at bounding box center [393, 156] width 74 height 26
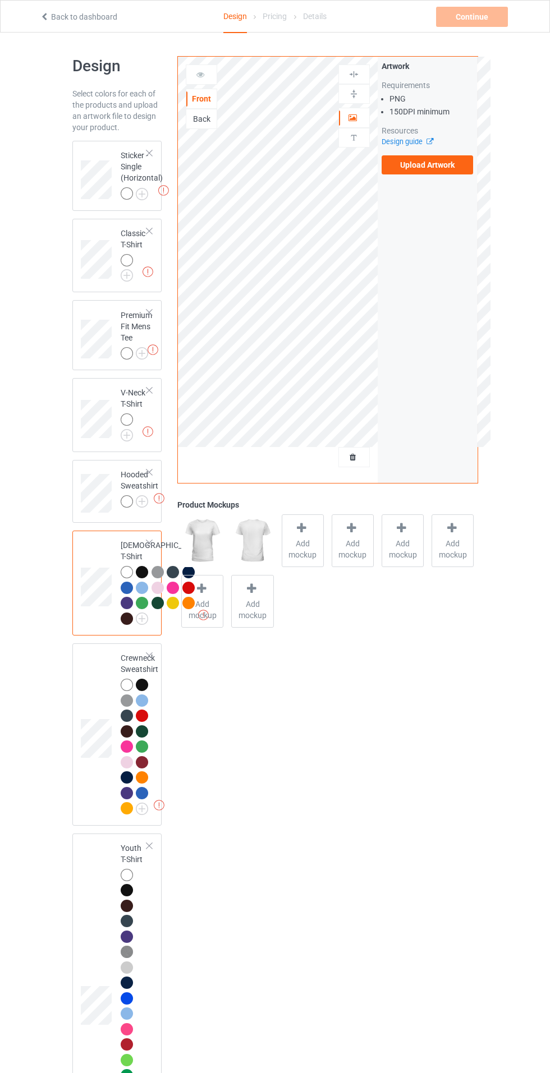
click at [0, 0] on img at bounding box center [0, 0] width 0 height 0
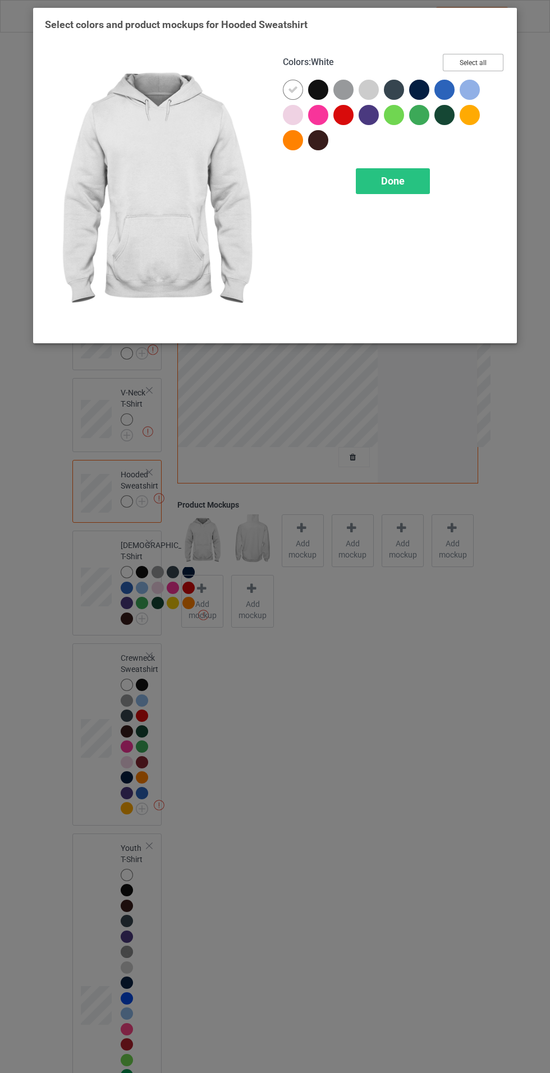
click at [493, 63] on button "Select all" at bounding box center [473, 62] width 61 height 17
click at [391, 185] on span "Done" at bounding box center [393, 181] width 24 height 12
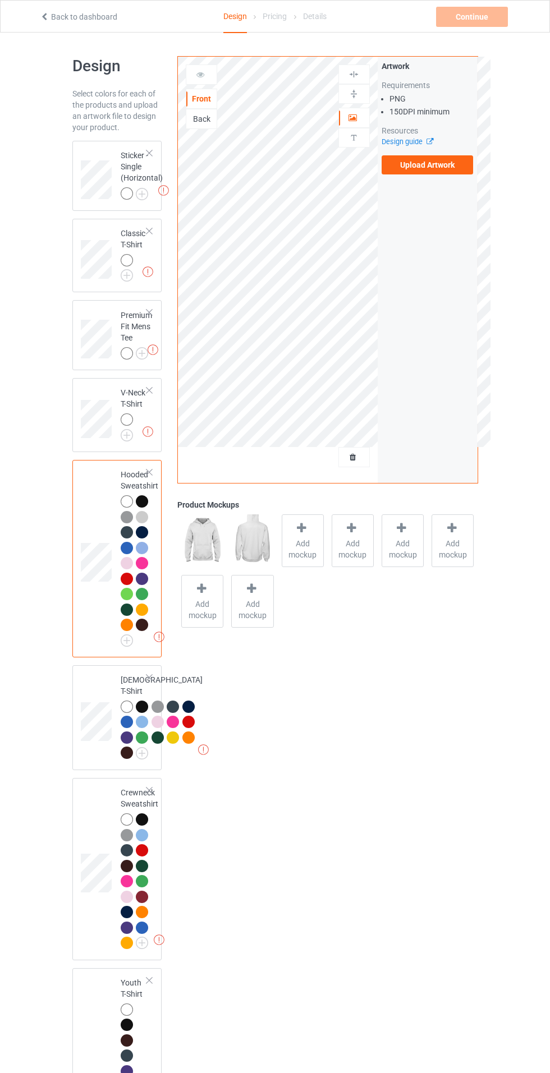
click at [0, 0] on img at bounding box center [0, 0] width 0 height 0
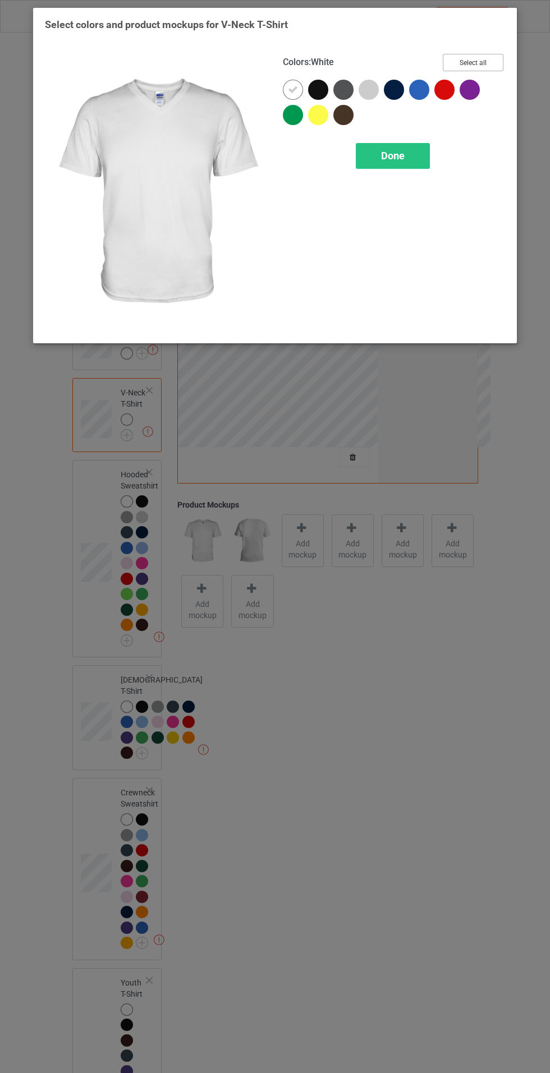
click at [492, 58] on button "Select all" at bounding box center [473, 62] width 61 height 17
click at [409, 164] on div "Done" at bounding box center [393, 156] width 74 height 26
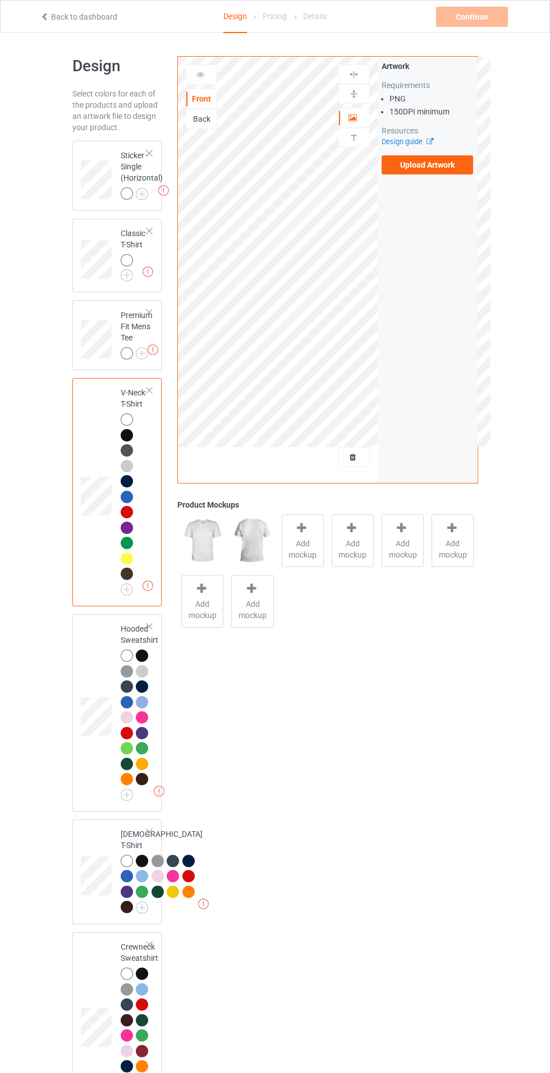
click at [0, 0] on img at bounding box center [0, 0] width 0 height 0
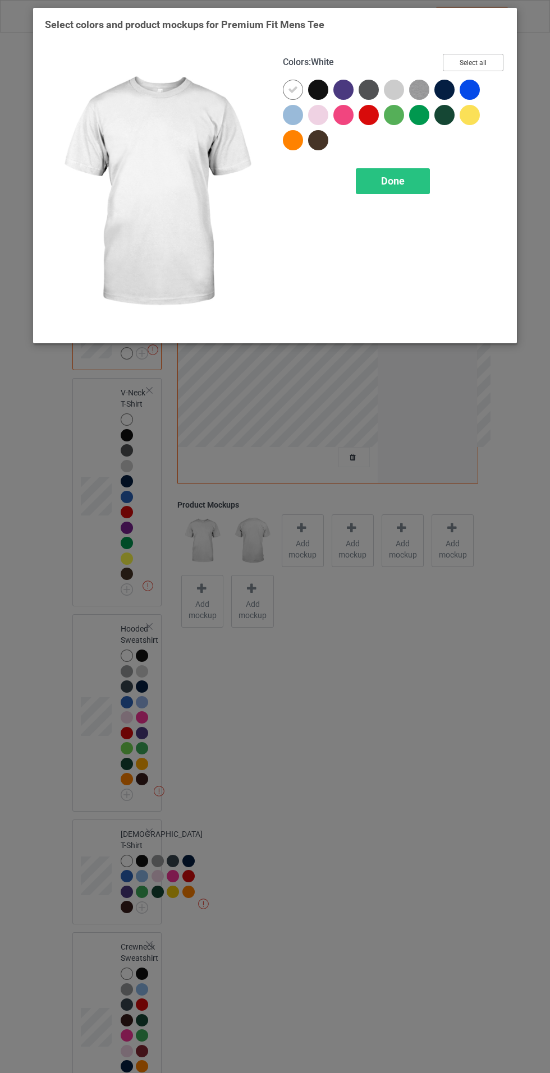
click at [481, 61] on button "Select all" at bounding box center [473, 62] width 61 height 17
click at [389, 178] on span "Done" at bounding box center [393, 181] width 24 height 12
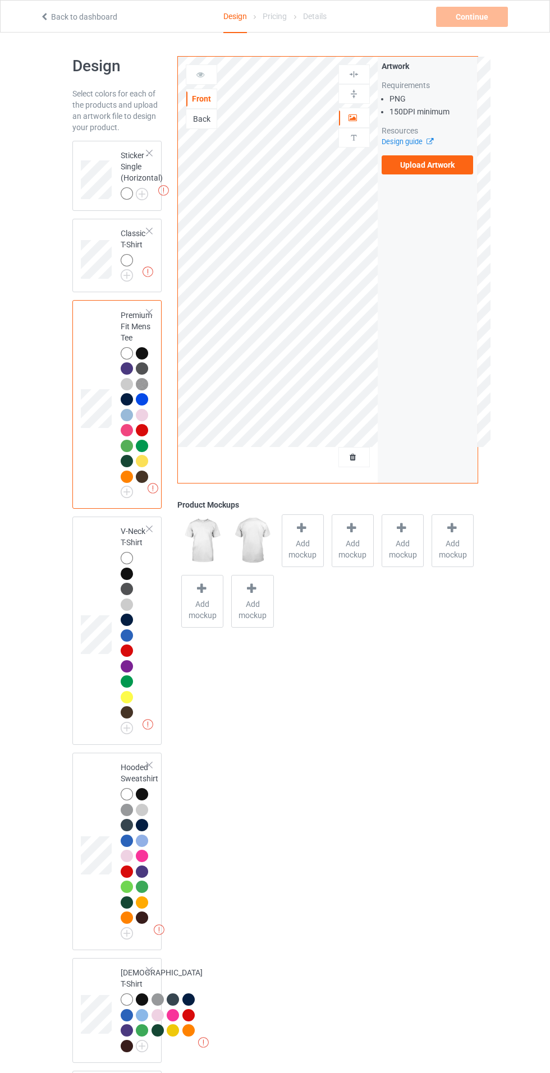
click at [0, 0] on img at bounding box center [0, 0] width 0 height 0
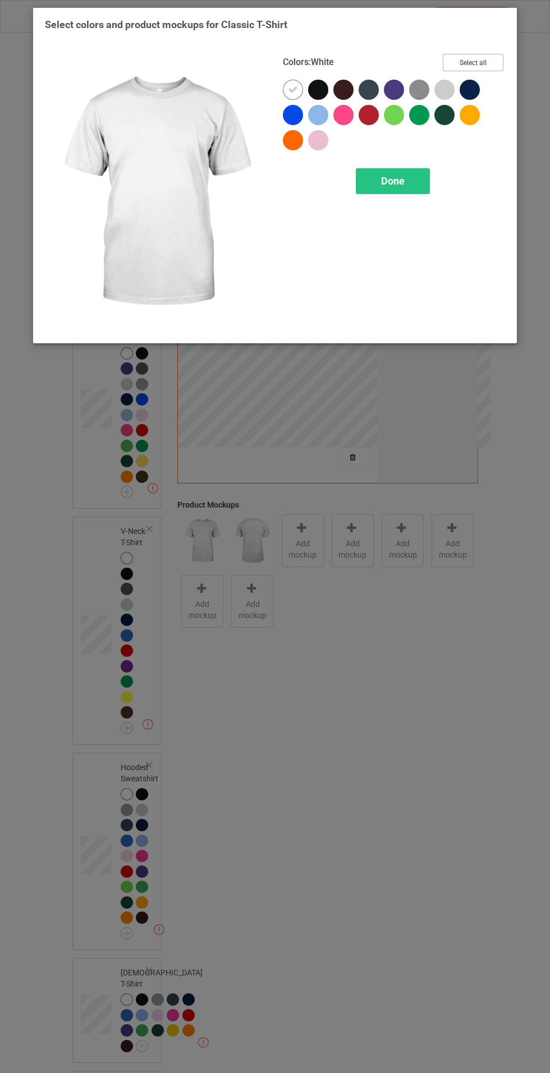
click at [483, 65] on button "Select all" at bounding box center [473, 62] width 61 height 17
click at [0, 0] on icon at bounding box center [0, 0] width 0 height 0
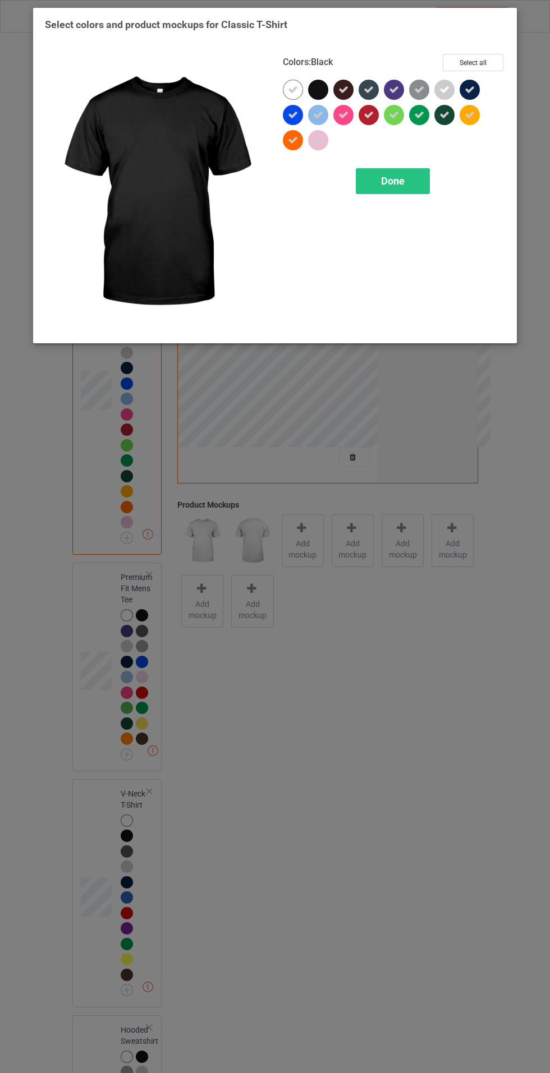
click at [382, 181] on span "Done" at bounding box center [393, 181] width 24 height 12
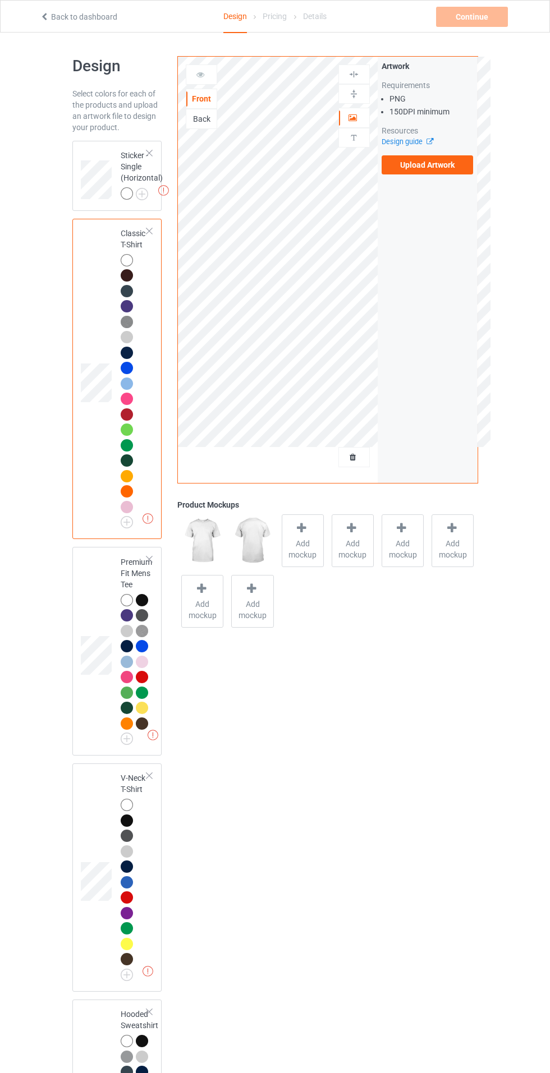
click at [453, 163] on label "Upload Artwork" at bounding box center [428, 164] width 92 height 19
click at [0, 0] on input "Upload Artwork" at bounding box center [0, 0] width 0 height 0
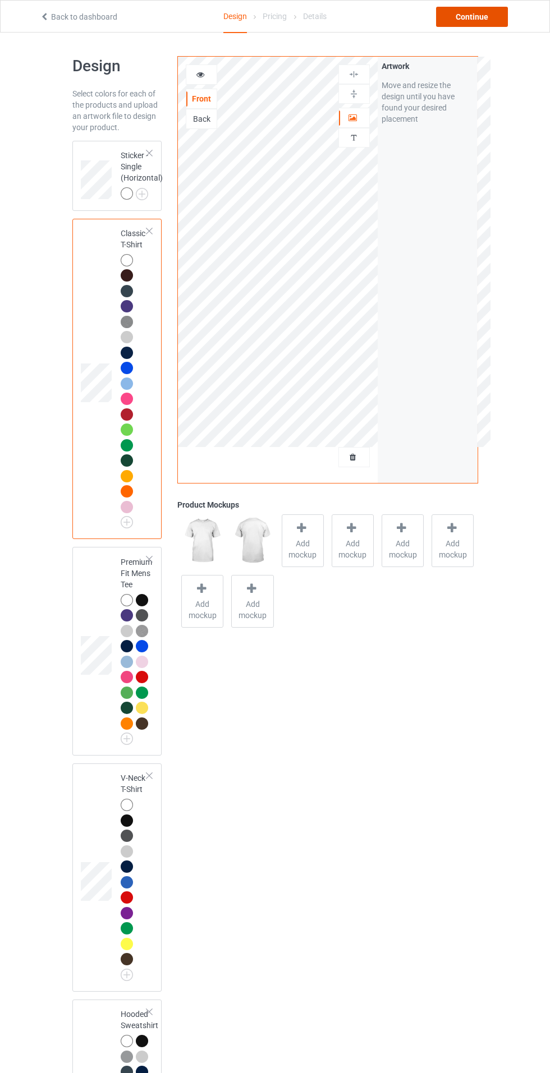
click at [468, 22] on div "Continue" at bounding box center [472, 17] width 72 height 20
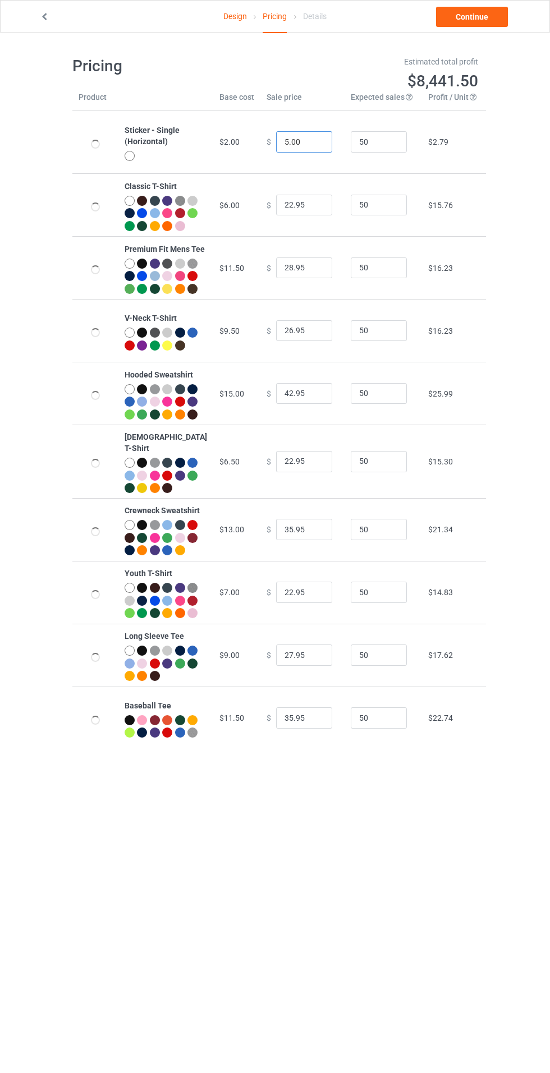
click at [276, 142] on input "5.00" at bounding box center [304, 141] width 56 height 21
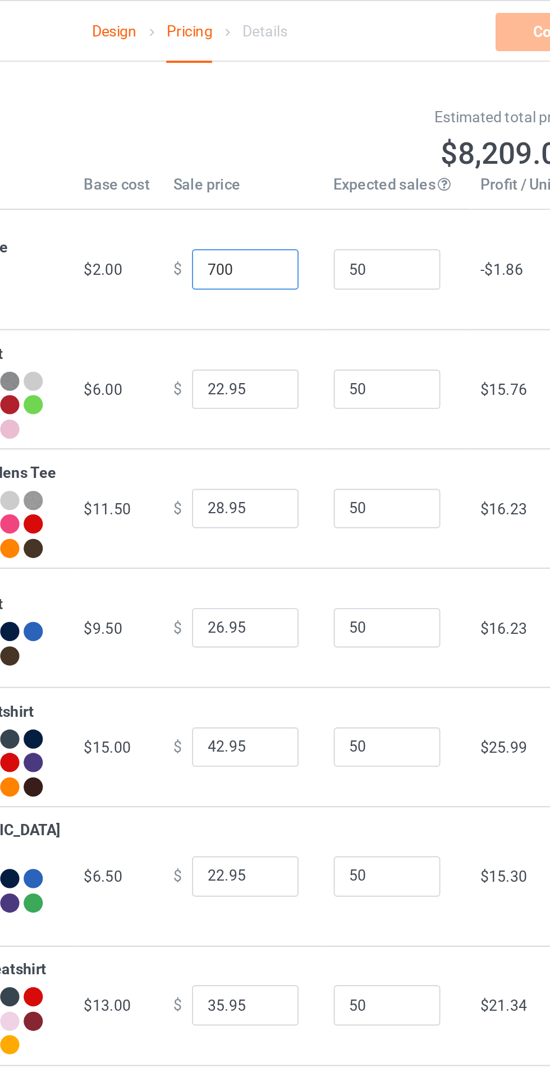
type input "7.00"
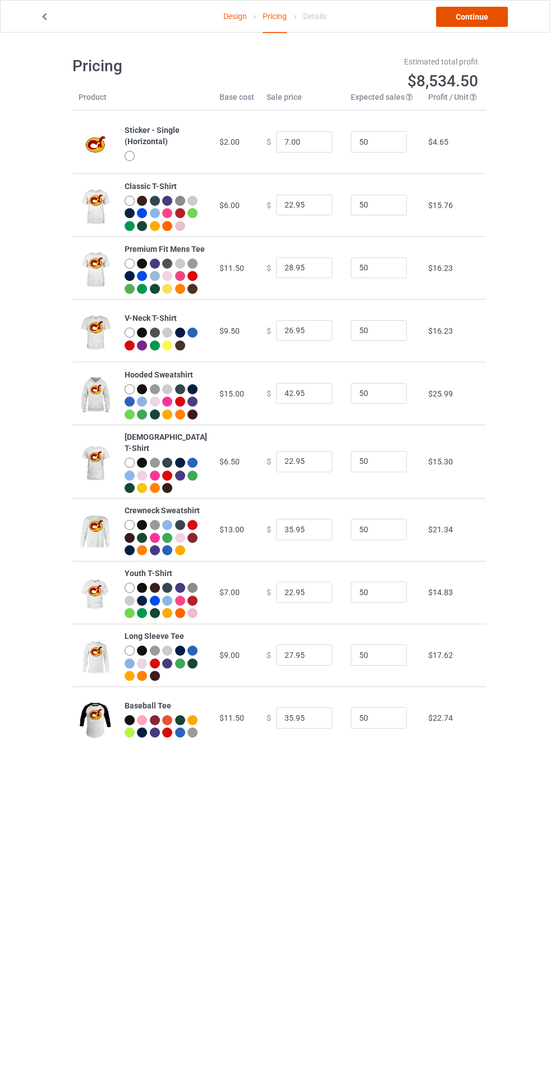
click at [464, 7] on link "Continue" at bounding box center [472, 17] width 72 height 20
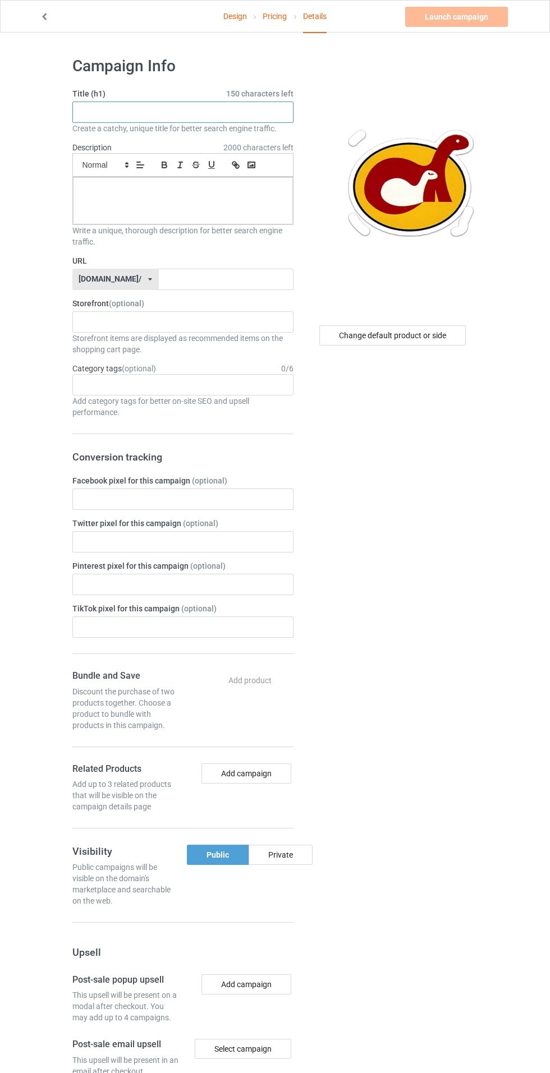
click at [100, 113] on input "text" at bounding box center [182, 112] width 221 height 21
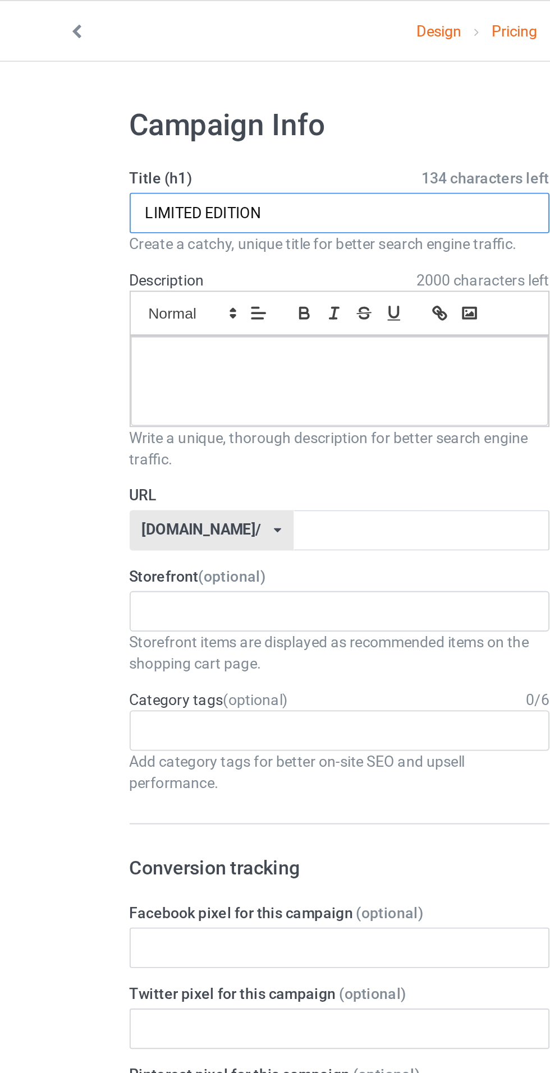
type input "LIMITED EDITION"
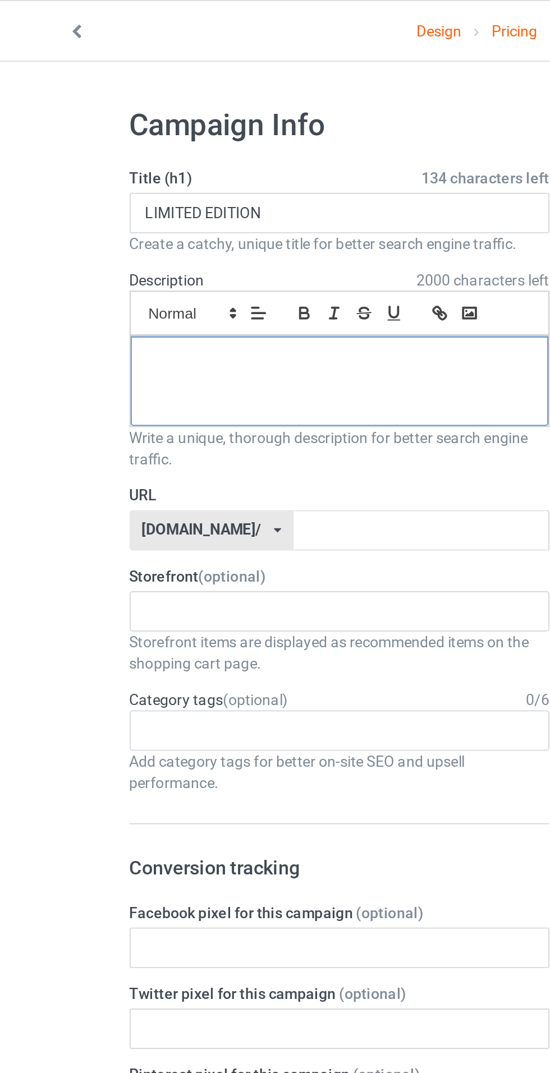
click at [128, 216] on div at bounding box center [183, 200] width 220 height 47
click at [183, 277] on input "text" at bounding box center [226, 279] width 135 height 21
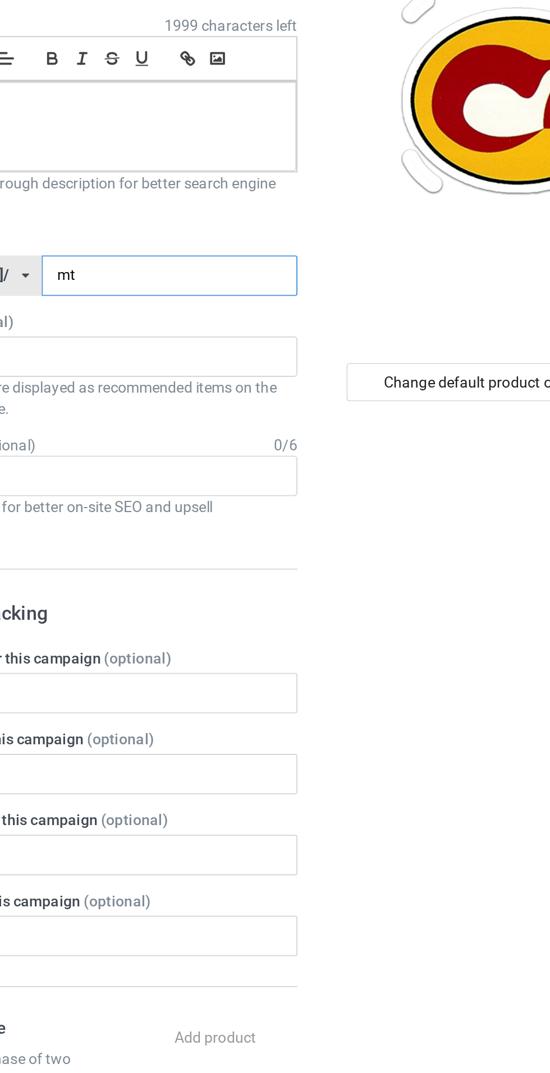
type input "mtt"
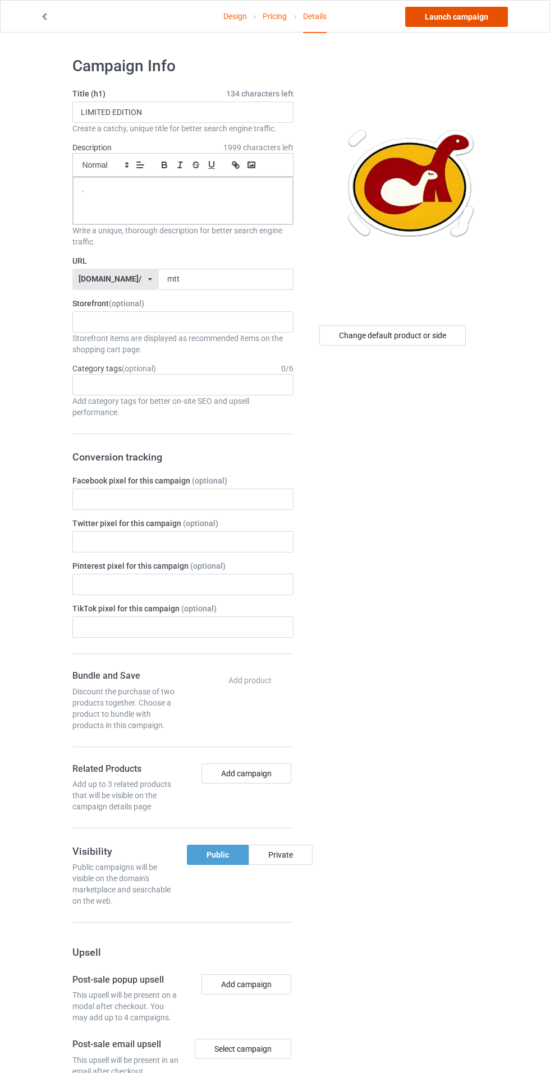
click at [447, 16] on link "Launch campaign" at bounding box center [456, 17] width 103 height 20
